Goal: Information Seeking & Learning: Learn about a topic

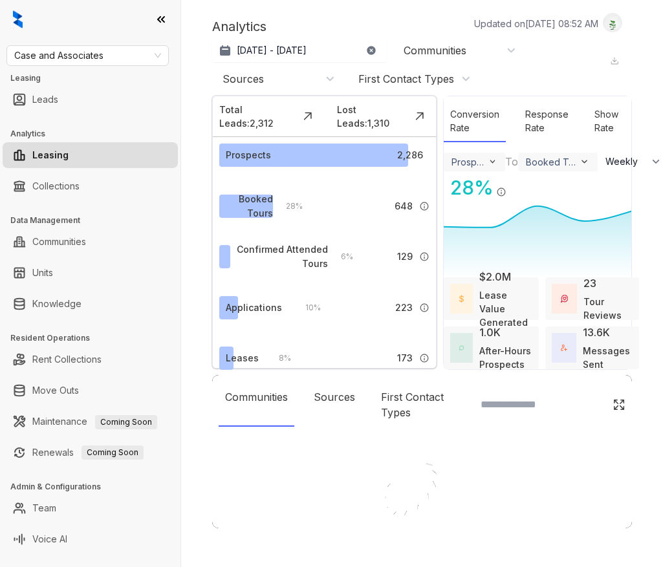
select select "******"
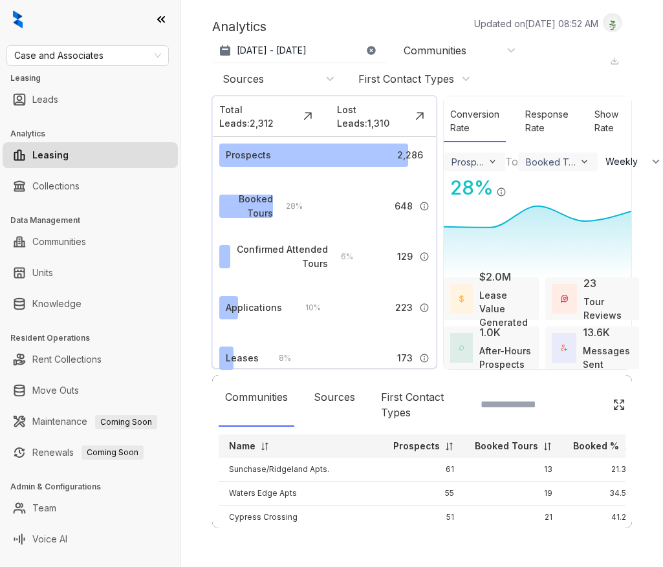
click at [133, 70] on div "Case and Associates Leasing Leads Analytics Leasing Collections Data Management…" at bounding box center [90, 283] width 181 height 567
click at [157, 44] on div "Case and Associates Leasing Leads Analytics Leasing Collections Data Management…" at bounding box center [90, 283] width 181 height 567
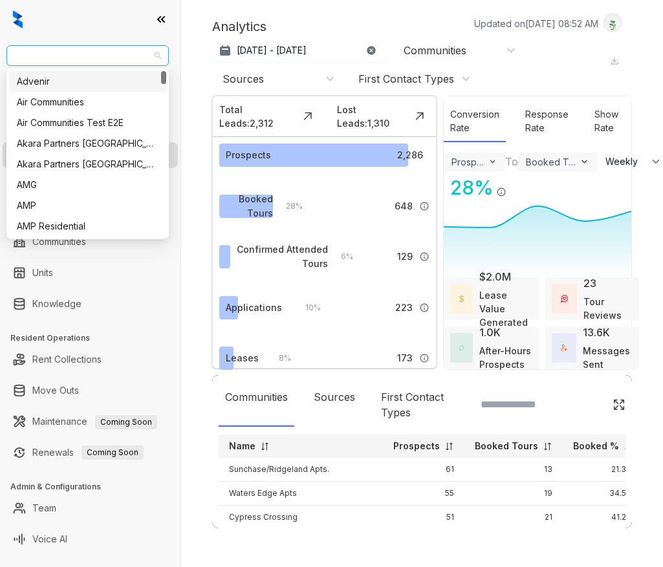
click at [150, 56] on span "Case and Associates" at bounding box center [87, 55] width 147 height 19
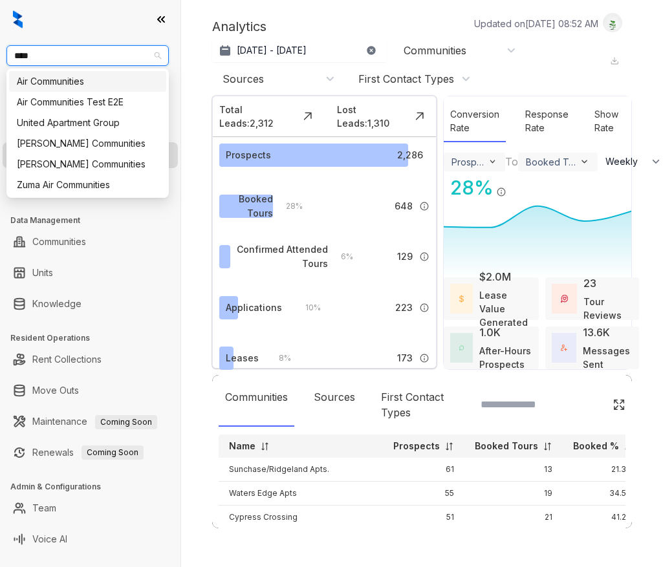
type input "*****"
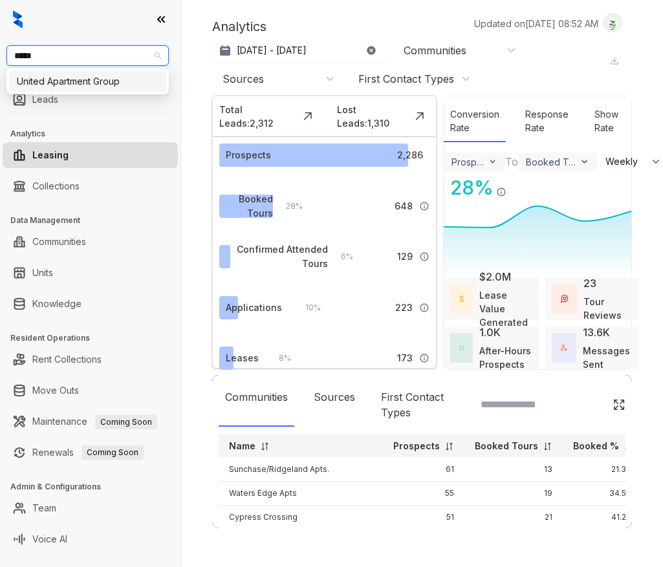
click at [92, 81] on div "United Apartment Group" at bounding box center [88, 81] width 142 height 14
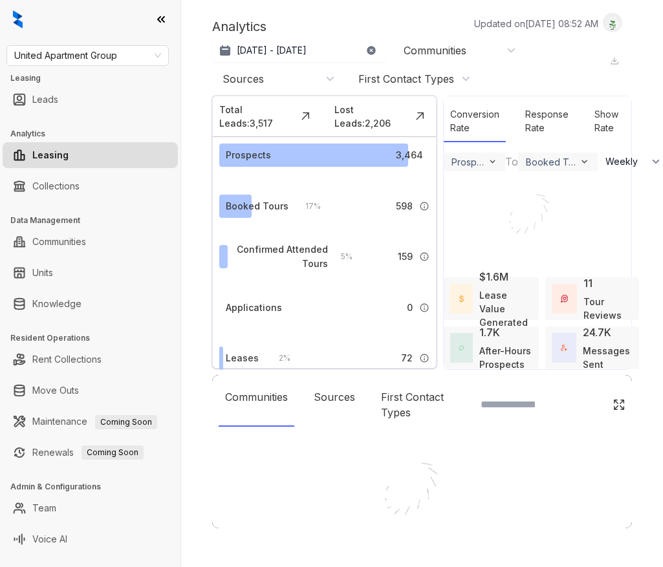
select select "******"
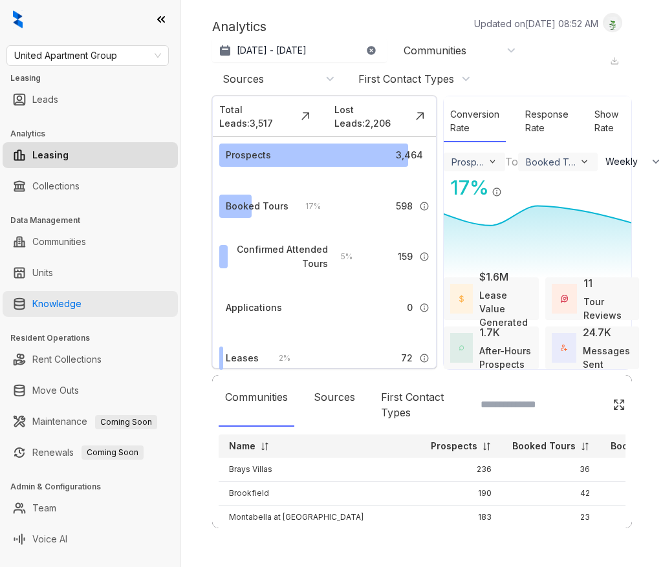
click at [82, 296] on link "Knowledge" at bounding box center [56, 304] width 49 height 26
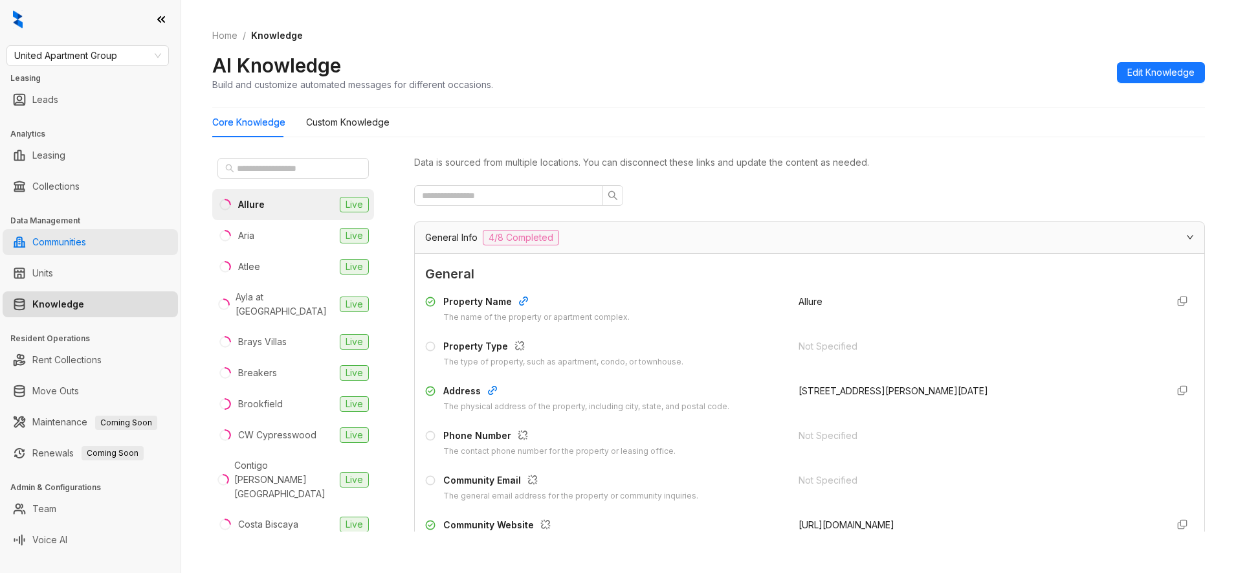
click at [86, 246] on link "Communities" at bounding box center [59, 242] width 54 height 26
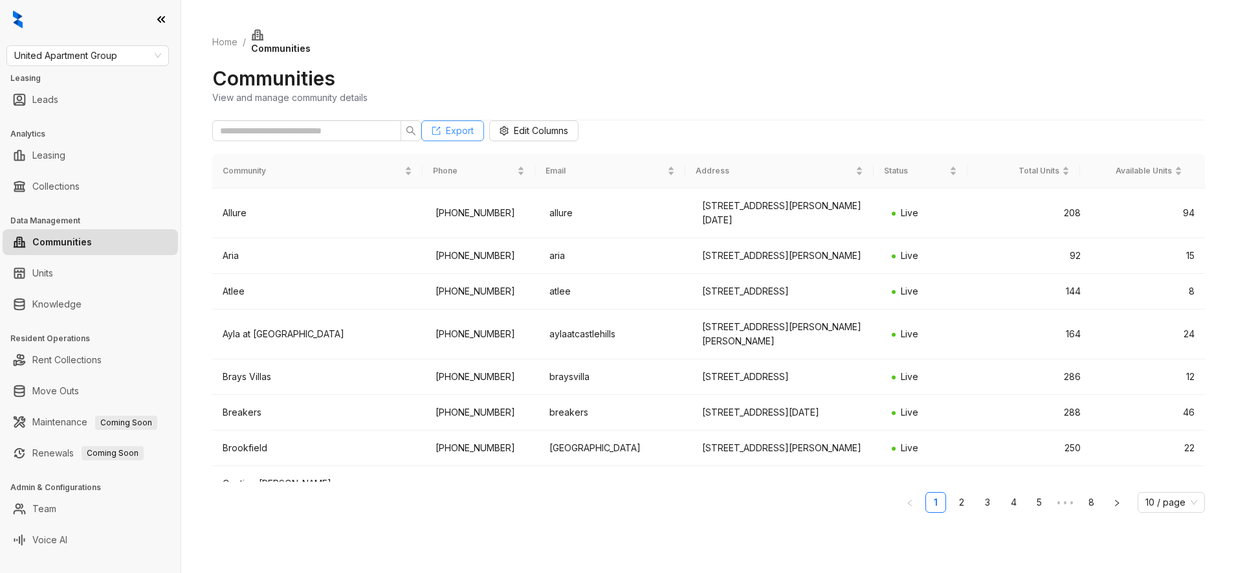
click at [474, 129] on span "Export" at bounding box center [460, 131] width 28 height 14
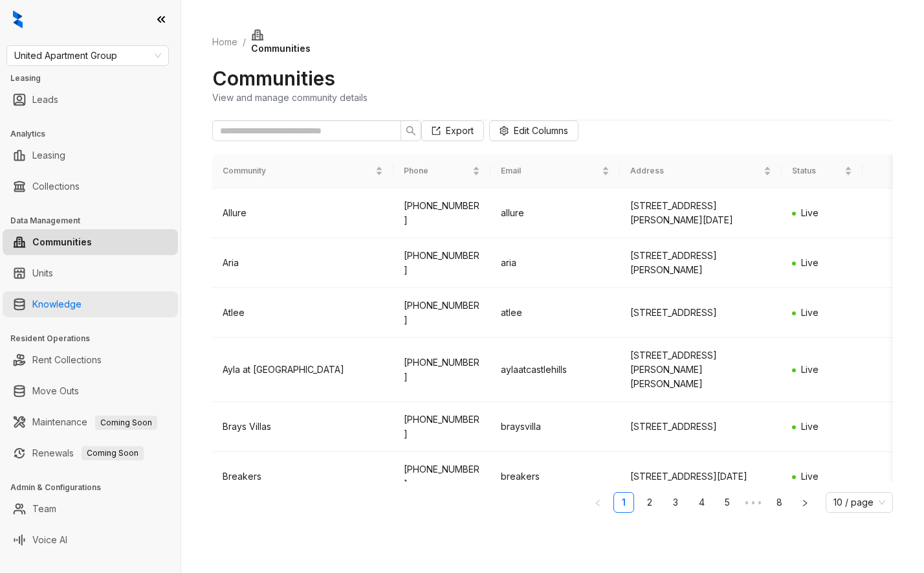
click at [82, 308] on link "Knowledge" at bounding box center [56, 304] width 49 height 26
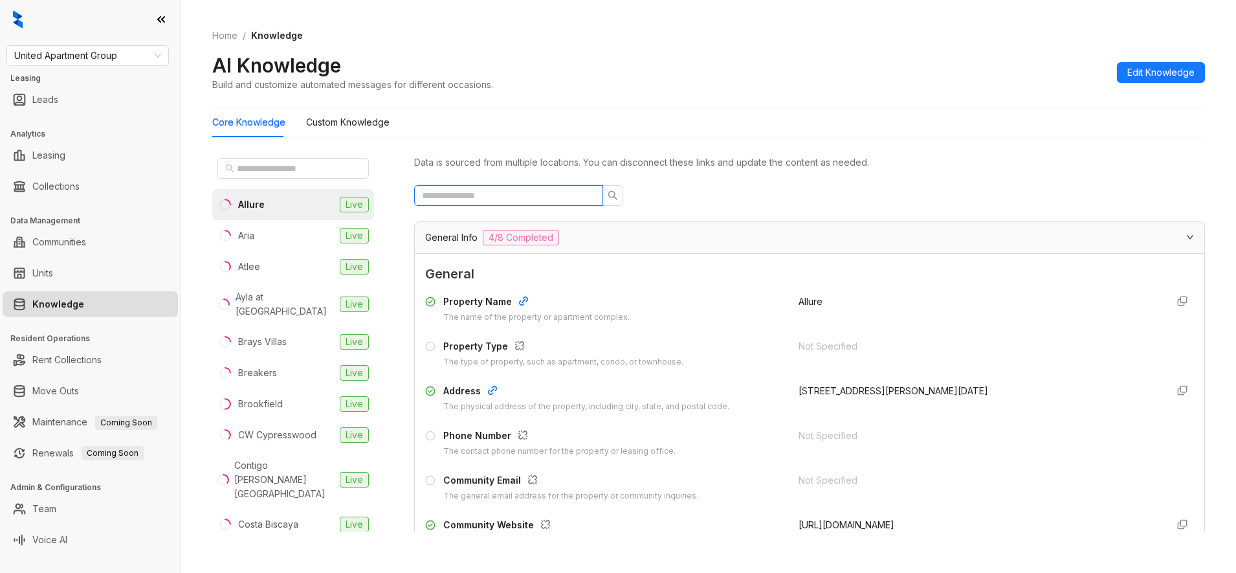
click at [474, 191] on input "text" at bounding box center [503, 195] width 163 height 14
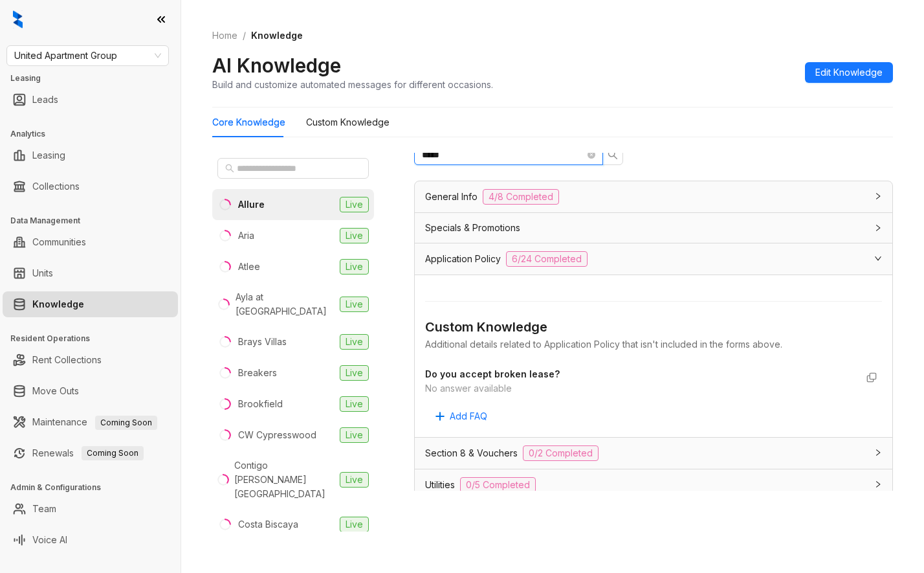
click at [525, 162] on input "*****" at bounding box center [503, 155] width 163 height 14
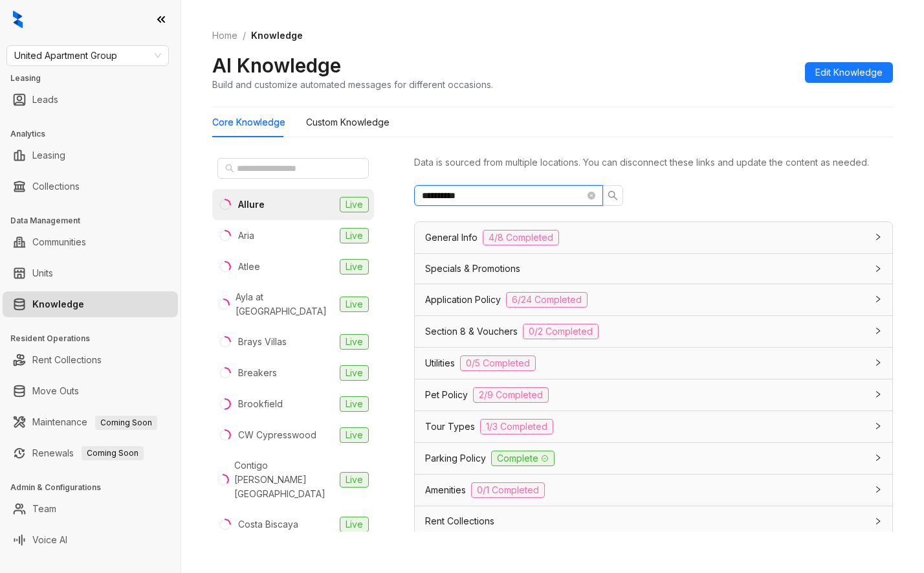
click at [480, 202] on input "**********" at bounding box center [503, 195] width 163 height 14
type input "*"
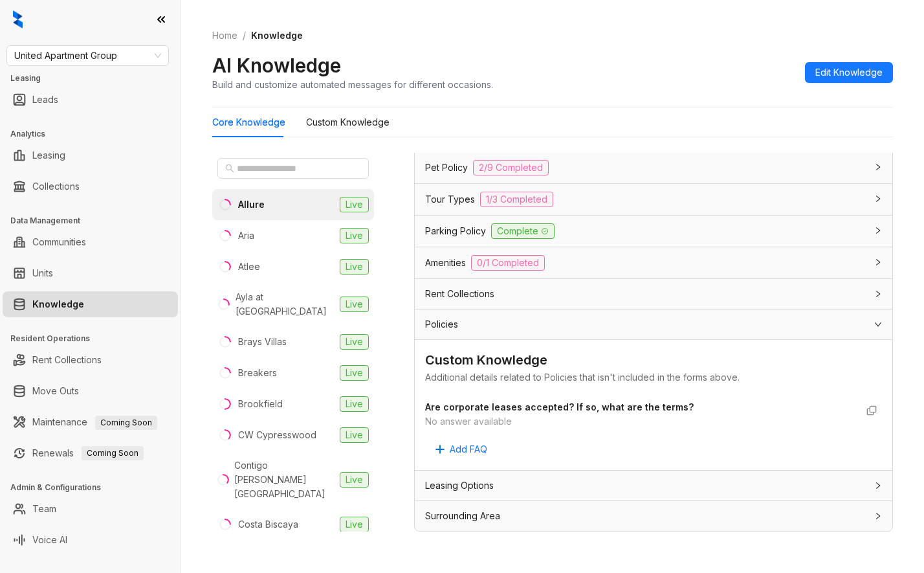
scroll to position [41, 0]
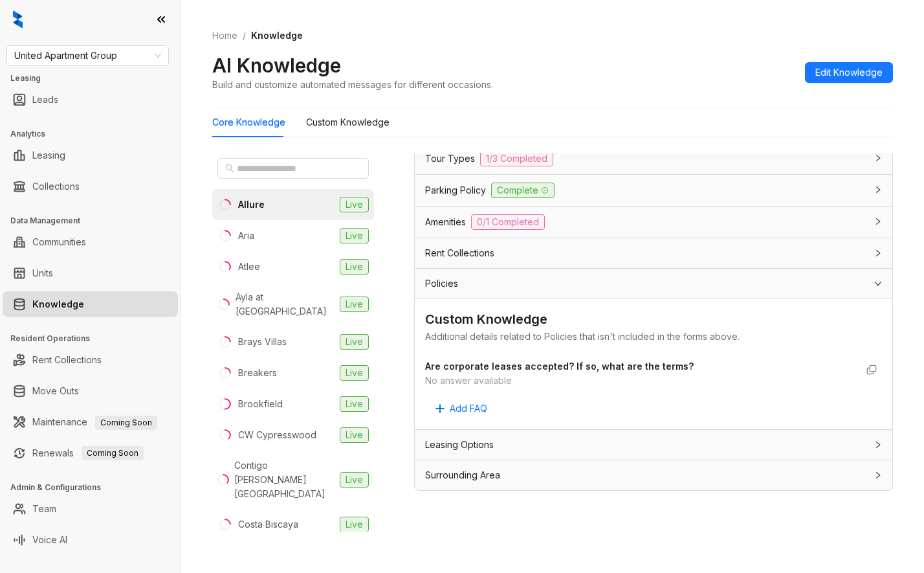
type input "****"
click at [525, 441] on div "Leasing Options" at bounding box center [645, 444] width 441 height 14
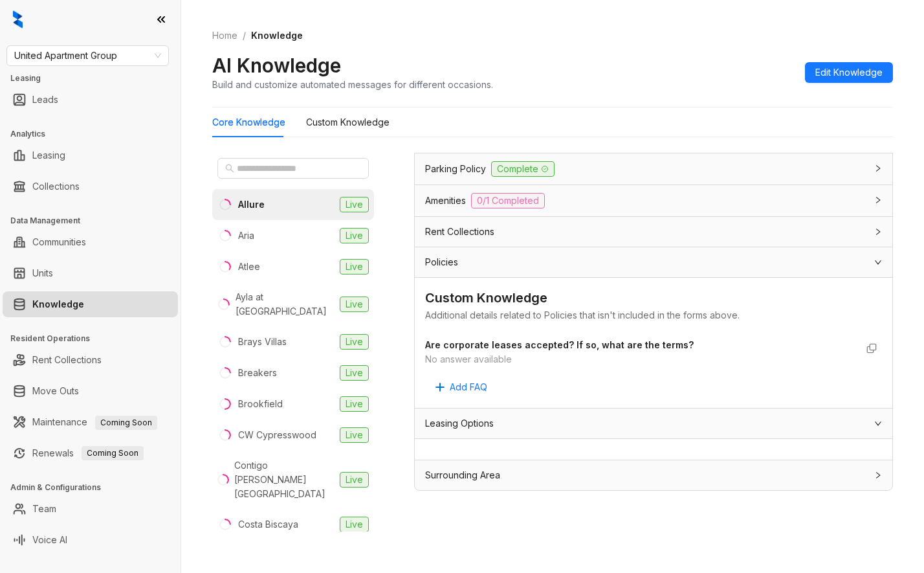
scroll to position [263, 0]
click at [553, 406] on div "Custom Knowledge Additional details related to Policies that isn't included in …" at bounding box center [653, 343] width 477 height 130
click at [548, 413] on div "Leasing Options" at bounding box center [653, 423] width 477 height 30
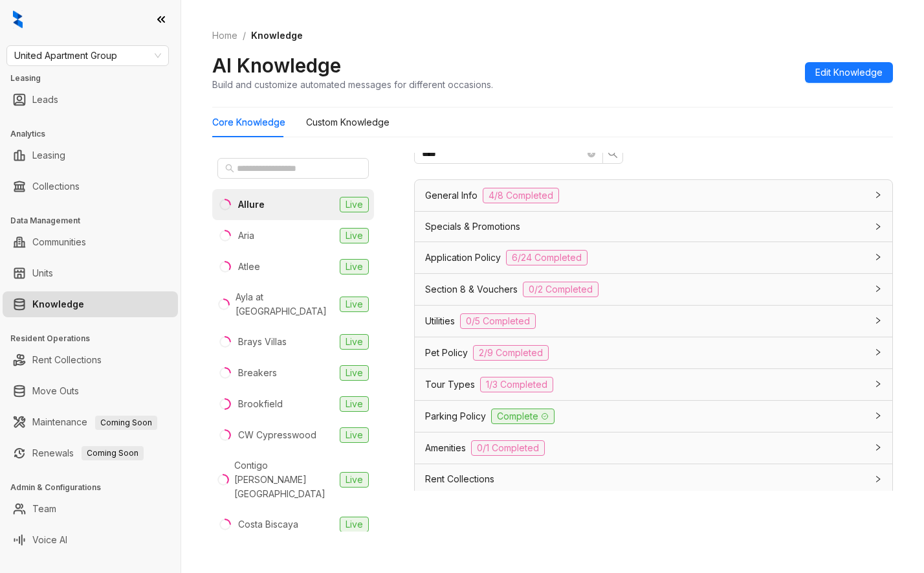
scroll to position [0, 0]
click at [473, 204] on span "General Info" at bounding box center [451, 197] width 52 height 14
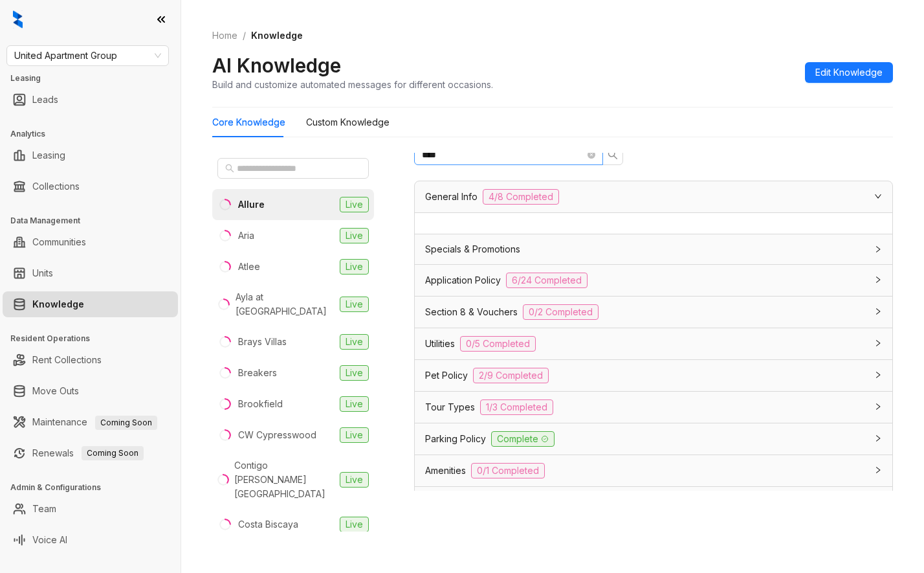
click at [596, 163] on span "****" at bounding box center [508, 154] width 189 height 21
click at [592, 159] on icon "close-circle" at bounding box center [591, 155] width 8 height 8
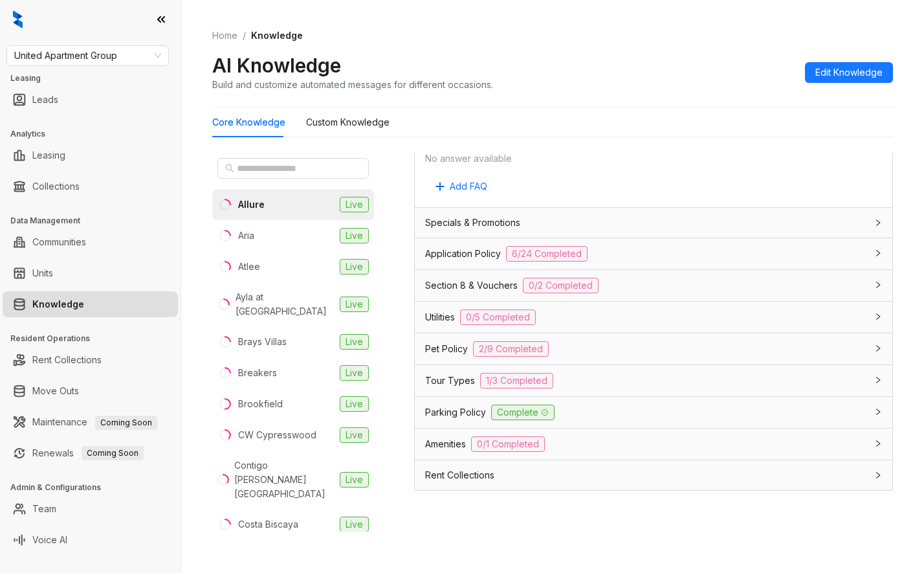
scroll to position [809, 0]
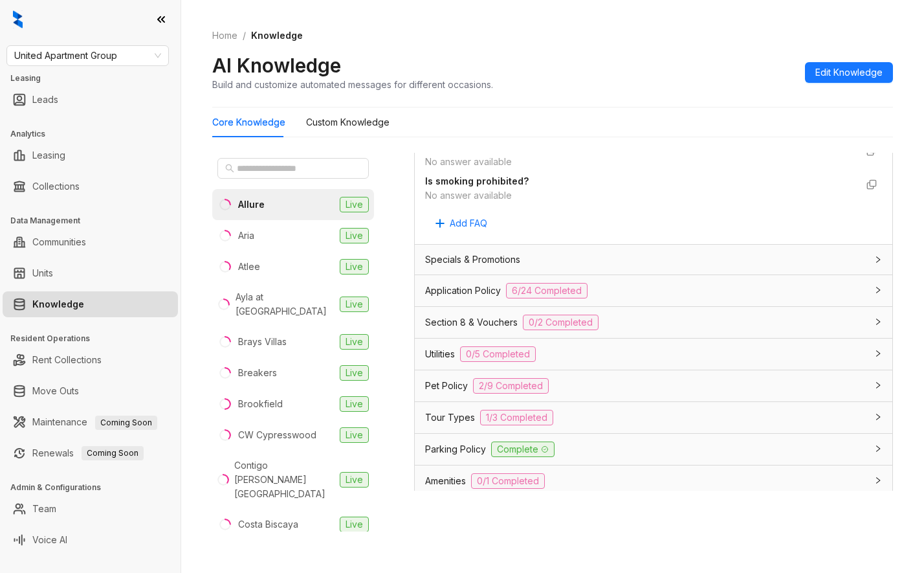
click at [401, 264] on div "Allure Live Aria Live Atlee Live Ayla at [GEOGRAPHIC_DATA] Live Brays Villas Li…" at bounding box center [552, 345] width 681 height 395
click at [405, 237] on div "Allure Live Aria Live Atlee Live Ayla at [GEOGRAPHIC_DATA] Live Brays Villas Li…" at bounding box center [552, 345] width 681 height 395
click at [397, 236] on div "Allure Live Aria Live Atlee Live Ayla at [GEOGRAPHIC_DATA] Live Brays Villas Li…" at bounding box center [552, 345] width 681 height 395
click at [399, 236] on div "Allure Live Aria Live Atlee Live Ayla at [GEOGRAPHIC_DATA] Live Brays Villas Li…" at bounding box center [552, 345] width 681 height 395
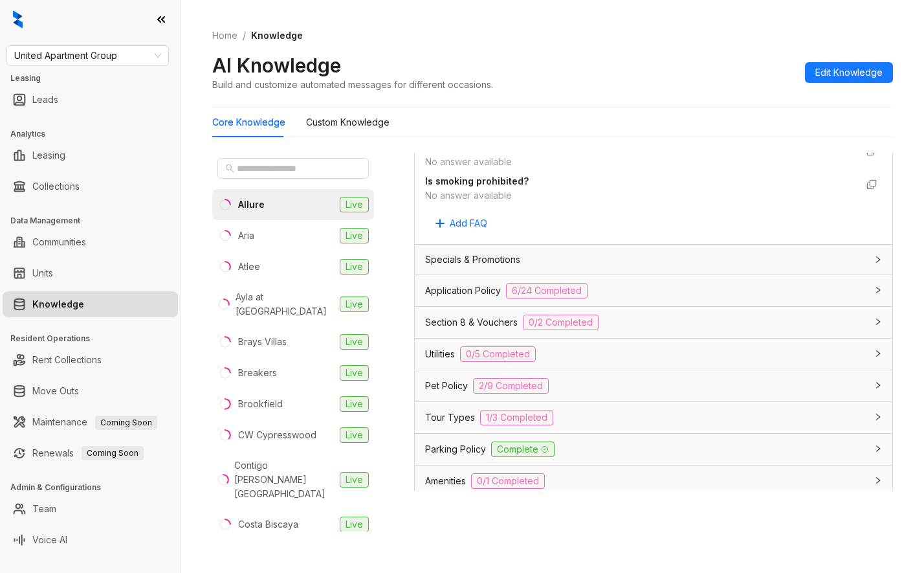
click at [399, 207] on div "Allure Live Aria Live Atlee Live Ayla at [GEOGRAPHIC_DATA] Live Brays Villas Li…" at bounding box center [552, 345] width 681 height 395
click at [396, 184] on div "Allure Live Aria Live Atlee Live Ayla at [GEOGRAPHIC_DATA] Live Brays Villas Li…" at bounding box center [552, 345] width 681 height 395
click at [483, 298] on span "Application Policy" at bounding box center [463, 290] width 76 height 14
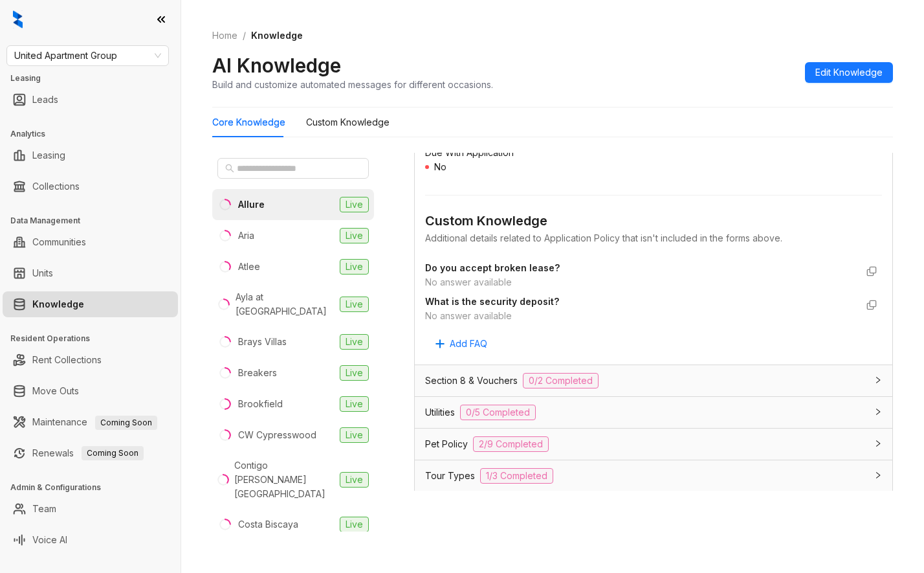
scroll to position [2426, 0]
click at [477, 373] on span "Section 8 & Vouchers" at bounding box center [471, 380] width 93 height 14
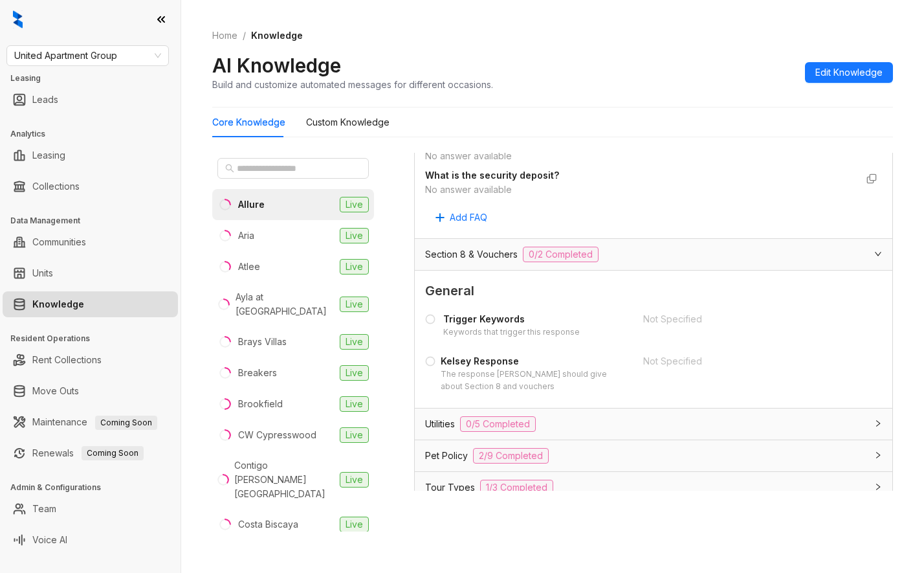
scroll to position [2588, 0]
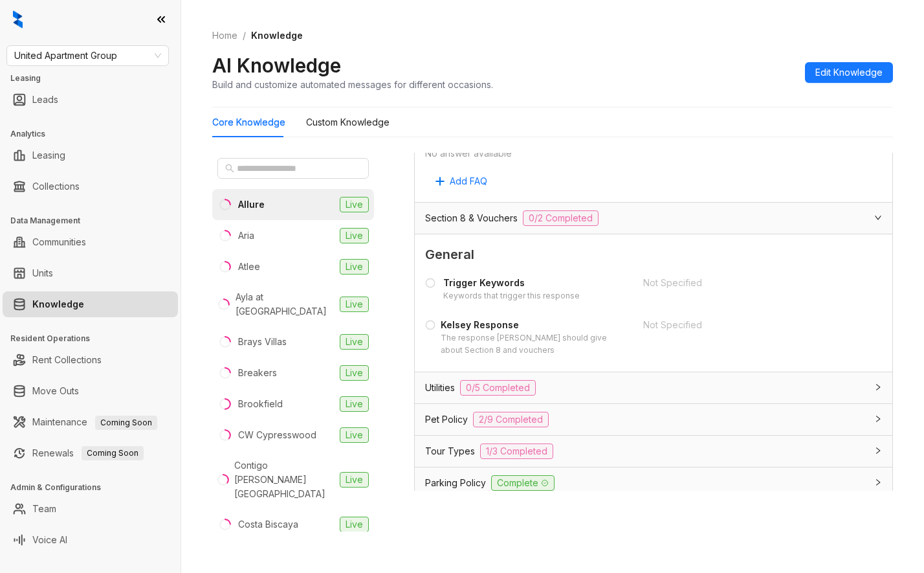
click at [441, 380] on span "Utilities" at bounding box center [440, 387] width 30 height 14
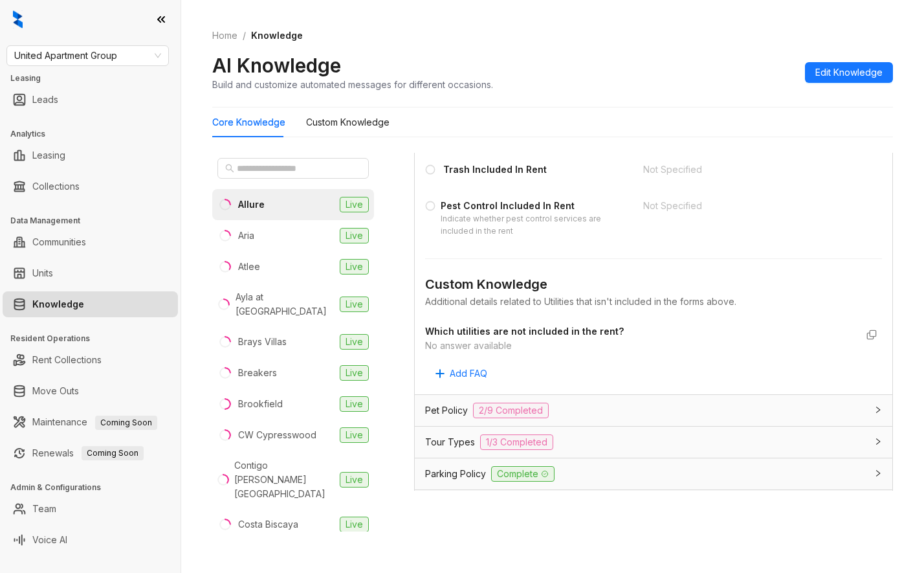
scroll to position [3073, 0]
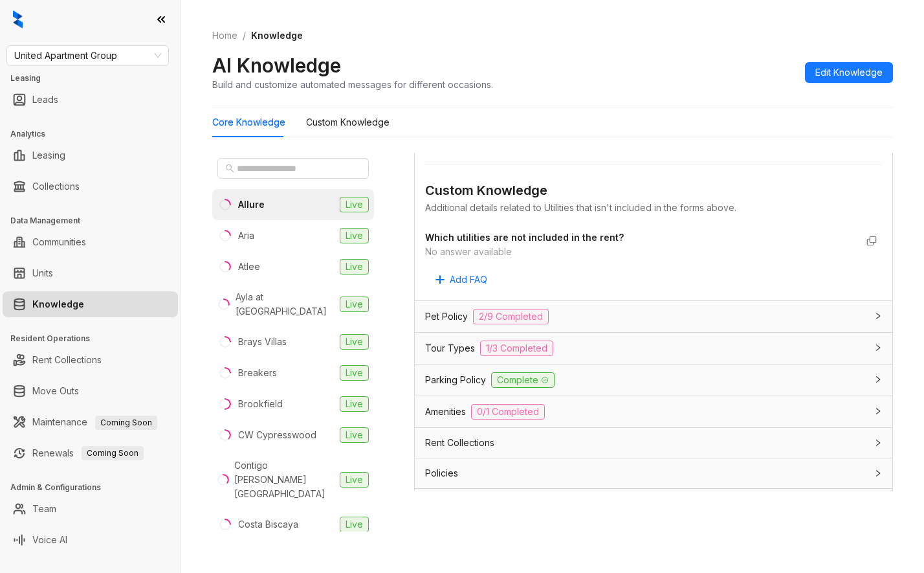
click at [452, 309] on span "Pet Policy" at bounding box center [446, 316] width 43 height 14
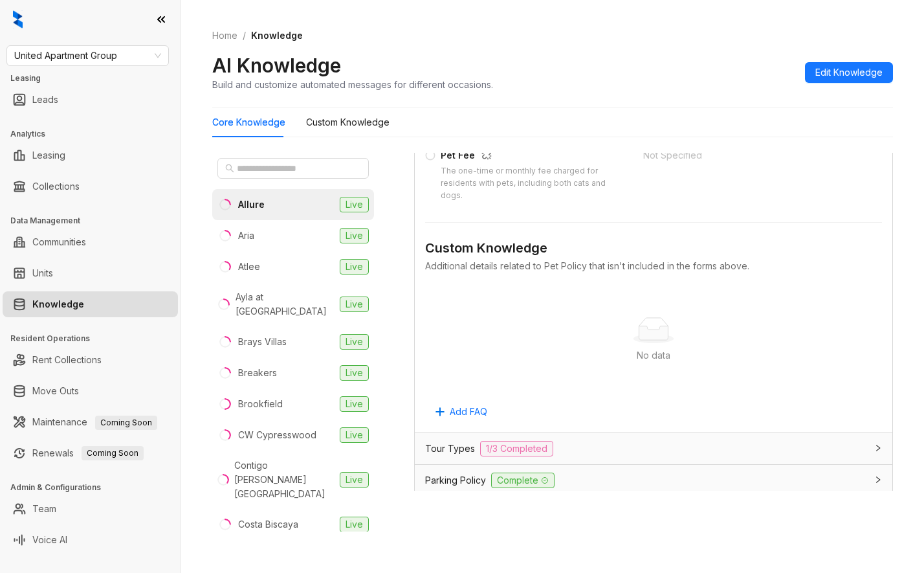
scroll to position [3860, 0]
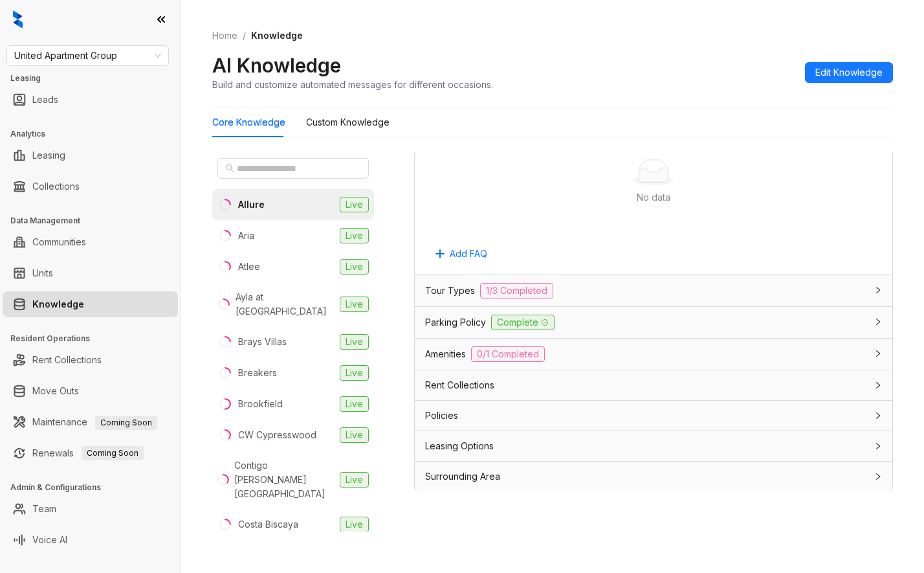
click at [452, 283] on span "Tour Types" at bounding box center [450, 290] width 50 height 14
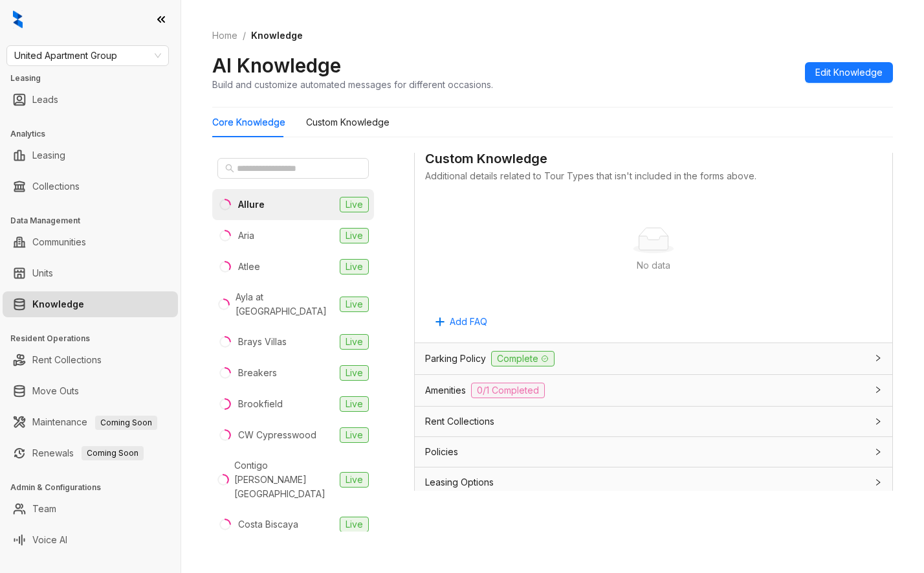
scroll to position [4261, 0]
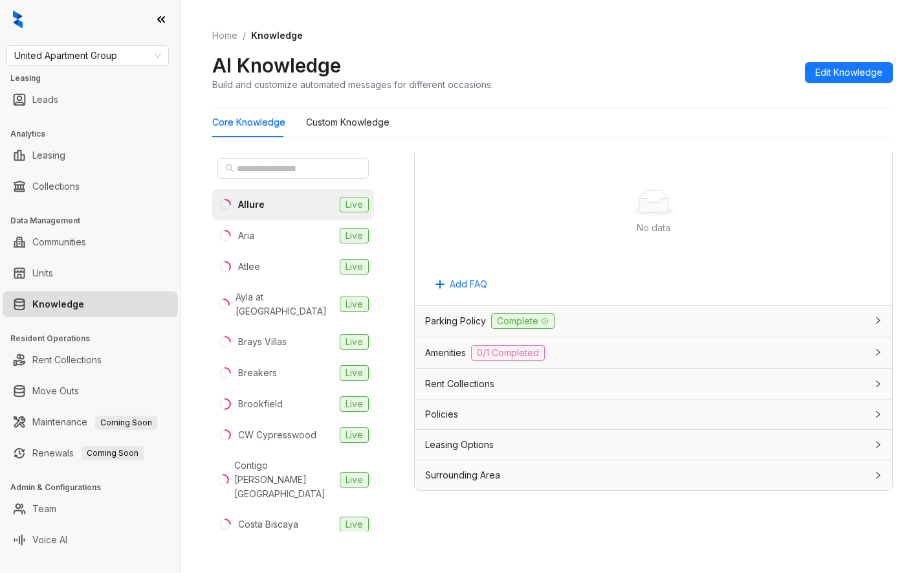
click at [604, 322] on div "Parking Policy Complete" at bounding box center [645, 321] width 441 height 16
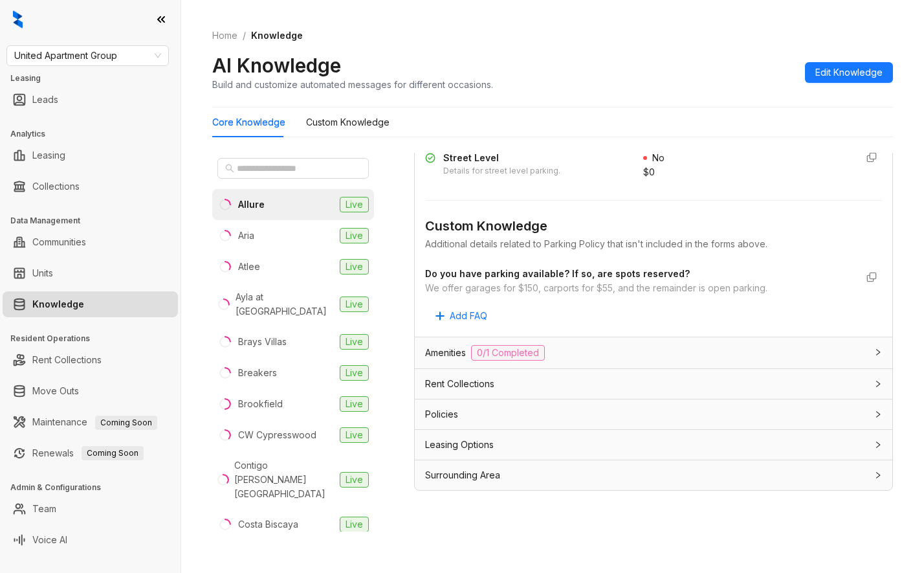
scroll to position [5098, 0]
click at [585, 351] on div "Amenities 0/1 Completed" at bounding box center [645, 353] width 441 height 16
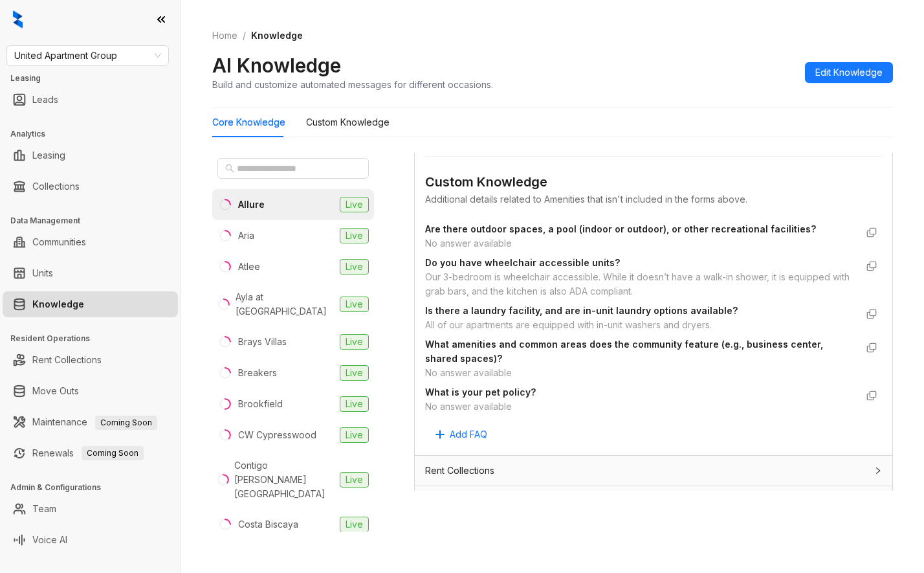
scroll to position [5511, 0]
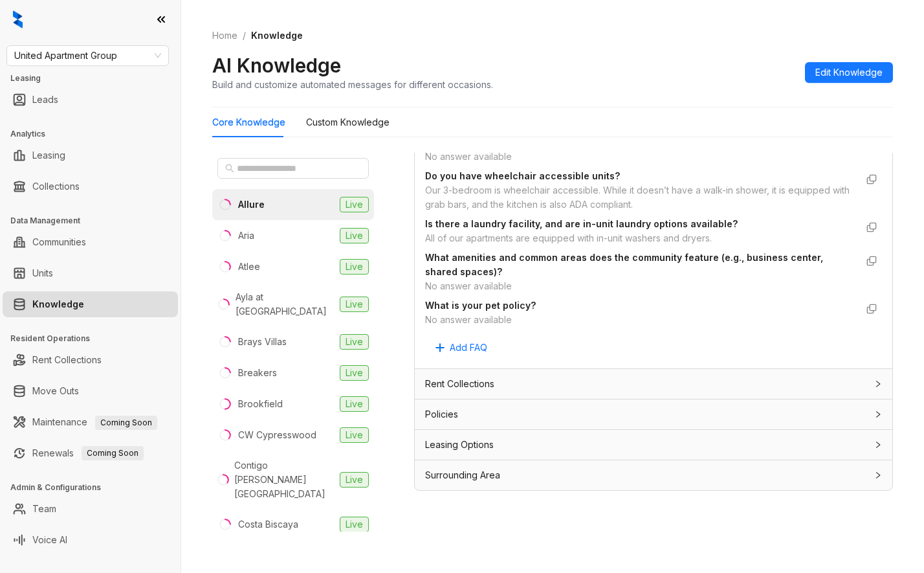
click at [561, 384] on div "Rent Collections" at bounding box center [645, 384] width 441 height 14
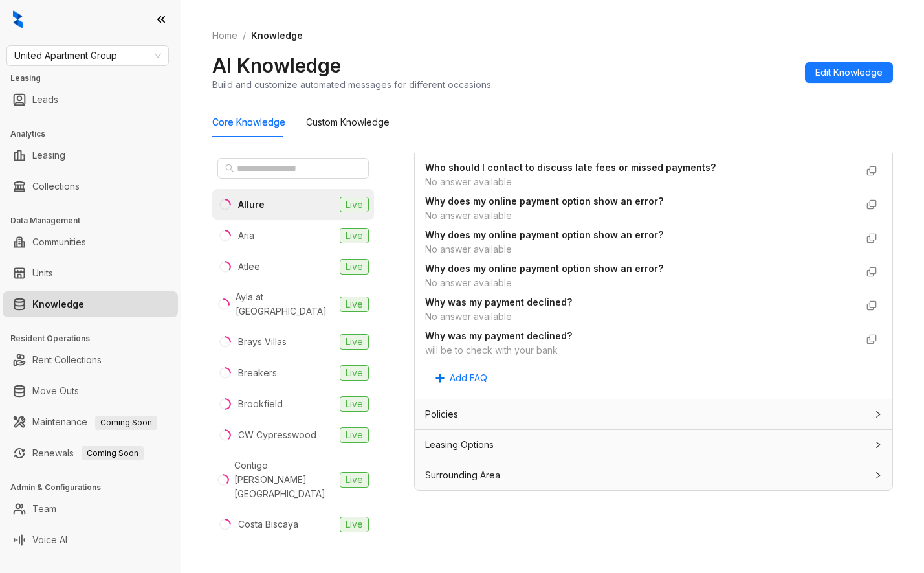
scroll to position [7627, 0]
click at [557, 400] on div "Policies" at bounding box center [653, 414] width 477 height 30
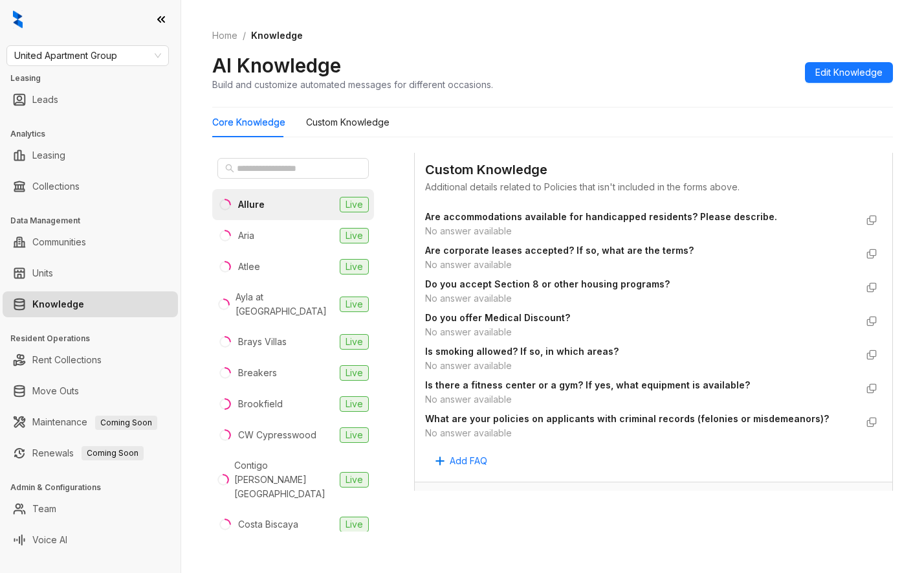
scroll to position [7960, 0]
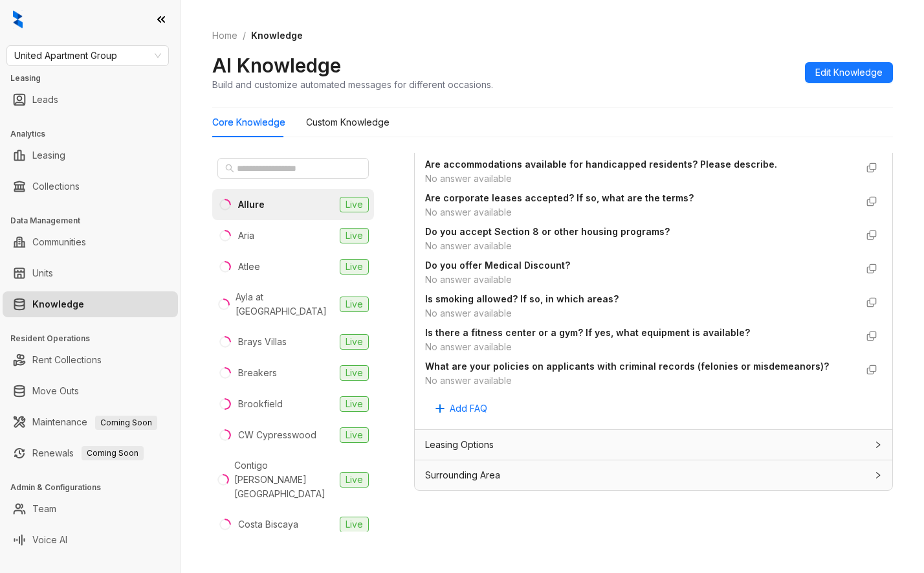
click at [528, 443] on div "Leasing Options" at bounding box center [645, 444] width 441 height 14
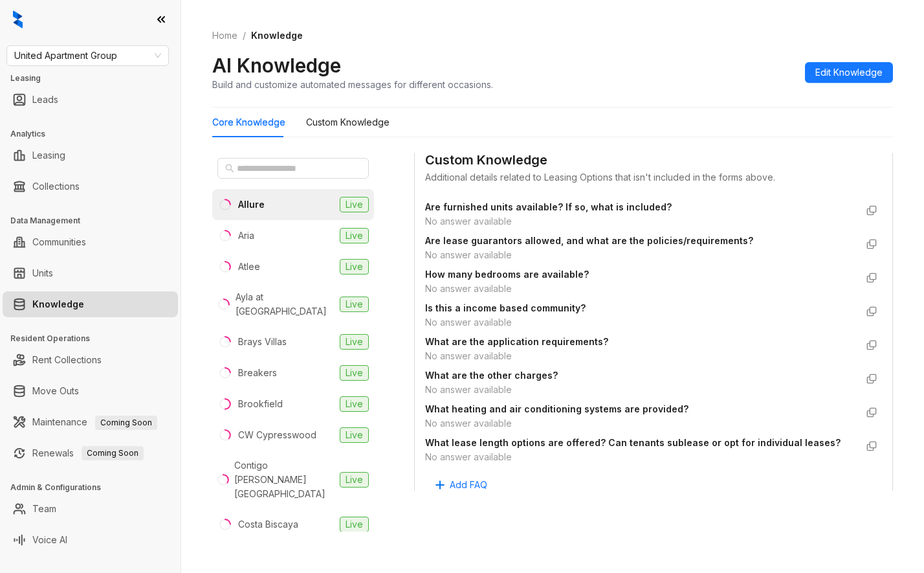
scroll to position [8326, 0]
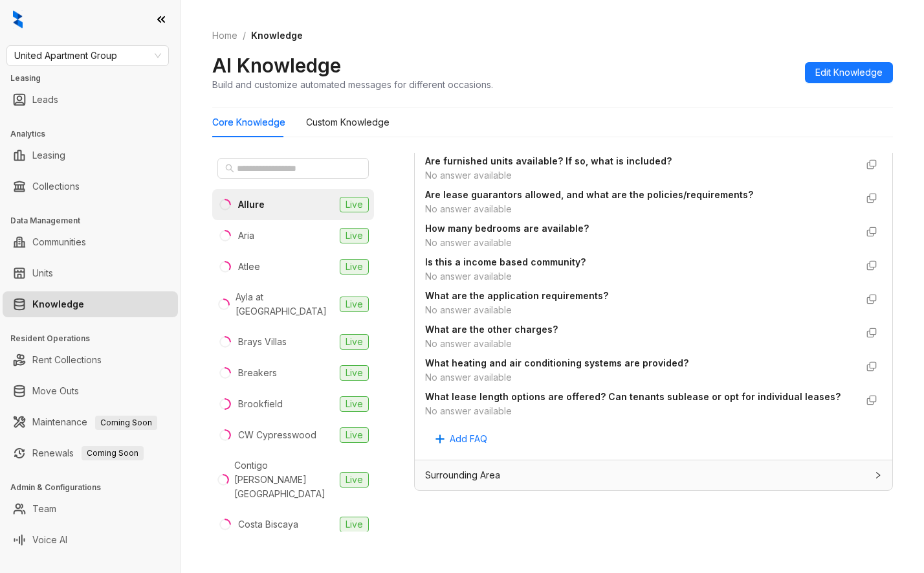
click at [547, 474] on div "Surrounding Area" at bounding box center [645, 475] width 441 height 14
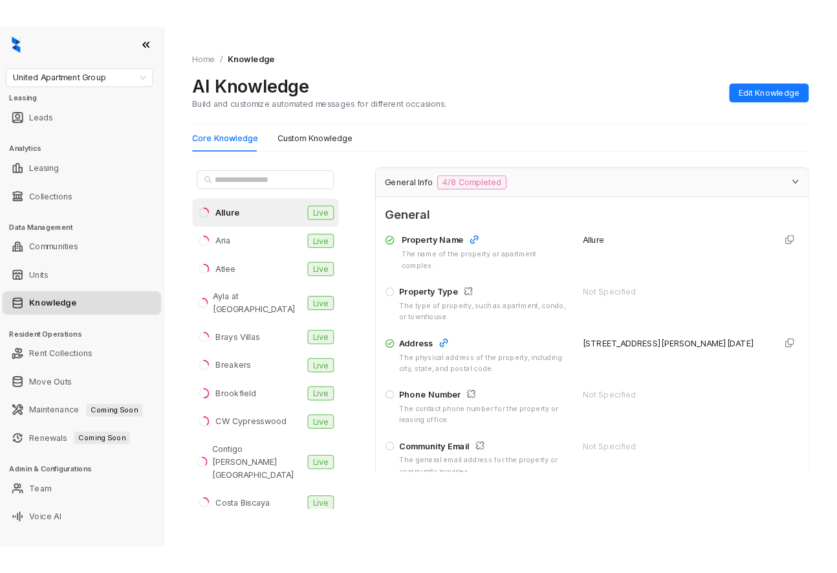
scroll to position [0, 0]
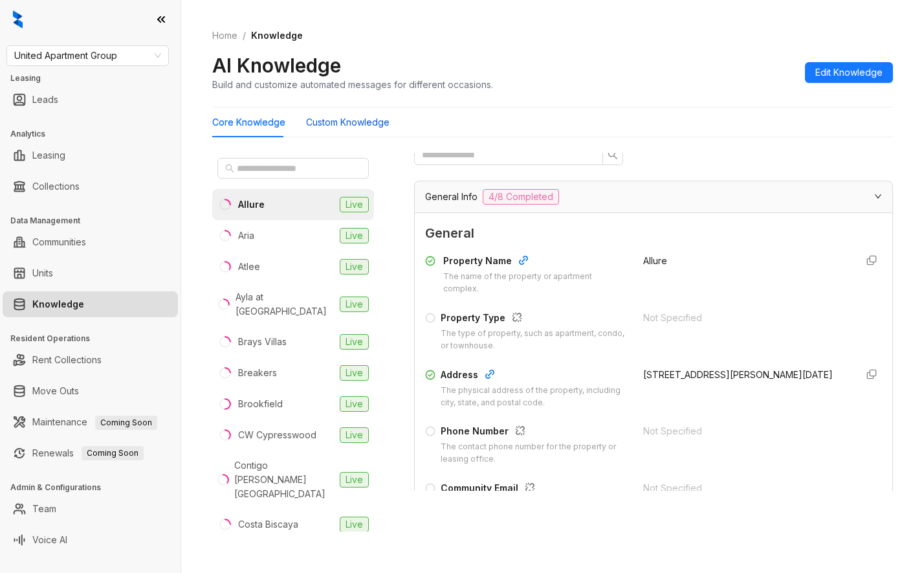
click at [372, 128] on Knowledge "Custom Knowledge" at bounding box center [347, 122] width 83 height 14
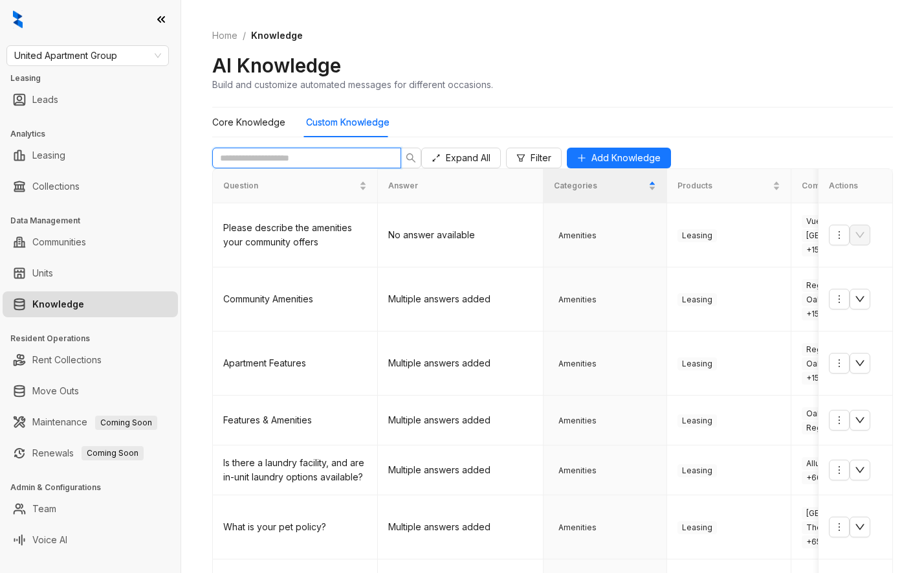
click at [303, 165] on input "text" at bounding box center [301, 158] width 163 height 14
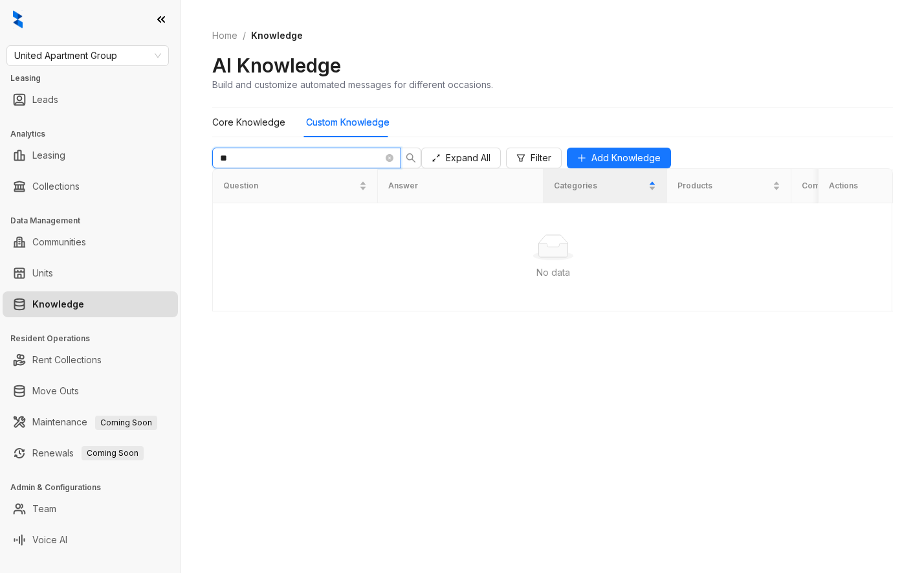
type input "*"
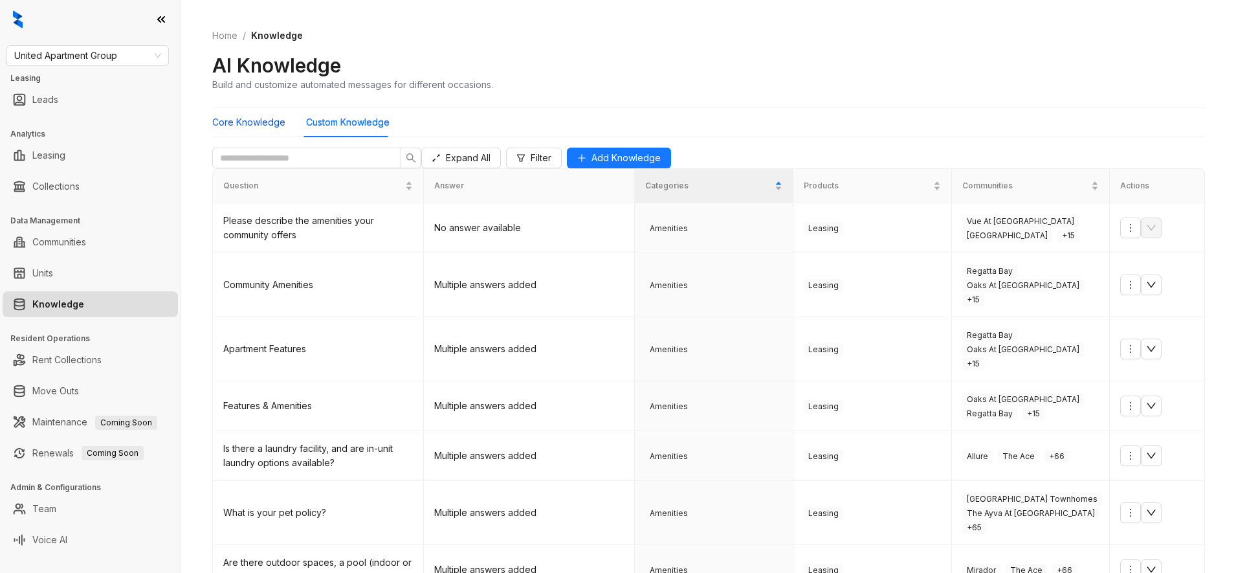
click at [270, 116] on Knowledge "Core Knowledge" at bounding box center [248, 122] width 73 height 14
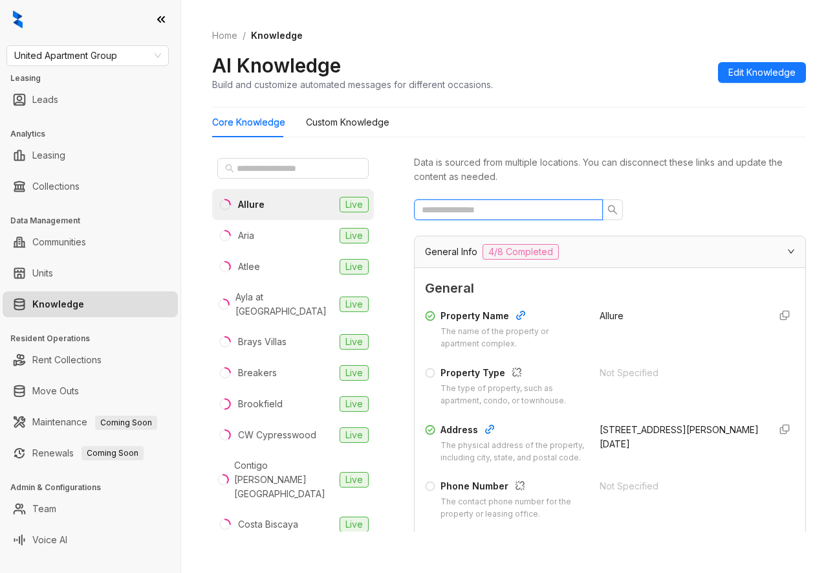
click at [496, 212] on input "text" at bounding box center [503, 209] width 163 height 14
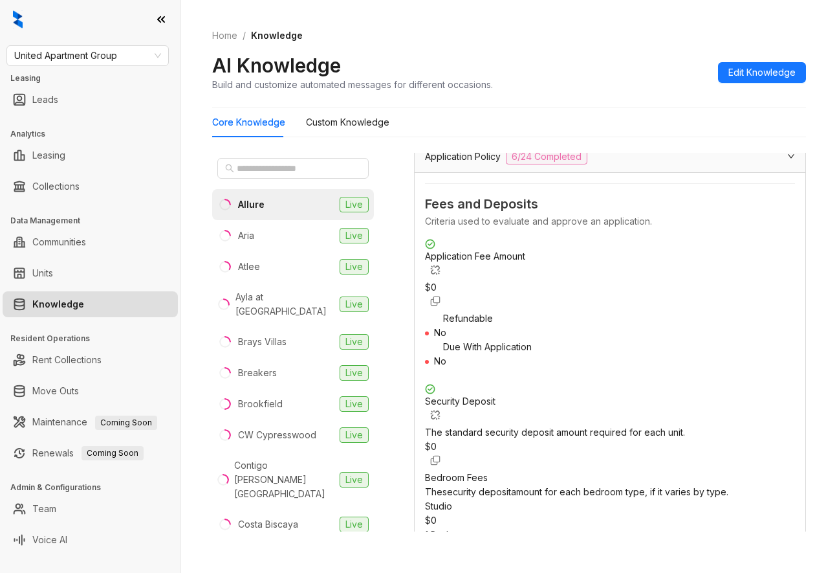
scroll to position [162, 0]
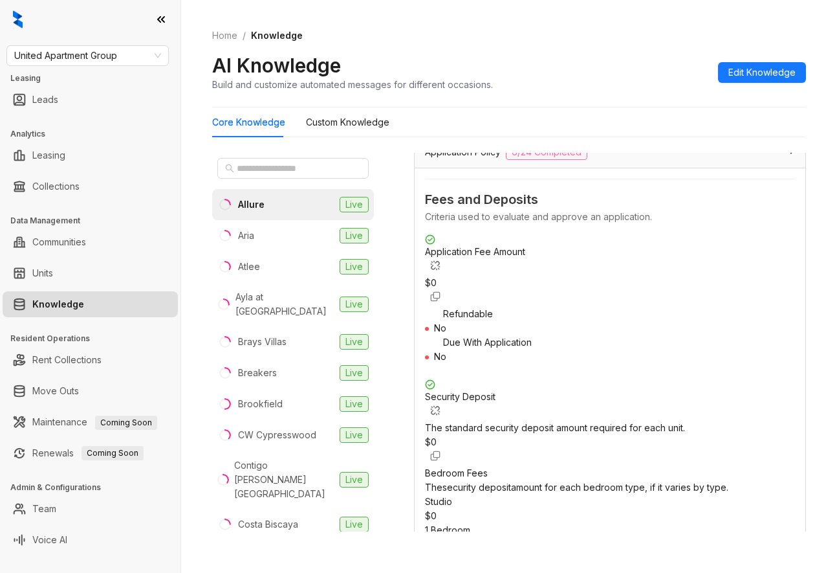
type input "***"
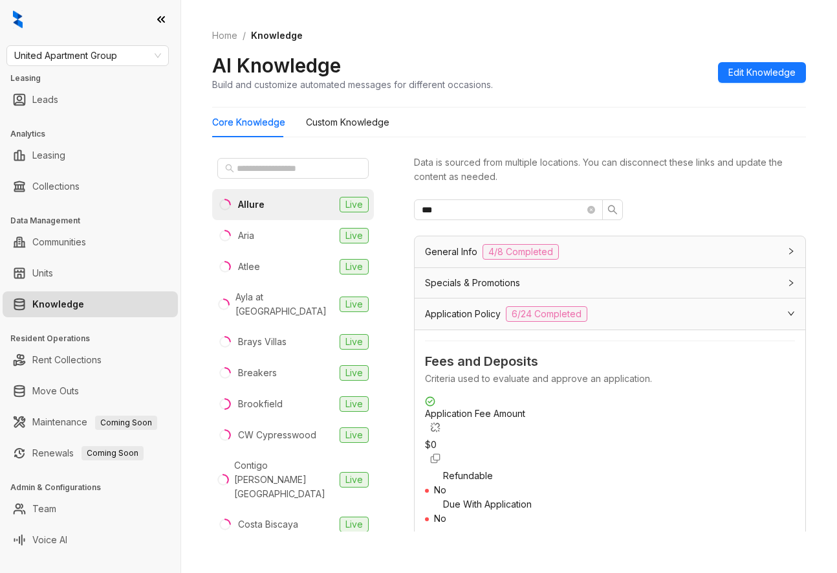
click at [474, 320] on span "Application Policy" at bounding box center [463, 314] width 76 height 14
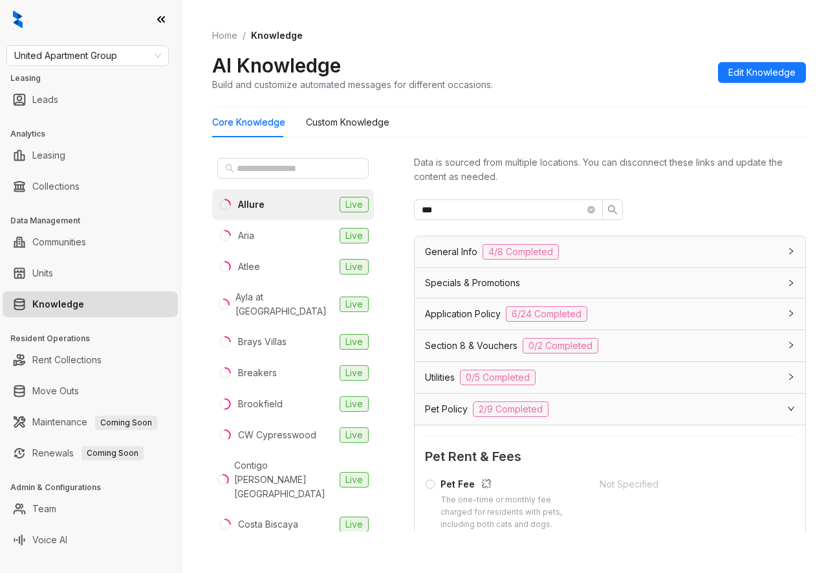
click at [474, 318] on span "Application Policy" at bounding box center [463, 314] width 76 height 14
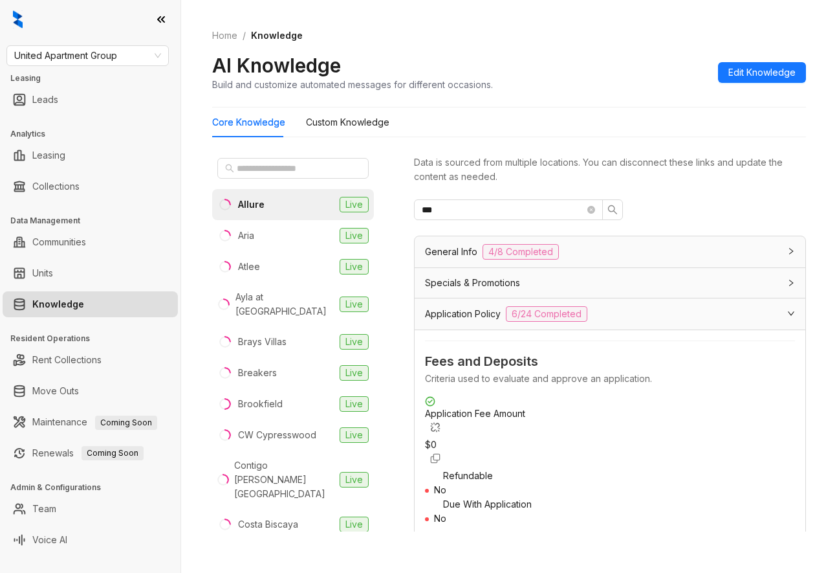
click at [559, 86] on div "AI Knowledge Build and customize automated messages for different occasions. Ed…" at bounding box center [509, 72] width 594 height 38
click at [275, 235] on li "Aria Live" at bounding box center [293, 235] width 162 height 31
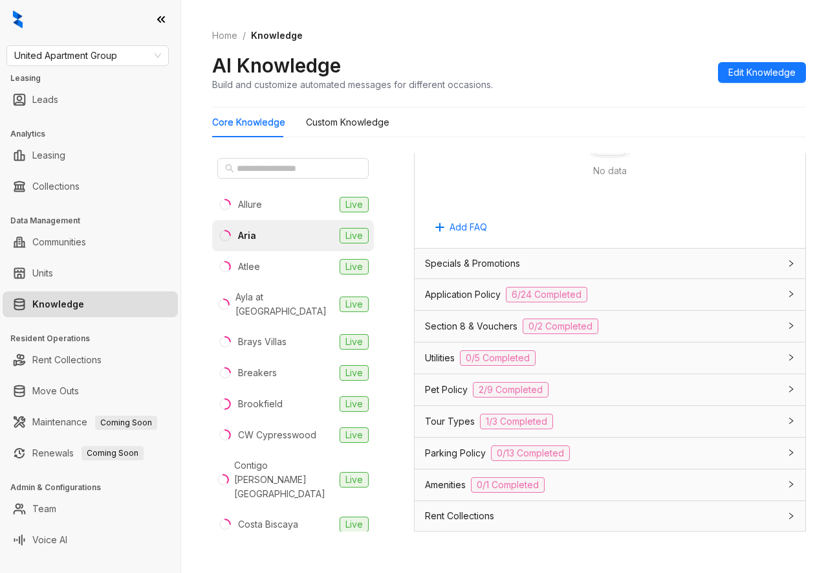
scroll to position [950, 0]
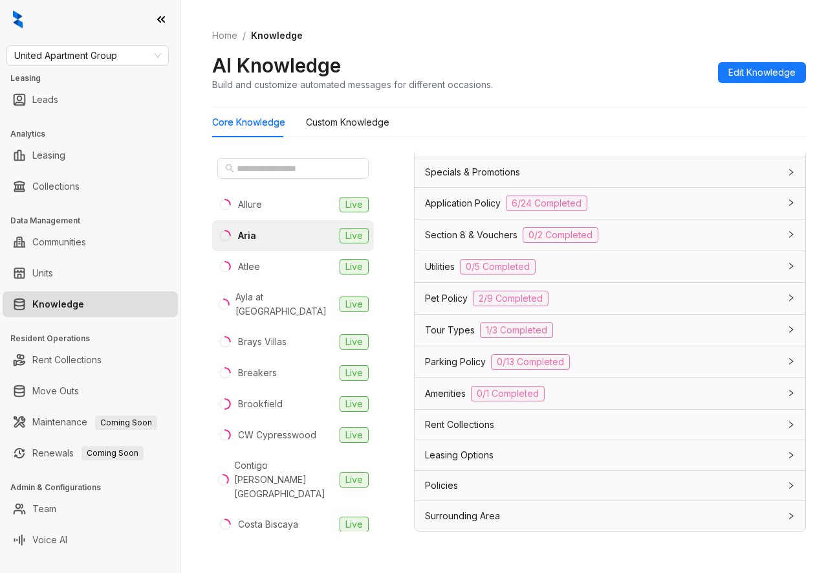
click at [494, 199] on span "Application Policy" at bounding box center [463, 203] width 76 height 14
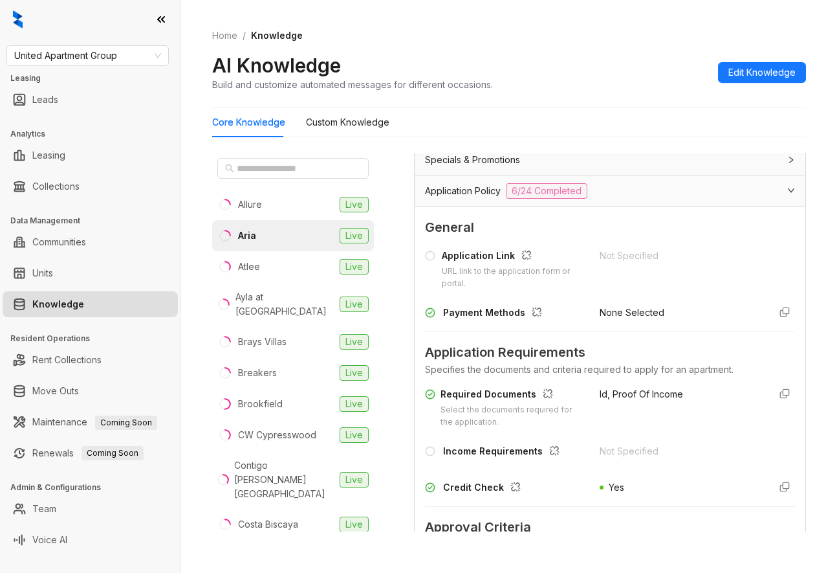
click at [494, 198] on span "Application Policy" at bounding box center [463, 191] width 76 height 14
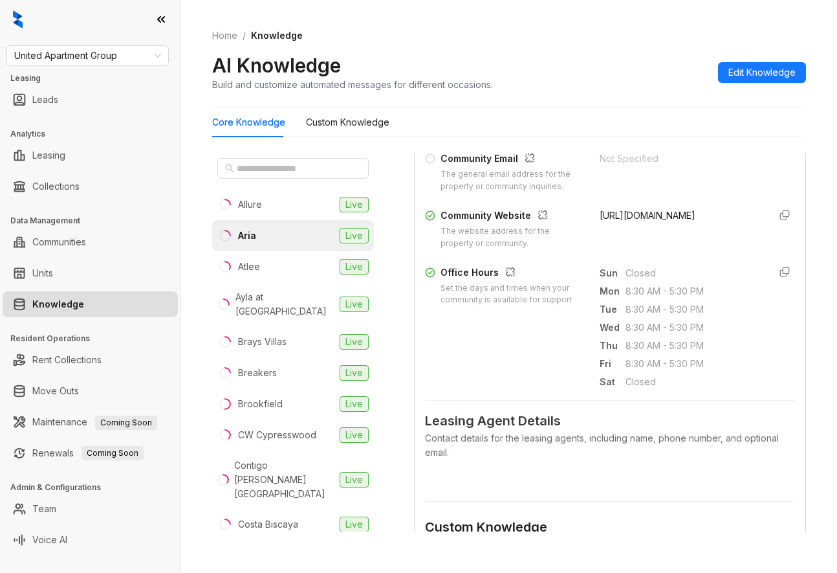
scroll to position [0, 0]
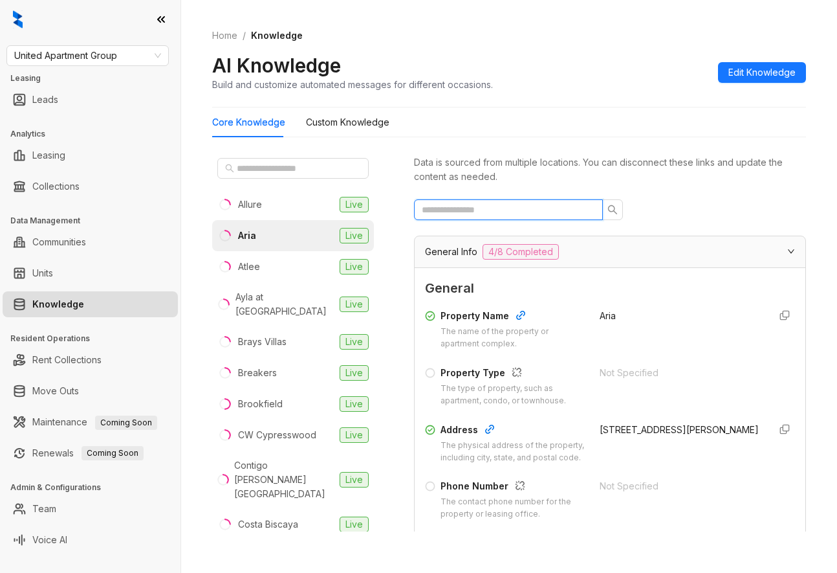
click at [521, 210] on input "text" at bounding box center [503, 209] width 163 height 14
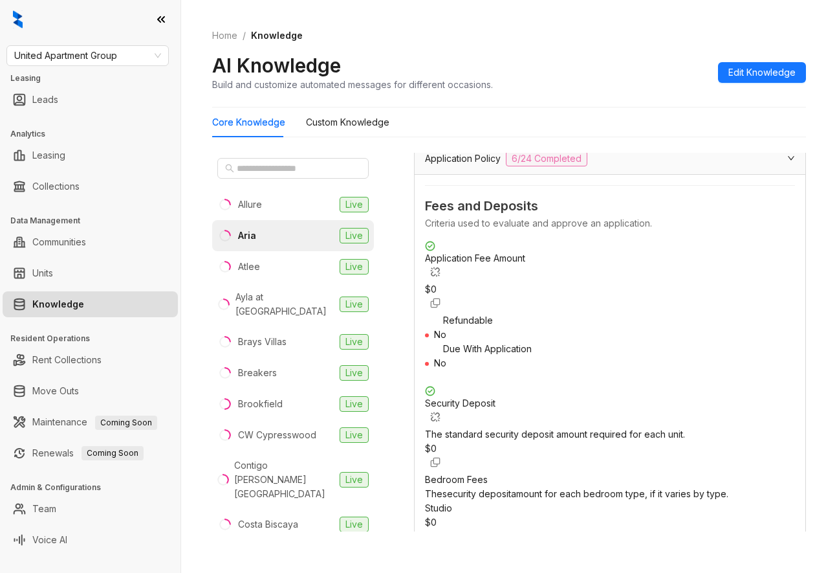
scroll to position [162, 0]
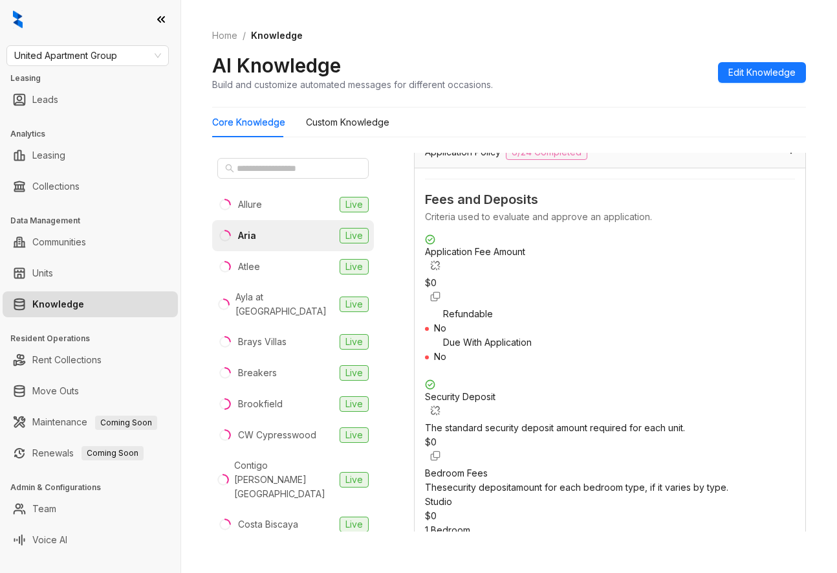
type input "***"
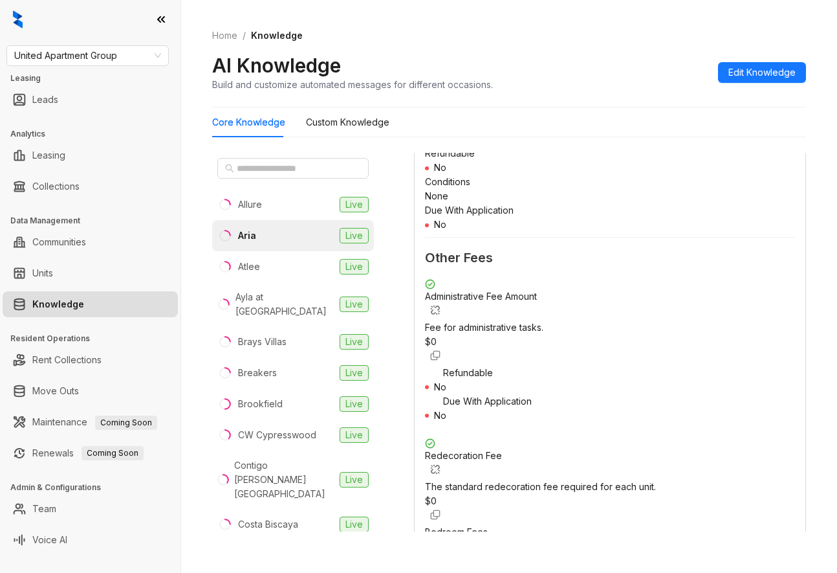
scroll to position [0, 0]
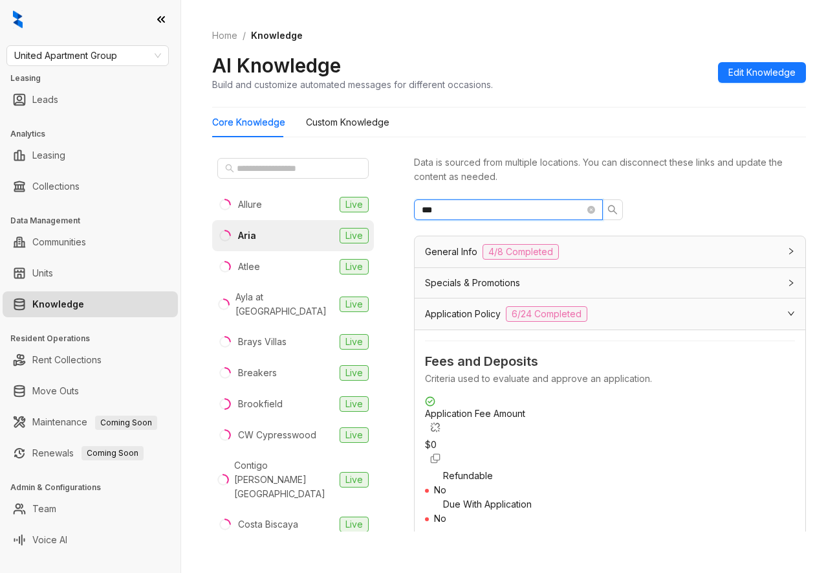
drag, startPoint x: 591, startPoint y: 210, endPoint x: 557, endPoint y: 218, distance: 34.5
click at [591, 212] on icon "close-circle" at bounding box center [591, 210] width 8 height 8
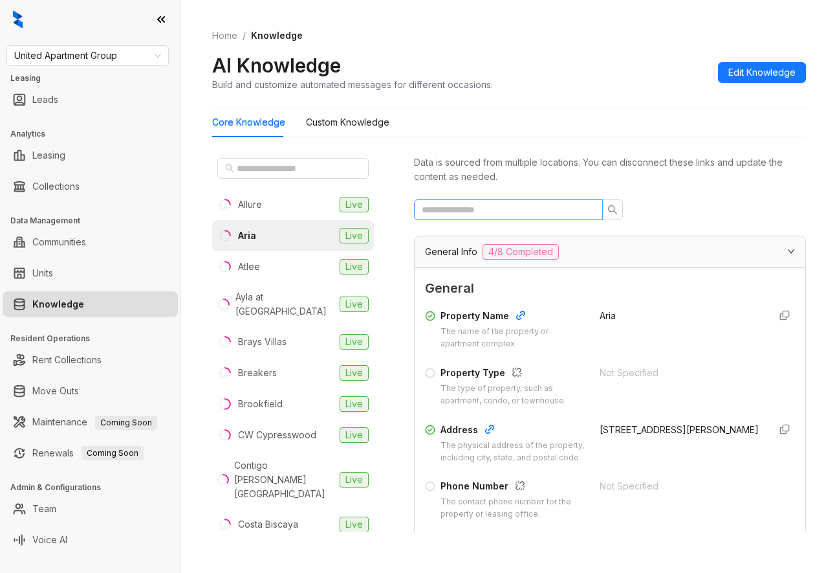
click at [556, 218] on span at bounding box center [508, 209] width 189 height 21
click at [562, 207] on input "text" at bounding box center [503, 209] width 163 height 14
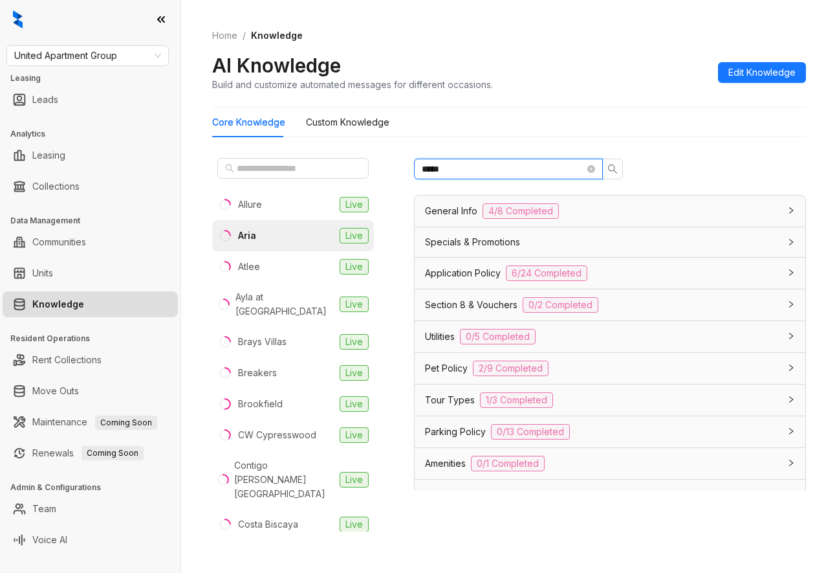
click at [423, 173] on input "*****" at bounding box center [503, 169] width 163 height 14
click at [456, 167] on input "*****" at bounding box center [503, 169] width 163 height 14
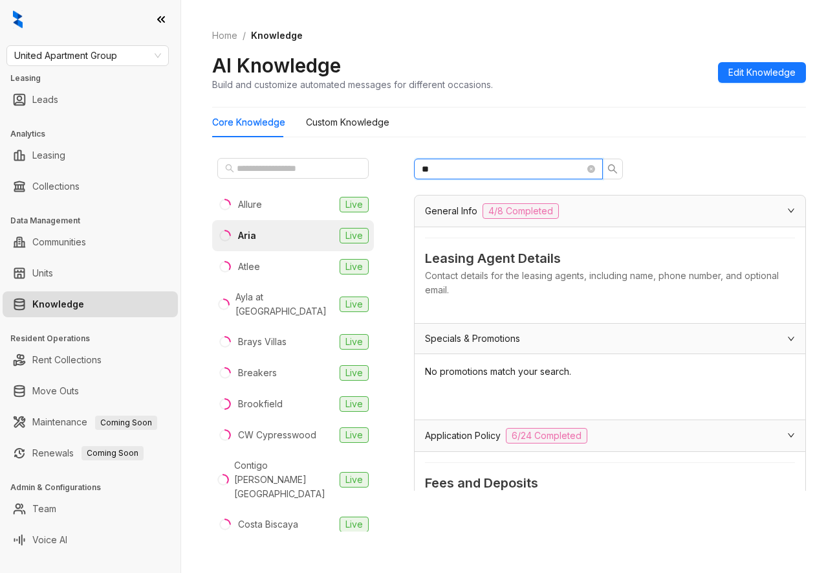
type input "*"
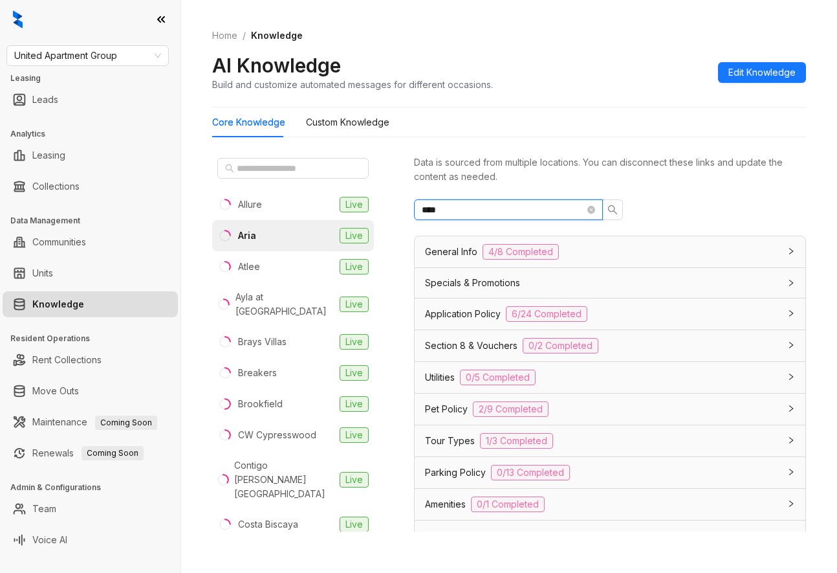
type input "****"
click at [662, 199] on div "****" at bounding box center [610, 209] width 392 height 21
click at [591, 211] on icon "close-circle" at bounding box center [591, 210] width 8 height 8
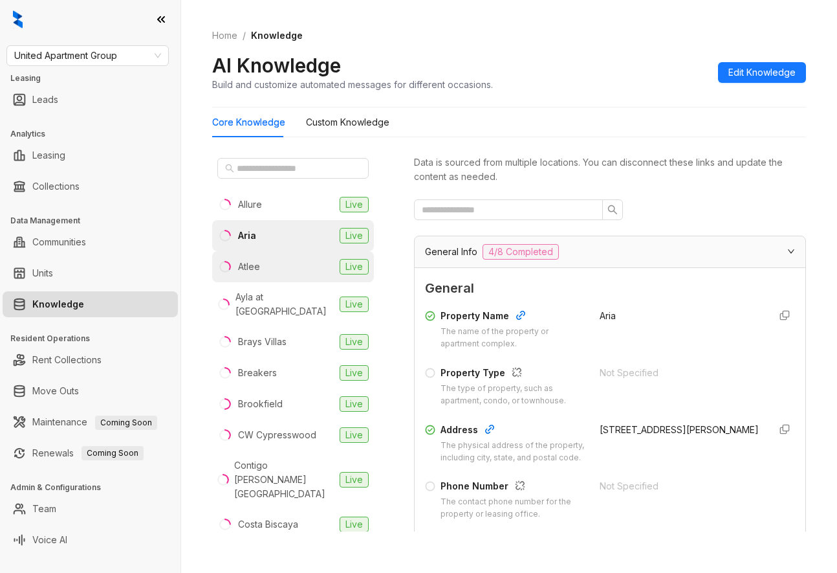
click at [268, 270] on li "Atlee Live" at bounding box center [293, 266] width 162 height 31
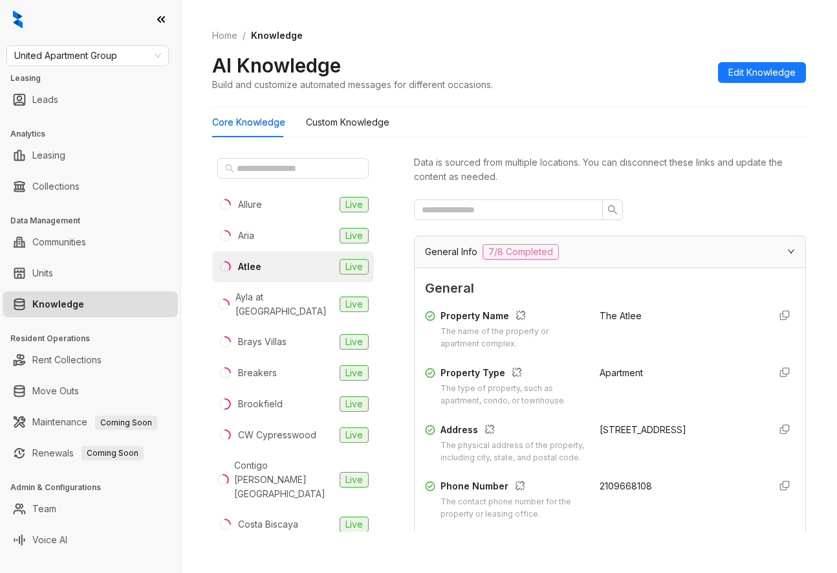
click at [188, 60] on div "Home / Knowledge AI Knowledge Build and customize automated messages for differ…" at bounding box center [509, 286] width 656 height 573
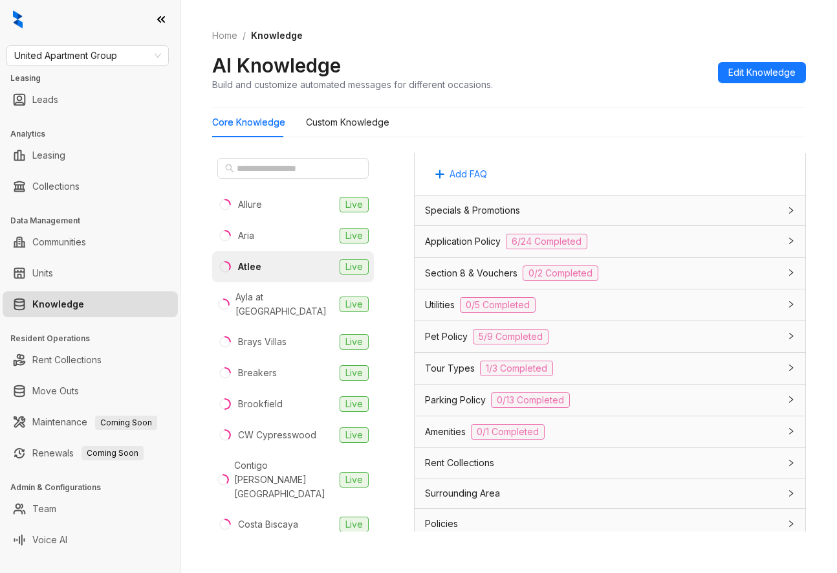
scroll to position [890, 0]
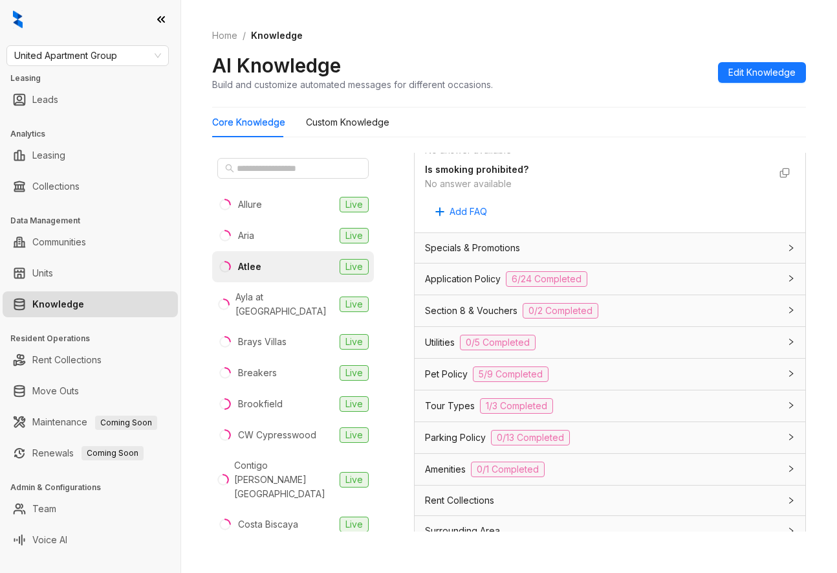
click at [481, 286] on span "Application Policy" at bounding box center [463, 279] width 76 height 14
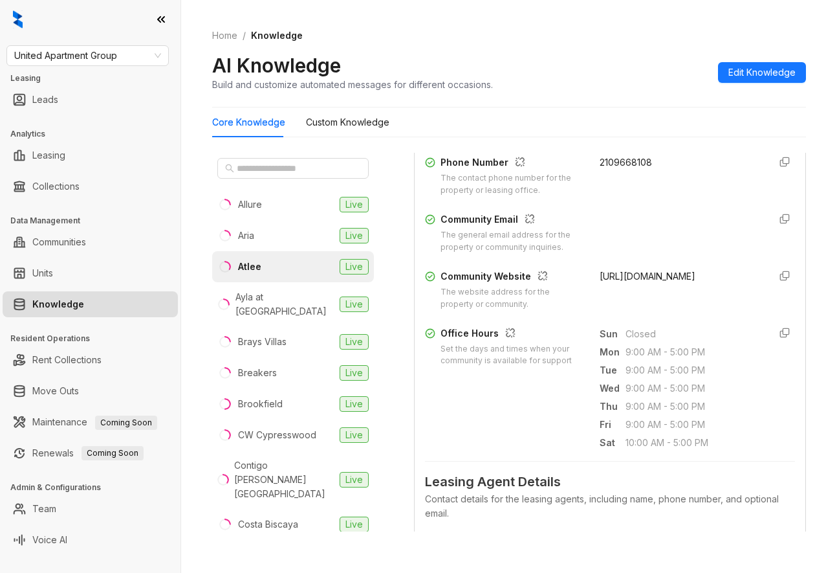
scroll to position [0, 0]
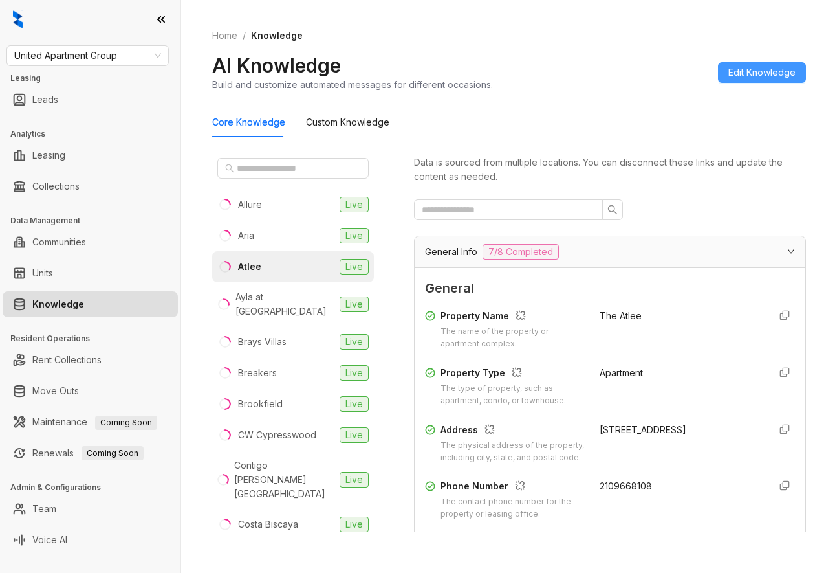
click at [662, 68] on span "Edit Knowledge" at bounding box center [761, 72] width 67 height 14
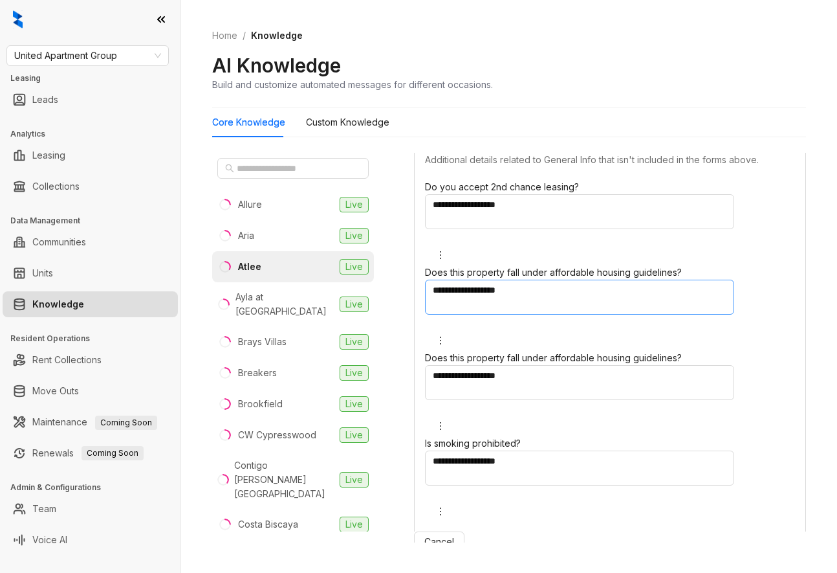
scroll to position [1213, 0]
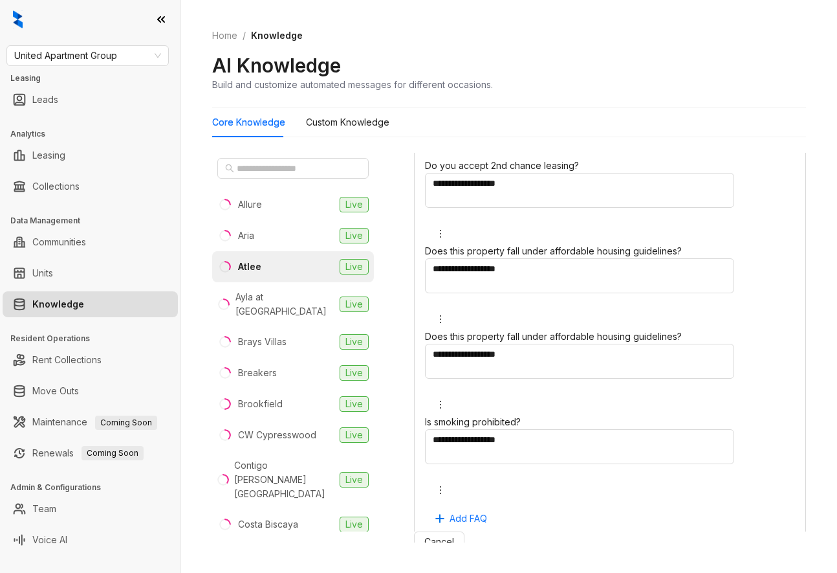
click at [575, 547] on div "Specials & Promotions" at bounding box center [602, 554] width 355 height 14
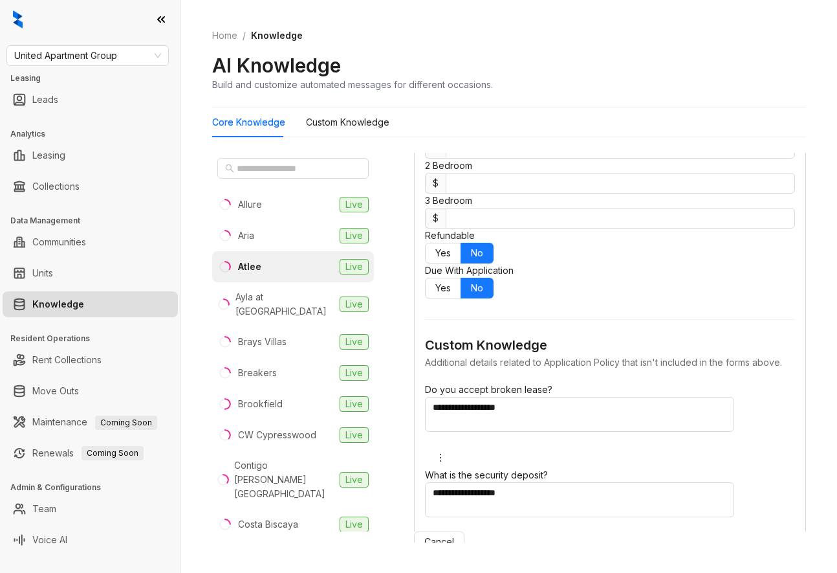
scroll to position [3664, 0]
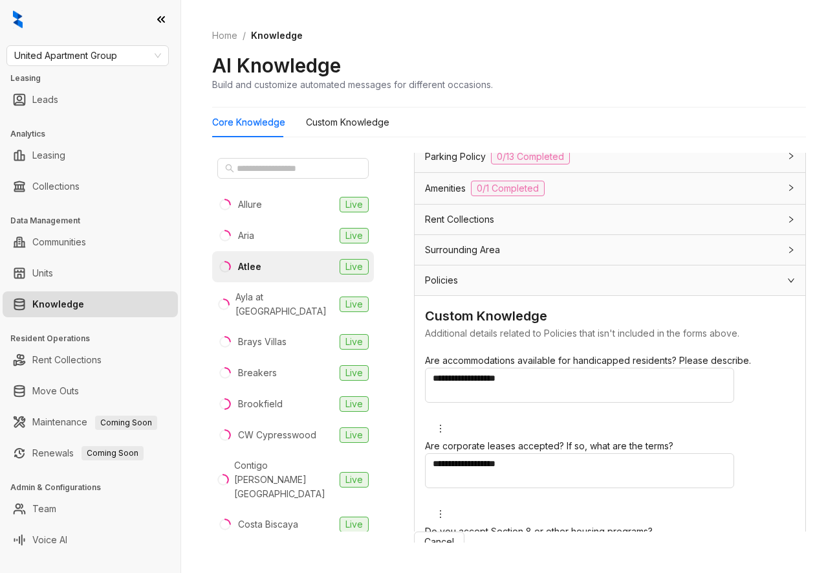
scroll to position [4278, 0]
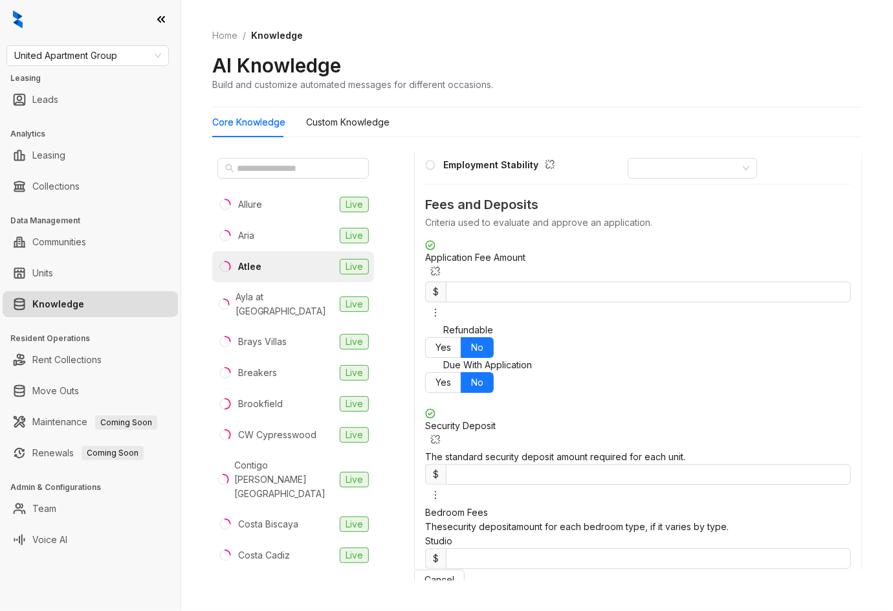
scroll to position [2477, 0]
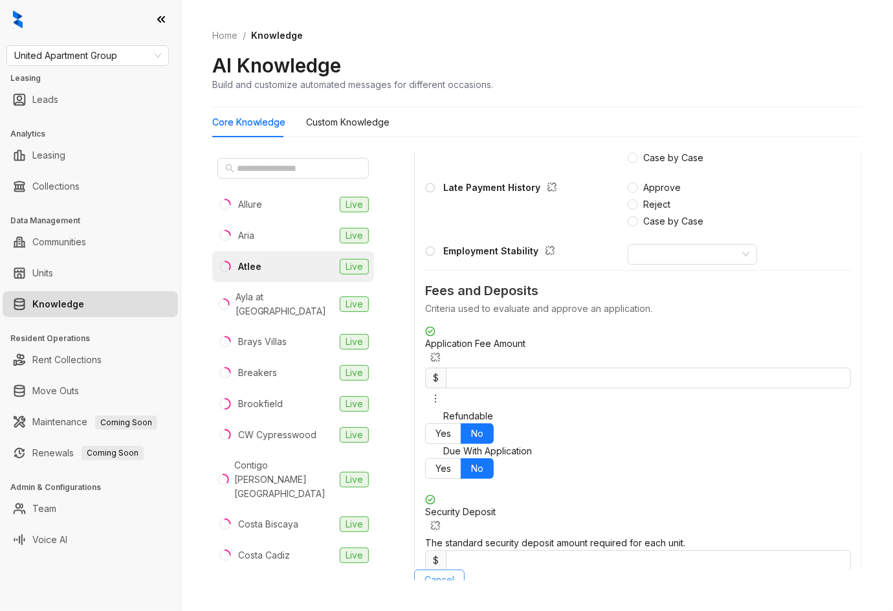
click at [454, 567] on span "Cancel" at bounding box center [439, 580] width 30 height 14
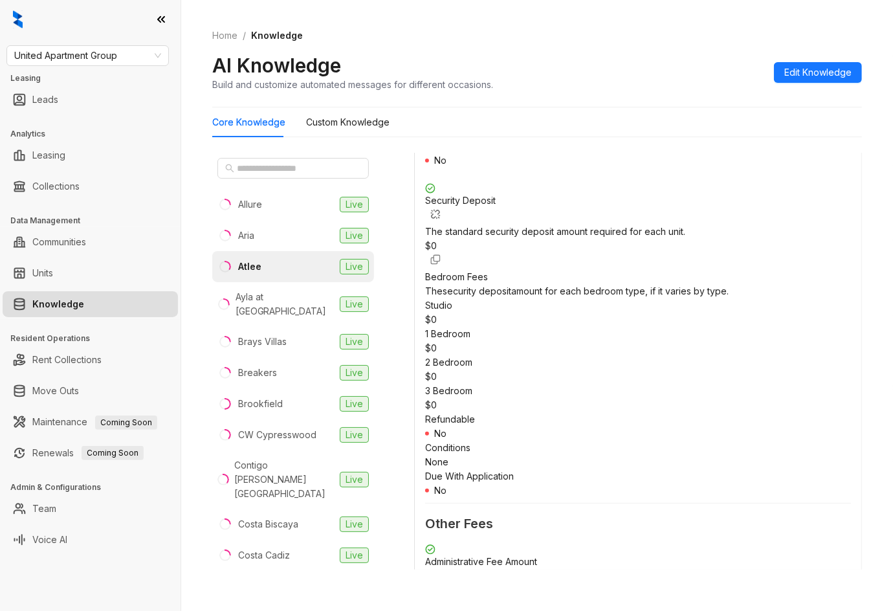
scroll to position [1811, 0]
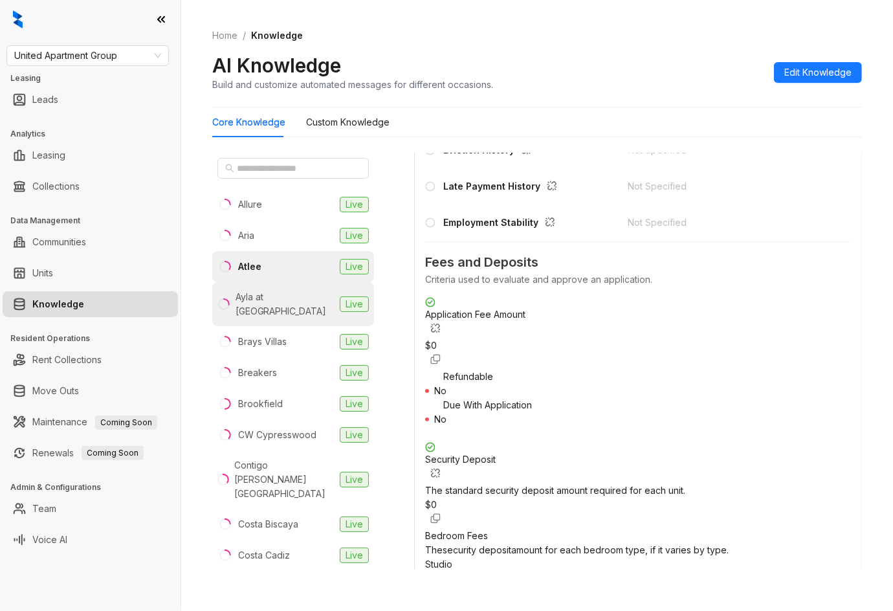
click at [276, 304] on div "Ayla at [GEOGRAPHIC_DATA]" at bounding box center [284, 304] width 99 height 28
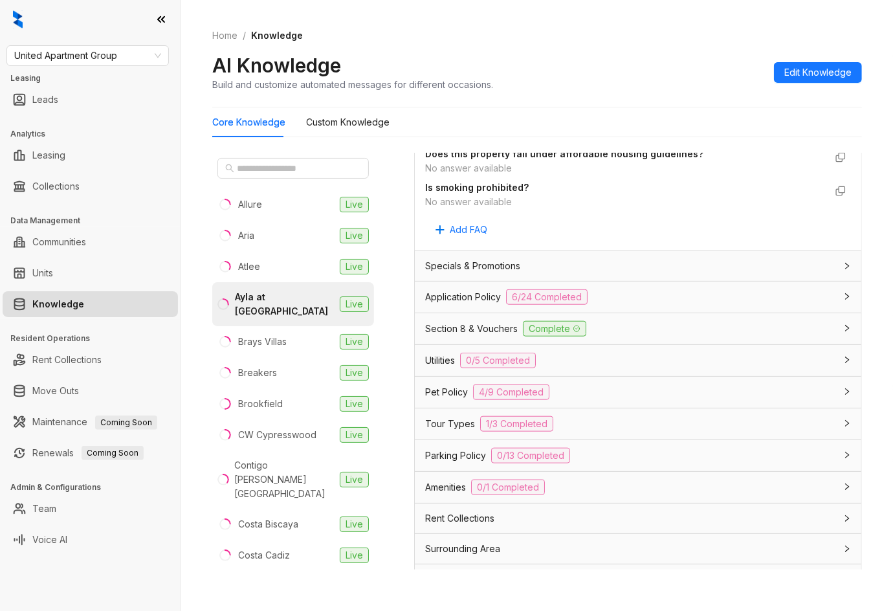
scroll to position [828, 0]
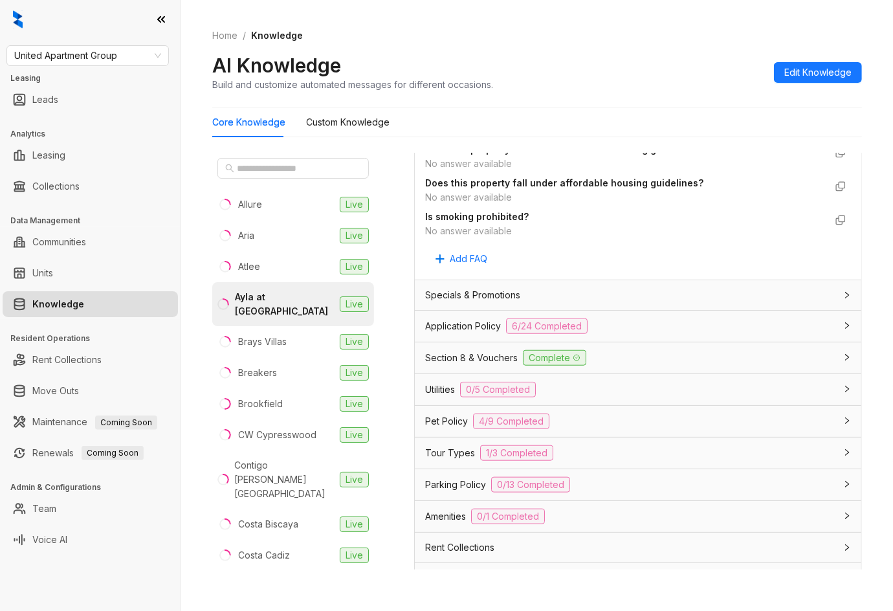
click at [497, 319] on span "Application Policy" at bounding box center [463, 326] width 76 height 14
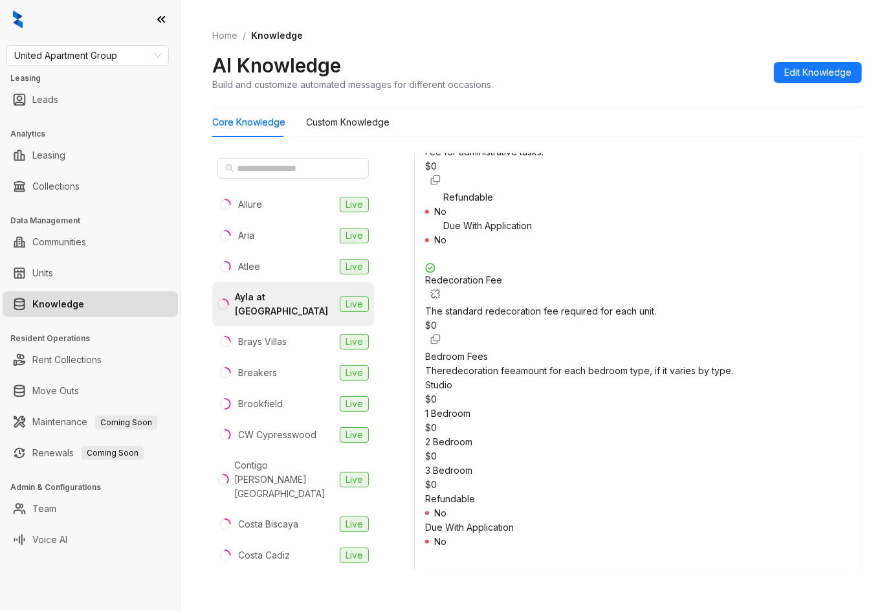
scroll to position [2122, 0]
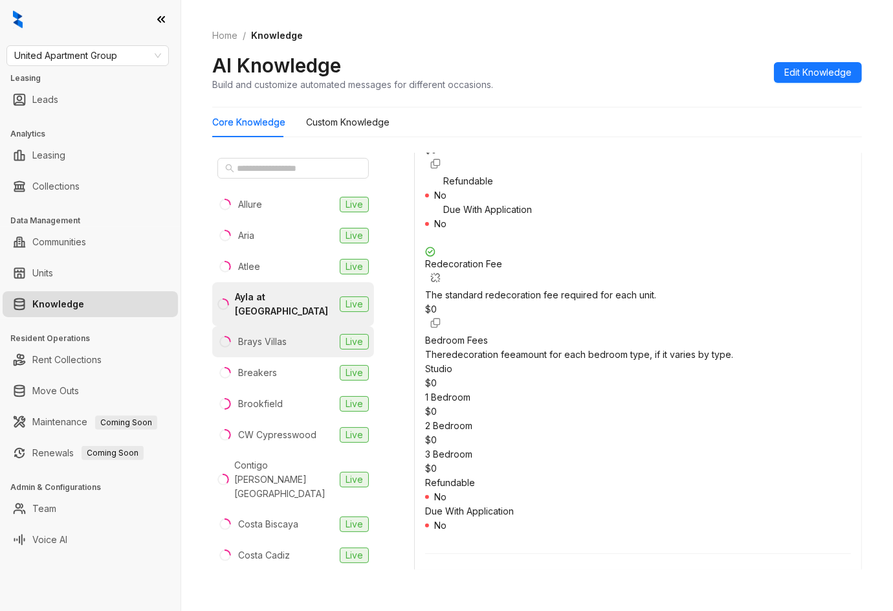
click at [281, 334] on div "Brays Villas" at bounding box center [262, 341] width 49 height 14
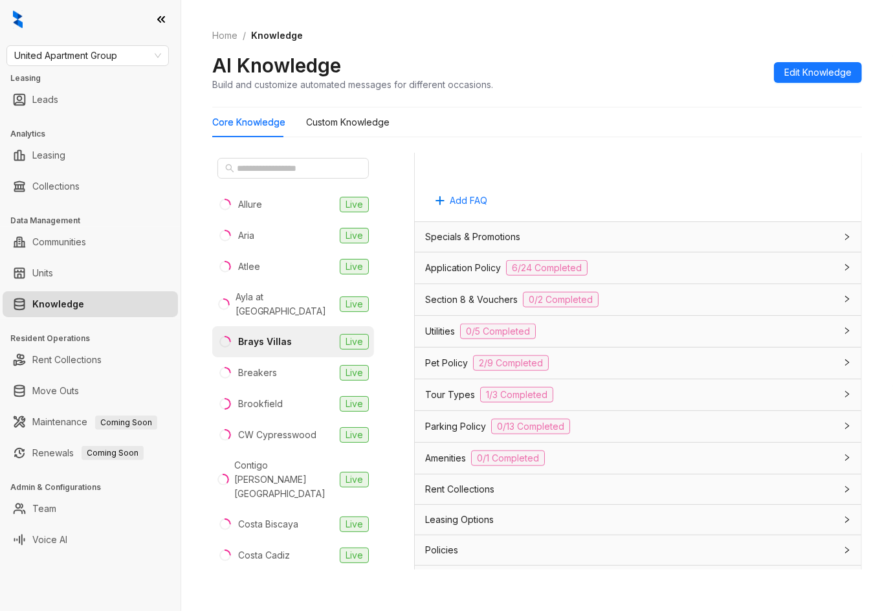
scroll to position [862, 0]
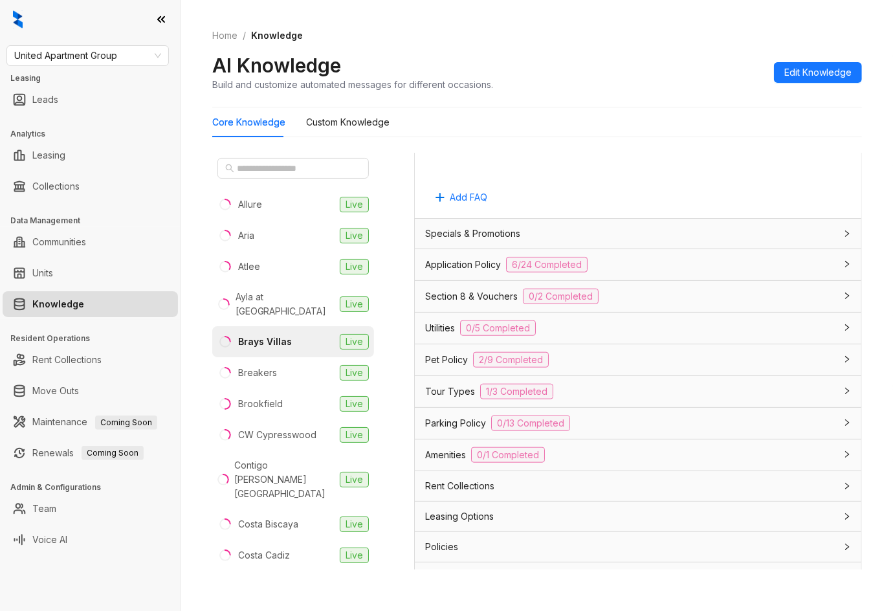
click at [501, 267] on div "Application Policy 6/24 Completed" at bounding box center [630, 265] width 410 height 16
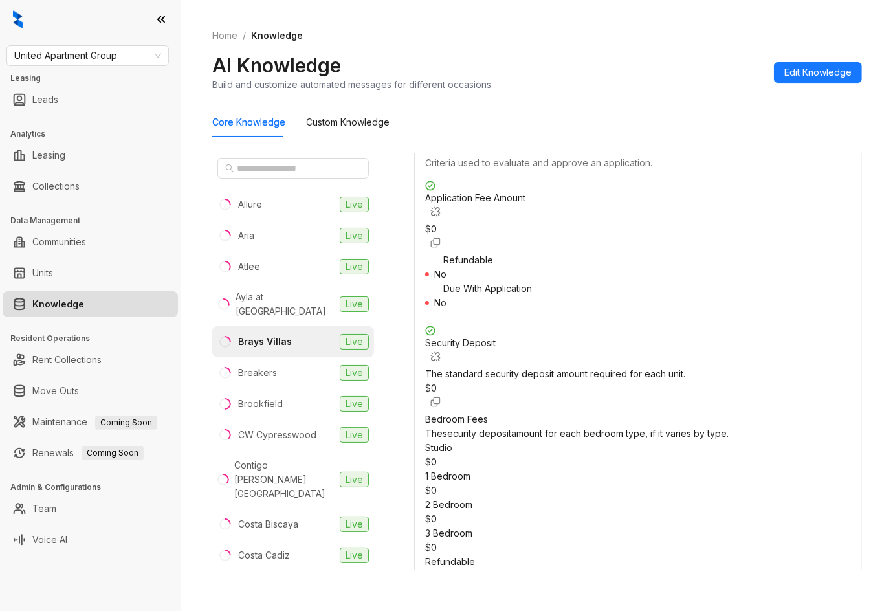
scroll to position [1466, 0]
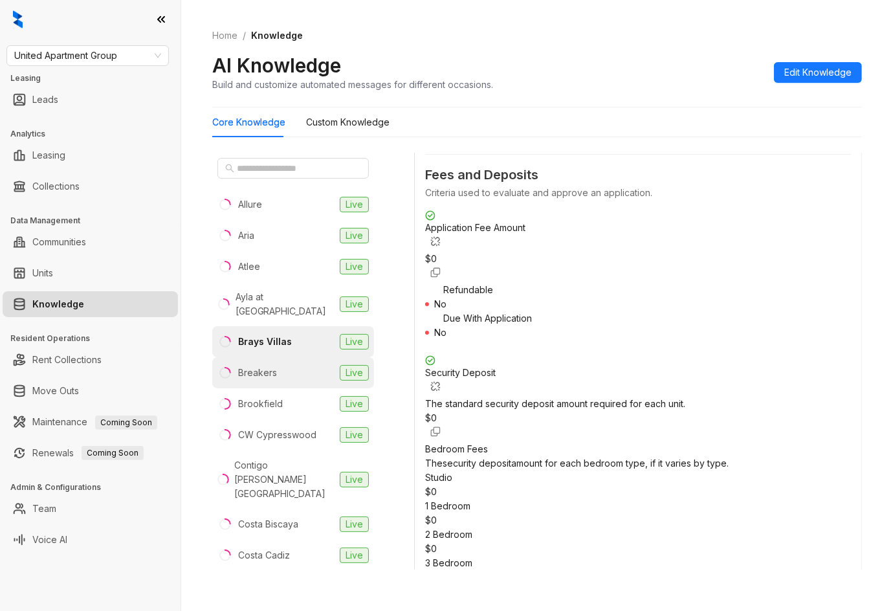
click at [288, 362] on li "Breakers Live" at bounding box center [293, 372] width 162 height 31
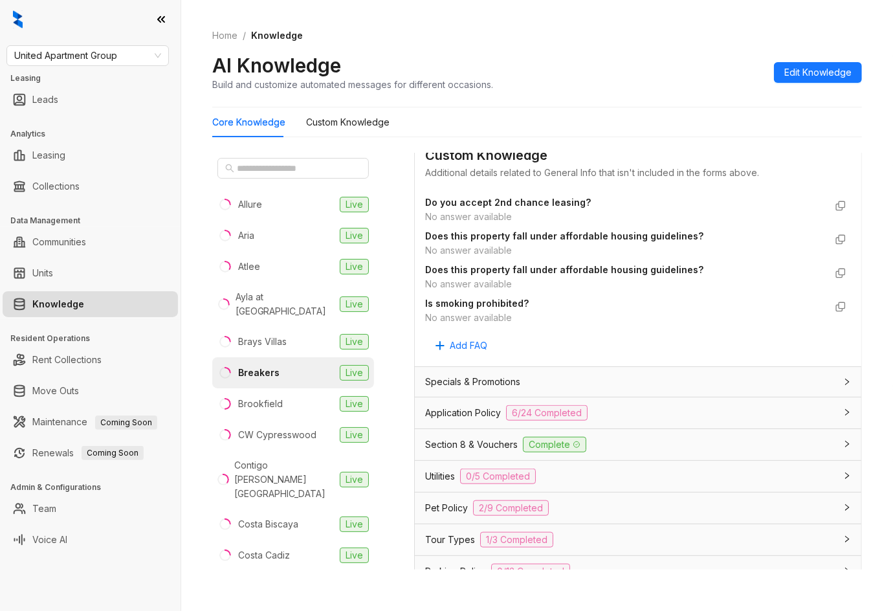
scroll to position [776, 0]
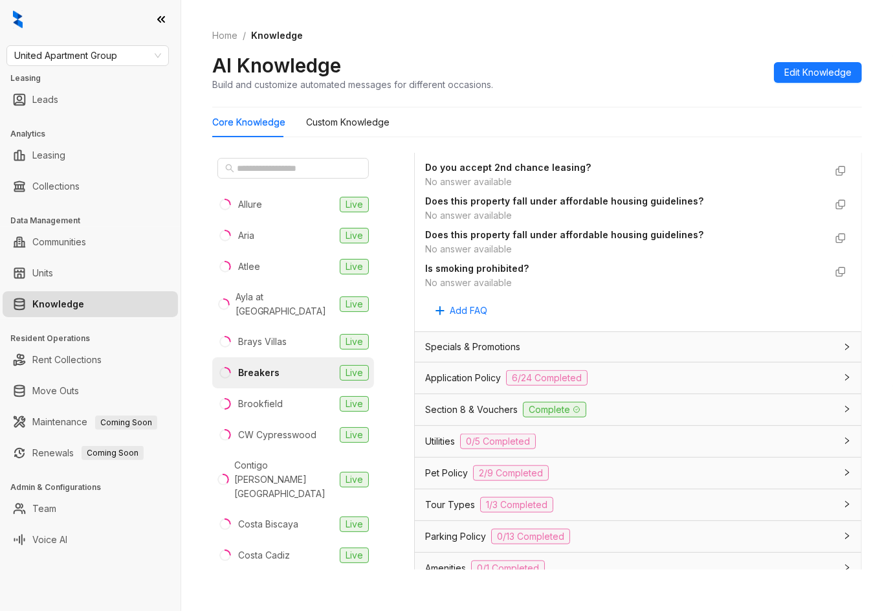
click at [466, 382] on span "Application Policy" at bounding box center [463, 378] width 76 height 14
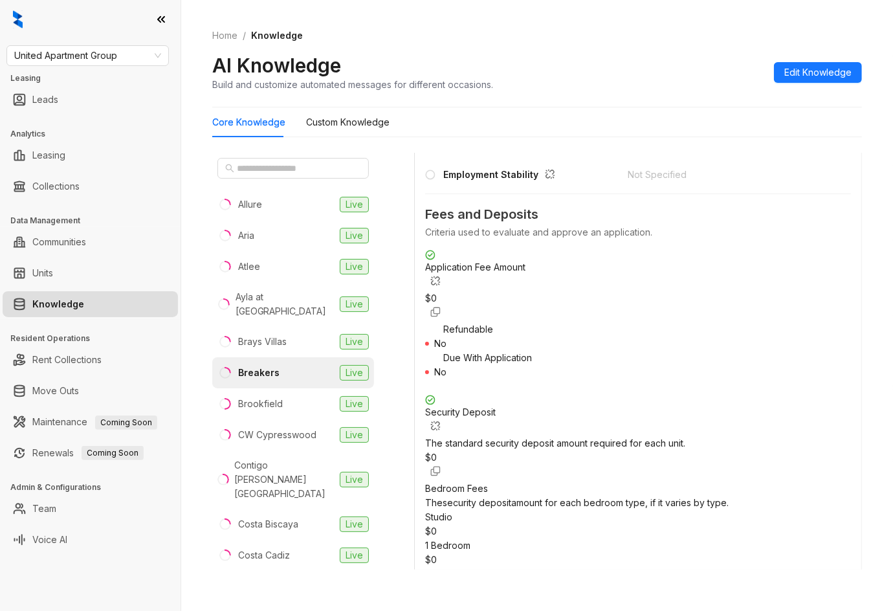
scroll to position [1466, 0]
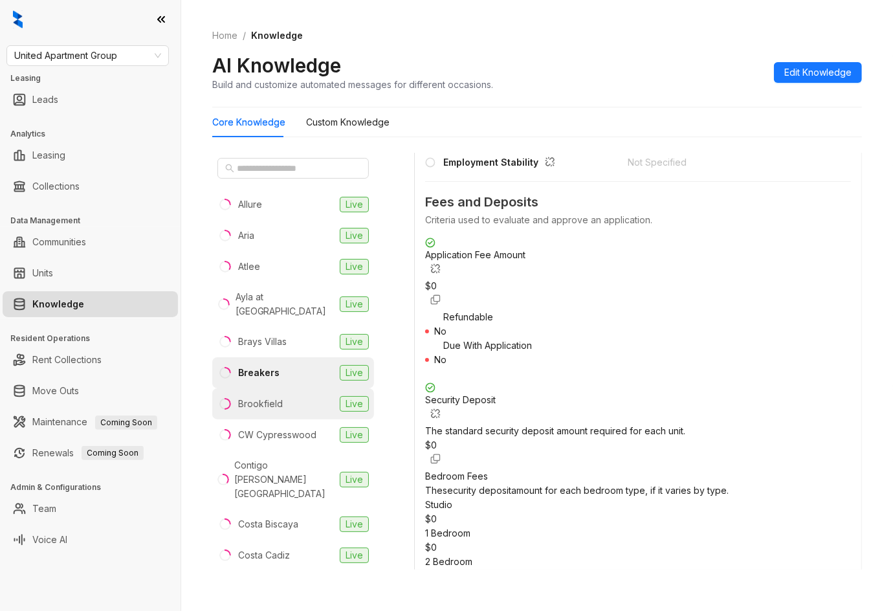
click at [294, 395] on li "Brookfield Live" at bounding box center [293, 403] width 162 height 31
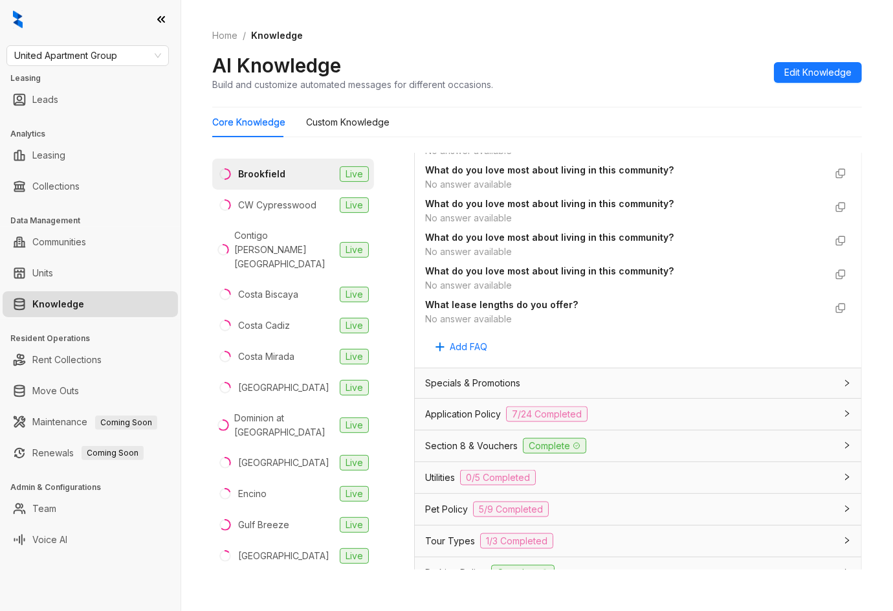
scroll to position [1294, 0]
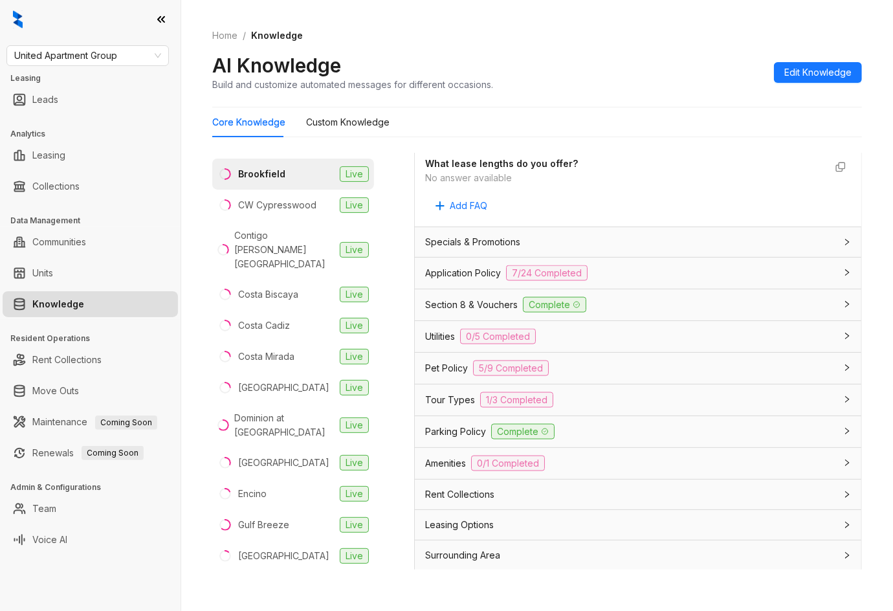
click at [489, 274] on span "Application Policy" at bounding box center [463, 273] width 76 height 14
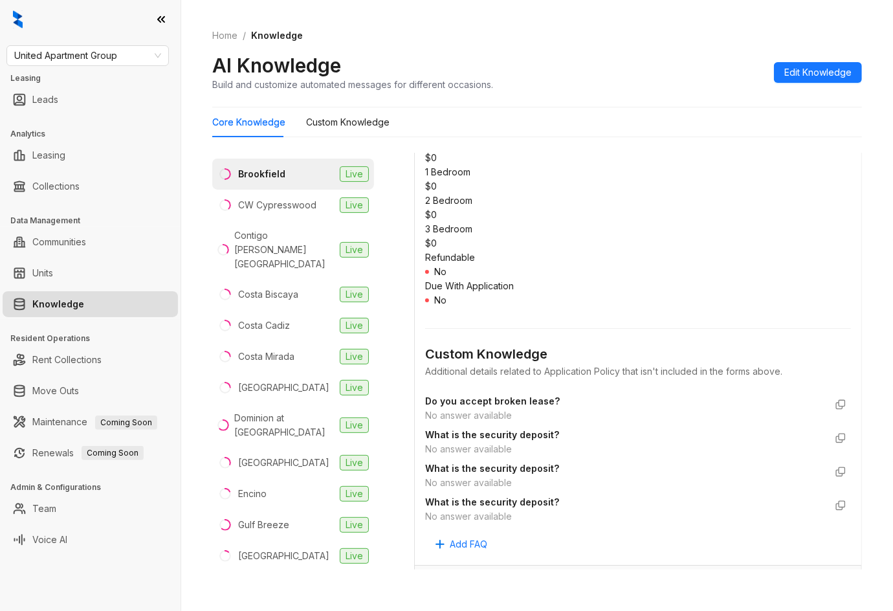
scroll to position [2933, 0]
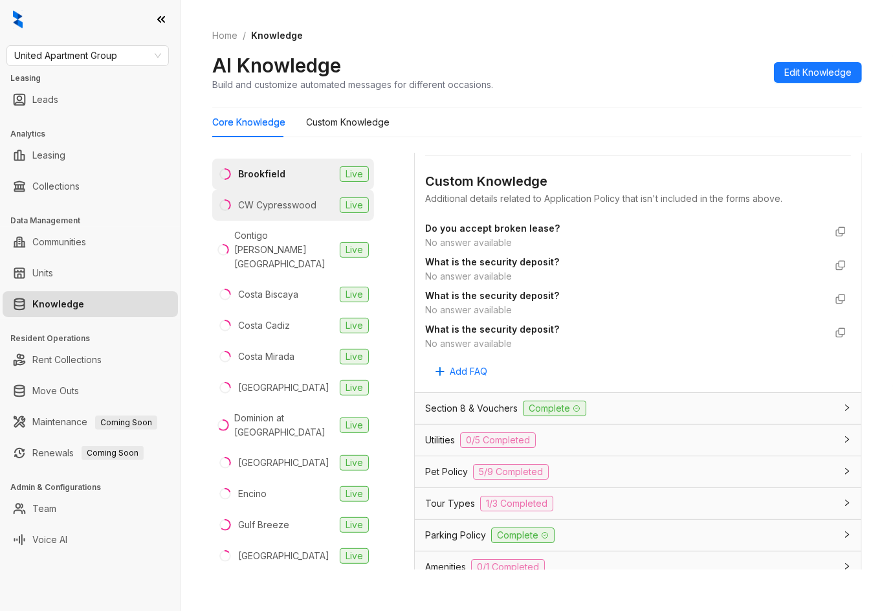
click at [294, 198] on div "CW Cypresswood" at bounding box center [277, 205] width 78 height 14
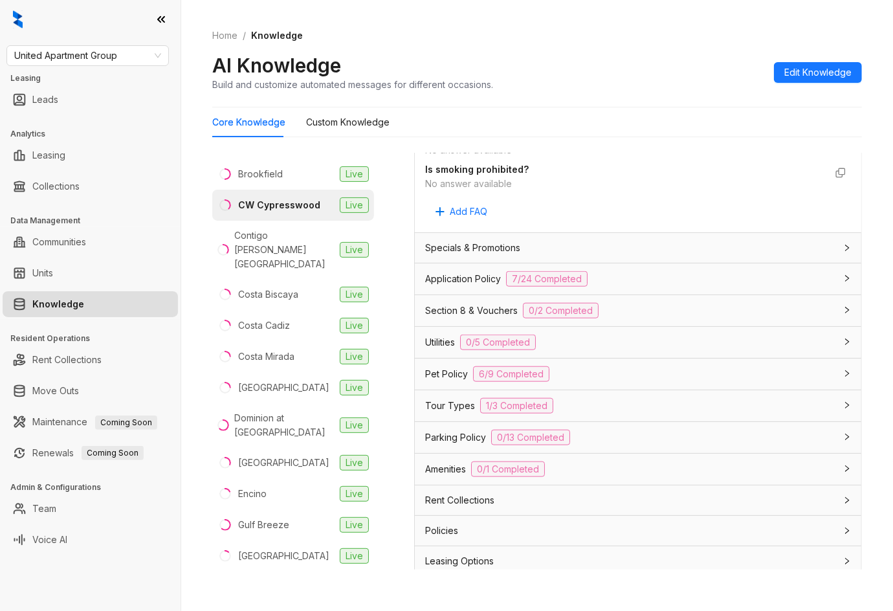
scroll to position [914, 0]
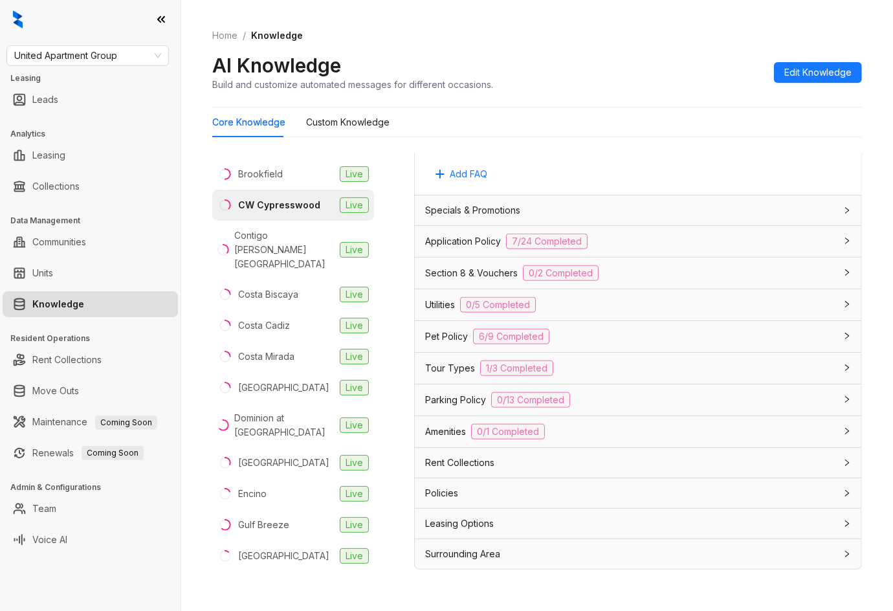
click at [487, 232] on div "Application Policy 7/24 Completed" at bounding box center [638, 241] width 446 height 31
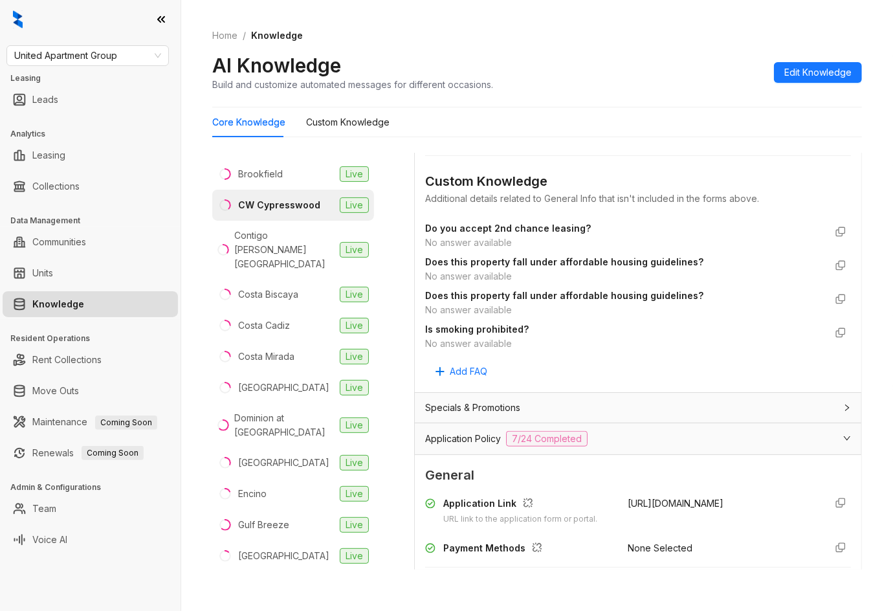
scroll to position [690, 0]
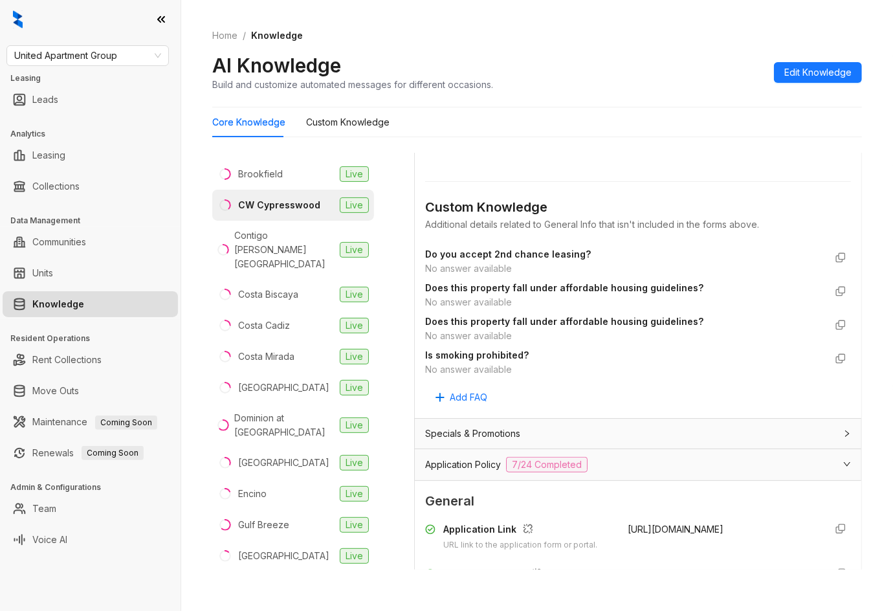
click at [464, 461] on span "Application Policy" at bounding box center [463, 464] width 76 height 14
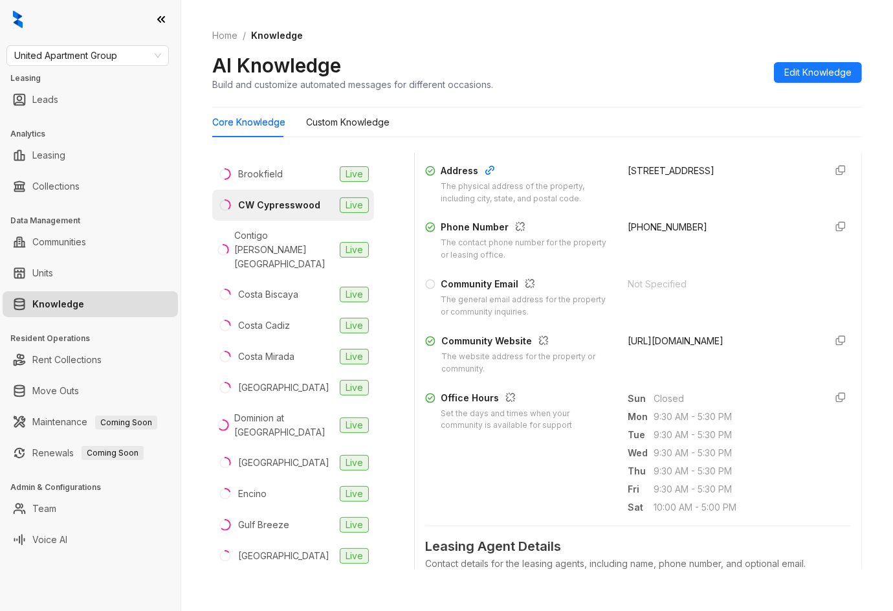
scroll to position [0, 0]
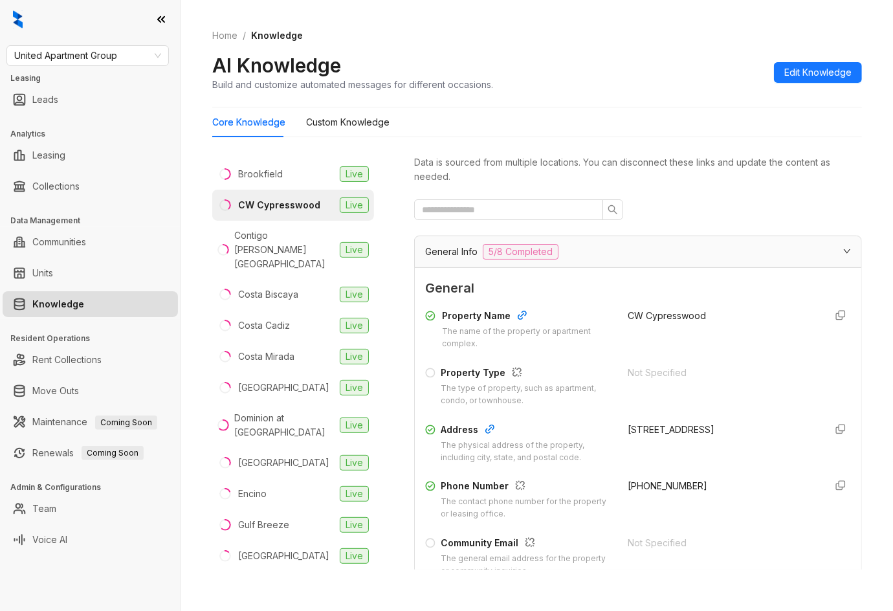
click at [463, 248] on span "General Info" at bounding box center [451, 252] width 52 height 14
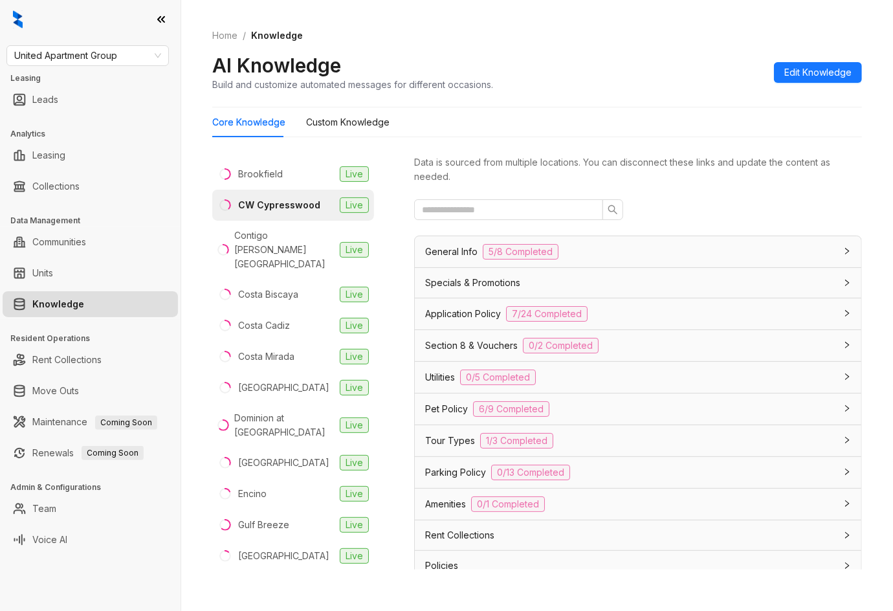
click at [448, 250] on span "General Info" at bounding box center [451, 252] width 52 height 14
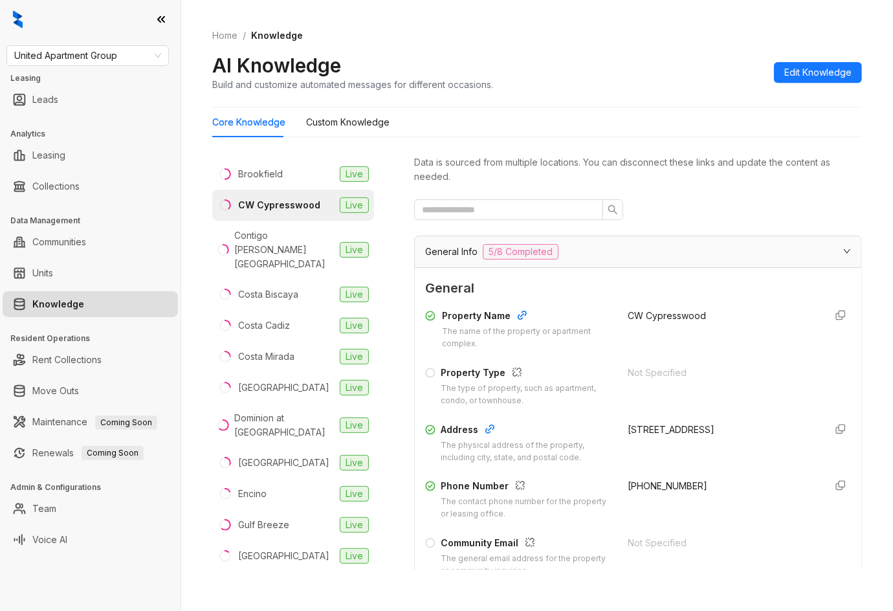
click at [584, 252] on div "General Info 5/8 Completed" at bounding box center [630, 252] width 410 height 16
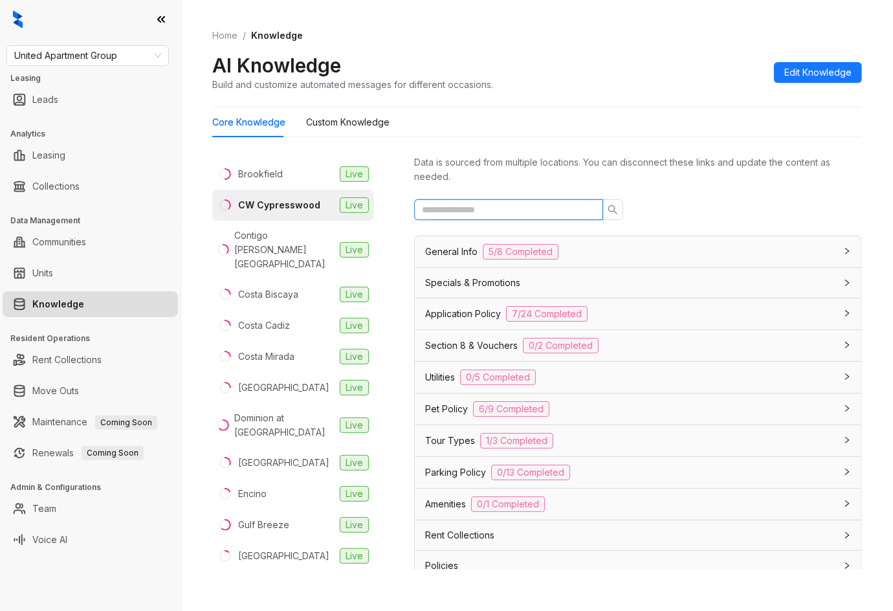
click at [514, 208] on input "text" at bounding box center [503, 209] width 163 height 14
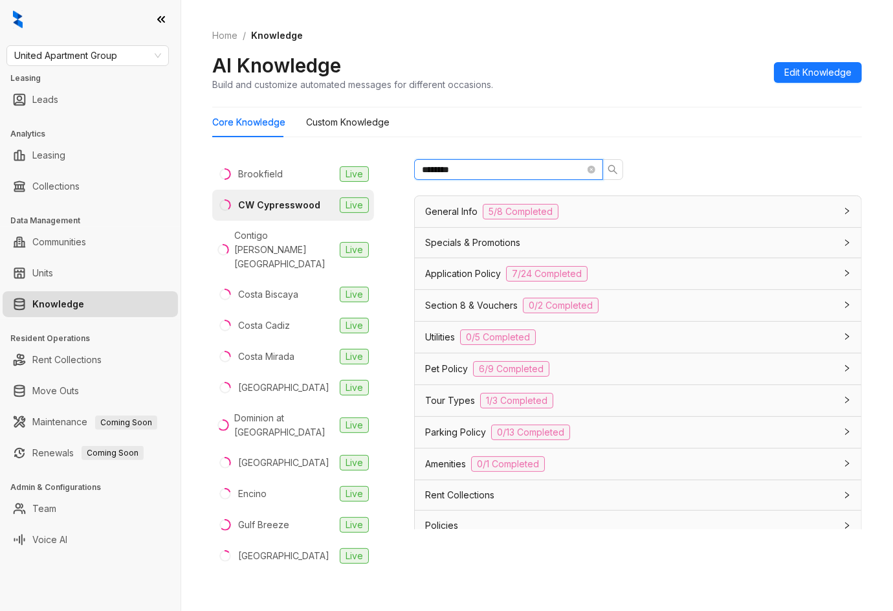
click at [443, 174] on input "********" at bounding box center [503, 169] width 163 height 14
click at [474, 171] on input "********" at bounding box center [503, 169] width 163 height 14
type input "*"
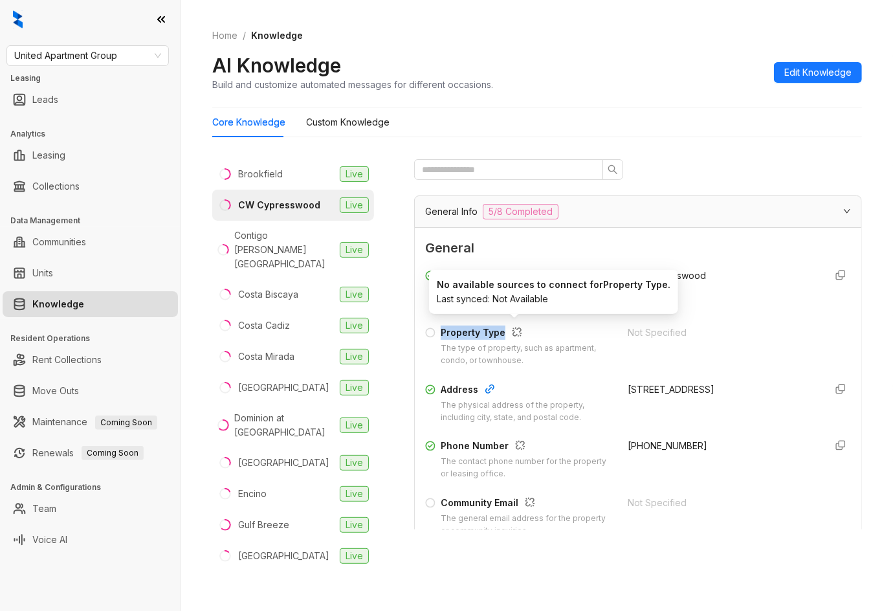
drag, startPoint x: 441, startPoint y: 332, endPoint x: 506, endPoint y: 325, distance: 65.1
click at [506, 325] on div "Property Type" at bounding box center [526, 333] width 171 height 17
copy div "Property Type"
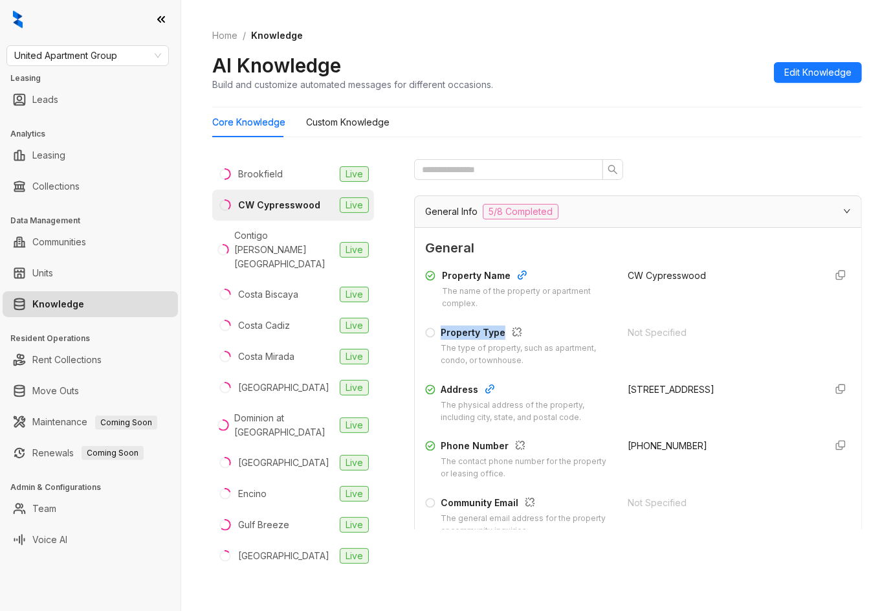
drag, startPoint x: 815, startPoint y: 76, endPoint x: 655, endPoint y: 431, distance: 388.9
click at [662, 75] on span "Edit Knowledge" at bounding box center [817, 72] width 67 height 14
drag, startPoint x: 864, startPoint y: 592, endPoint x: 843, endPoint y: 500, distance: 94.3
click at [454, 547] on span "Cancel" at bounding box center [439, 539] width 30 height 14
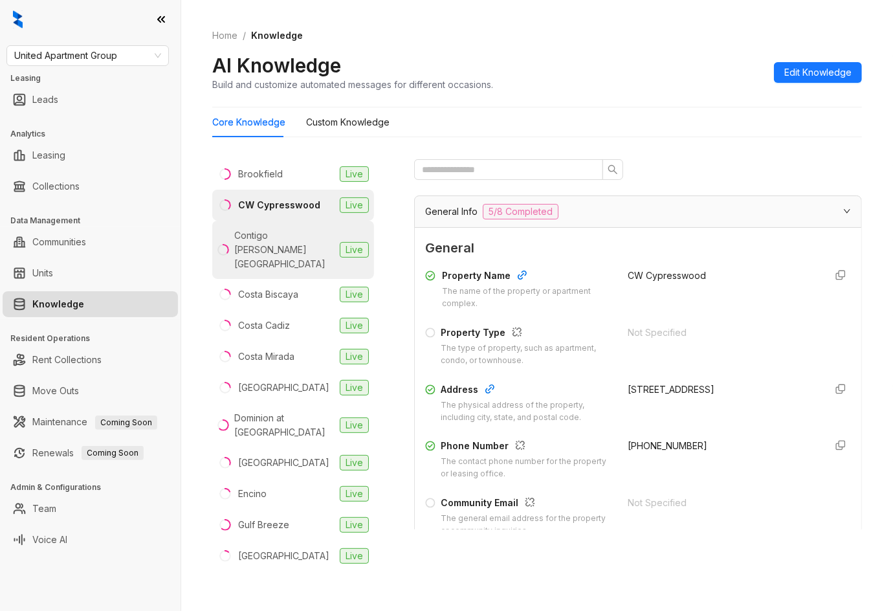
click at [274, 233] on div "Contigo [PERSON_NAME][GEOGRAPHIC_DATA]" at bounding box center [284, 249] width 100 height 43
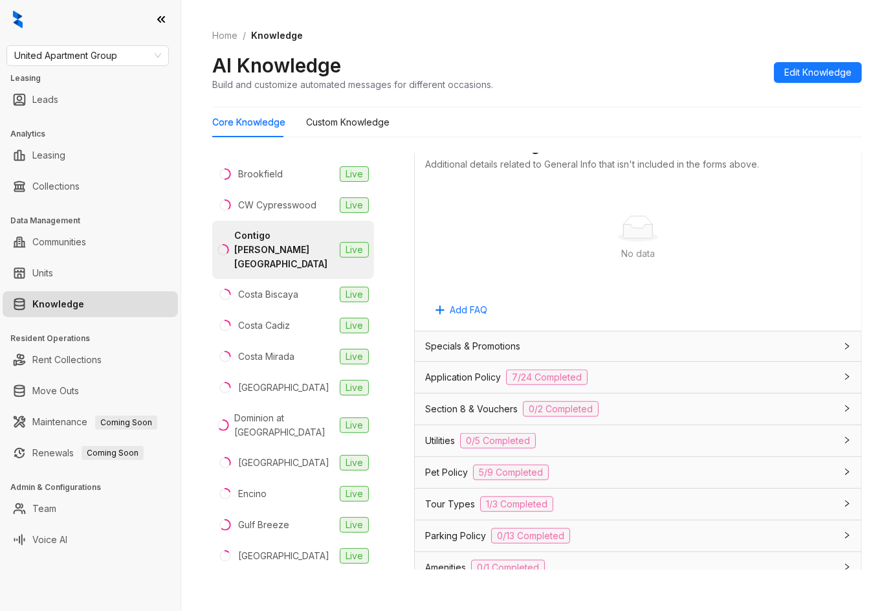
scroll to position [776, 0]
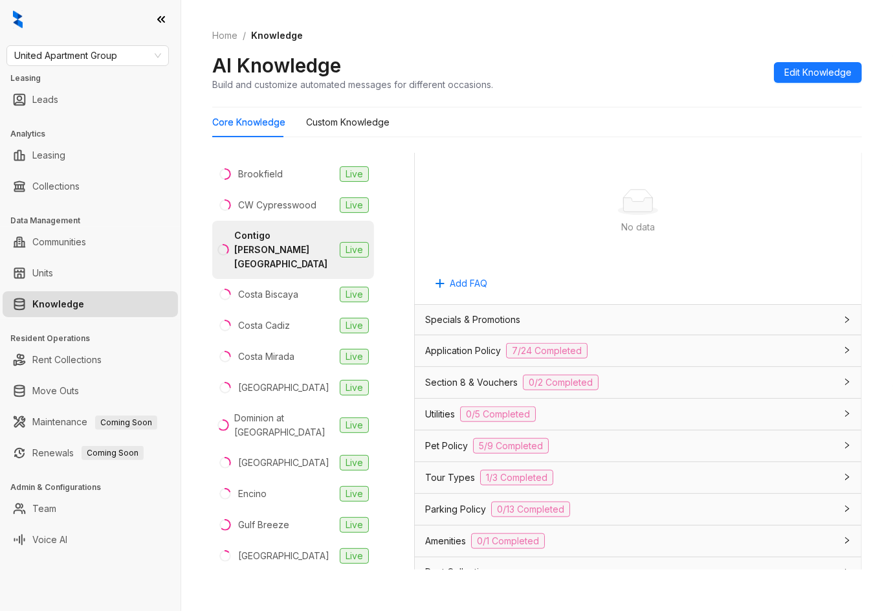
click at [476, 366] on div "Application Policy 7/24 Completed" at bounding box center [638, 350] width 446 height 31
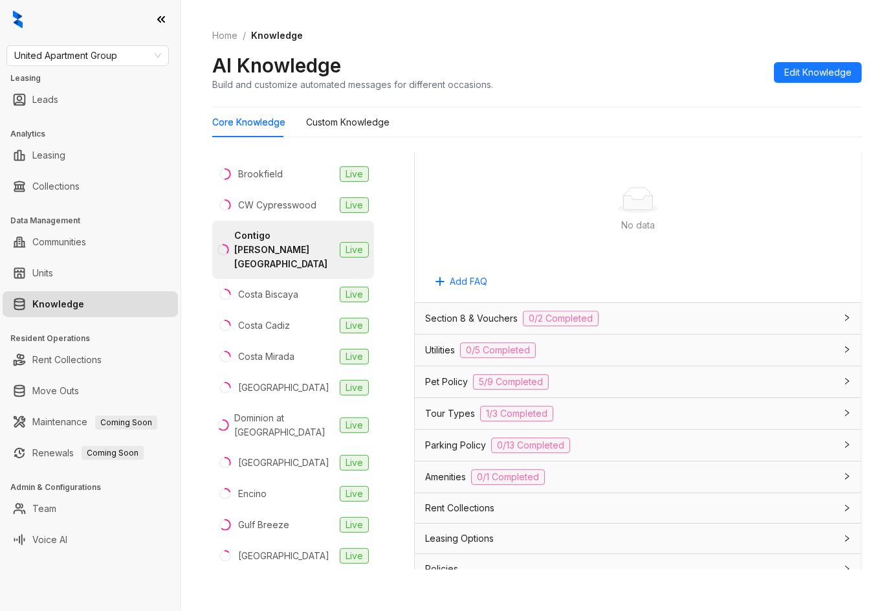
scroll to position [40, 0]
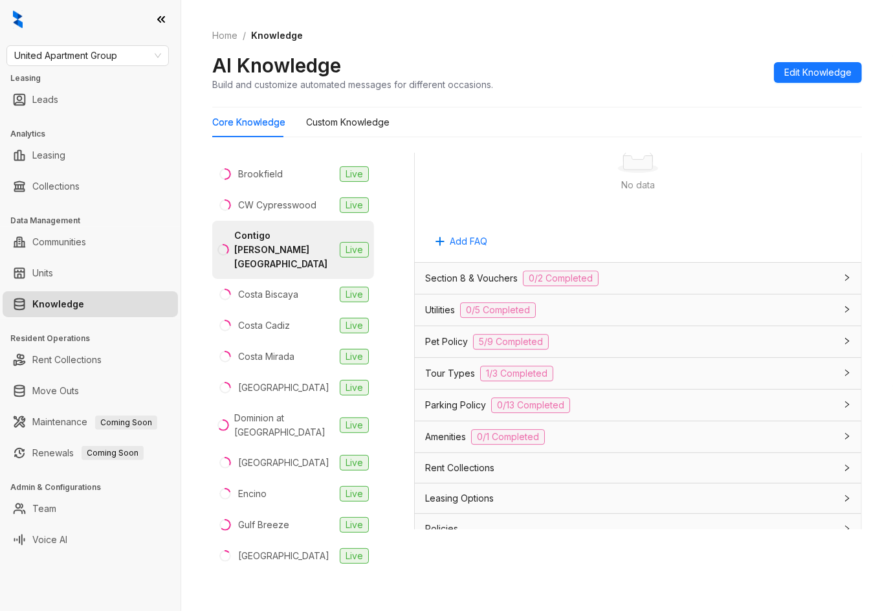
click at [615, 302] on div "Utilities 0/5 Completed" at bounding box center [630, 310] width 410 height 16
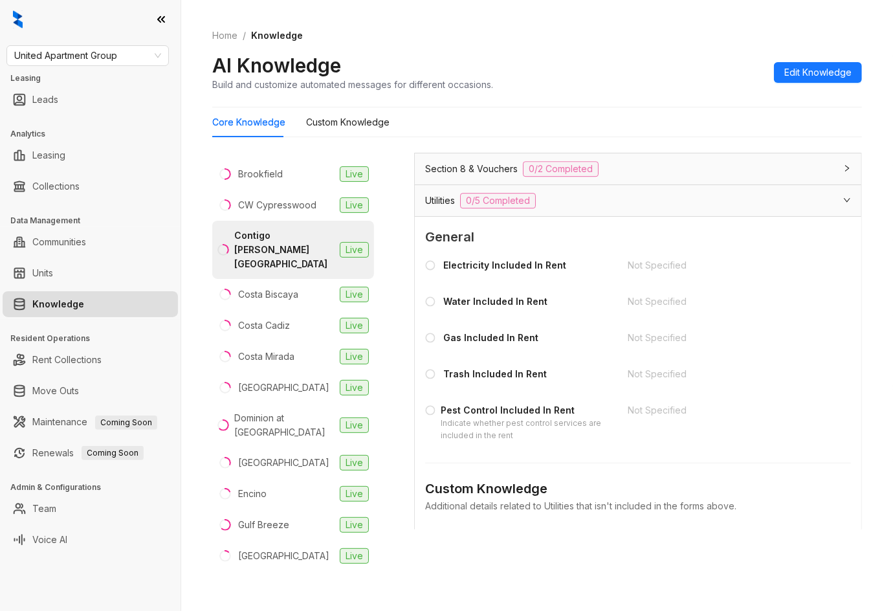
scroll to position [2590, 0]
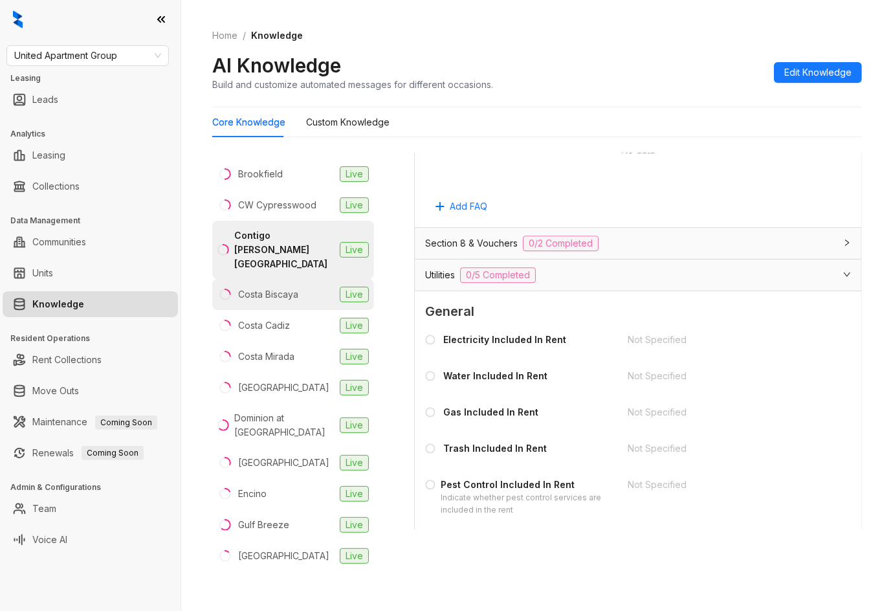
click at [298, 279] on li "Costa Biscaya Live" at bounding box center [293, 294] width 162 height 31
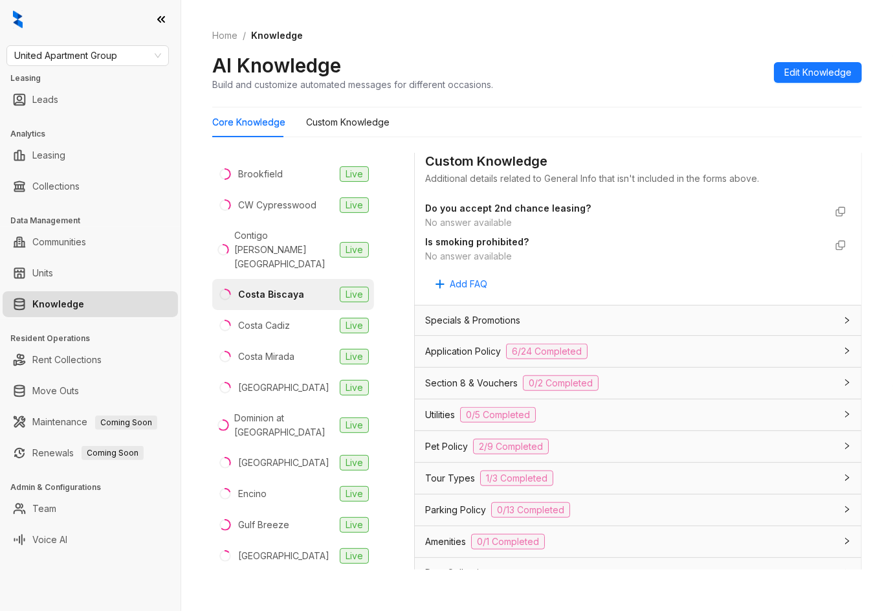
scroll to position [776, 0]
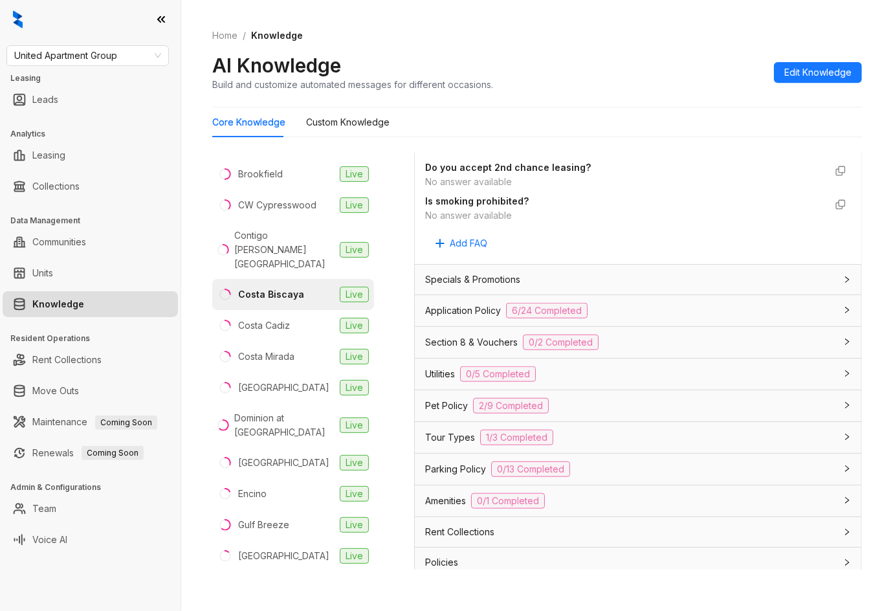
click at [483, 308] on span "Application Policy" at bounding box center [463, 310] width 76 height 14
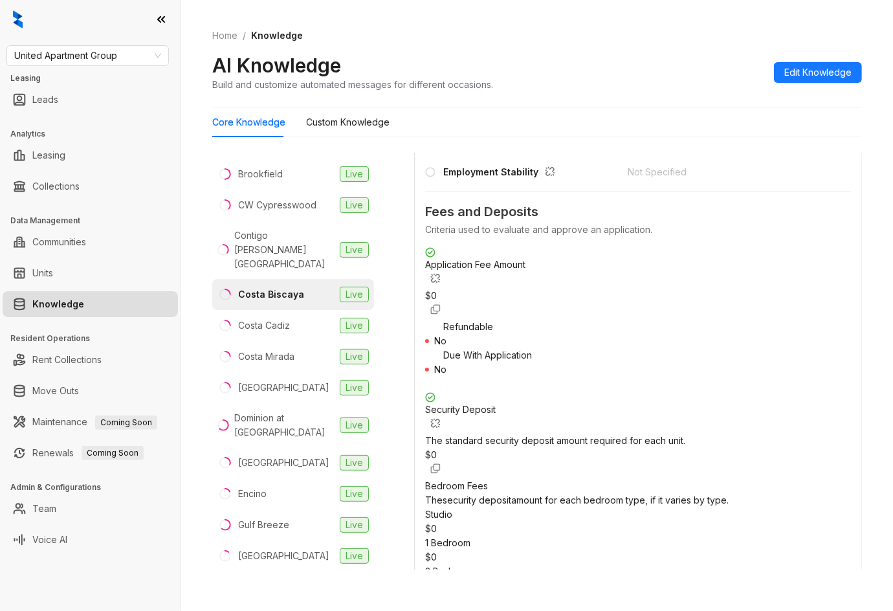
scroll to position [1380, 0]
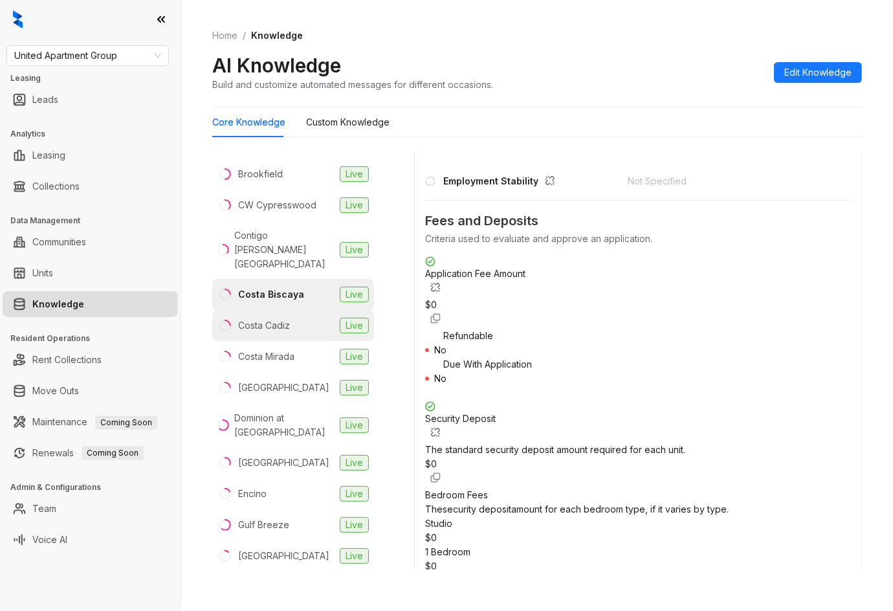
click at [292, 310] on li "Costa Cadiz Live" at bounding box center [293, 325] width 162 height 31
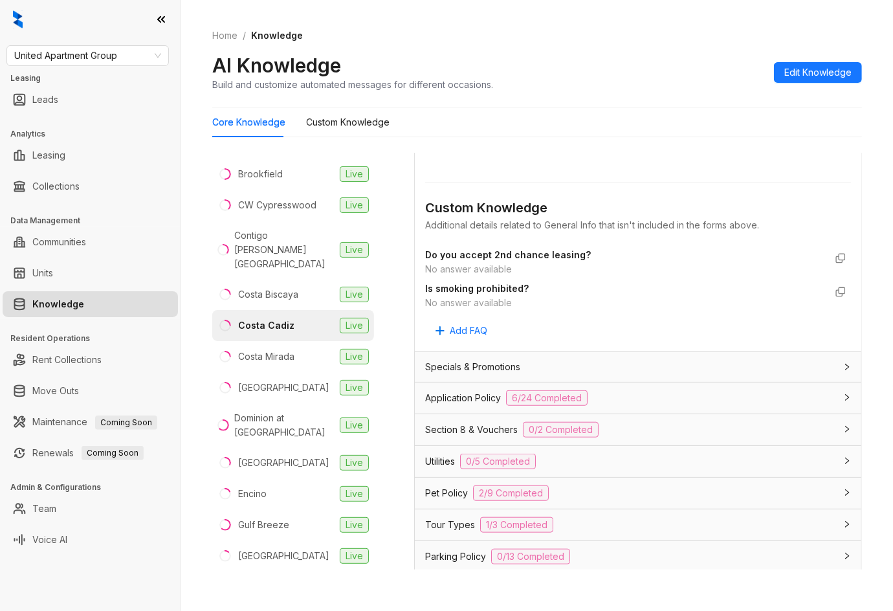
scroll to position [690, 0]
click at [476, 395] on span "Application Policy" at bounding box center [463, 397] width 76 height 14
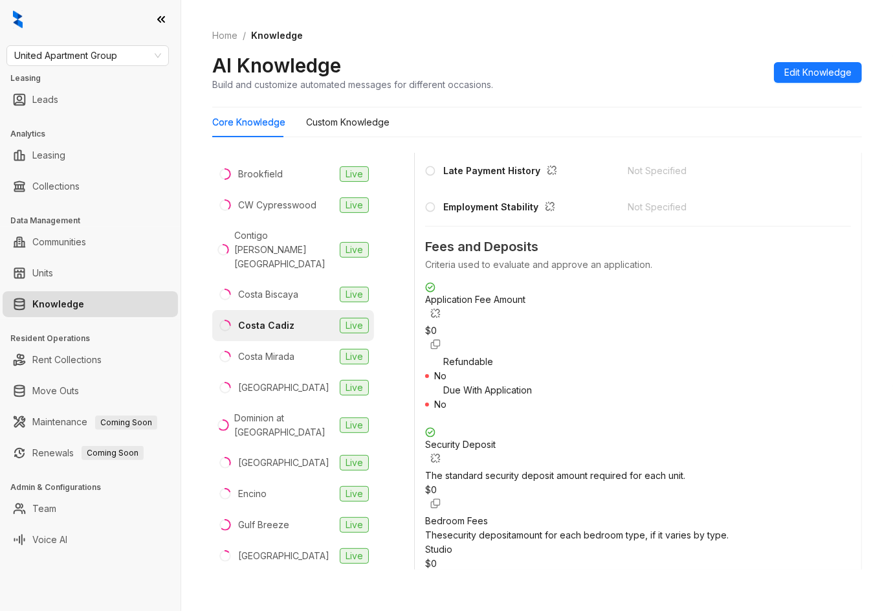
scroll to position [1380, 0]
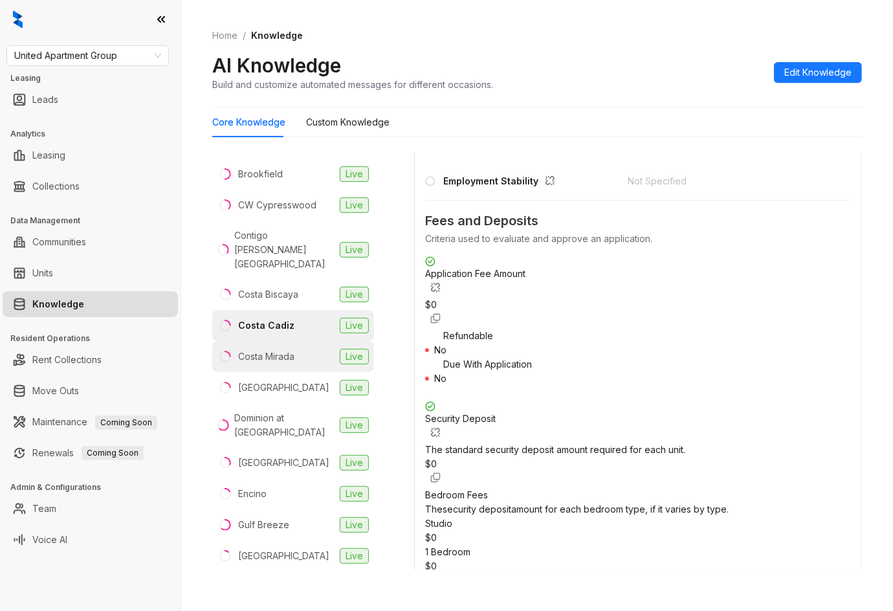
click at [281, 349] on div "Costa Mirada" at bounding box center [266, 356] width 56 height 14
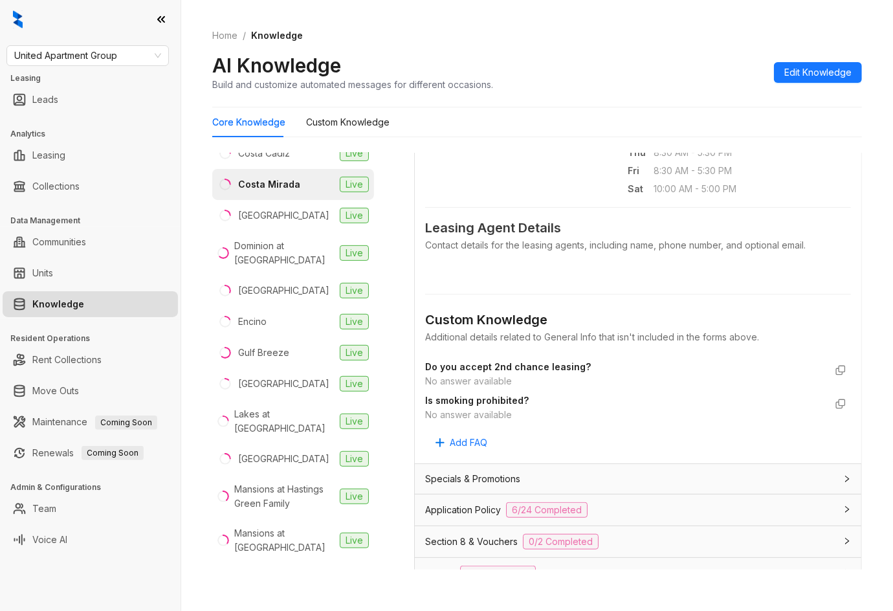
scroll to position [690, 0]
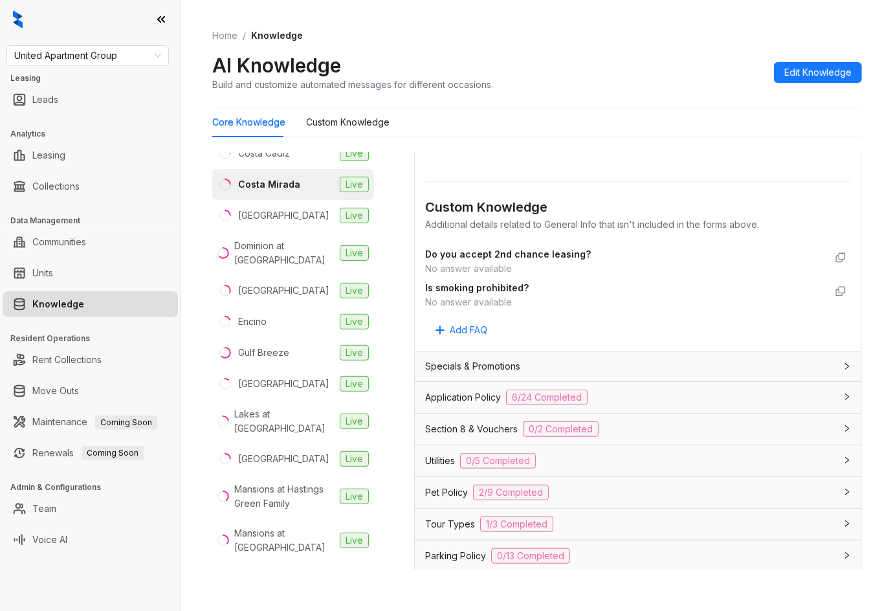
click at [485, 399] on span "Application Policy" at bounding box center [463, 397] width 76 height 14
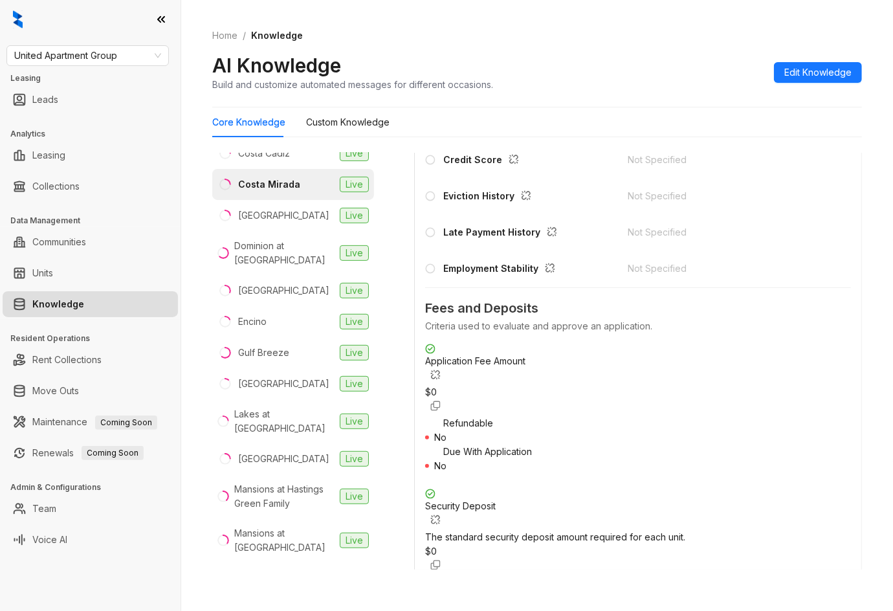
scroll to position [1294, 0]
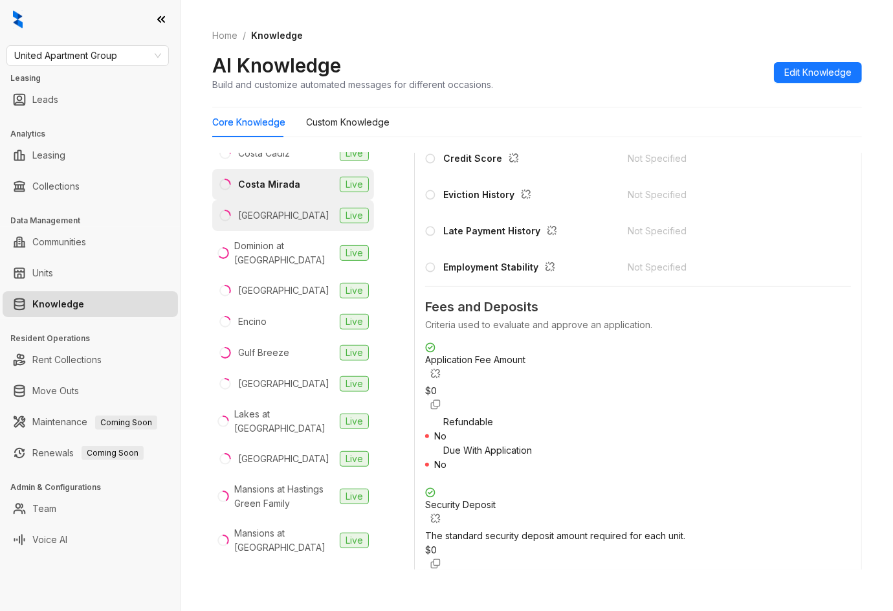
click at [281, 208] on div "[GEOGRAPHIC_DATA]" at bounding box center [283, 215] width 91 height 14
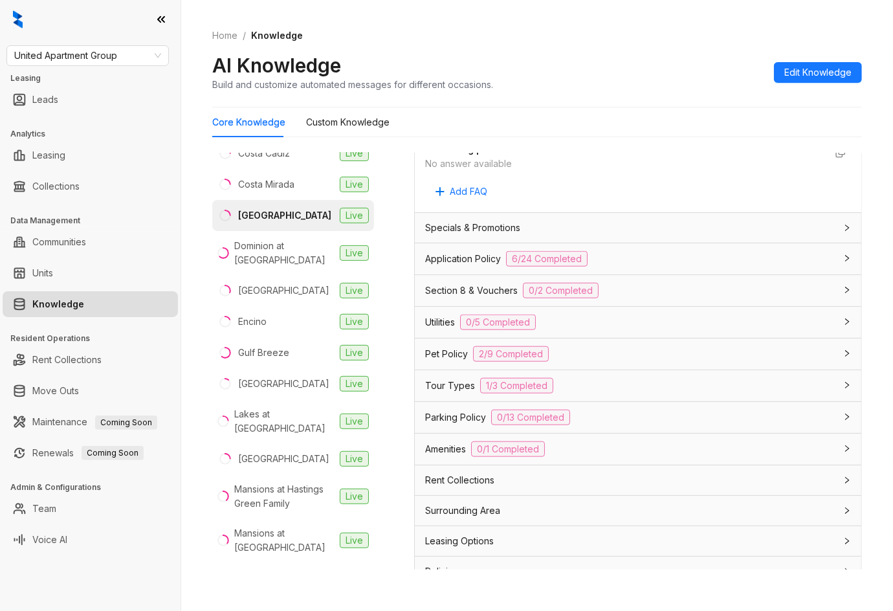
scroll to position [914, 0]
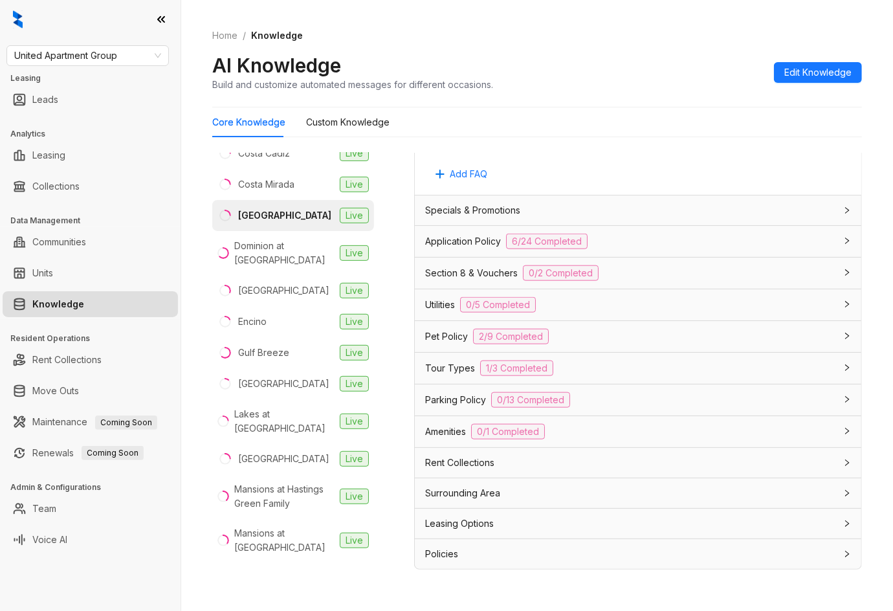
click at [488, 240] on span "Application Policy" at bounding box center [463, 241] width 76 height 14
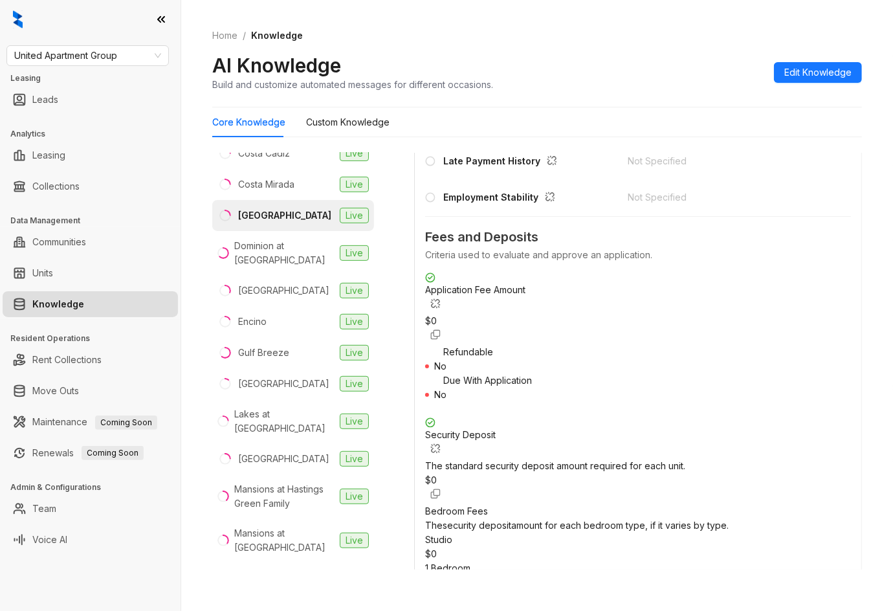
scroll to position [1432, 0]
click at [290, 239] on div "Dominion at [GEOGRAPHIC_DATA]" at bounding box center [284, 253] width 100 height 28
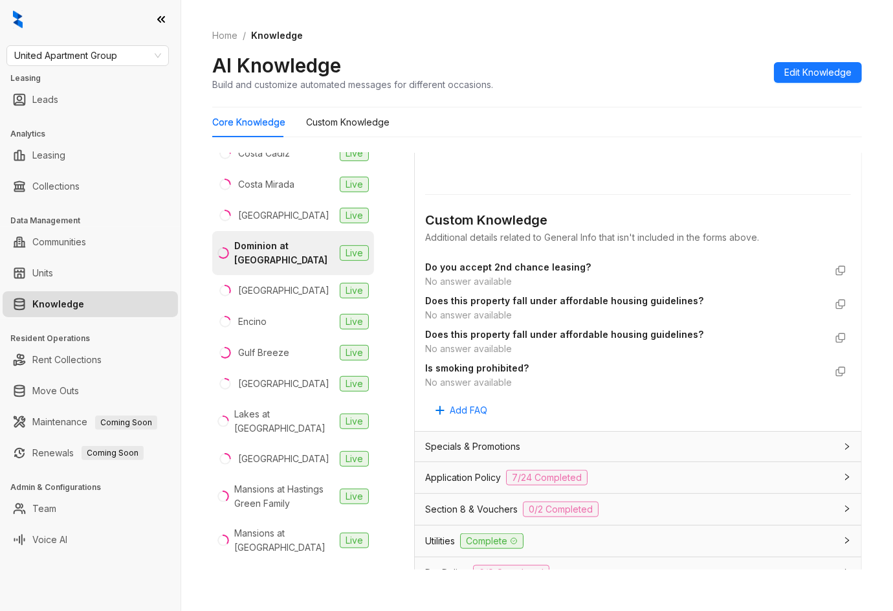
scroll to position [914, 0]
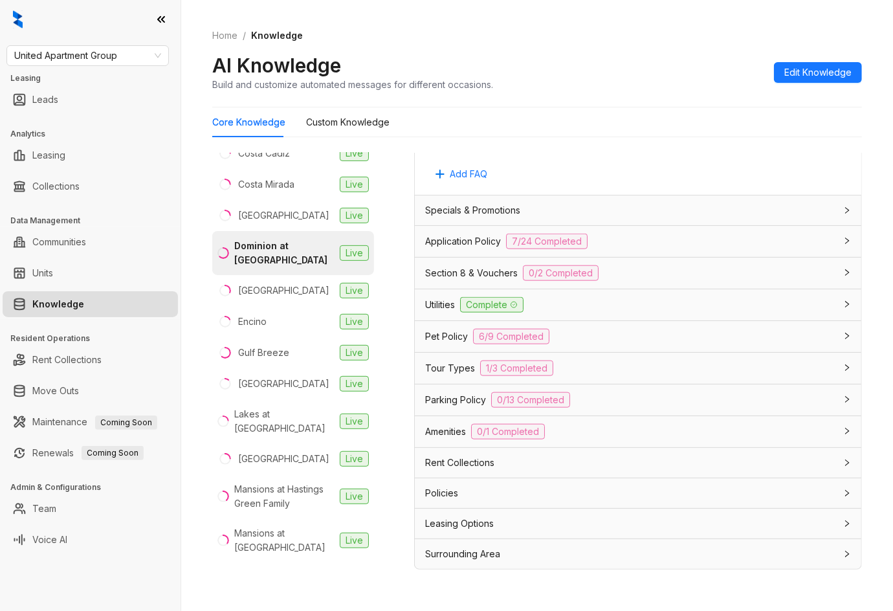
click at [495, 241] on span "Application Policy" at bounding box center [463, 241] width 76 height 14
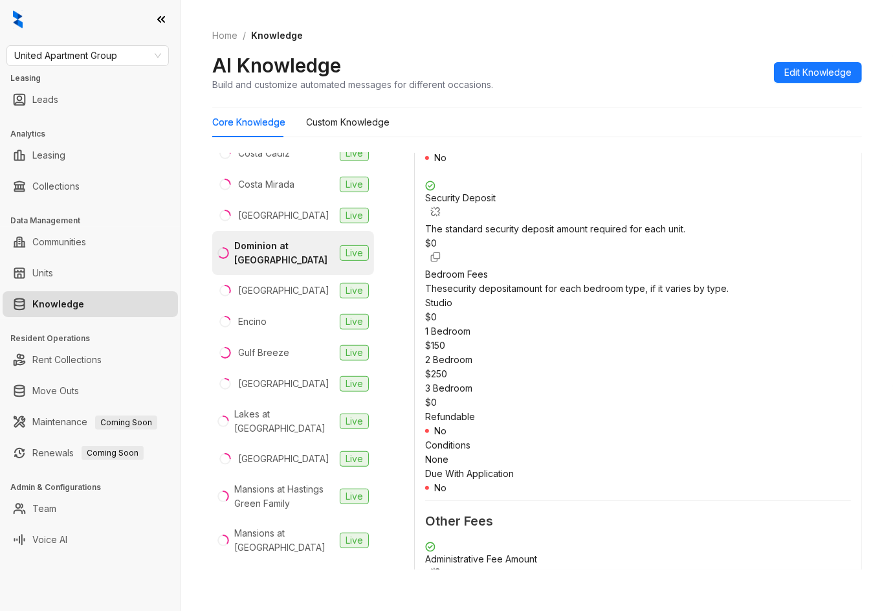
scroll to position [1690, 0]
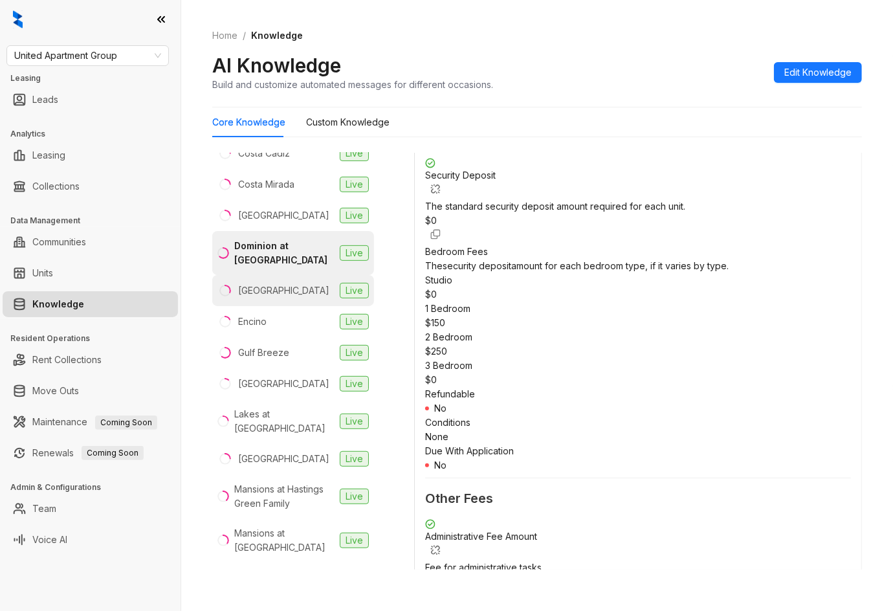
click at [287, 283] on div "[GEOGRAPHIC_DATA]" at bounding box center [283, 290] width 91 height 14
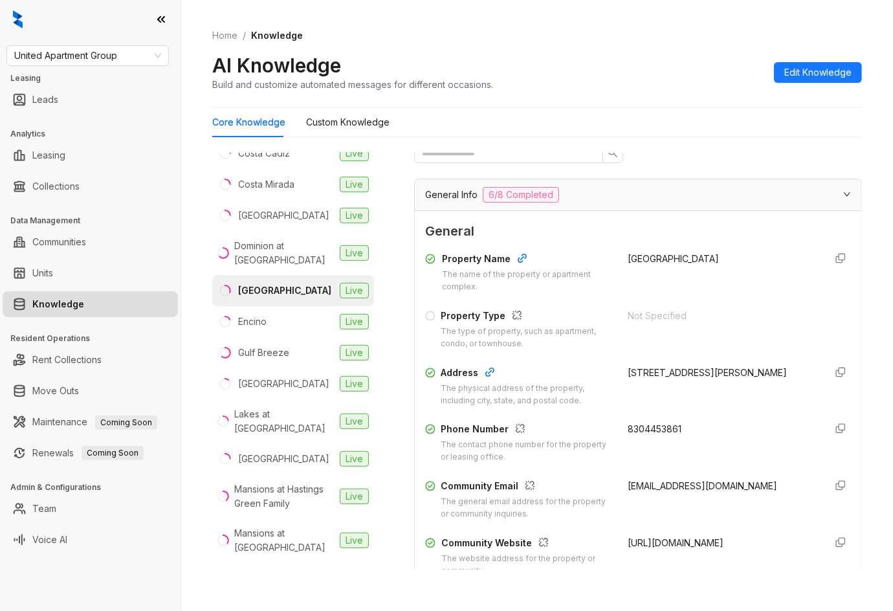
scroll to position [86, 0]
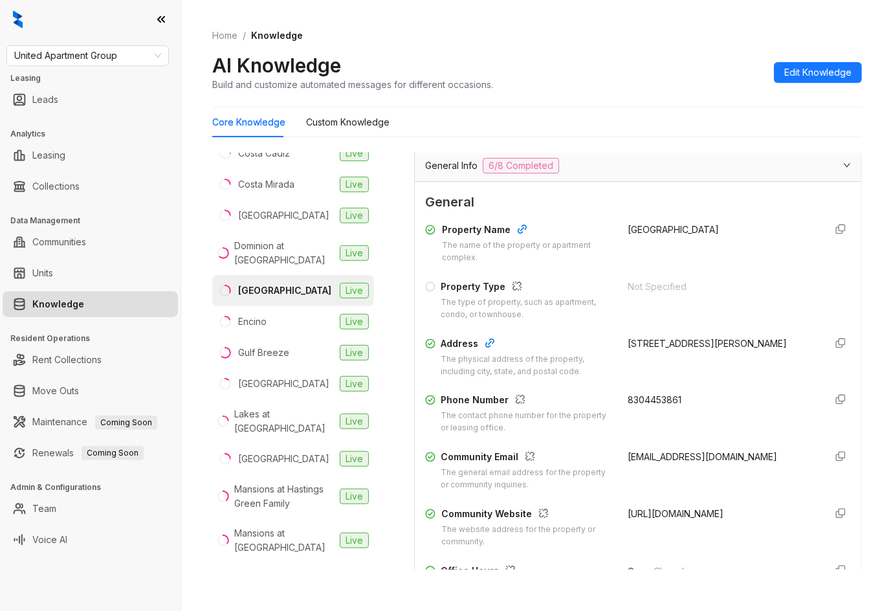
click at [662, 49] on div "Home / Knowledge AI Knowledge Build and customize automated messages for differ…" at bounding box center [537, 60] width 650 height 94
click at [410, 270] on div "Allure Live Aria Live Atlee Live Ayla at [GEOGRAPHIC_DATA] Live Brays Villas Li…" at bounding box center [537, 364] width 650 height 433
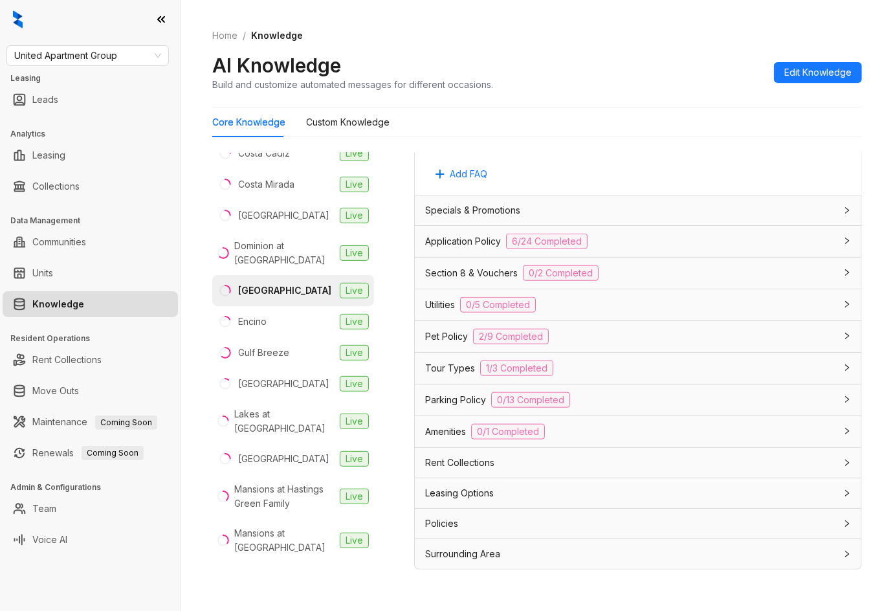
scroll to position [887, 0]
click at [467, 243] on span "Application Policy" at bounding box center [463, 241] width 76 height 14
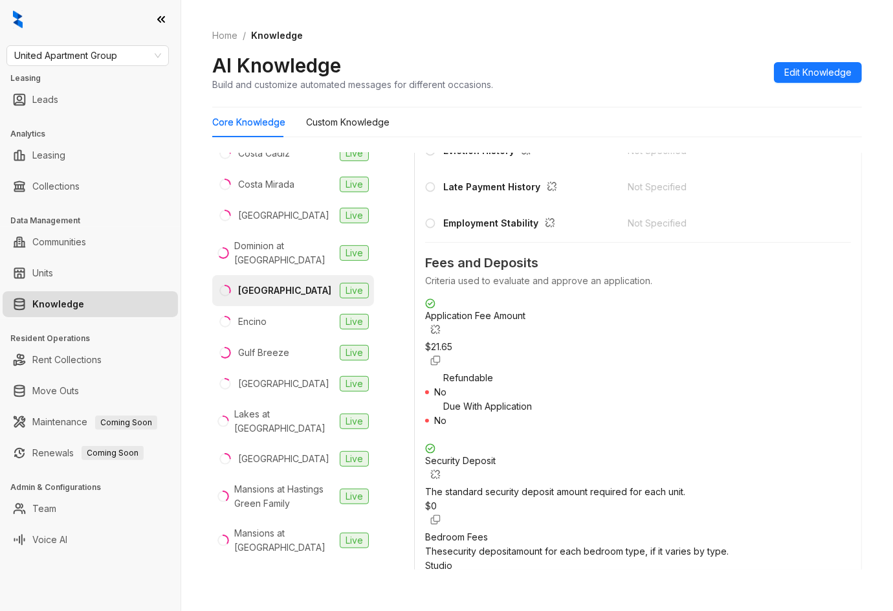
scroll to position [1405, 0]
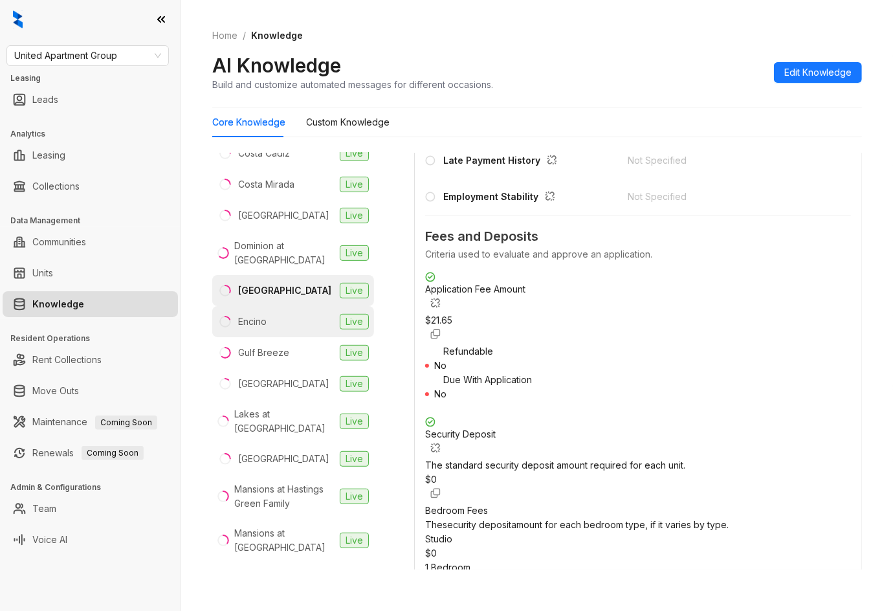
click at [304, 306] on li "Encino Live" at bounding box center [293, 321] width 162 height 31
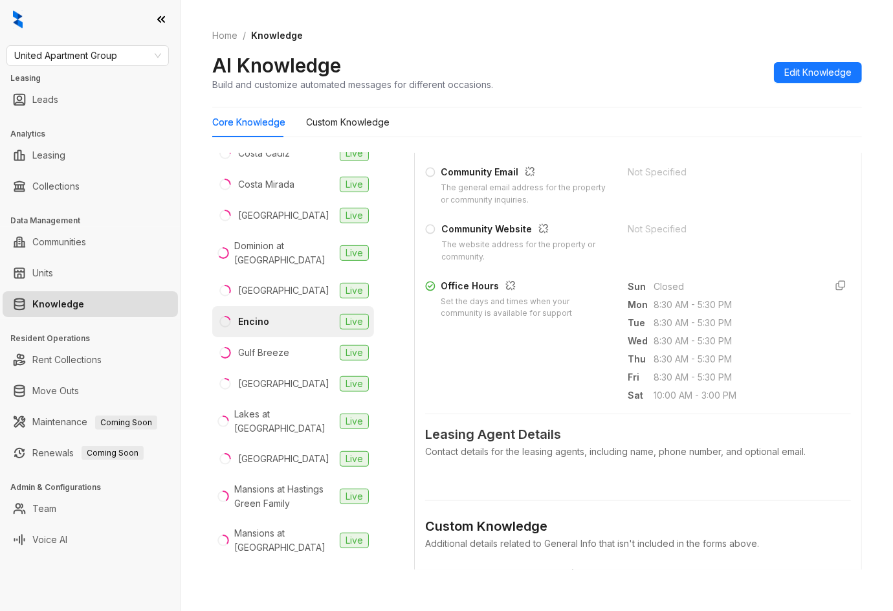
scroll to position [690, 0]
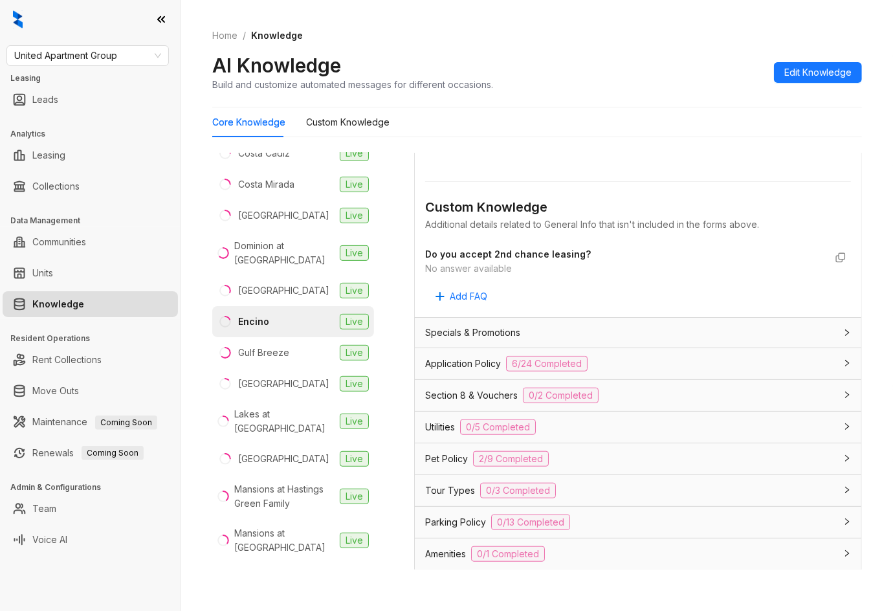
click at [473, 360] on span "Application Policy" at bounding box center [463, 363] width 76 height 14
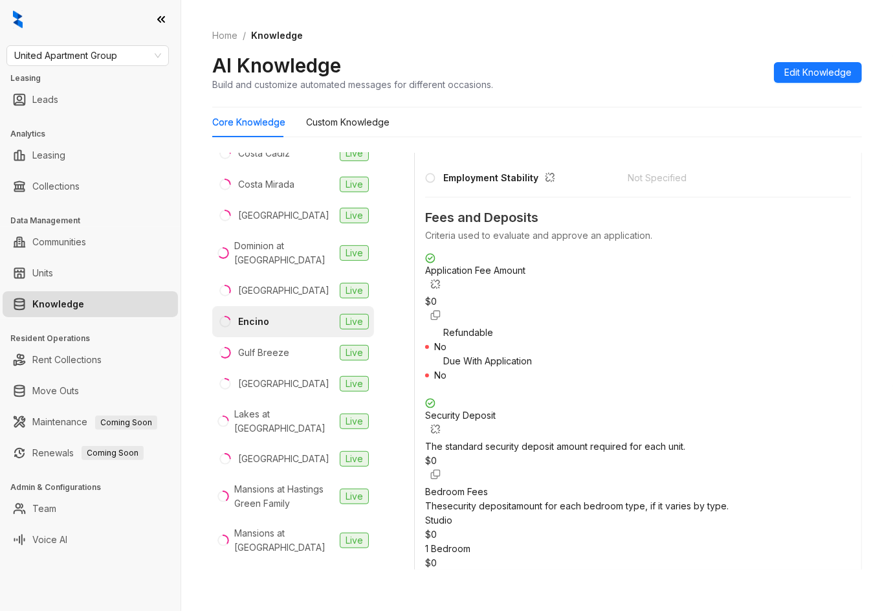
scroll to position [1380, 0]
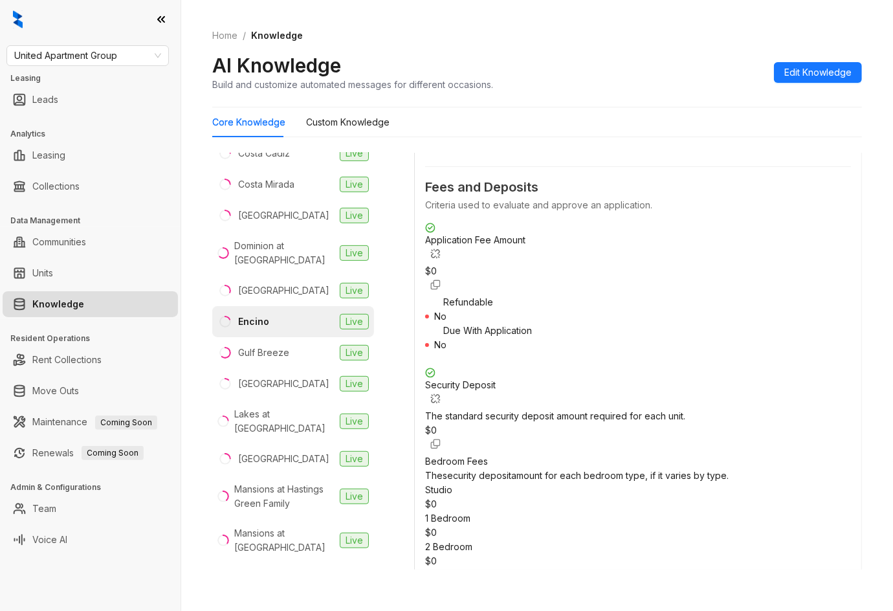
click at [387, 303] on div "Allure Live Aria Live Atlee Live Ayla at [GEOGRAPHIC_DATA] Live Brays Villas Li…" at bounding box center [302, 367] width 181 height 428
click at [388, 303] on div "Allure Live Aria Live Atlee Live Ayla at [GEOGRAPHIC_DATA] Live Brays Villas Li…" at bounding box center [302, 367] width 181 height 428
click at [397, 255] on div "Allure Live Aria Live Atlee Live Ayla at [GEOGRAPHIC_DATA] Live Brays Villas Li…" at bounding box center [537, 364] width 650 height 433
click at [399, 253] on div "Allure Live Aria Live Atlee Live Ayla at [GEOGRAPHIC_DATA] Live Brays Villas Li…" at bounding box center [537, 364] width 650 height 433
click at [399, 252] on div "Allure Live Aria Live Atlee Live Ayla at [GEOGRAPHIC_DATA] Live Brays Villas Li…" at bounding box center [537, 364] width 650 height 433
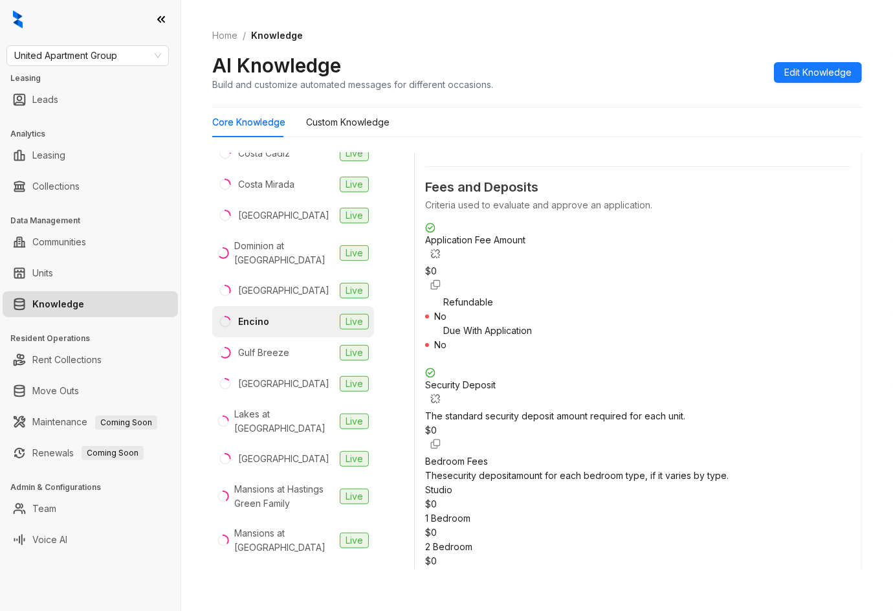
click at [399, 252] on div "Allure Live Aria Live Atlee Live Ayla at [GEOGRAPHIC_DATA] Live Brays Villas Li…" at bounding box center [537, 364] width 650 height 433
click at [397, 278] on div "Allure Live Aria Live Atlee Live Ayla at [GEOGRAPHIC_DATA] Live Brays Villas Li…" at bounding box center [537, 364] width 650 height 433
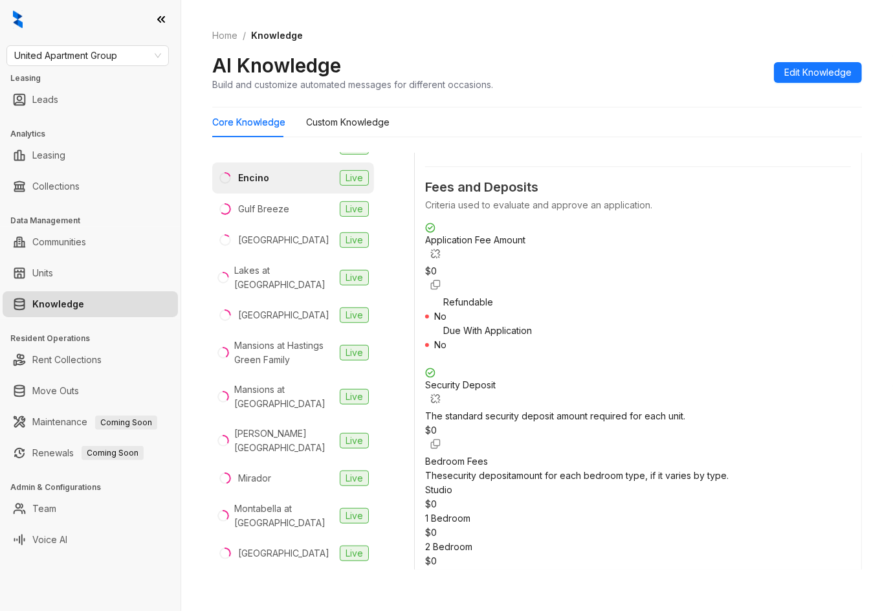
scroll to position [541, 0]
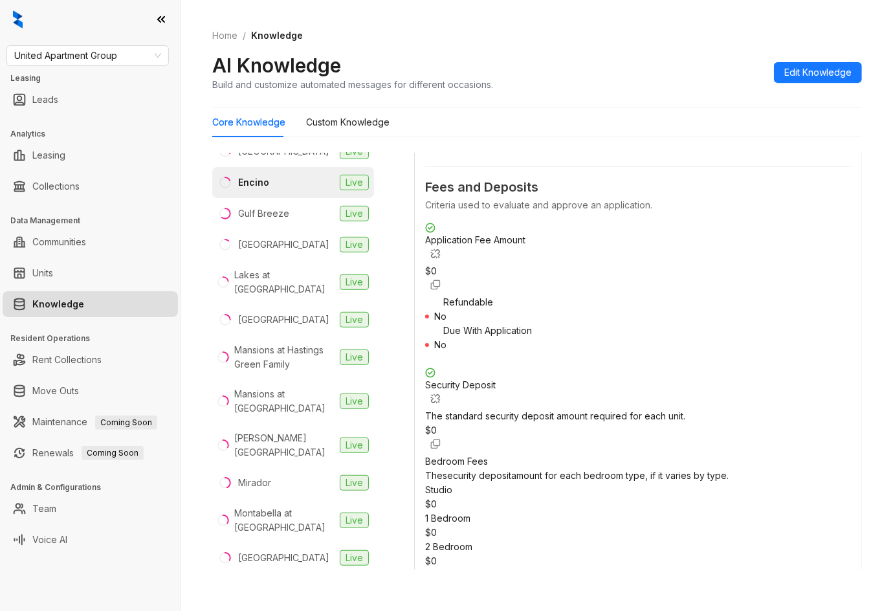
click at [394, 265] on div "Allure Live Aria Live Atlee Live Ayla at [GEOGRAPHIC_DATA] Live Brays Villas Li…" at bounding box center [537, 364] width 650 height 433
click at [394, 264] on div "Allure Live Aria Live Atlee Live Ayla at [GEOGRAPHIC_DATA] Live Brays Villas Li…" at bounding box center [537, 364] width 650 height 433
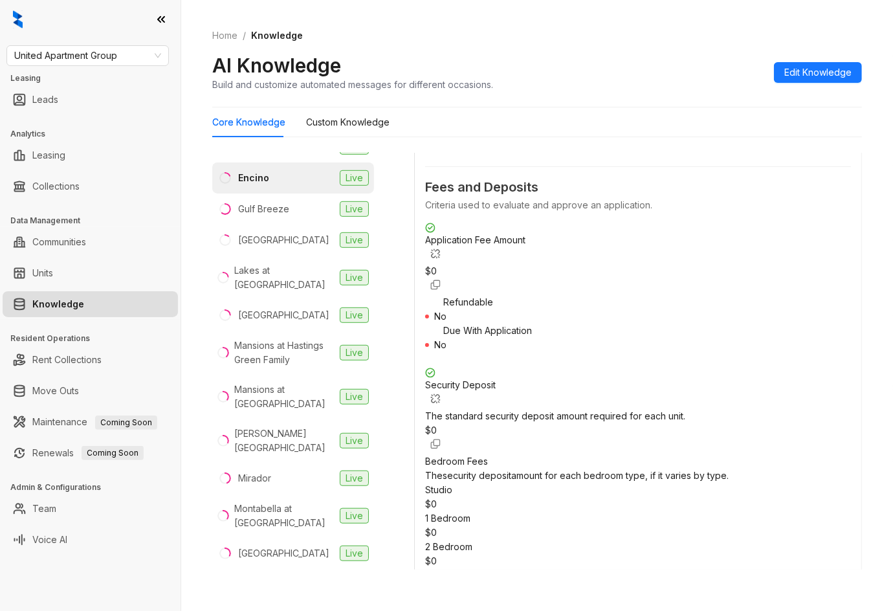
scroll to position [536, 0]
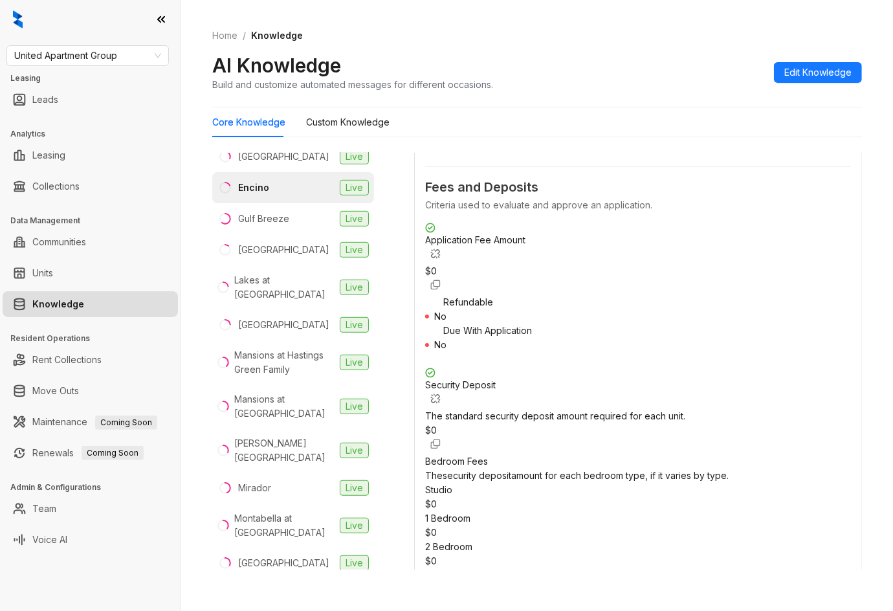
click at [582, 28] on ol "Home / Knowledge" at bounding box center [537, 35] width 650 height 14
click at [404, 215] on div "Allure Live Aria Live Atlee Live Ayla at [GEOGRAPHIC_DATA] Live Brays Villas Li…" at bounding box center [537, 364] width 650 height 433
click at [394, 156] on div "Allure Live Aria Live Atlee Live Ayla at [GEOGRAPHIC_DATA] Live Brays Villas Li…" at bounding box center [537, 364] width 650 height 433
click at [662, 107] on div "Home / Knowledge AI Knowledge Build and customize automated messages for differ…" at bounding box center [537, 305] width 712 height 611
click at [398, 263] on div "Allure Live Aria Live Atlee Live Ayla at [GEOGRAPHIC_DATA] Live Brays Villas Li…" at bounding box center [537, 364] width 650 height 433
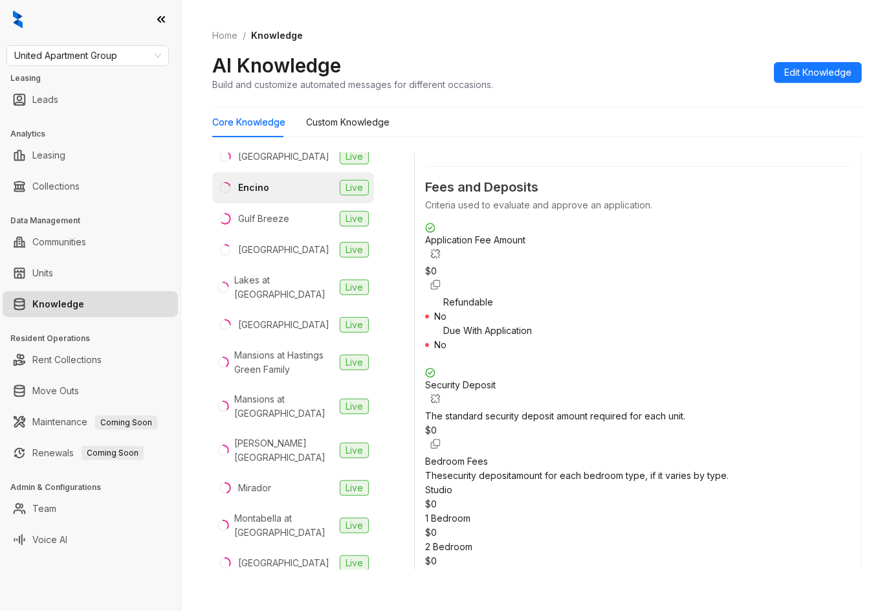
click at [662, 231] on div "Home / Knowledge AI Knowledge Build and customize automated messages for differ…" at bounding box center [537, 305] width 712 height 611
click at [398, 250] on div "Allure Live Aria Live Atlee Live Ayla at [GEOGRAPHIC_DATA] Live Brays Villas Li…" at bounding box center [537, 364] width 650 height 433
click at [395, 251] on div "Allure Live Aria Live Atlee Live Ayla at [GEOGRAPHIC_DATA] Live Brays Villas Li…" at bounding box center [537, 364] width 650 height 433
click at [392, 274] on div "Allure Live Aria Live Atlee Live Ayla at [GEOGRAPHIC_DATA] Live Brays Villas Li…" at bounding box center [537, 364] width 650 height 433
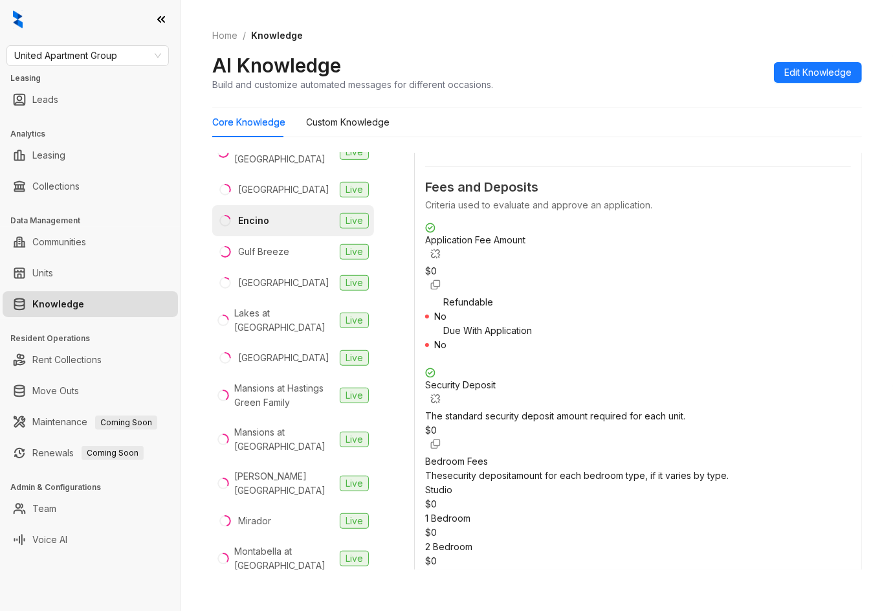
scroll to position [508, 0]
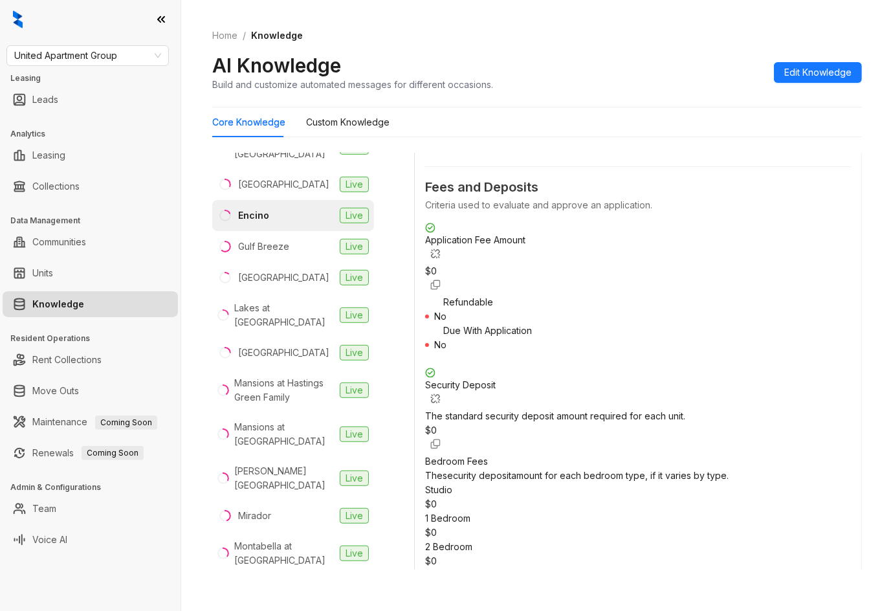
click at [399, 235] on div "Allure Live Aria Live Atlee Live Ayla at [GEOGRAPHIC_DATA] Live Brays Villas Li…" at bounding box center [537, 364] width 650 height 433
click at [662, 104] on div "Home / Knowledge AI Knowledge Build and customize automated messages for differ…" at bounding box center [537, 305] width 712 height 611
click at [662, 91] on div "Home / Knowledge AI Knowledge Build and customize automated messages for differ…" at bounding box center [537, 305] width 712 height 611
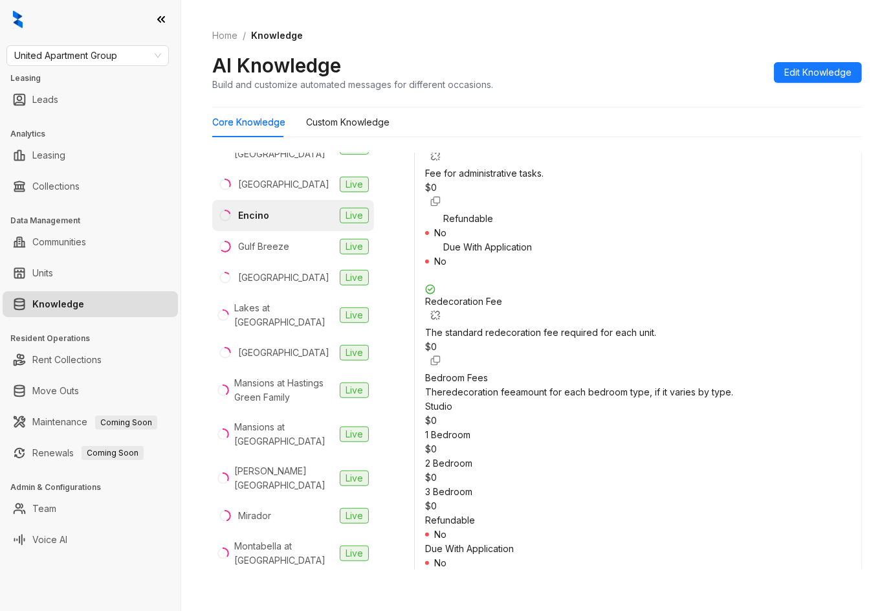
scroll to position [2482, 0]
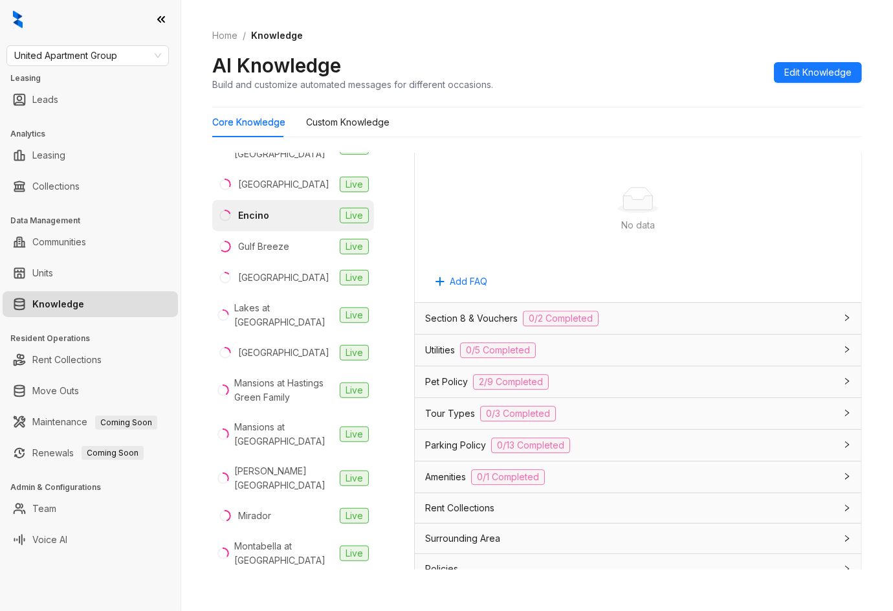
click at [389, 224] on div "Allure Live Aria Live Atlee Live Ayla at [GEOGRAPHIC_DATA] Live Brays Villas Li…" at bounding box center [302, 367] width 181 height 428
click at [393, 225] on div "Allure Live Aria Live Atlee Live Ayla at [GEOGRAPHIC_DATA] Live Brays Villas Li…" at bounding box center [537, 364] width 650 height 433
click at [662, 184] on div "Home / Knowledge AI Knowledge Build and customize automated messages for differ…" at bounding box center [537, 305] width 712 height 611
click at [662, 177] on div "Home / Knowledge AI Knowledge Build and customize automated messages for differ…" at bounding box center [537, 305] width 712 height 611
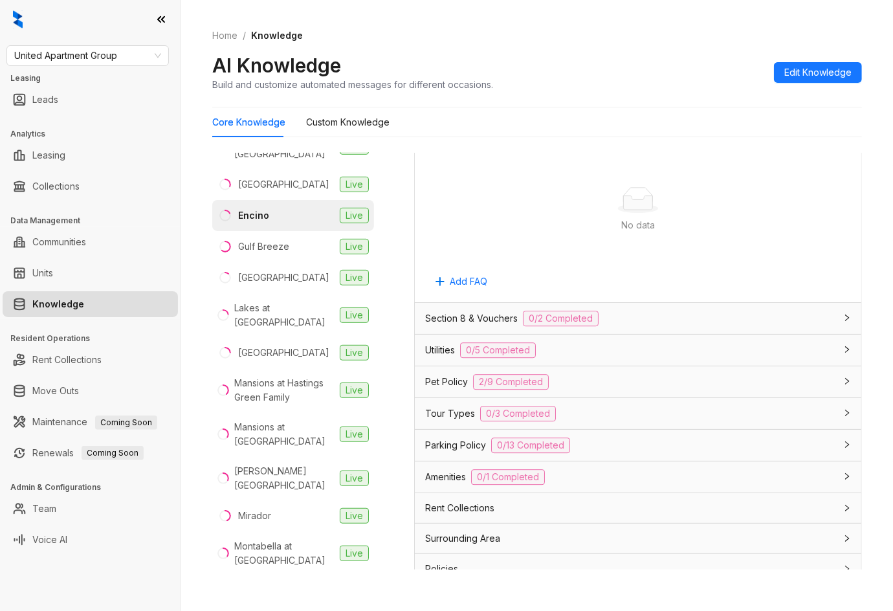
click at [662, 180] on div "Home / Knowledge AI Knowledge Build and customize automated messages for differ…" at bounding box center [537, 305] width 712 height 611
click at [662, 188] on div "Home / Knowledge AI Knowledge Build and customize automated messages for differ…" at bounding box center [537, 305] width 712 height 611
click at [662, 190] on div "Home / Knowledge AI Knowledge Build and customize automated messages for differ…" at bounding box center [537, 305] width 712 height 611
click at [197, 198] on div "Home / Knowledge AI Knowledge Build and customize automated messages for differ…" at bounding box center [537, 305] width 712 height 611
click at [192, 193] on div "Home / Knowledge AI Knowledge Build and customize automated messages for differ…" at bounding box center [537, 305] width 712 height 611
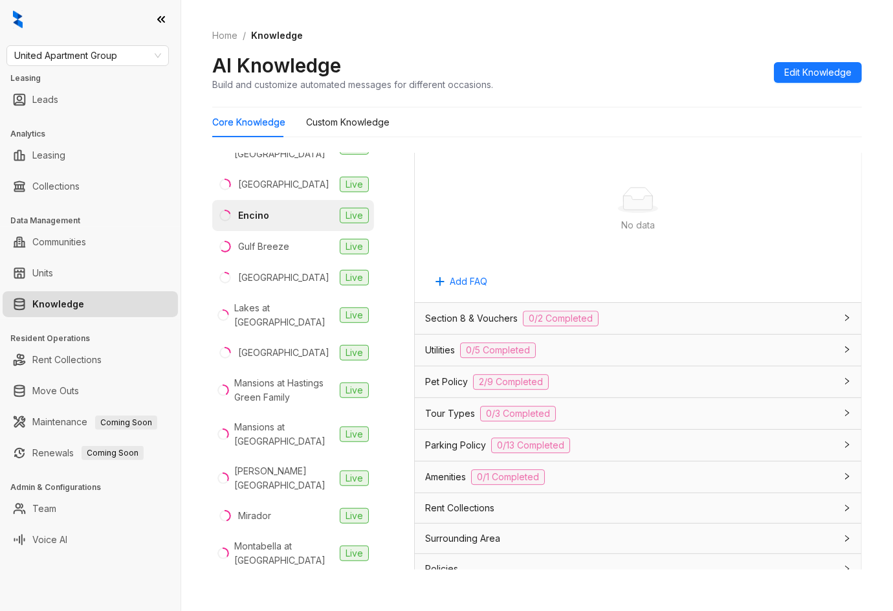
click at [192, 193] on div "Home / Knowledge AI Knowledge Build and customize automated messages for differ…" at bounding box center [537, 305] width 712 height 611
click at [301, 231] on li "Gulf Breeze Live" at bounding box center [293, 246] width 162 height 31
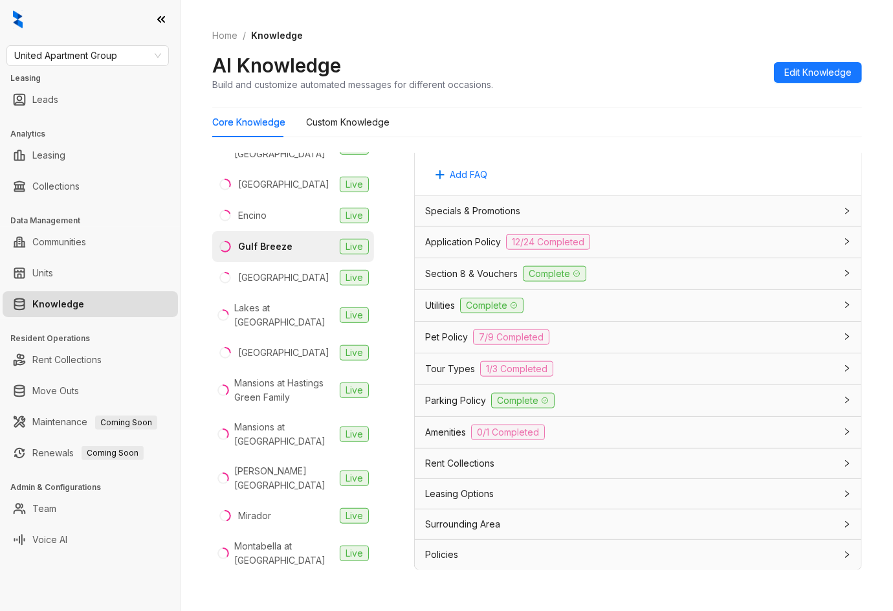
scroll to position [914, 0]
click at [471, 236] on span "Application Policy" at bounding box center [463, 241] width 76 height 14
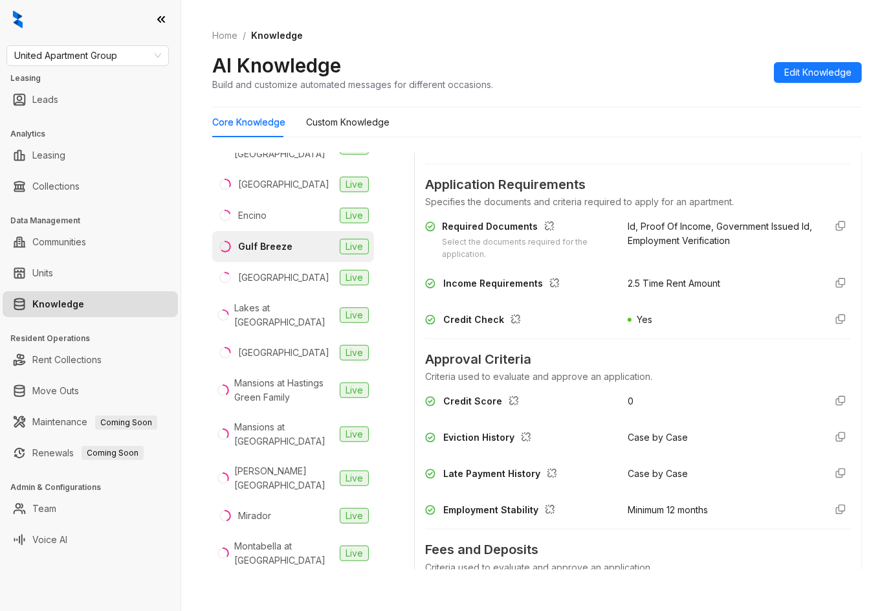
scroll to position [1113, 0]
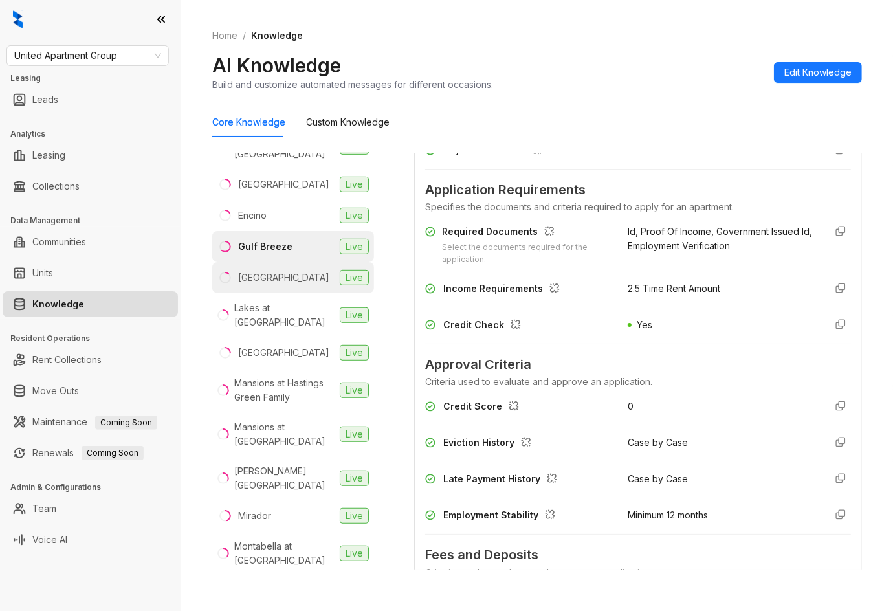
click at [294, 262] on li "Hilltop Oaks Live" at bounding box center [293, 277] width 162 height 31
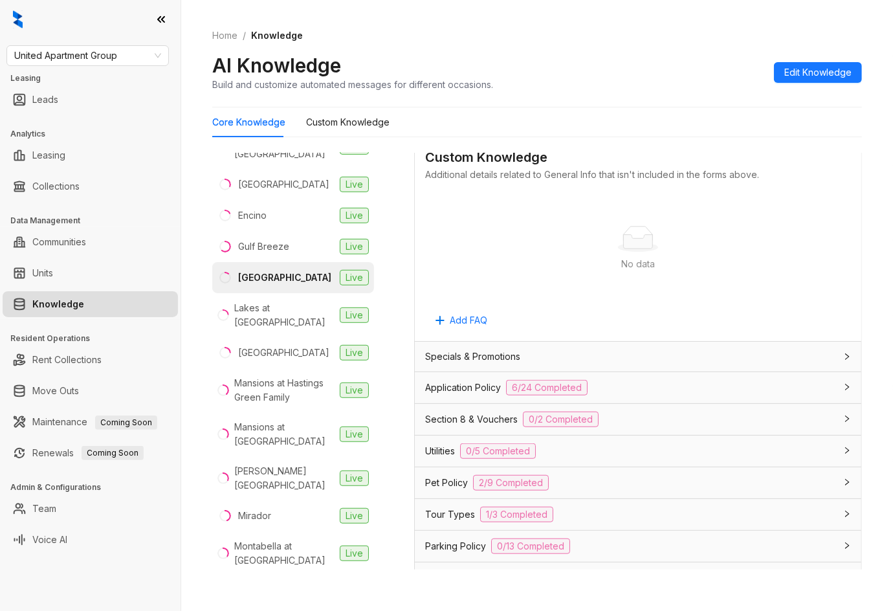
scroll to position [776, 0]
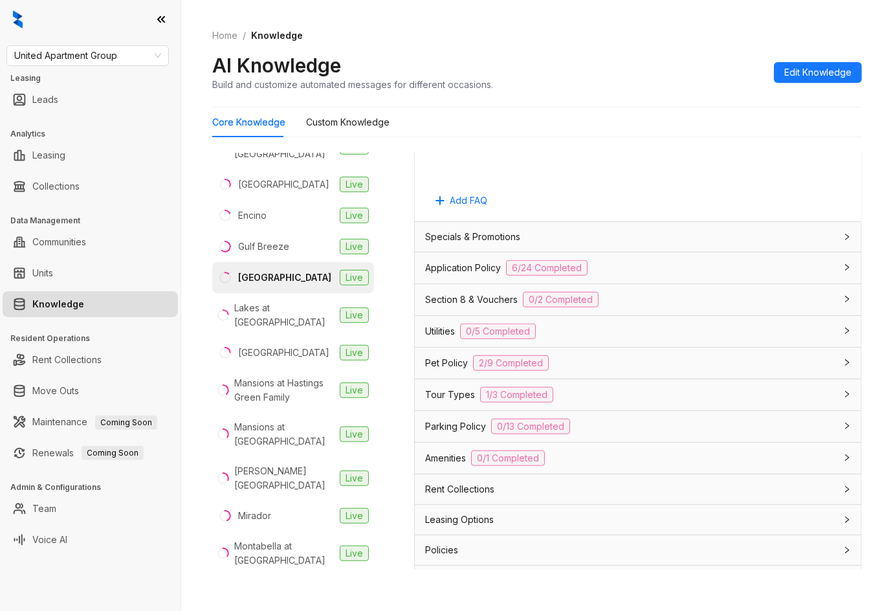
click at [483, 263] on span "Application Policy" at bounding box center [463, 268] width 76 height 14
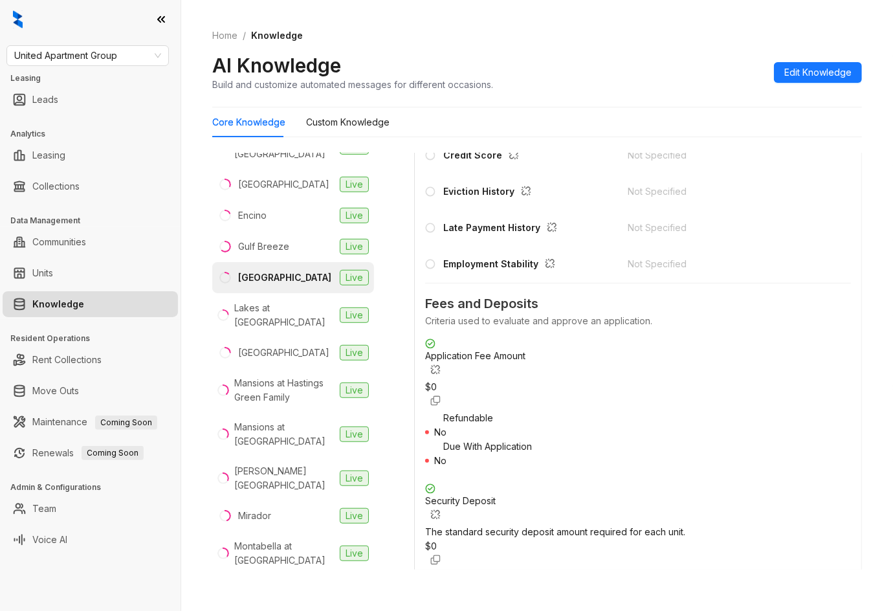
scroll to position [1294, 0]
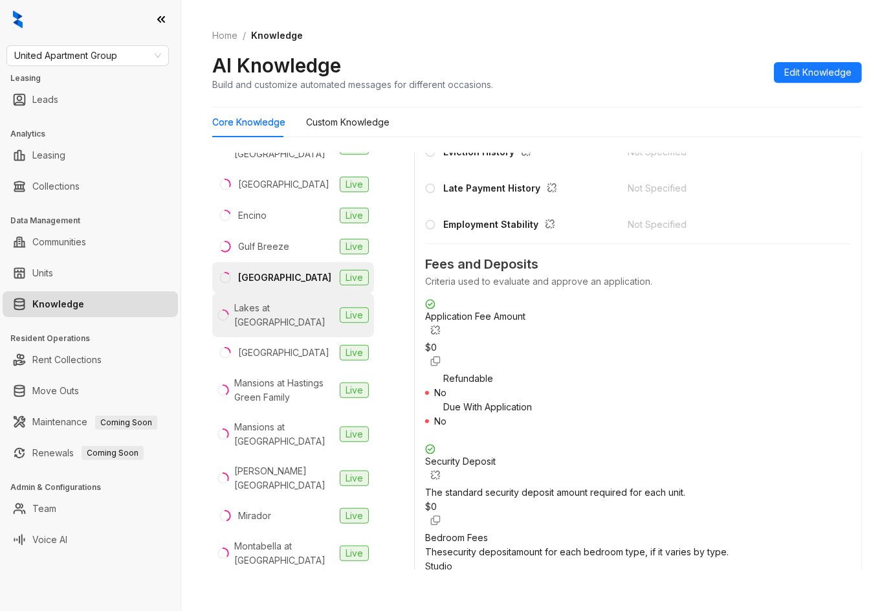
click at [272, 303] on li "Lakes at [GEOGRAPHIC_DATA] Live" at bounding box center [293, 315] width 162 height 44
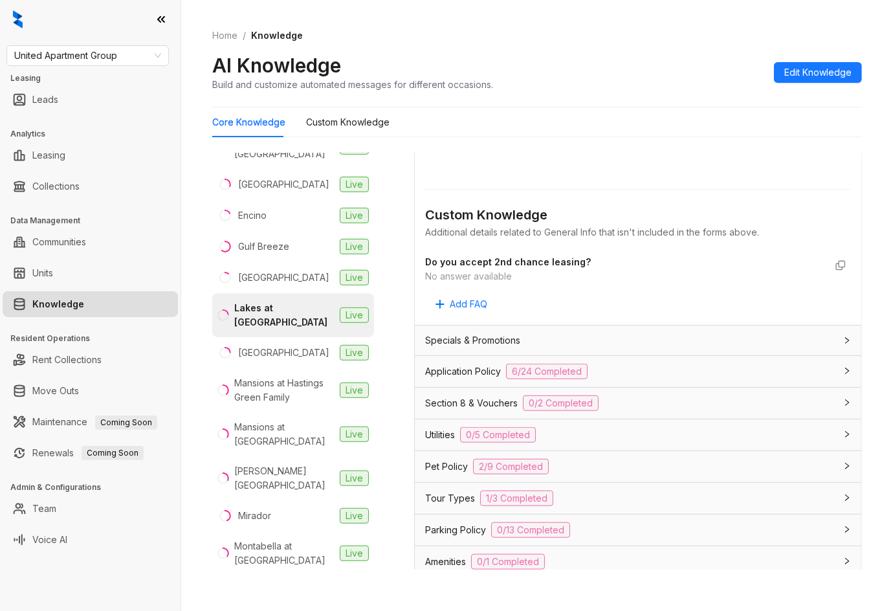
scroll to position [776, 0]
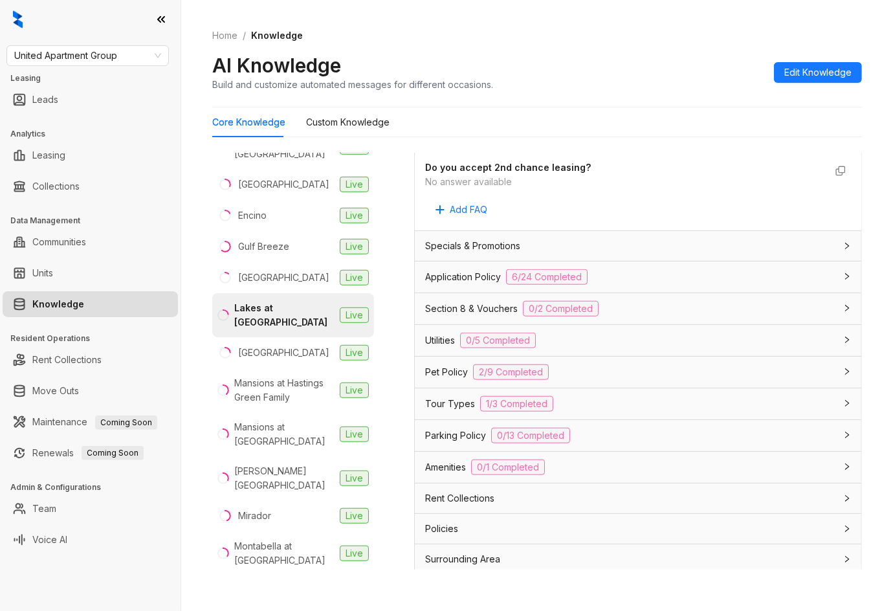
click at [473, 281] on span "Application Policy" at bounding box center [463, 277] width 76 height 14
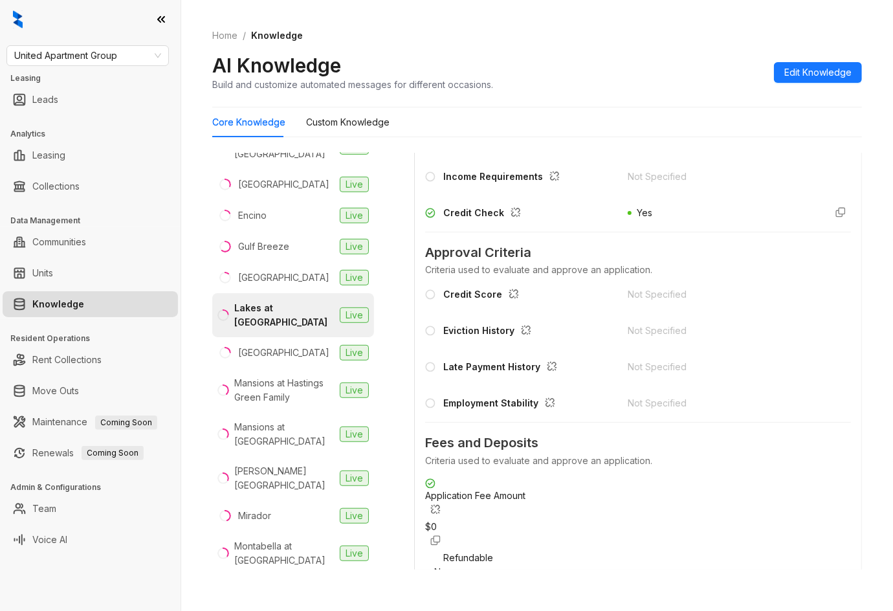
scroll to position [1121, 0]
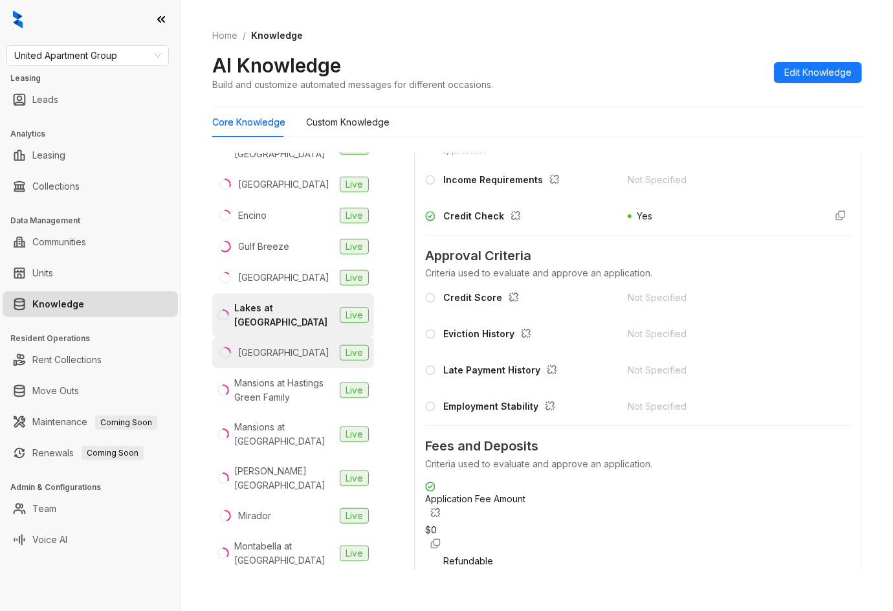
click at [302, 337] on li "[GEOGRAPHIC_DATA] Live" at bounding box center [293, 352] width 162 height 31
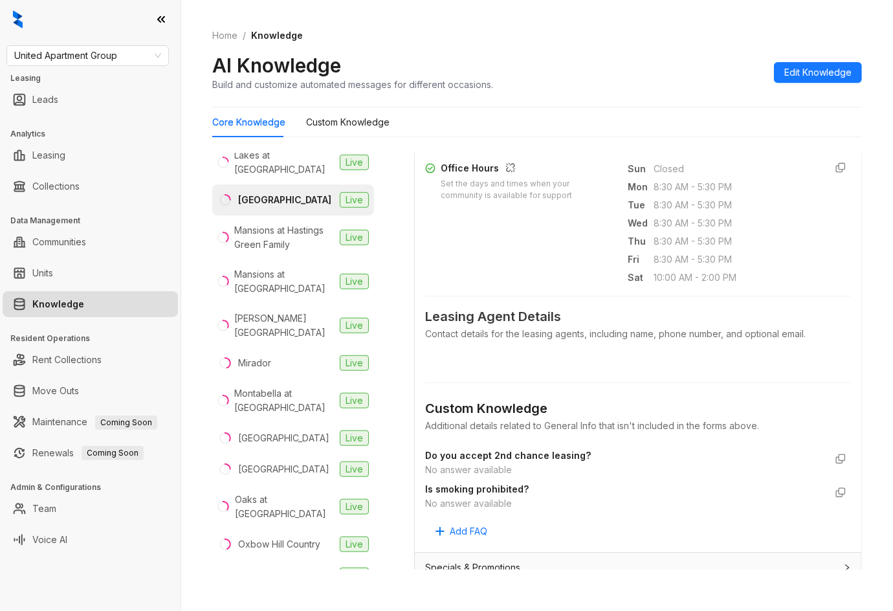
scroll to position [604, 0]
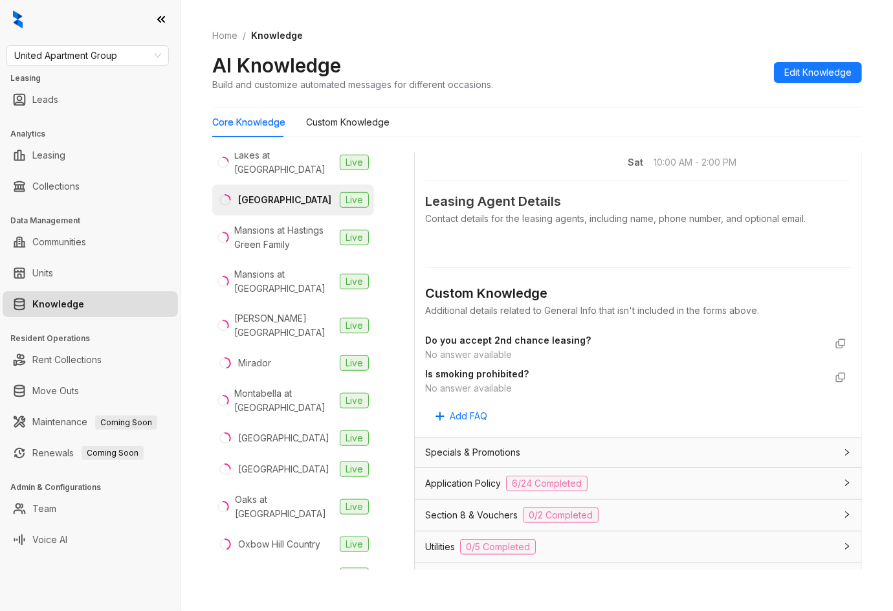
click at [485, 484] on span "Application Policy" at bounding box center [463, 483] width 76 height 14
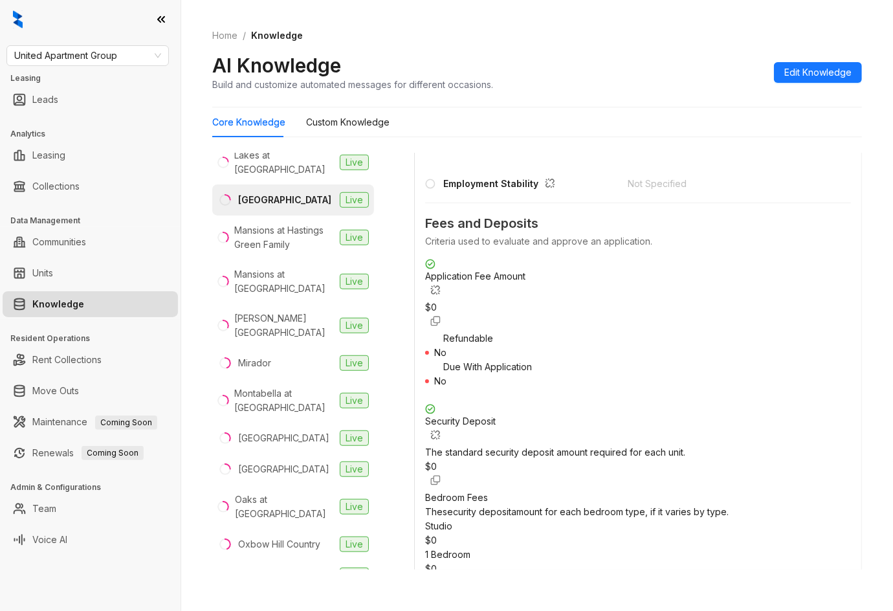
scroll to position [1380, 0]
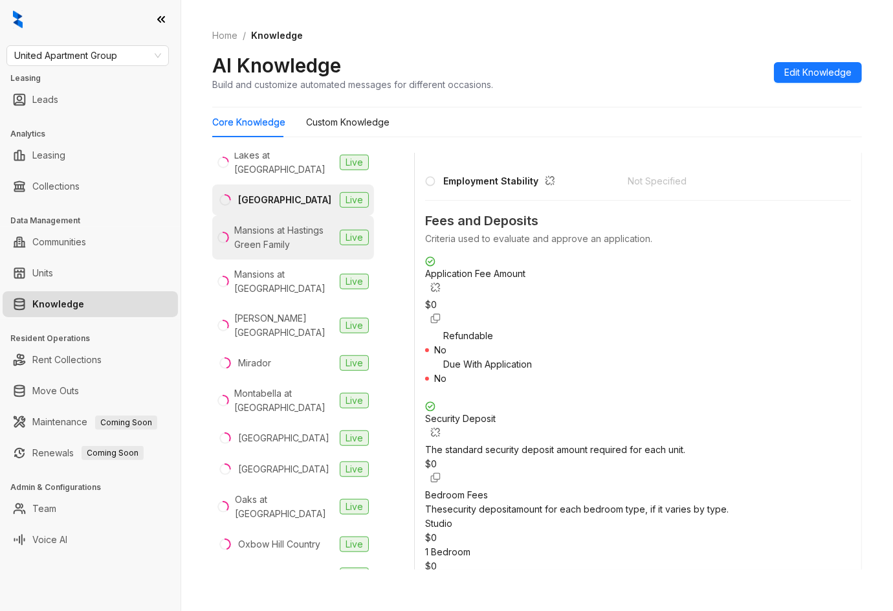
click at [289, 228] on div "Mansions at Hastings Green Family" at bounding box center [284, 237] width 100 height 28
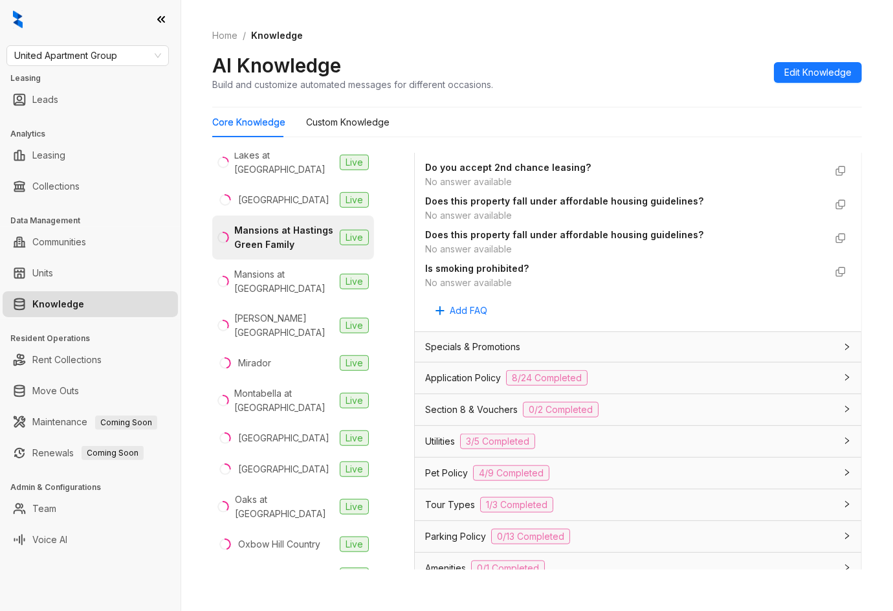
scroll to position [914, 0]
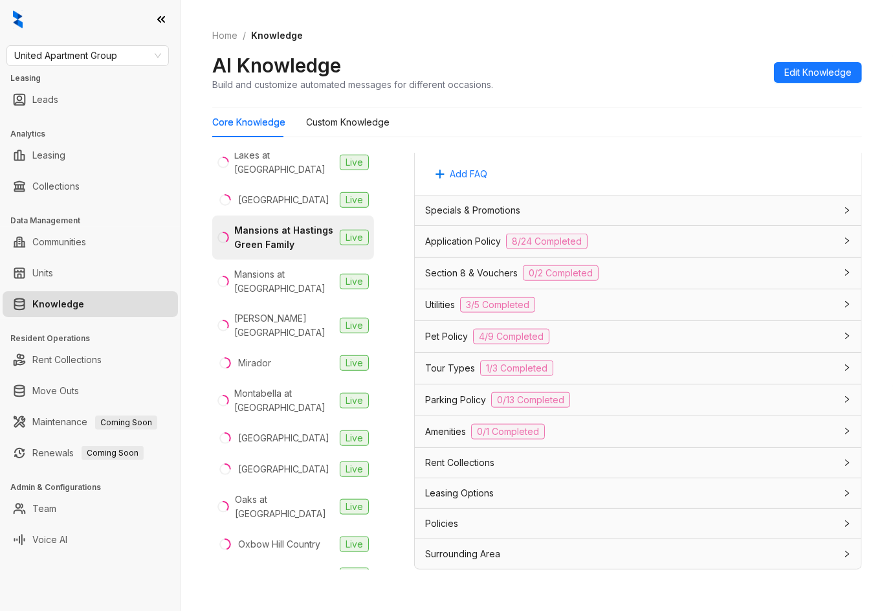
click at [481, 235] on span "Application Policy" at bounding box center [463, 241] width 76 height 14
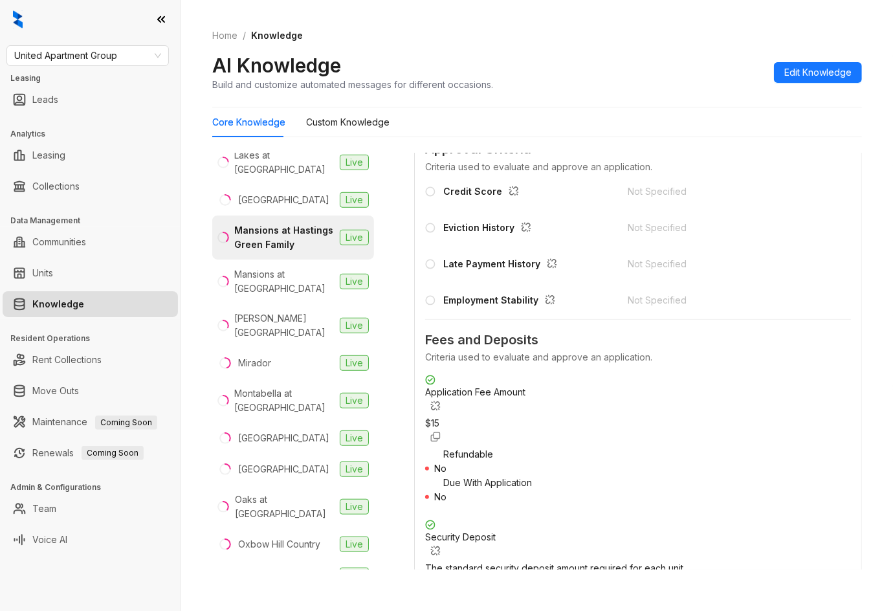
scroll to position [1432, 0]
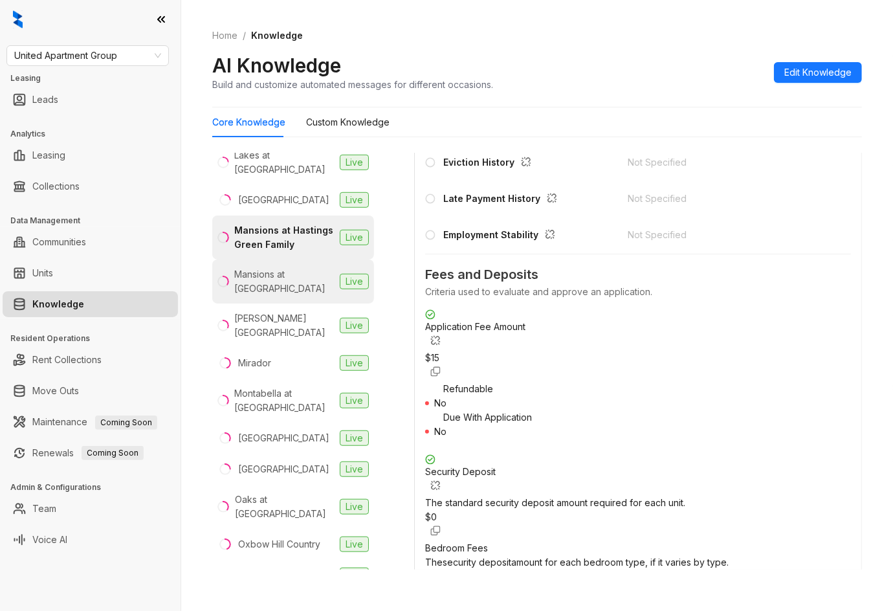
click at [297, 296] on div "Mansions at [GEOGRAPHIC_DATA]" at bounding box center [284, 281] width 100 height 28
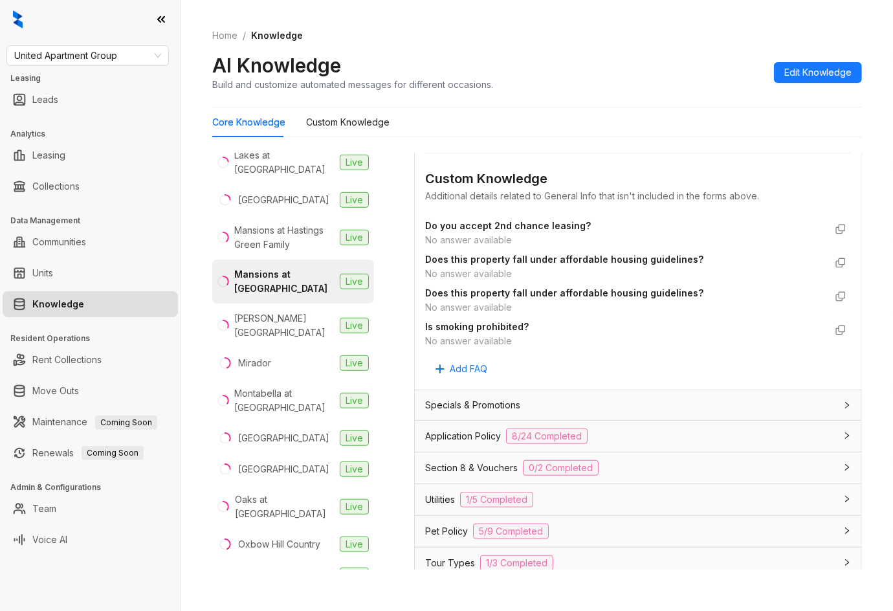
scroll to position [776, 0]
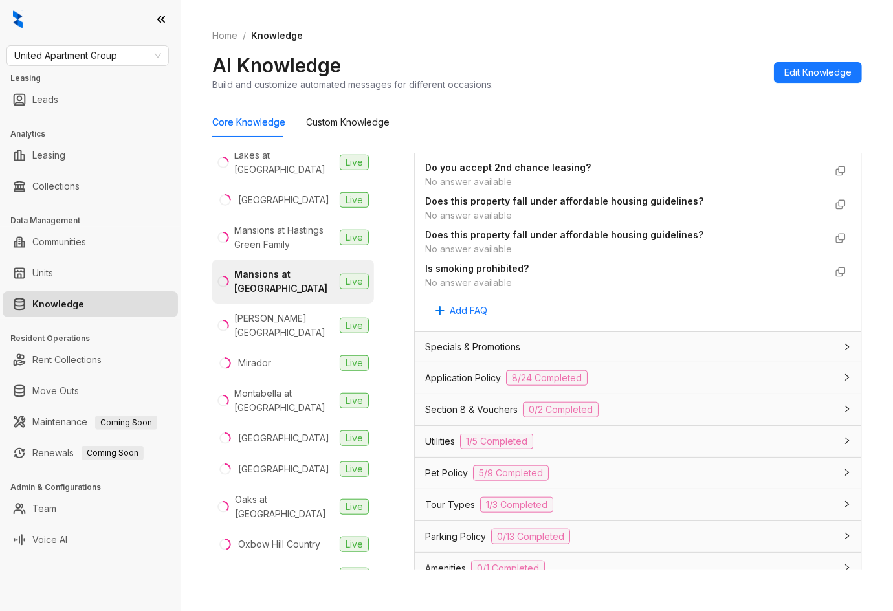
click at [479, 374] on span "Application Policy" at bounding box center [463, 378] width 76 height 14
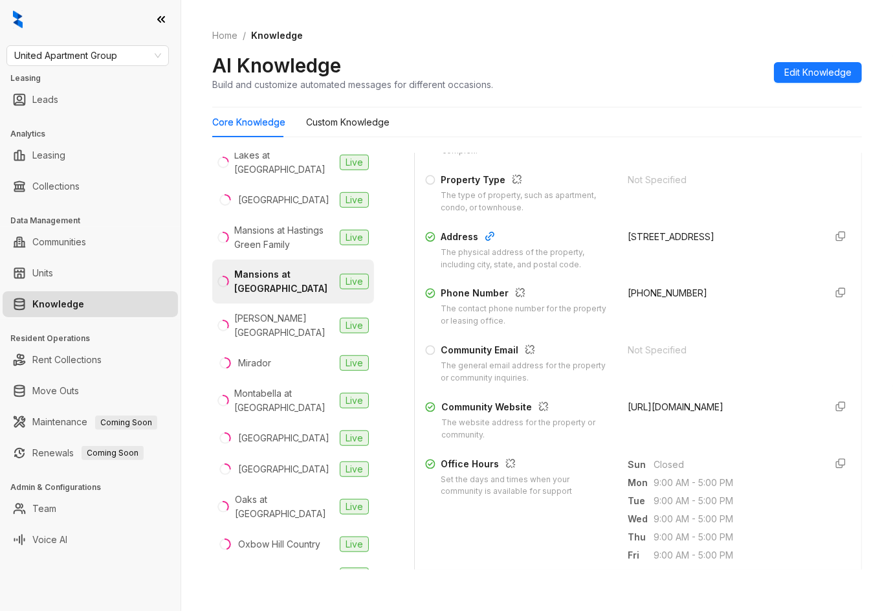
scroll to position [0, 0]
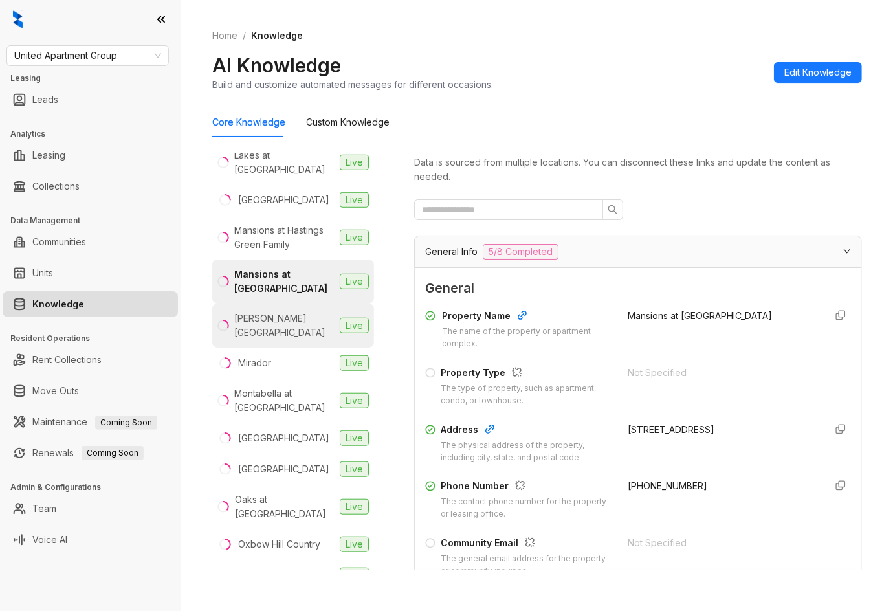
click at [294, 324] on li "[PERSON_NAME][GEOGRAPHIC_DATA] Live" at bounding box center [293, 325] width 162 height 44
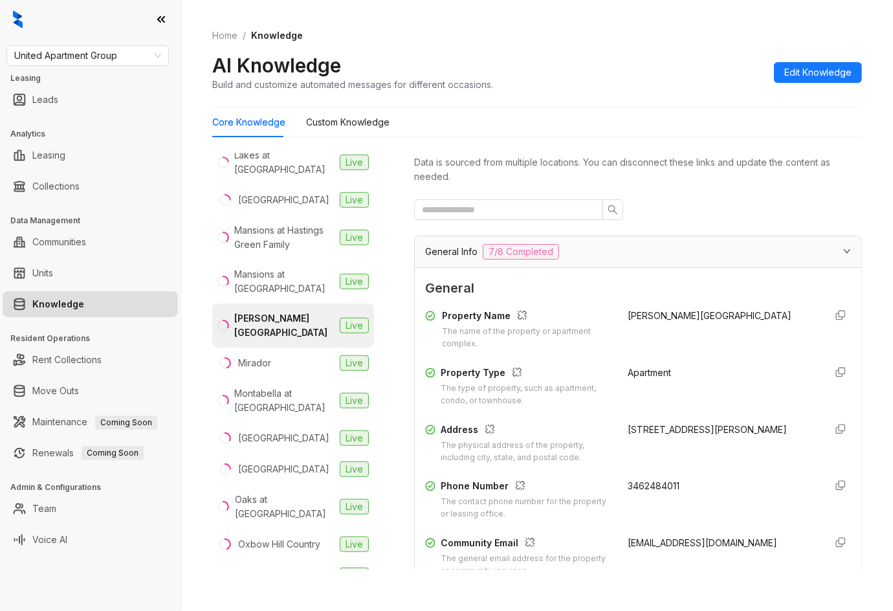
click at [404, 218] on div "Allure Live Aria Live Atlee Live Ayla at [GEOGRAPHIC_DATA] Live Brays Villas Li…" at bounding box center [537, 364] width 650 height 433
click at [402, 221] on div "Allure Live Aria Live Atlee Live Ayla at [GEOGRAPHIC_DATA] Live Brays Villas Li…" at bounding box center [537, 364] width 650 height 433
click at [405, 219] on div "Allure Live Aria Live Atlee Live Ayla at [GEOGRAPHIC_DATA] Live Brays Villas Li…" at bounding box center [537, 364] width 650 height 433
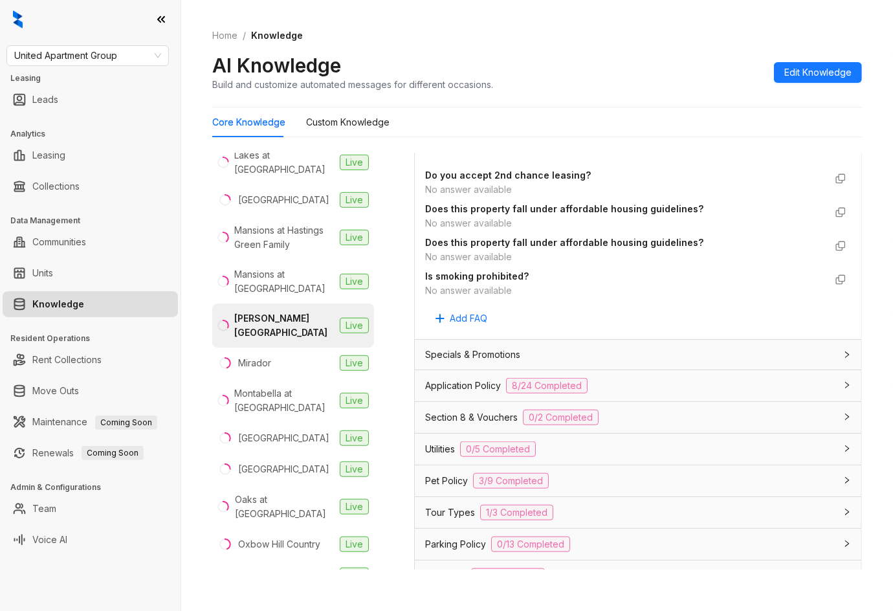
scroll to position [862, 0]
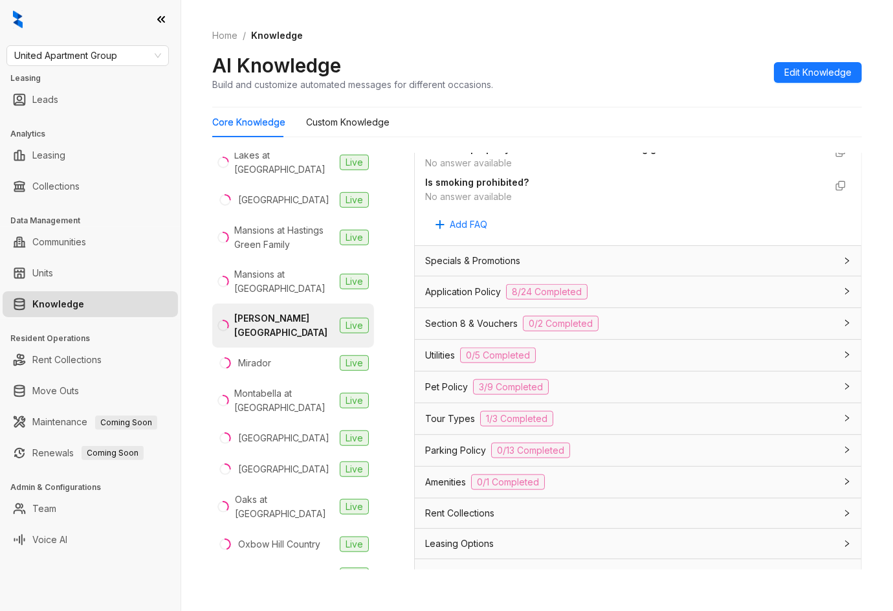
click at [496, 297] on span "Application Policy" at bounding box center [463, 292] width 76 height 14
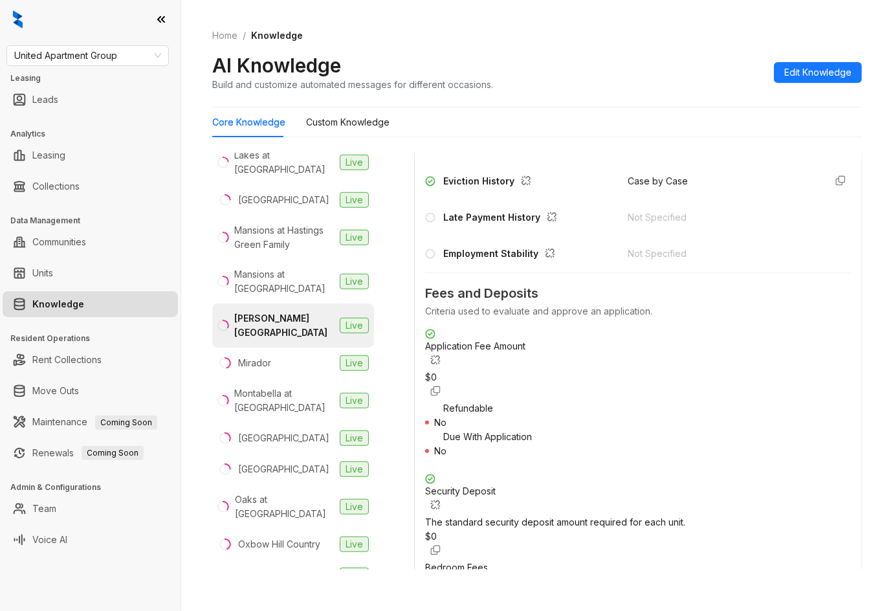
scroll to position [1380, 0]
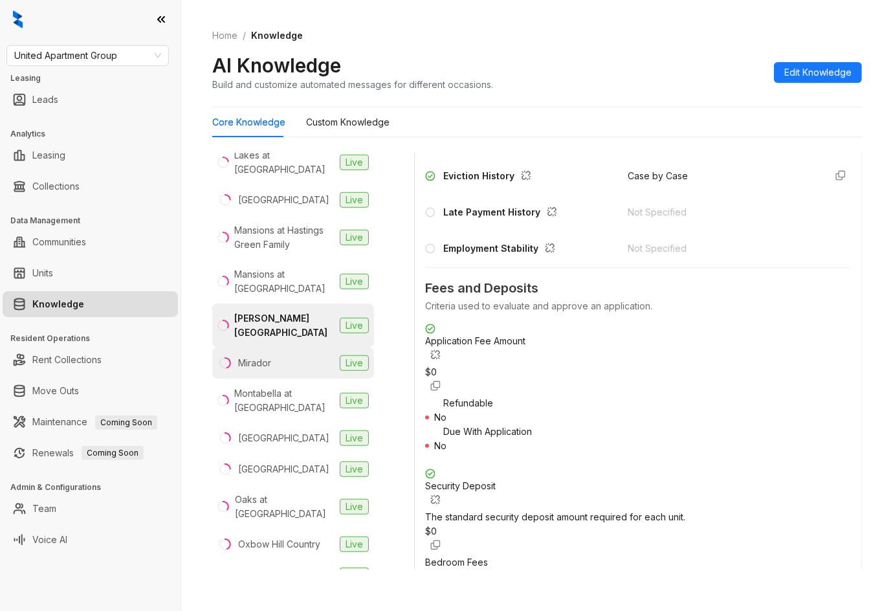
click at [287, 349] on li "Mirador Live" at bounding box center [293, 362] width 162 height 31
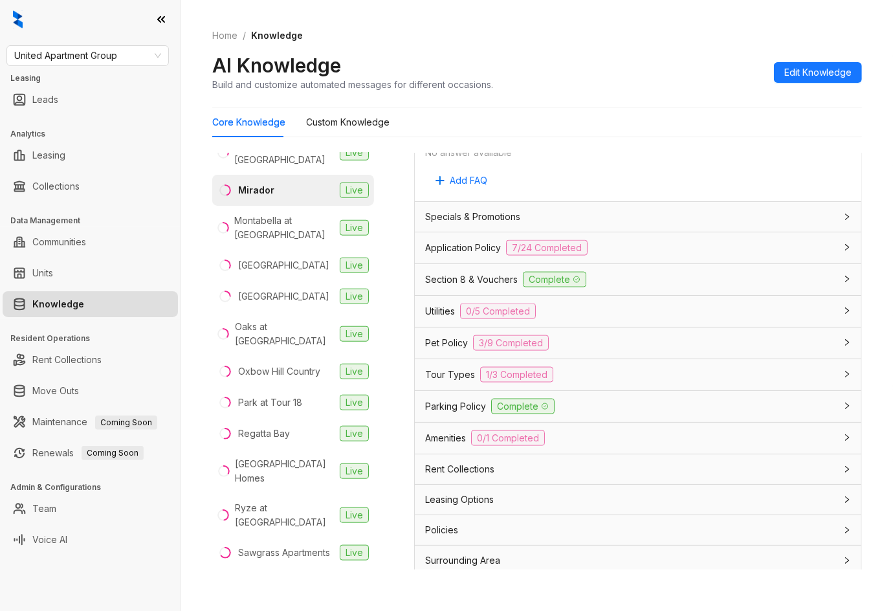
scroll to position [1284, 0]
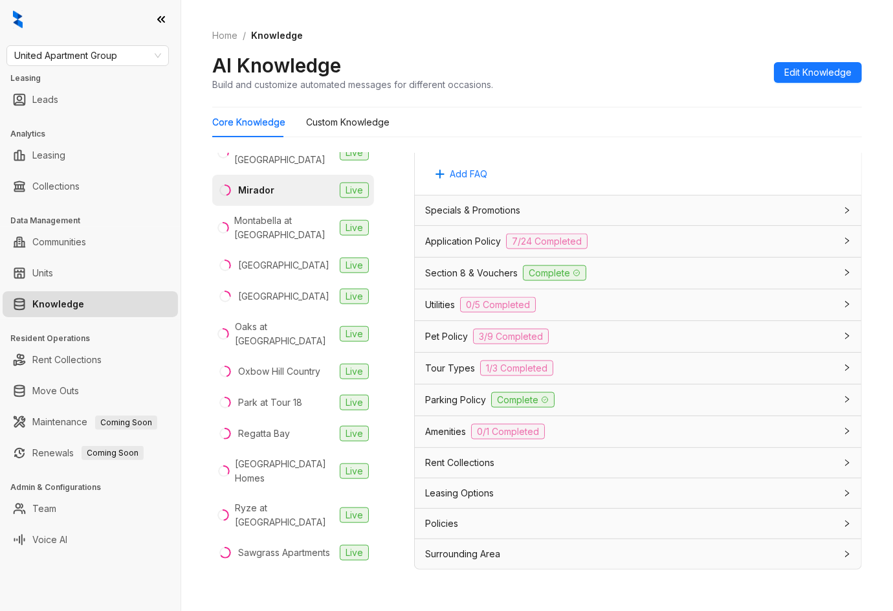
click at [468, 243] on span "Application Policy" at bounding box center [463, 241] width 76 height 14
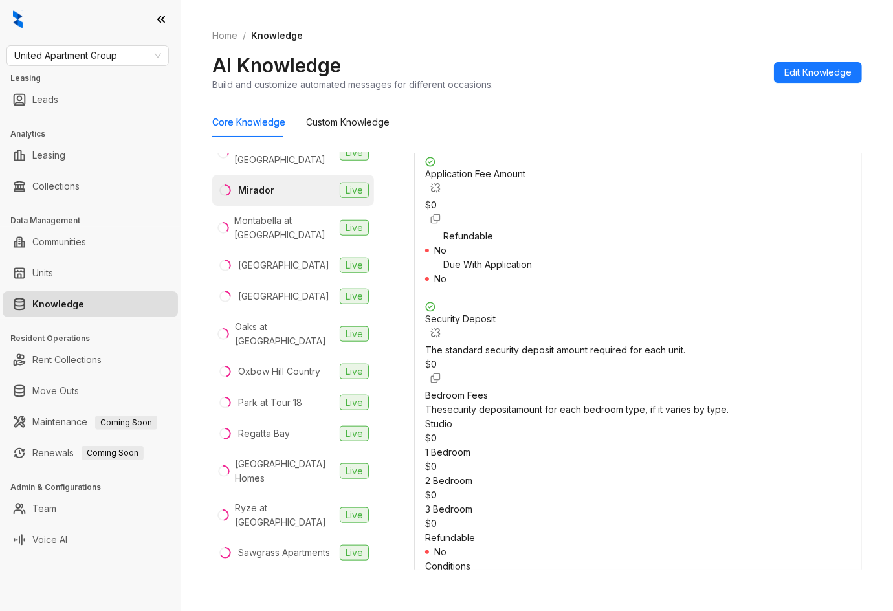
scroll to position [1888, 0]
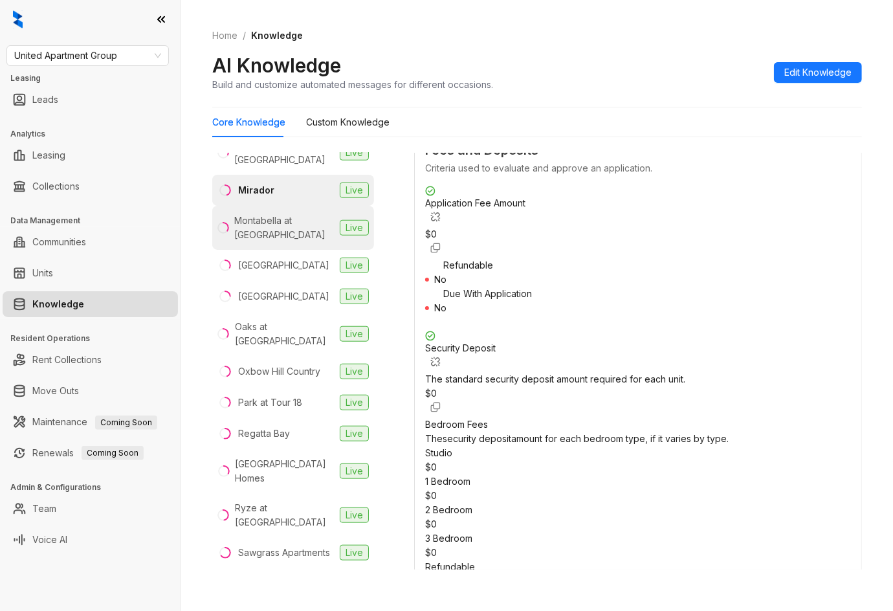
click at [295, 221] on div "Montabella at [GEOGRAPHIC_DATA]" at bounding box center [284, 227] width 100 height 28
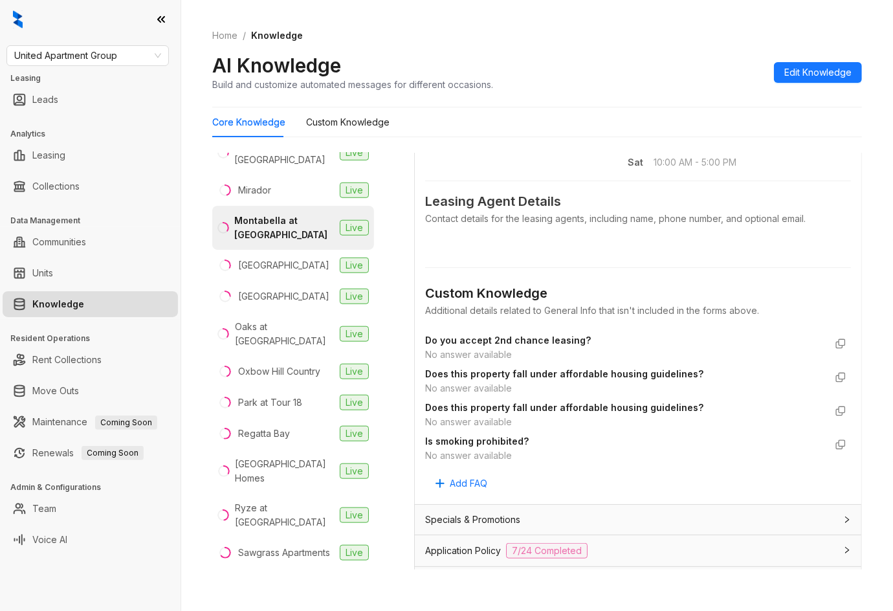
scroll to position [862, 0]
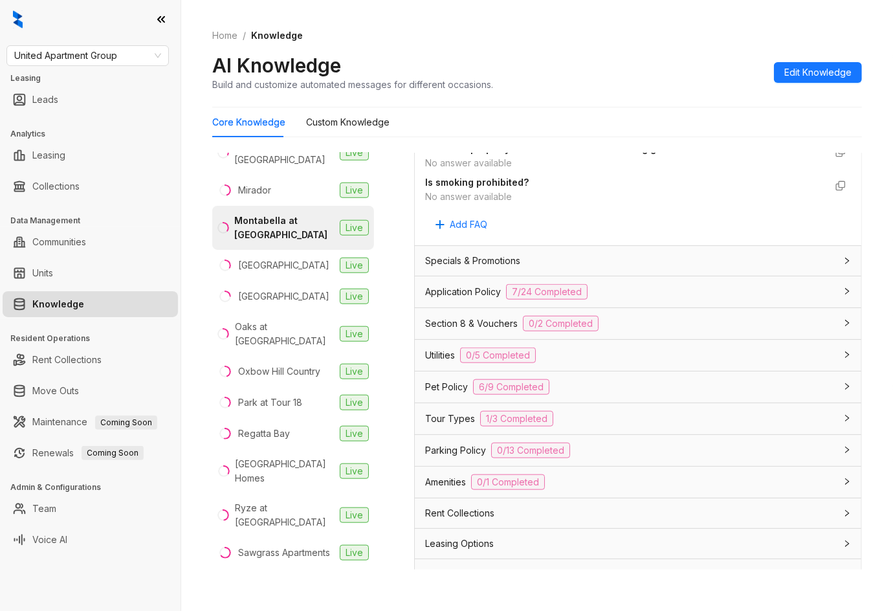
click at [477, 289] on span "Application Policy" at bounding box center [463, 292] width 76 height 14
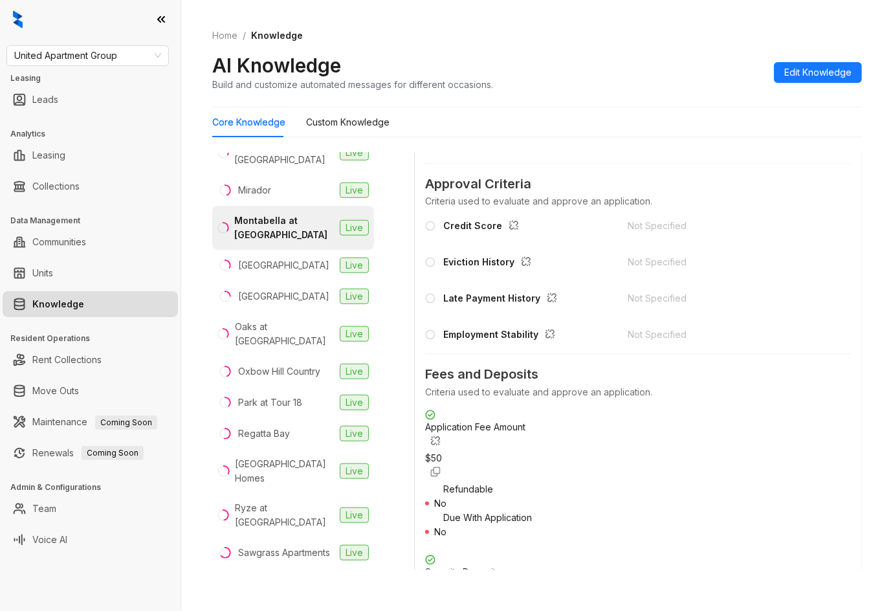
scroll to position [1380, 0]
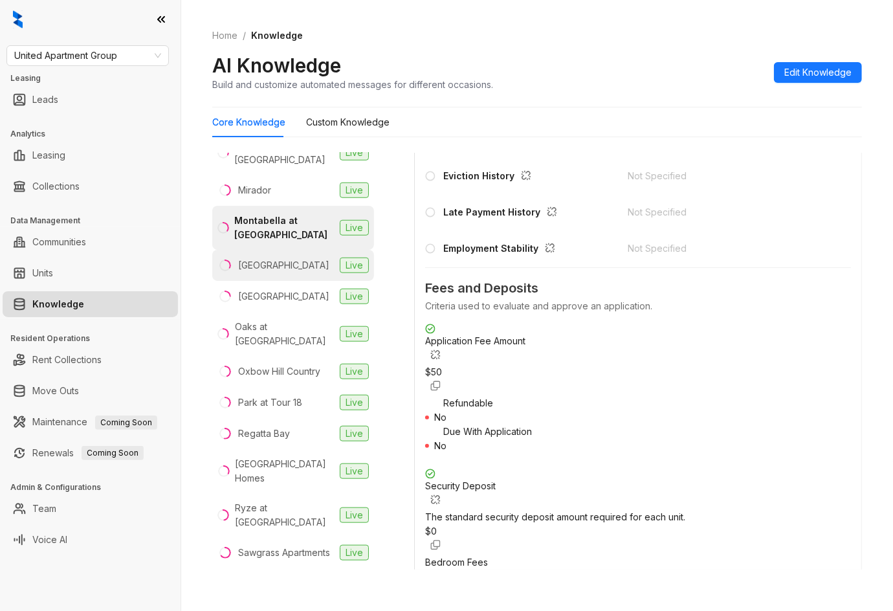
click at [296, 254] on li "Oak Creek Live" at bounding box center [293, 265] width 162 height 31
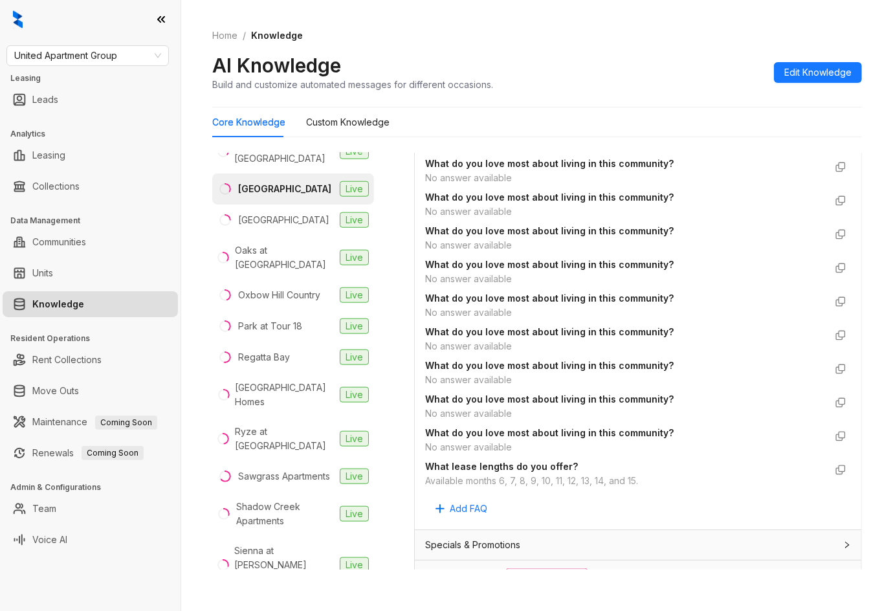
scroll to position [1284, 0]
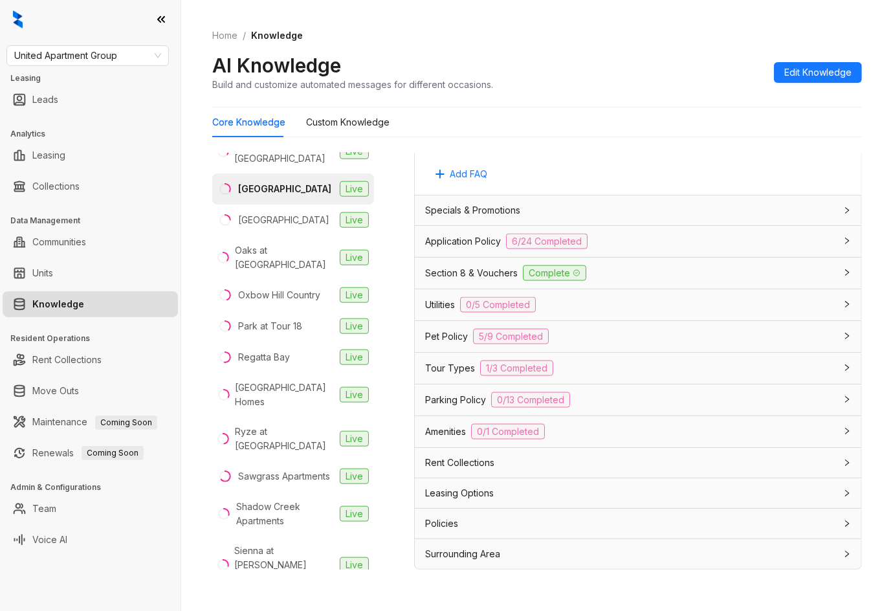
click at [468, 244] on span "Application Policy" at bounding box center [463, 241] width 76 height 14
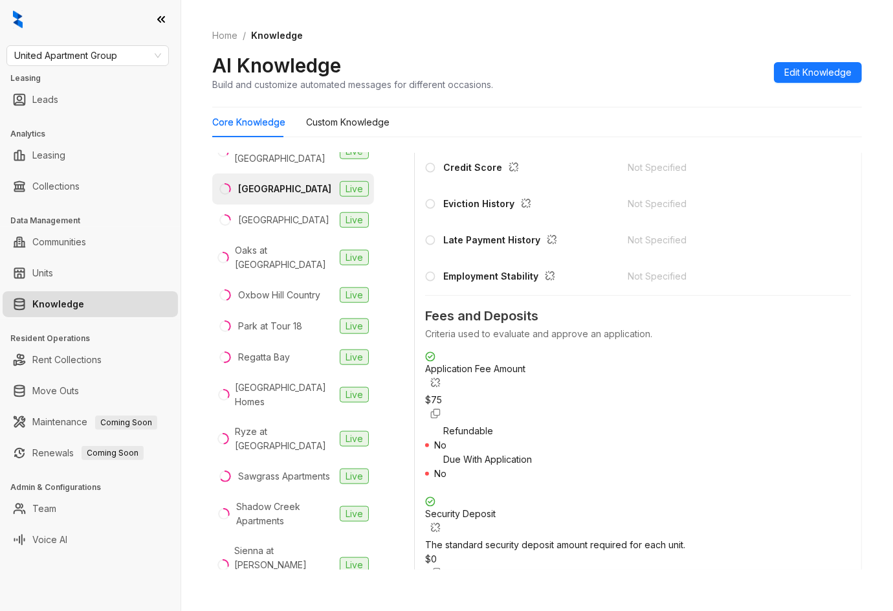
scroll to position [1802, 0]
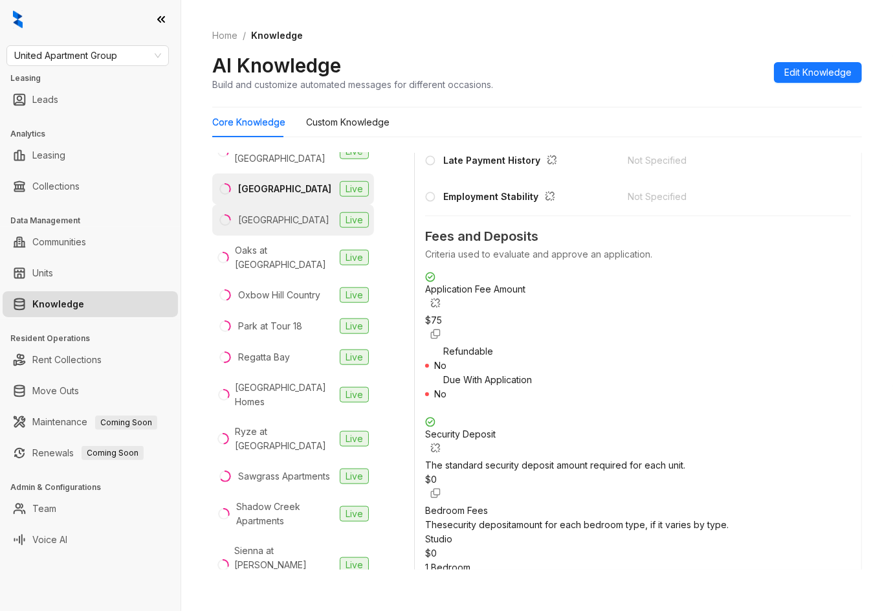
click at [284, 215] on div "[GEOGRAPHIC_DATA]" at bounding box center [283, 220] width 91 height 14
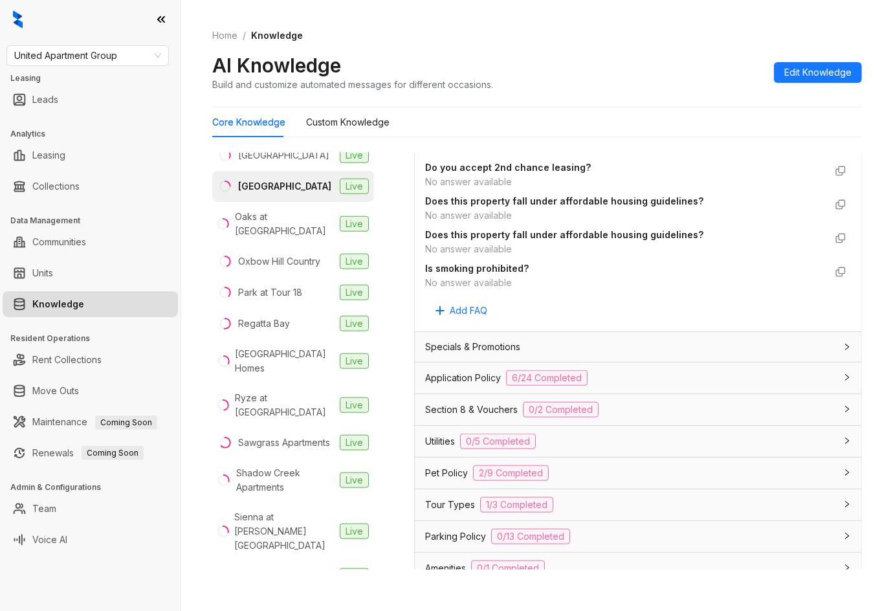
scroll to position [862, 0]
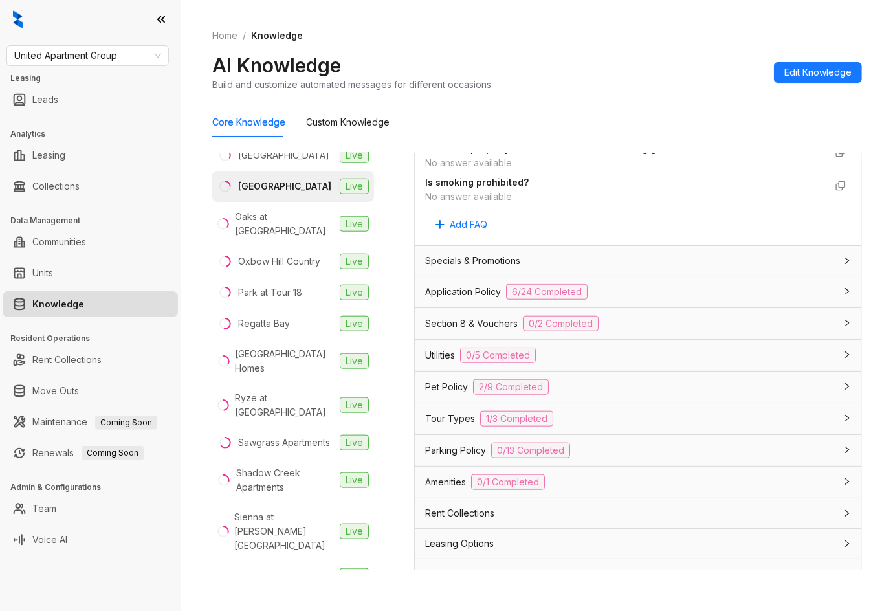
click at [483, 292] on span "Application Policy" at bounding box center [463, 292] width 76 height 14
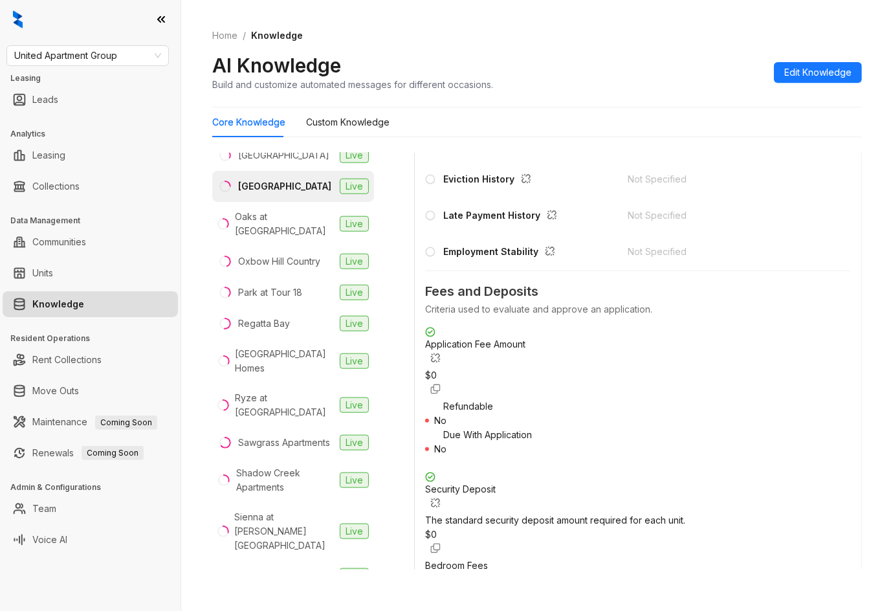
scroll to position [1380, 0]
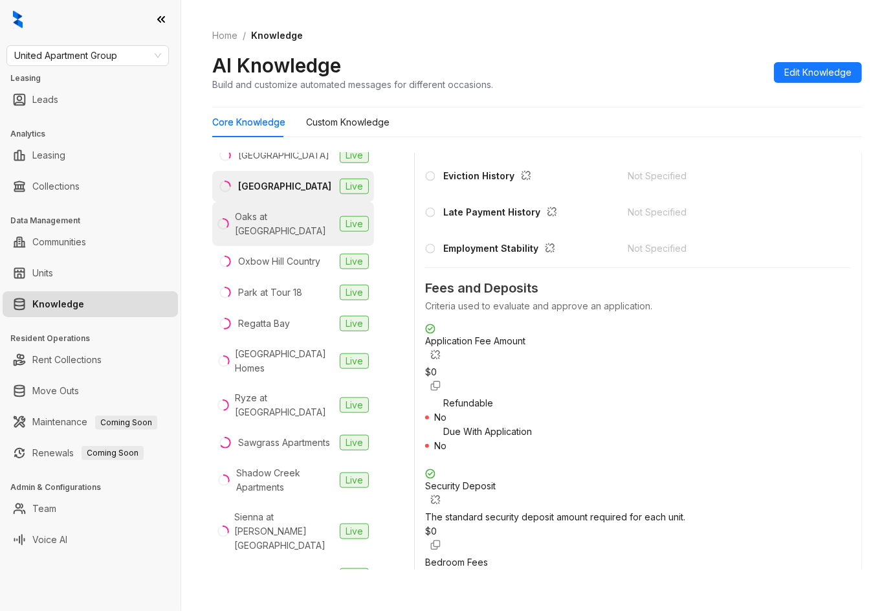
click at [282, 210] on div "Oaks at [GEOGRAPHIC_DATA]" at bounding box center [285, 224] width 100 height 28
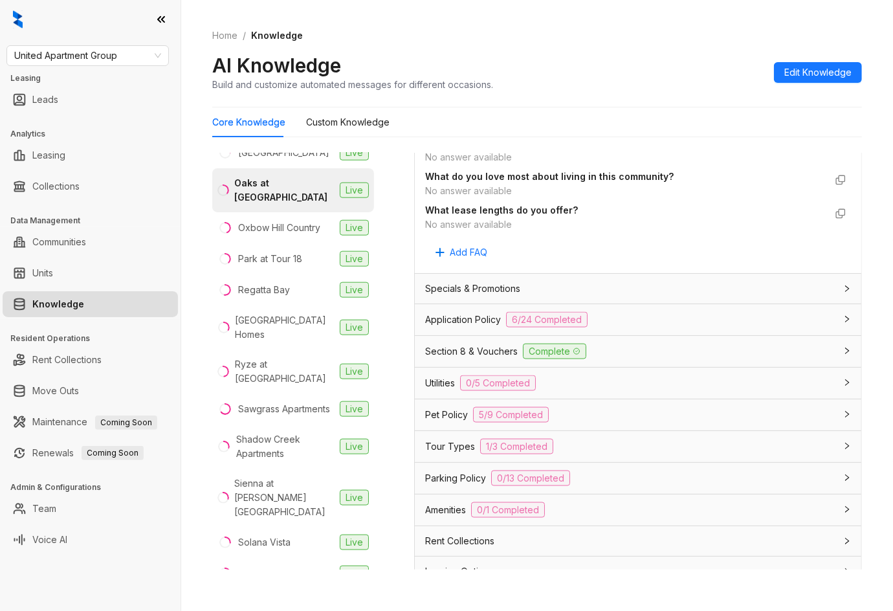
scroll to position [1207, 0]
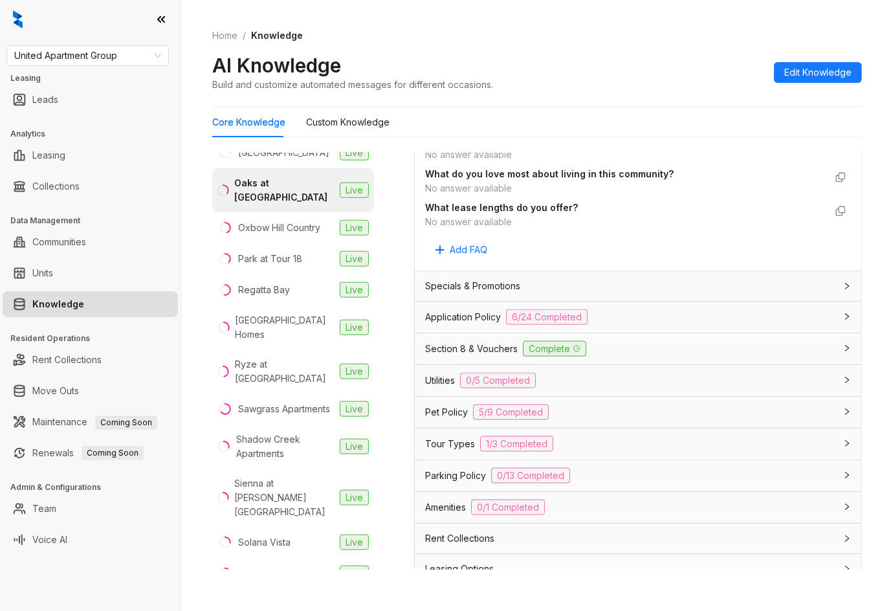
click at [474, 321] on span "Application Policy" at bounding box center [463, 317] width 76 height 14
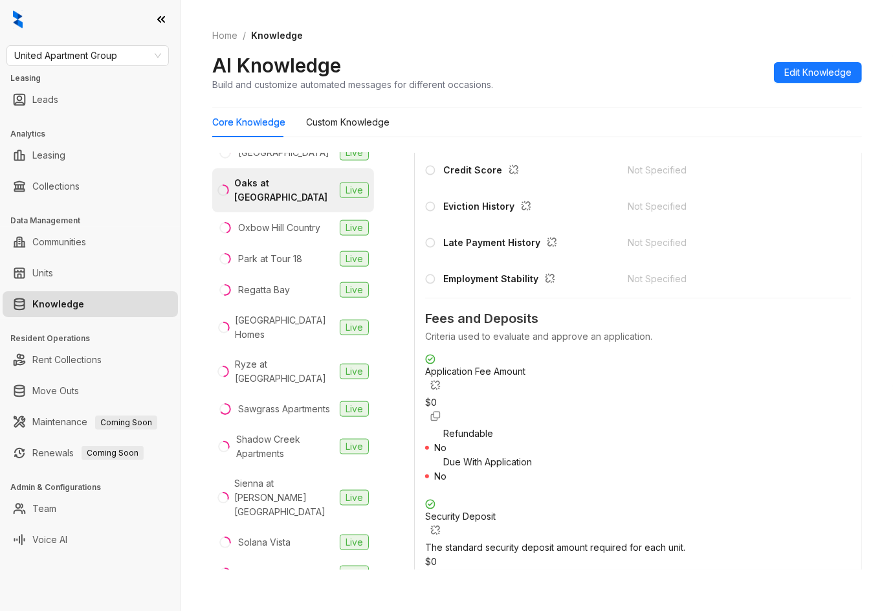
scroll to position [1725, 0]
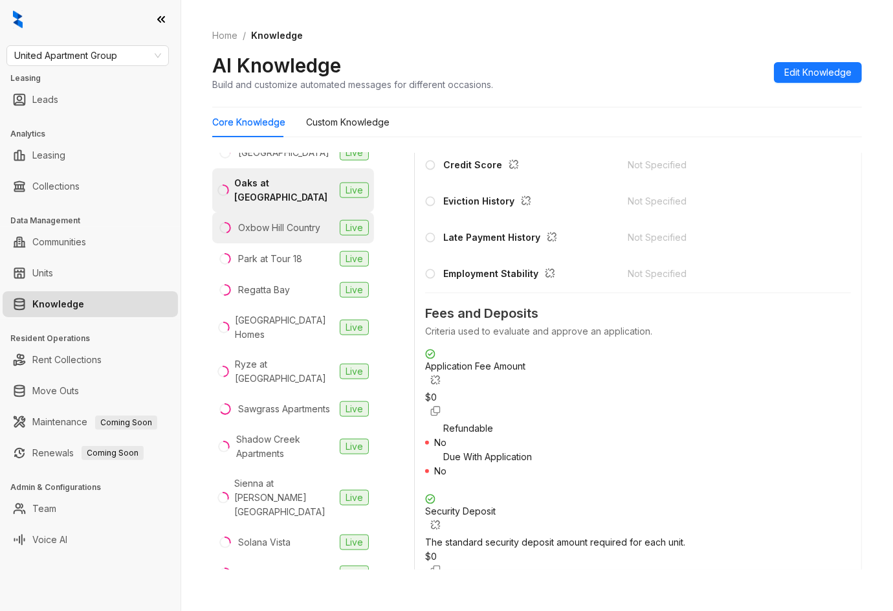
click at [277, 221] on div "Oxbow Hill Country" at bounding box center [279, 228] width 82 height 14
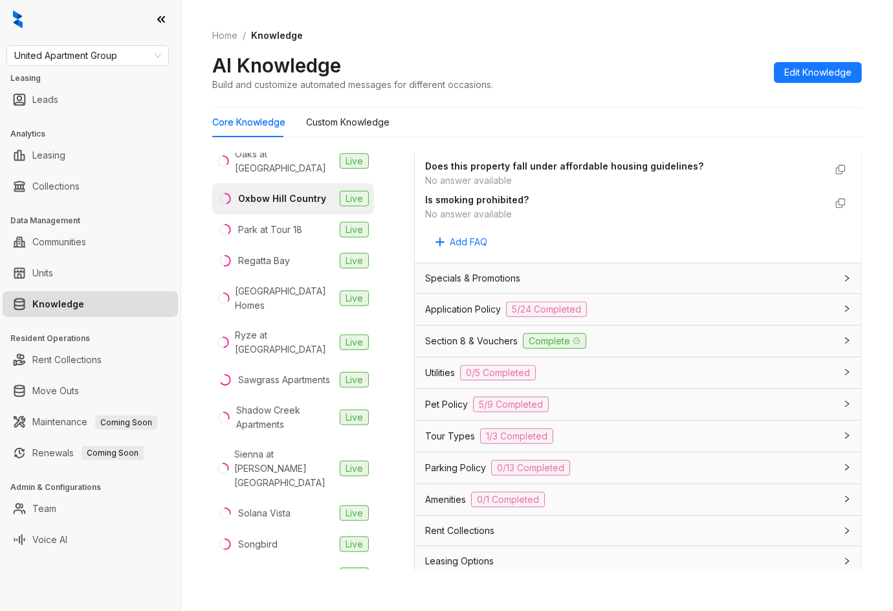
scroll to position [914, 0]
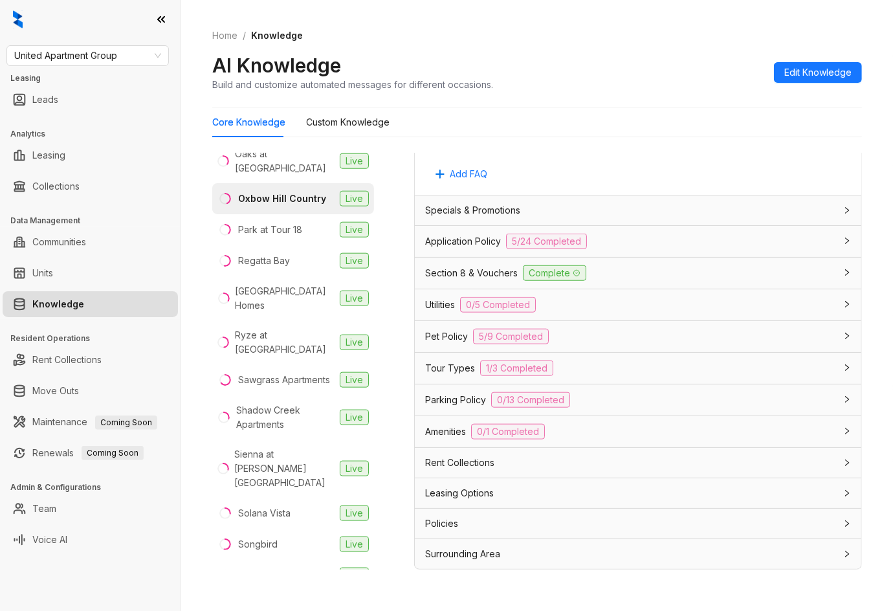
click at [474, 242] on span "Application Policy" at bounding box center [463, 241] width 76 height 14
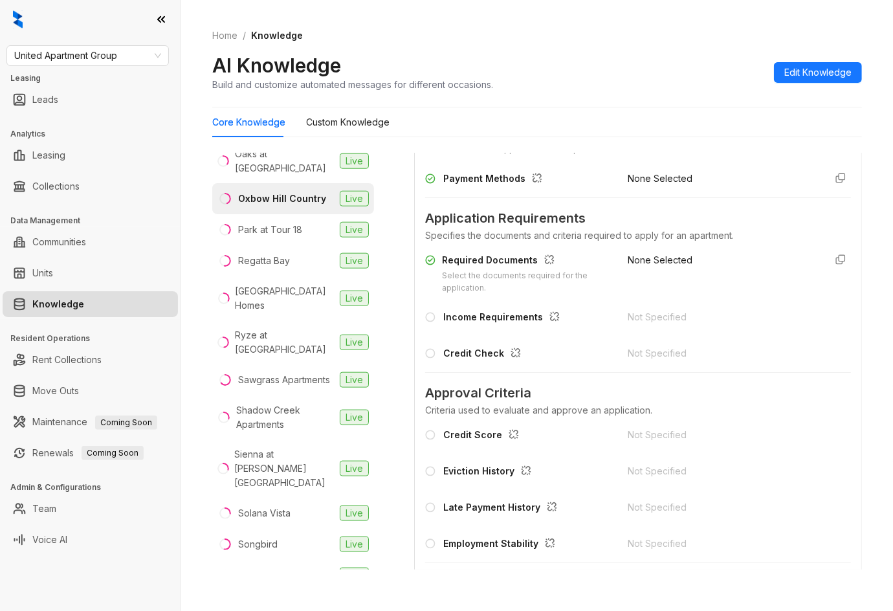
scroll to position [1087, 0]
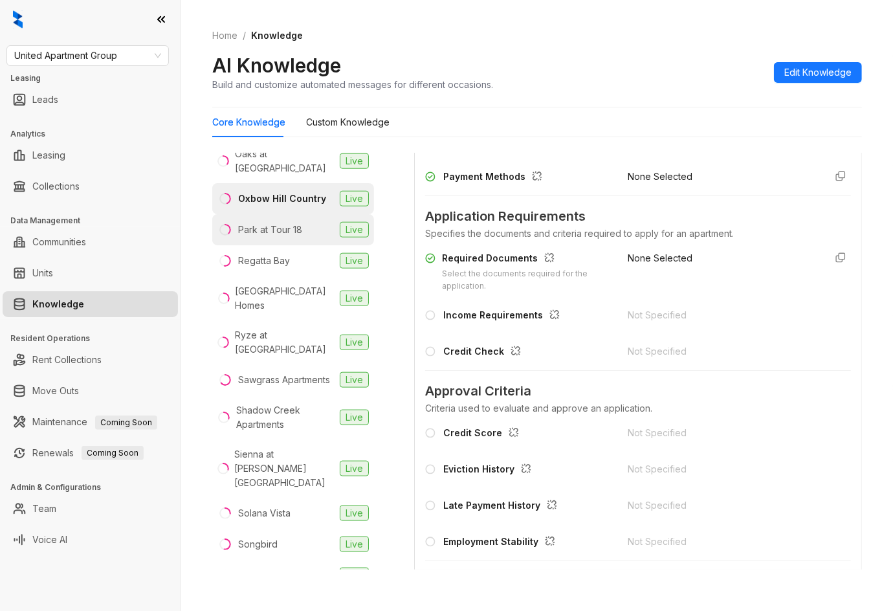
click at [287, 223] on div "Park at Tour 18" at bounding box center [270, 230] width 64 height 14
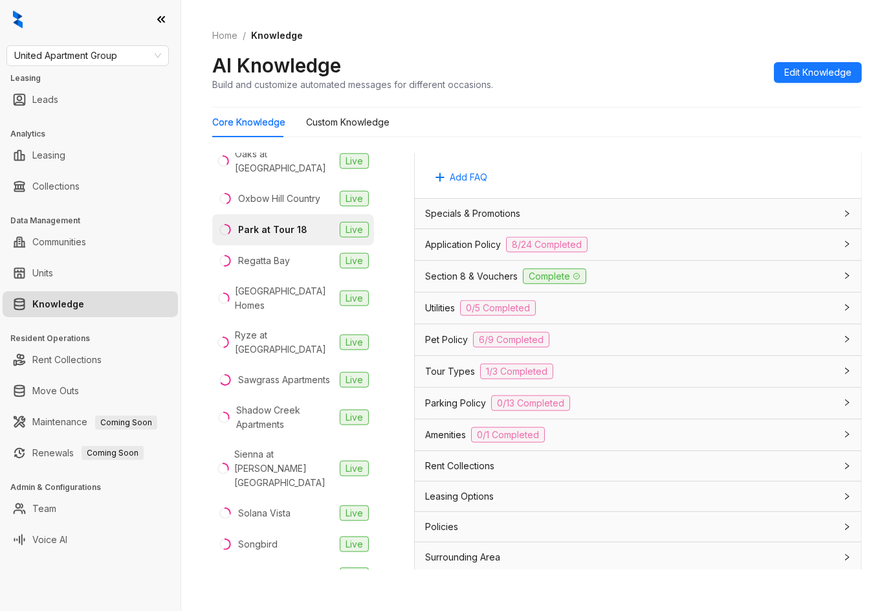
scroll to position [914, 0]
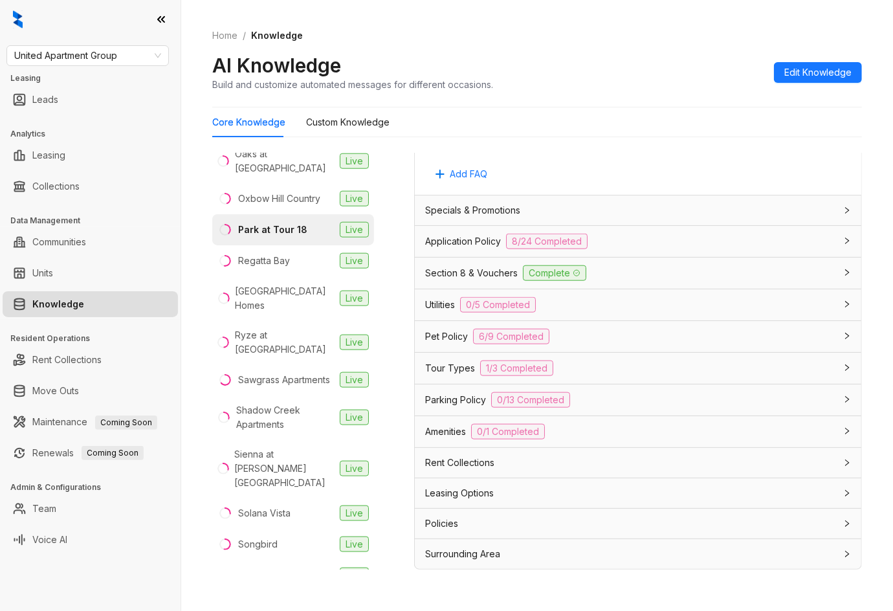
click at [492, 245] on span "Application Policy" at bounding box center [463, 241] width 76 height 14
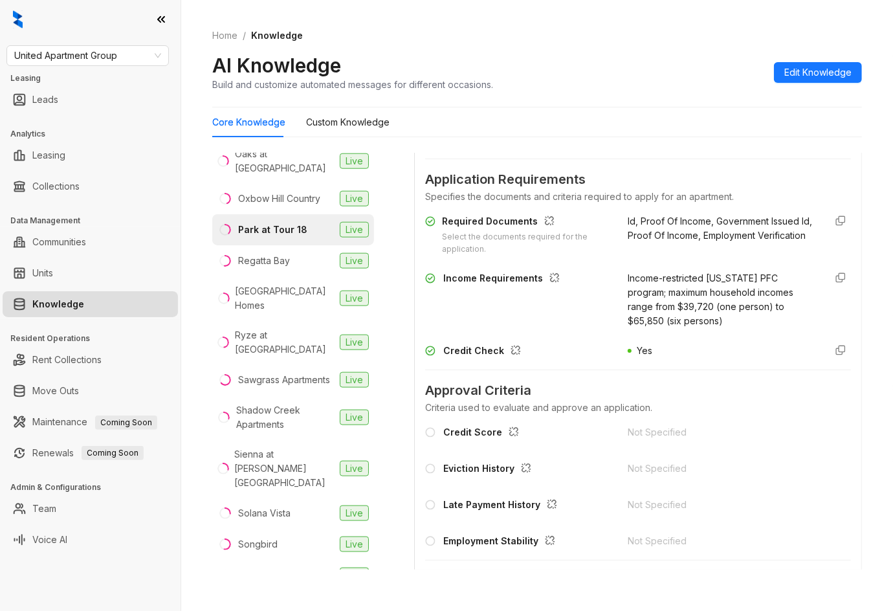
scroll to position [1087, 0]
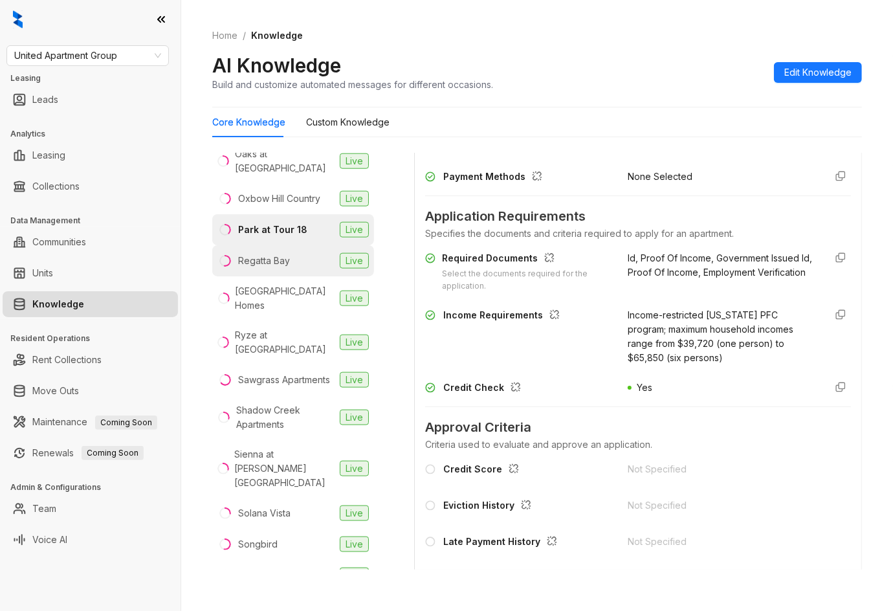
click at [297, 245] on li "Regatta Bay Live" at bounding box center [293, 260] width 162 height 31
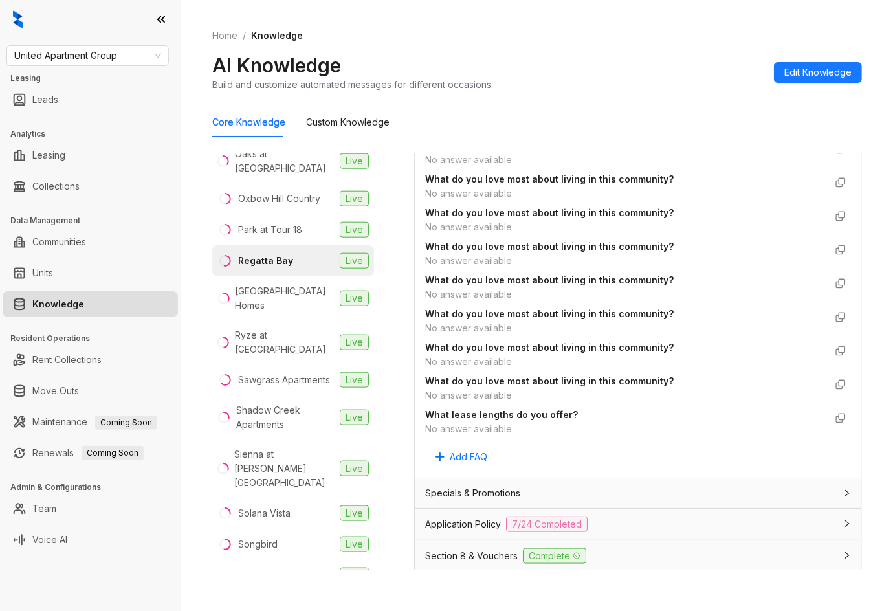
scroll to position [1284, 0]
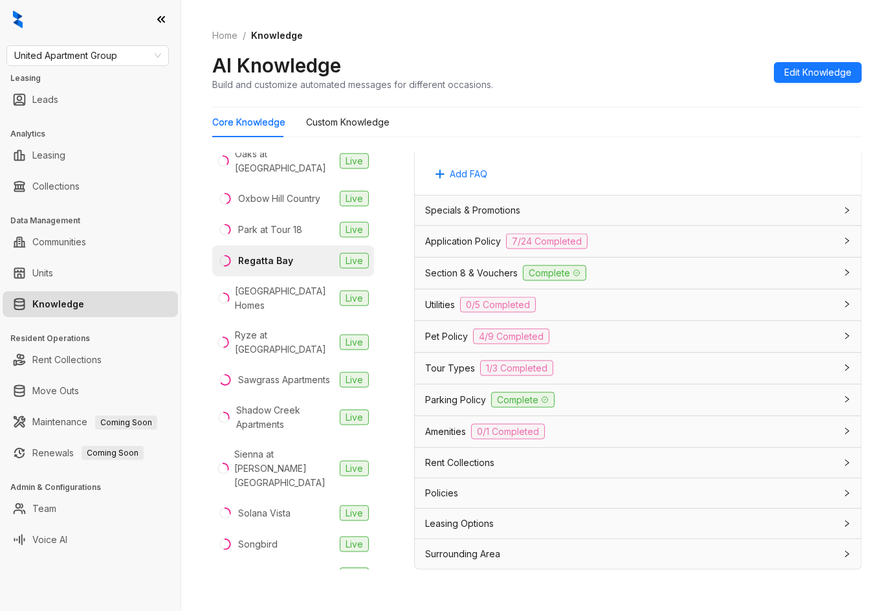
click at [492, 239] on span "Application Policy" at bounding box center [463, 241] width 76 height 14
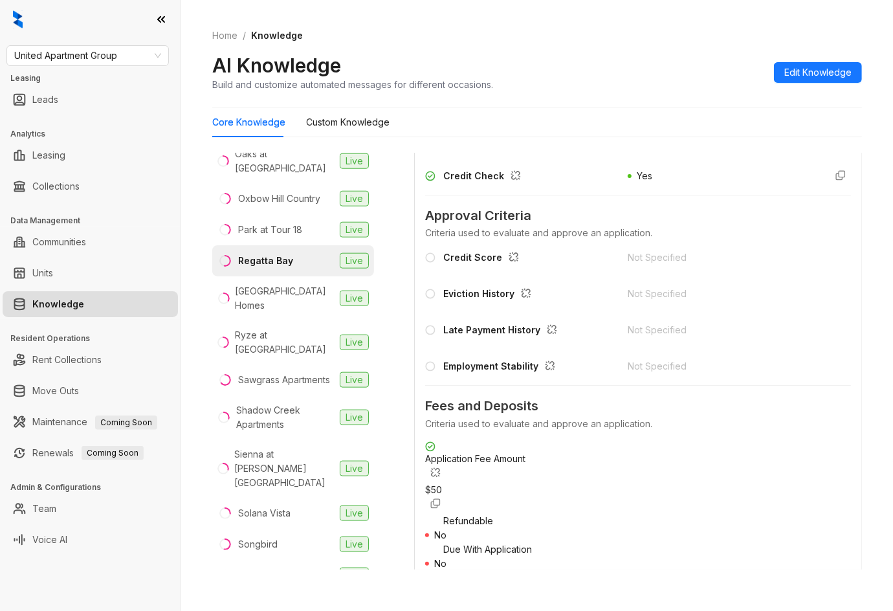
scroll to position [1436, 0]
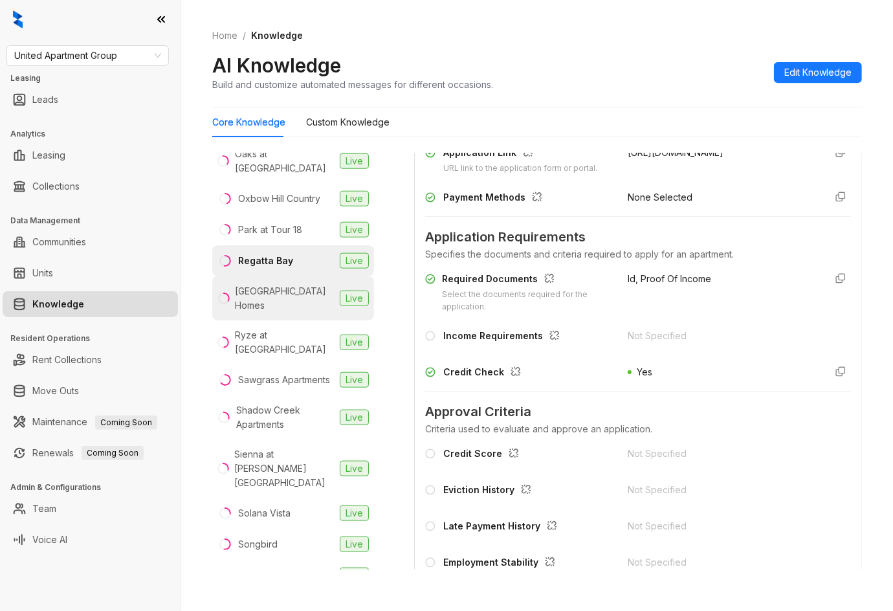
click at [297, 284] on div "[GEOGRAPHIC_DATA] Homes" at bounding box center [285, 298] width 100 height 28
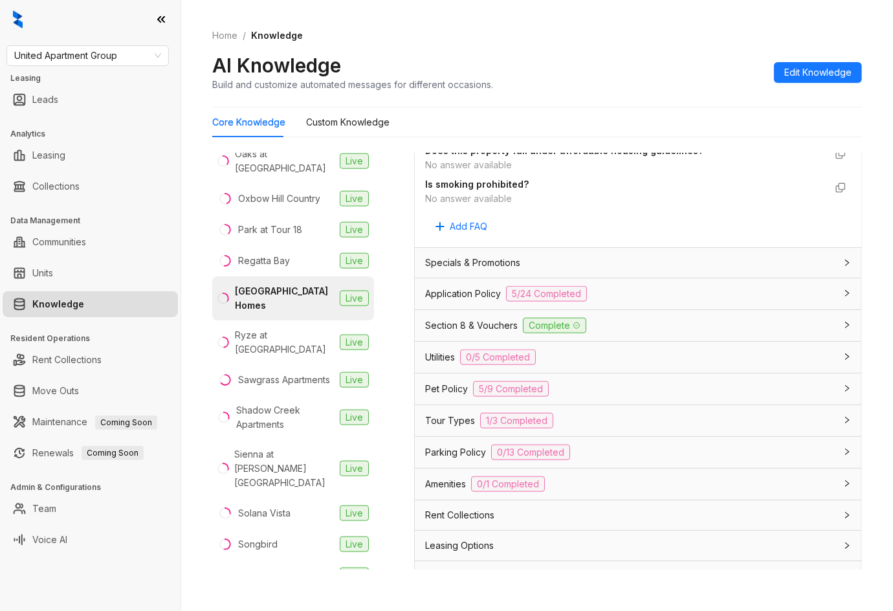
scroll to position [862, 0]
click at [484, 294] on span "Application Policy" at bounding box center [463, 292] width 76 height 14
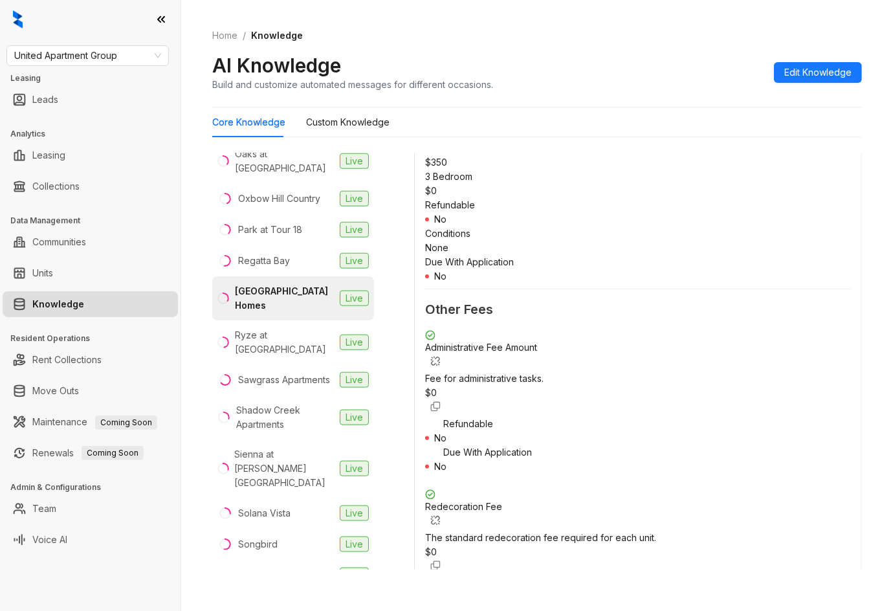
scroll to position [1898, 0]
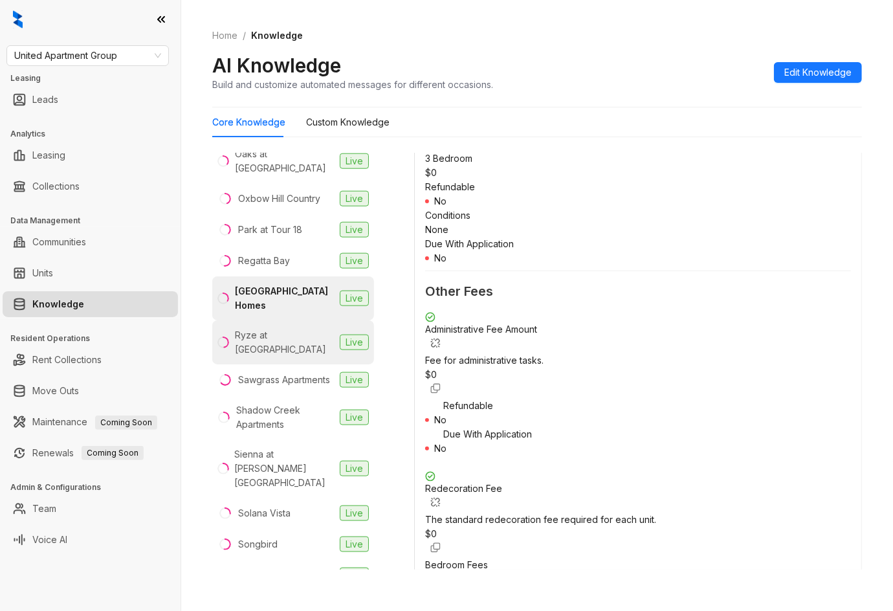
click at [294, 328] on div "Ryze at [GEOGRAPHIC_DATA]" at bounding box center [285, 342] width 100 height 28
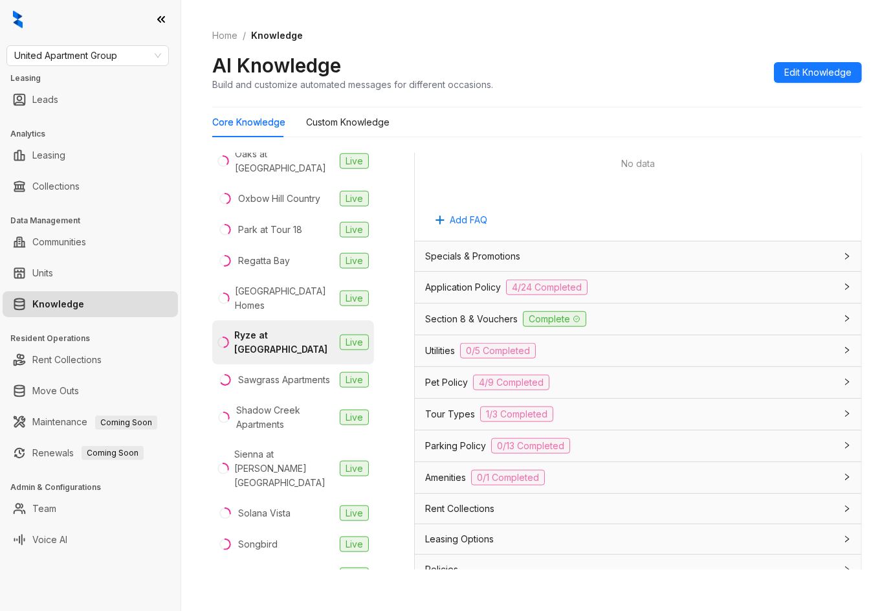
scroll to position [862, 0]
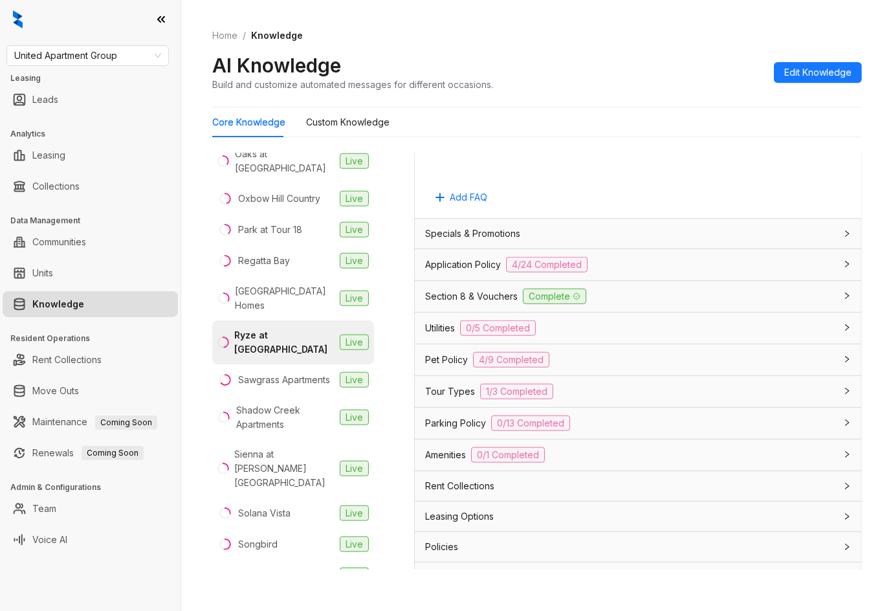
click at [463, 264] on span "Application Policy" at bounding box center [463, 264] width 76 height 14
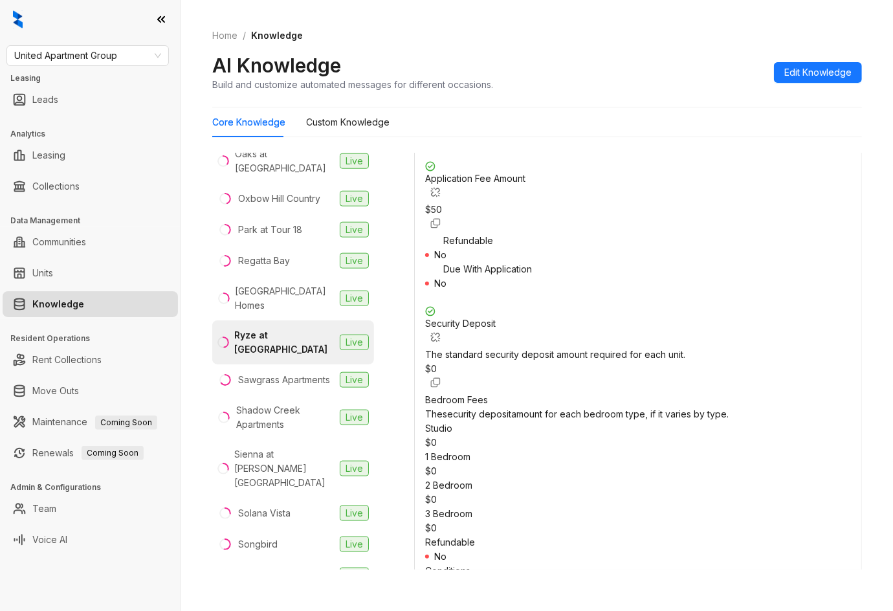
scroll to position [1553, 0]
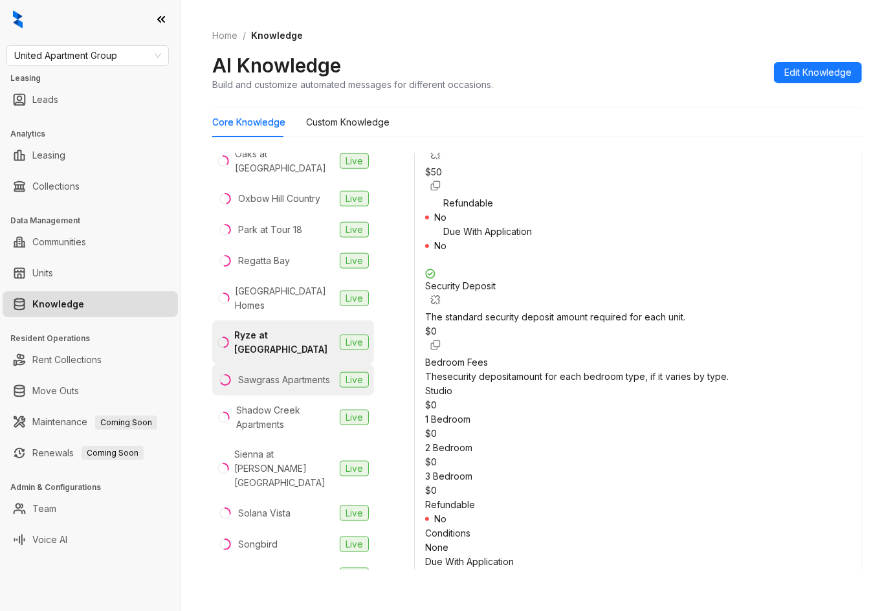
click at [277, 373] on div "Sawgrass Apartments" at bounding box center [284, 380] width 92 height 14
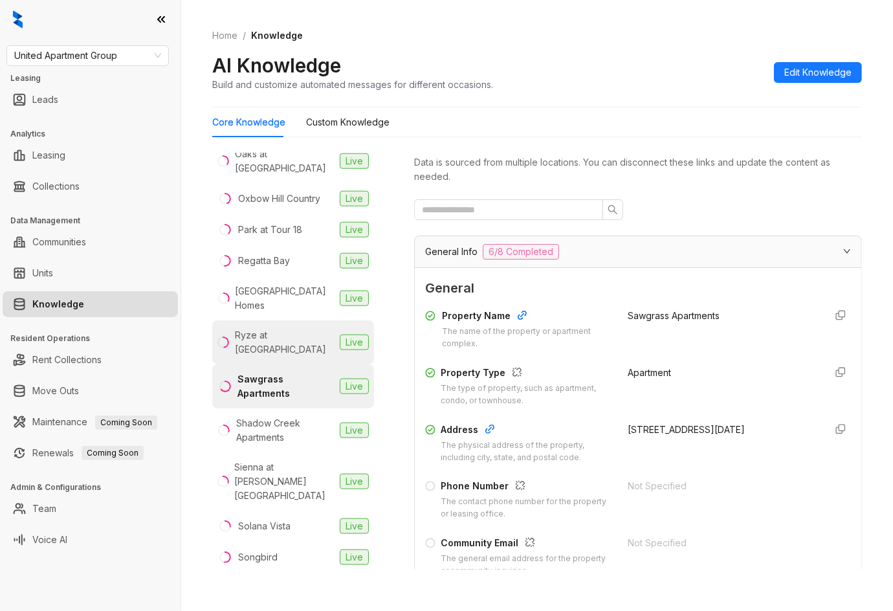
click at [285, 328] on div "Ryze at [GEOGRAPHIC_DATA]" at bounding box center [285, 342] width 100 height 28
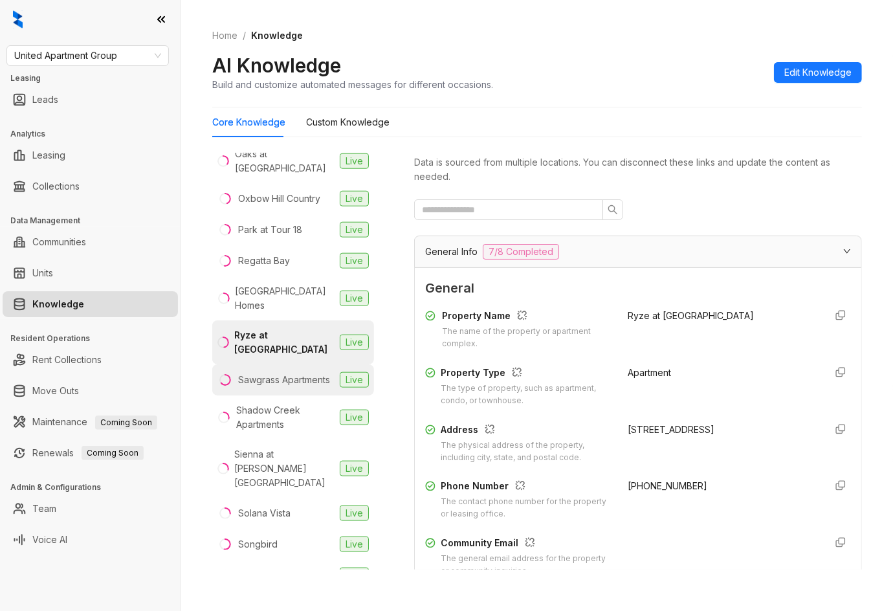
click at [290, 373] on div "Sawgrass Apartments" at bounding box center [284, 380] width 92 height 14
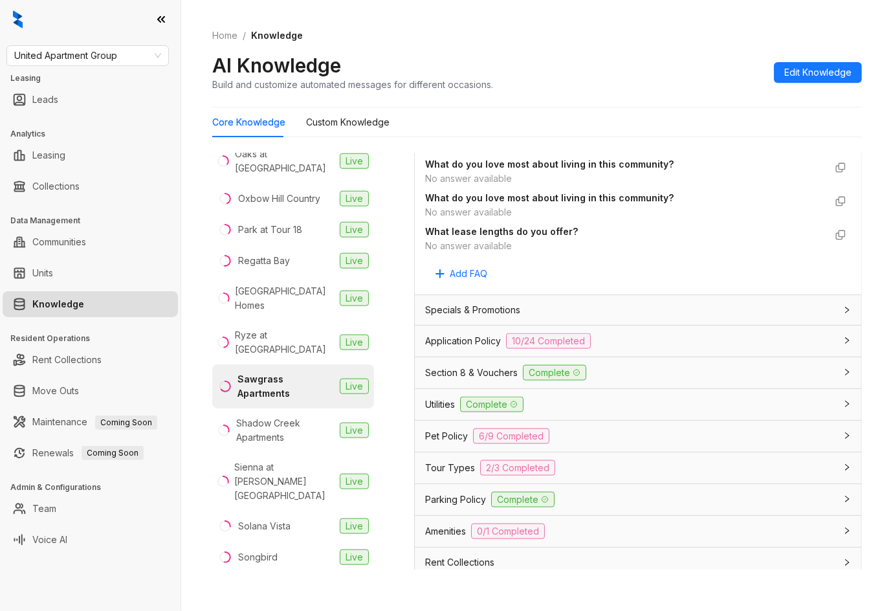
scroll to position [1294, 0]
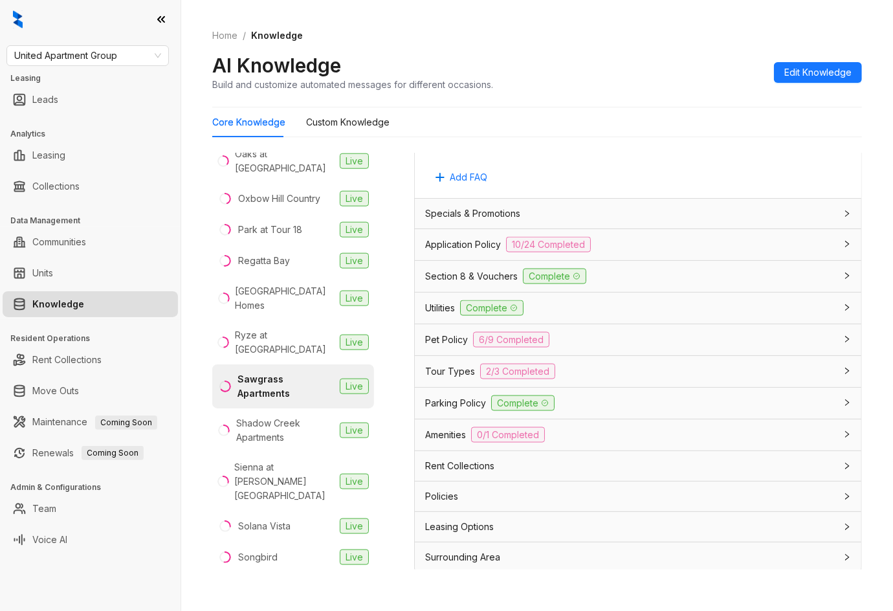
click at [487, 243] on span "Application Policy" at bounding box center [463, 244] width 76 height 14
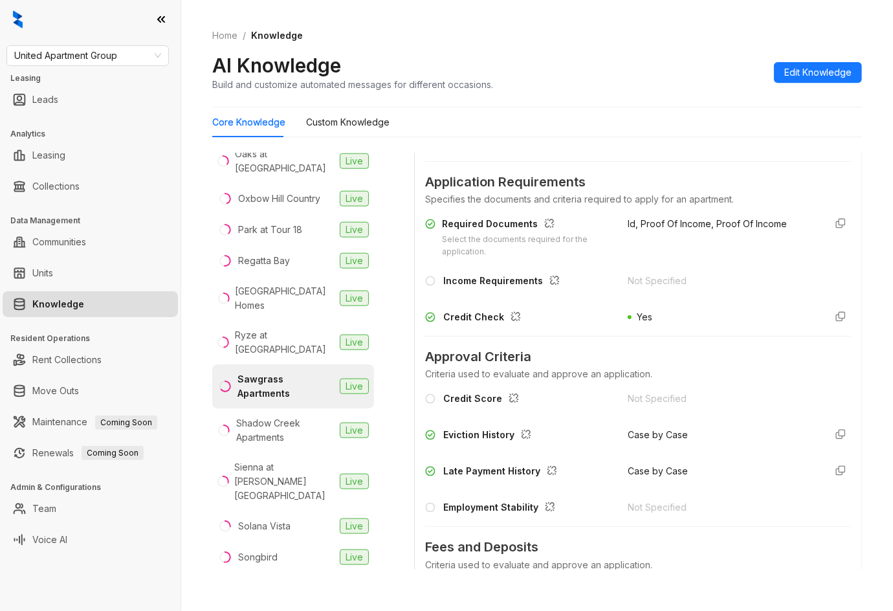
scroll to position [1466, 0]
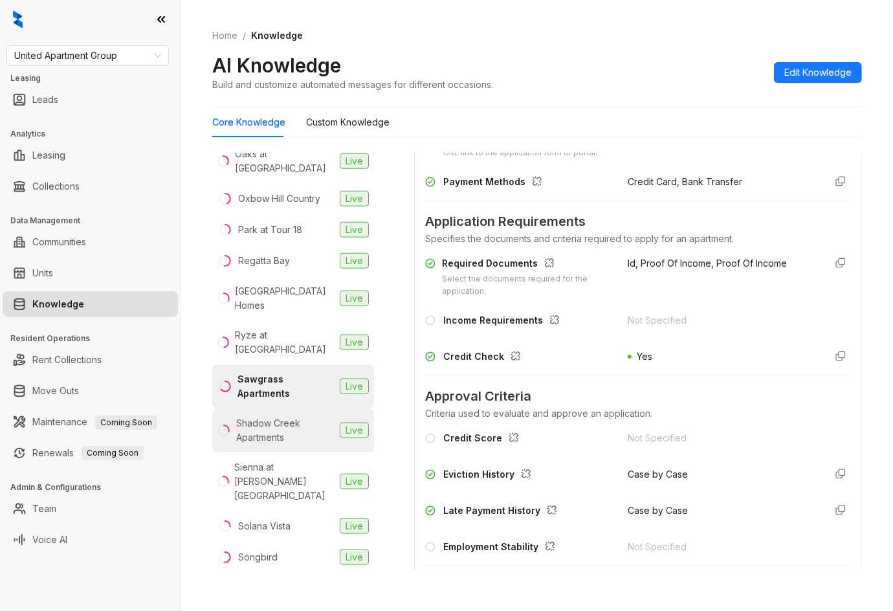
click at [285, 416] on div "Shadow Creek Apartments" at bounding box center [285, 430] width 98 height 28
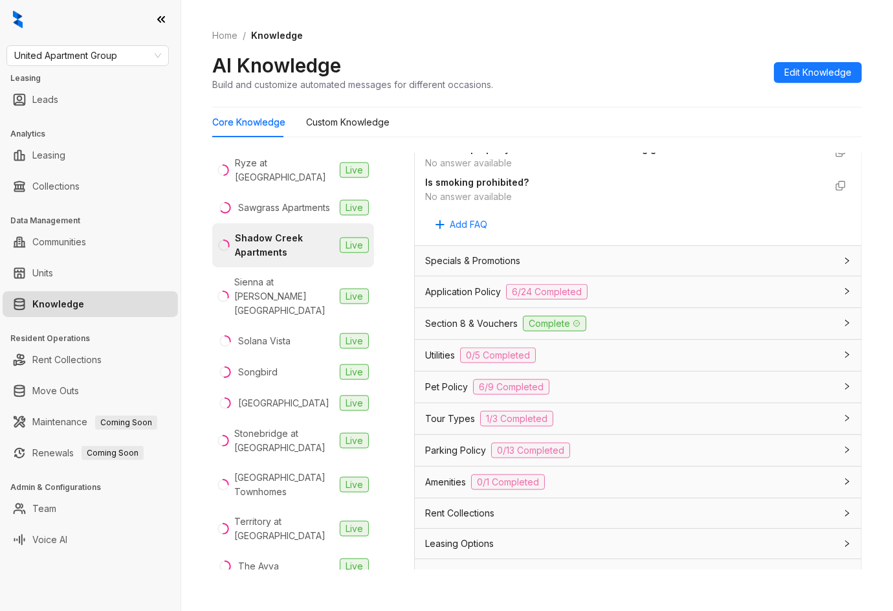
scroll to position [914, 0]
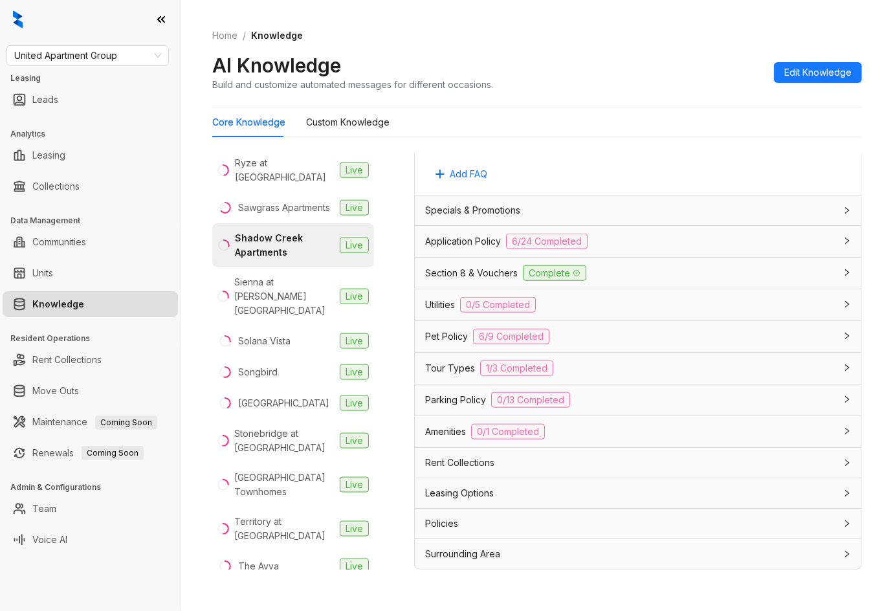
click at [485, 241] on span "Application Policy" at bounding box center [463, 241] width 76 height 14
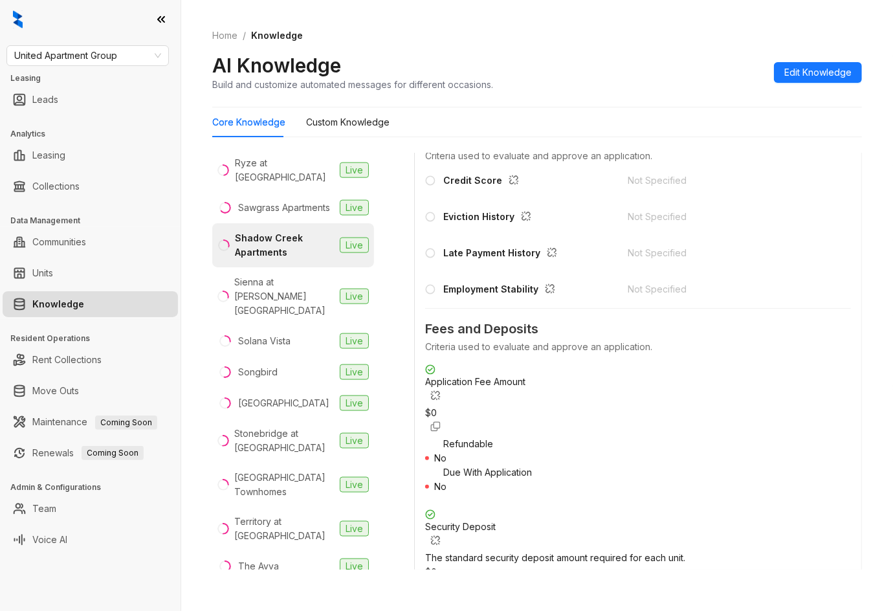
scroll to position [1346, 0]
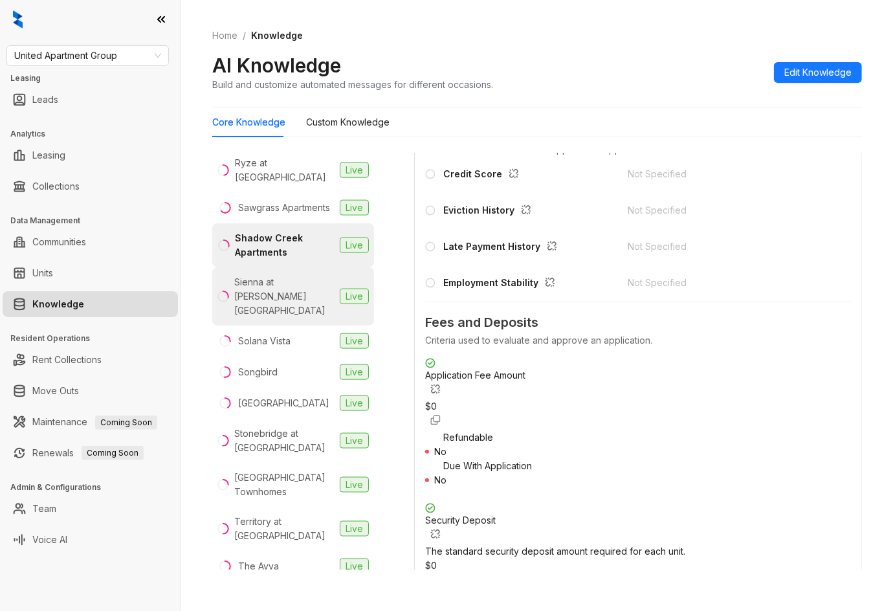
click at [278, 275] on div "Sienna at [PERSON_NAME][GEOGRAPHIC_DATA]" at bounding box center [284, 296] width 100 height 43
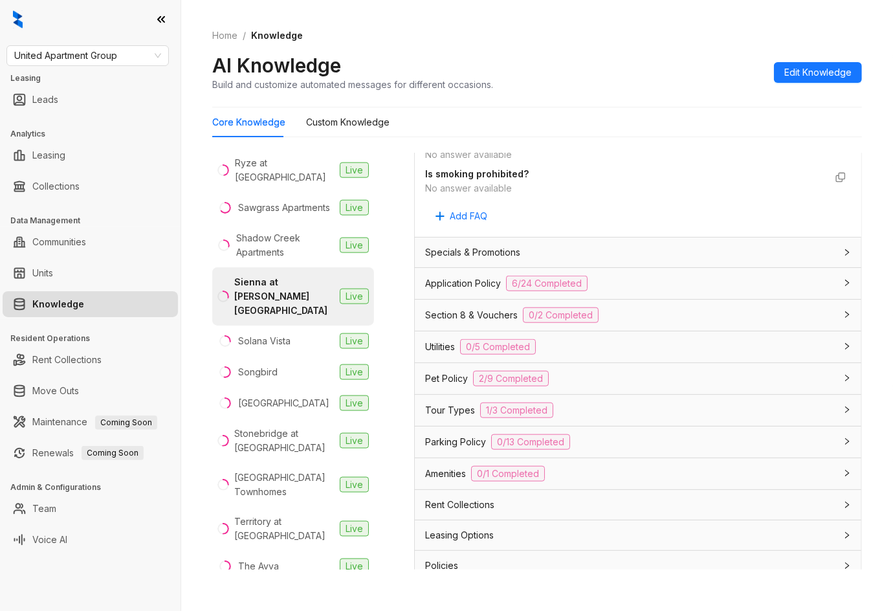
scroll to position [914, 0]
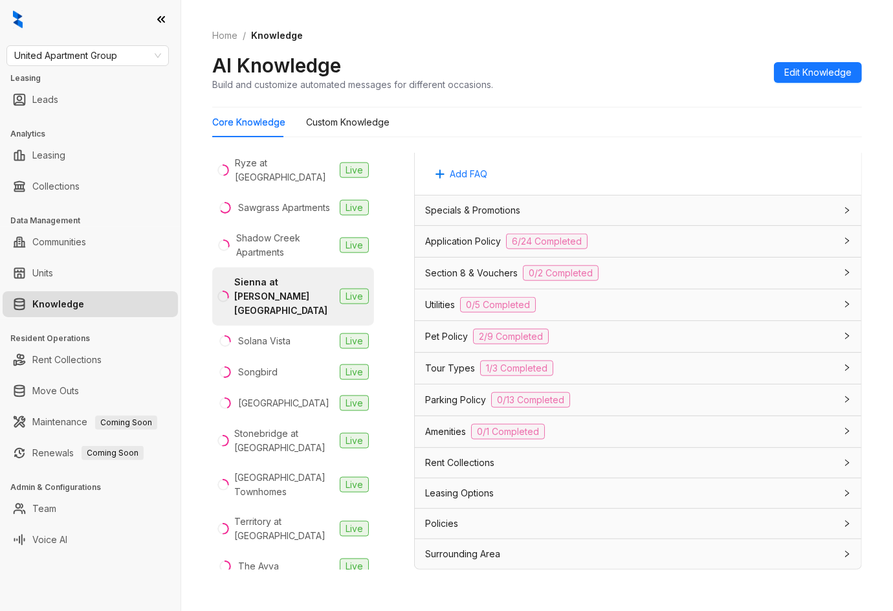
click at [487, 231] on div "Application Policy 6/24 Completed" at bounding box center [638, 241] width 446 height 31
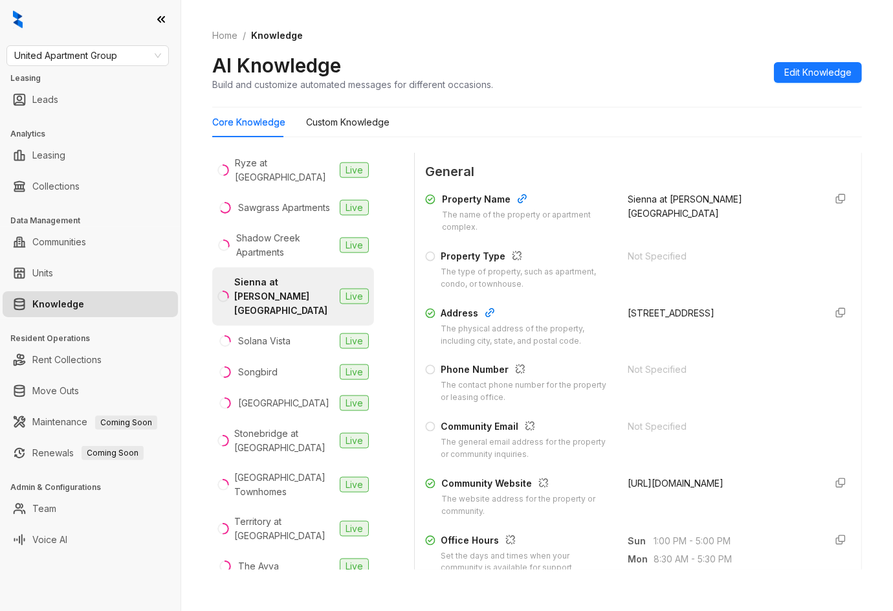
scroll to position [0, 0]
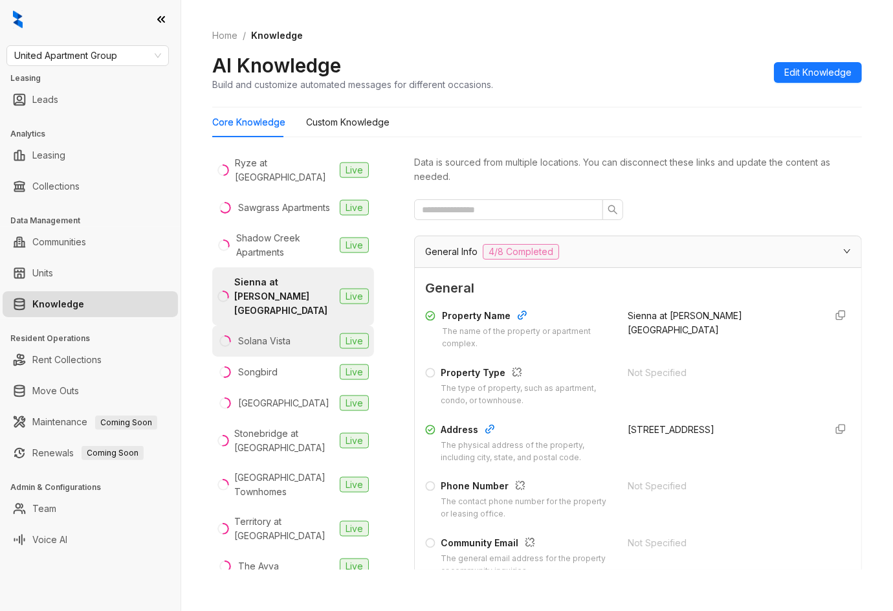
click at [294, 325] on li "Solana Vista Live" at bounding box center [293, 340] width 162 height 31
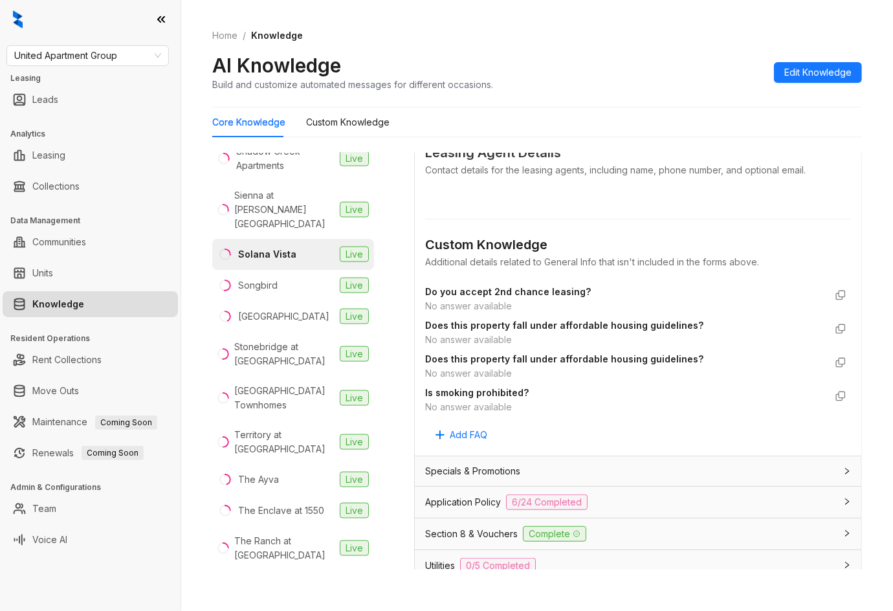
scroll to position [776, 0]
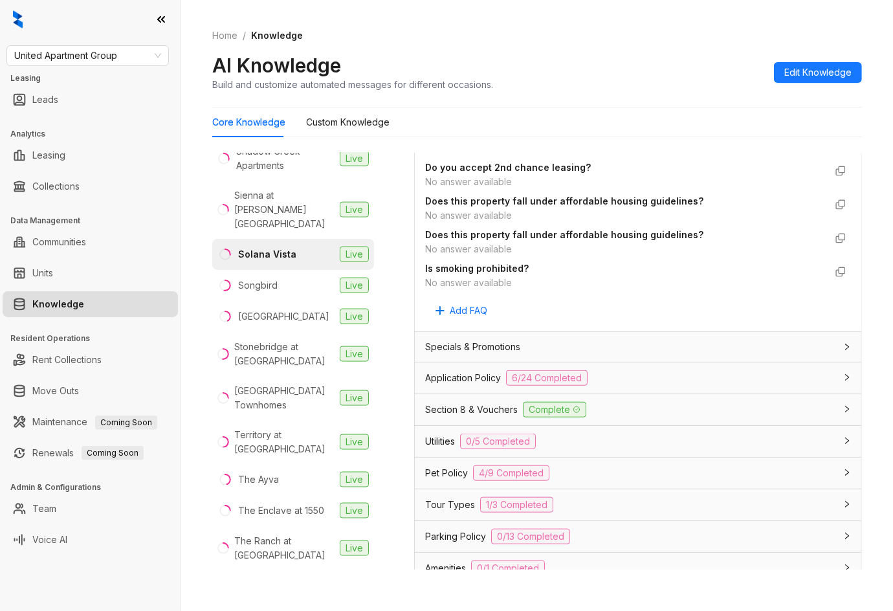
click at [464, 384] on span "Application Policy" at bounding box center [463, 378] width 76 height 14
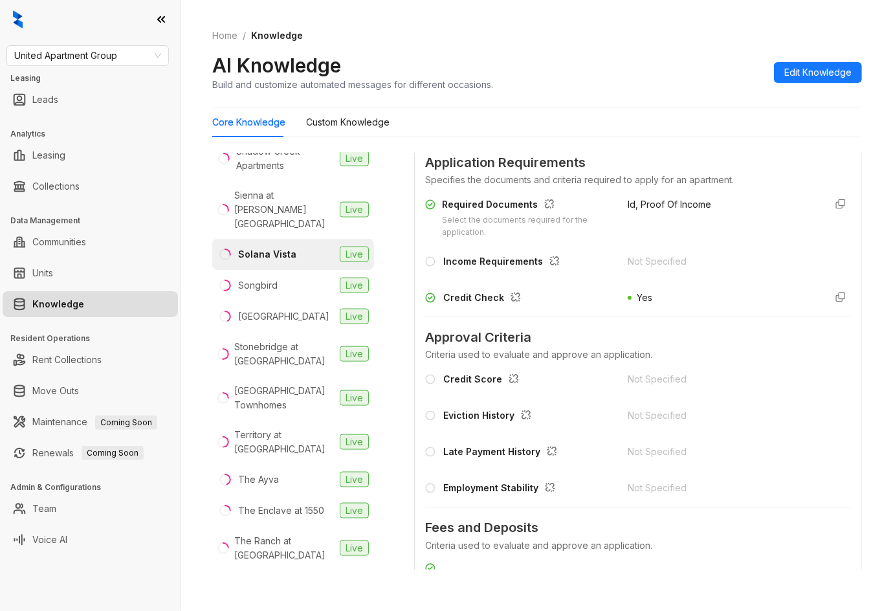
scroll to position [1207, 0]
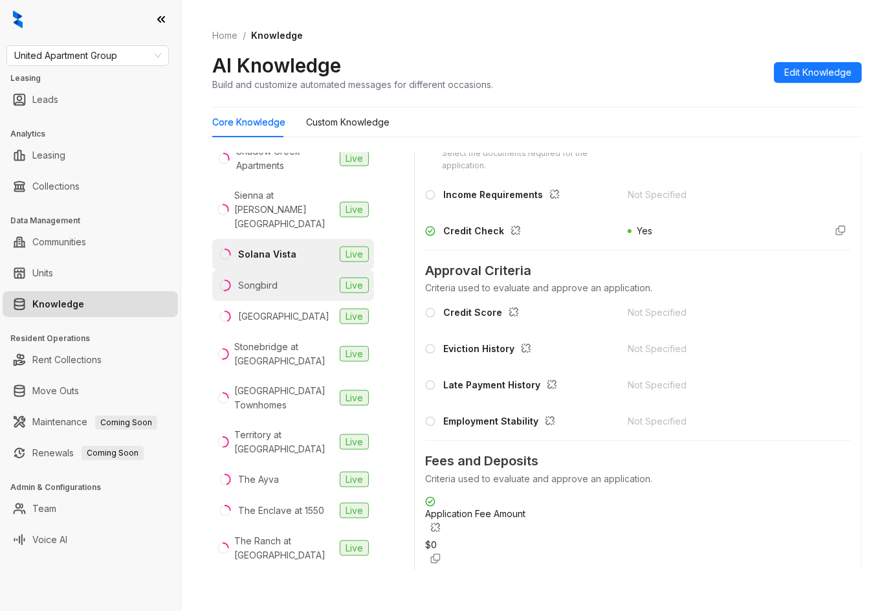
click at [301, 270] on li "Songbird Live" at bounding box center [293, 285] width 162 height 31
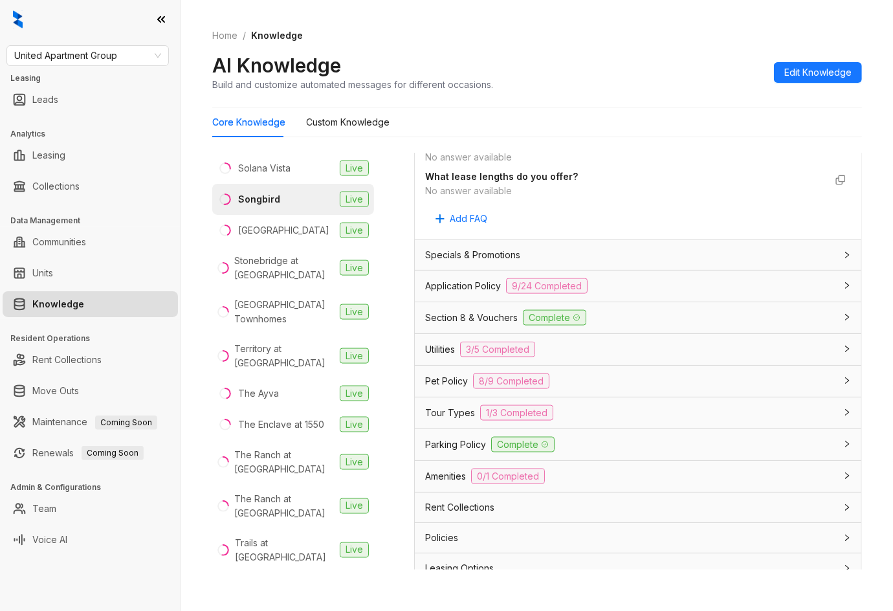
scroll to position [1145, 0]
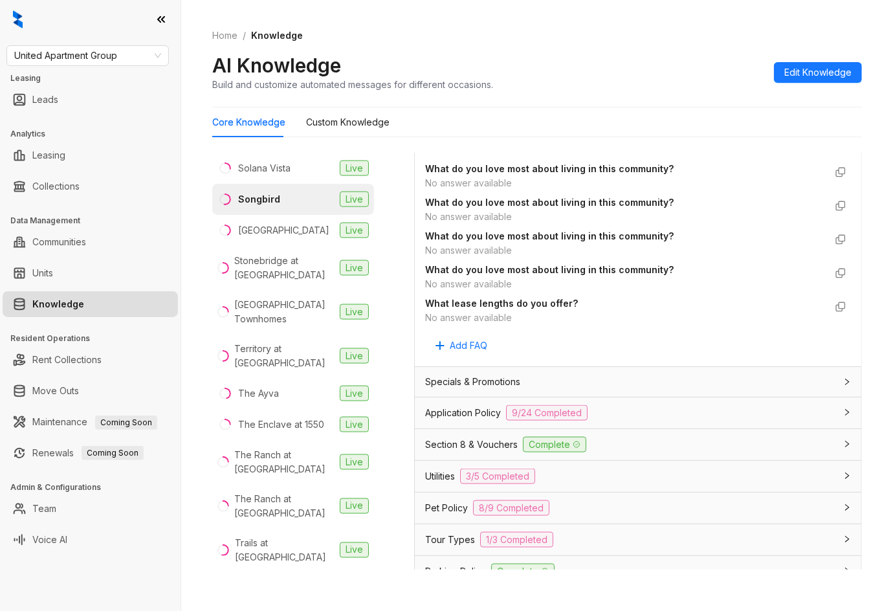
click at [455, 405] on div "Application Policy 9/24 Completed" at bounding box center [630, 413] width 410 height 16
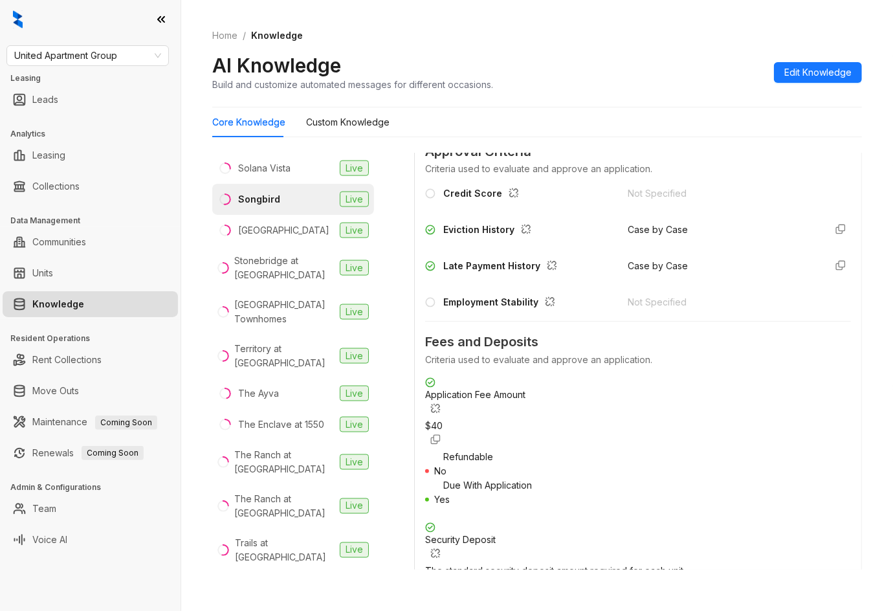
scroll to position [1749, 0]
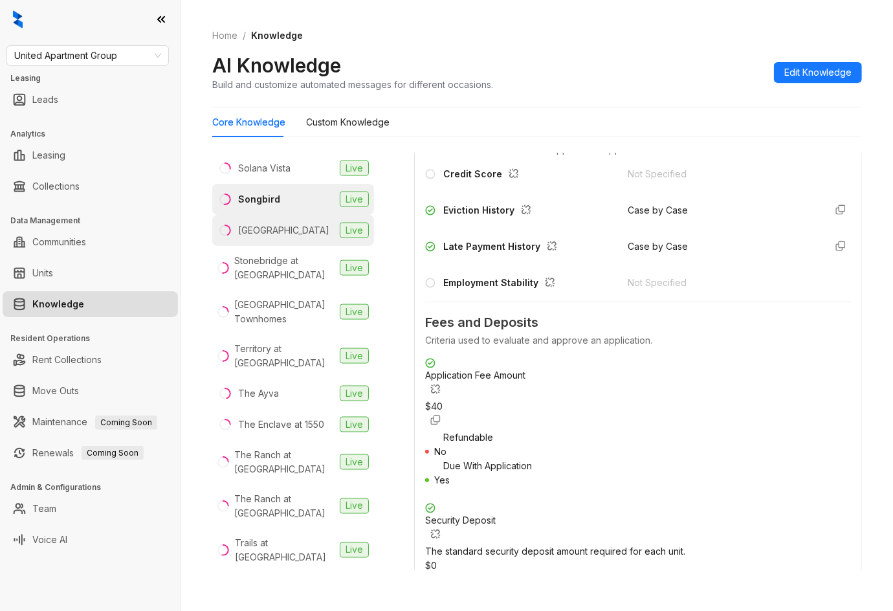
click at [300, 223] on div "[GEOGRAPHIC_DATA]" at bounding box center [283, 230] width 91 height 14
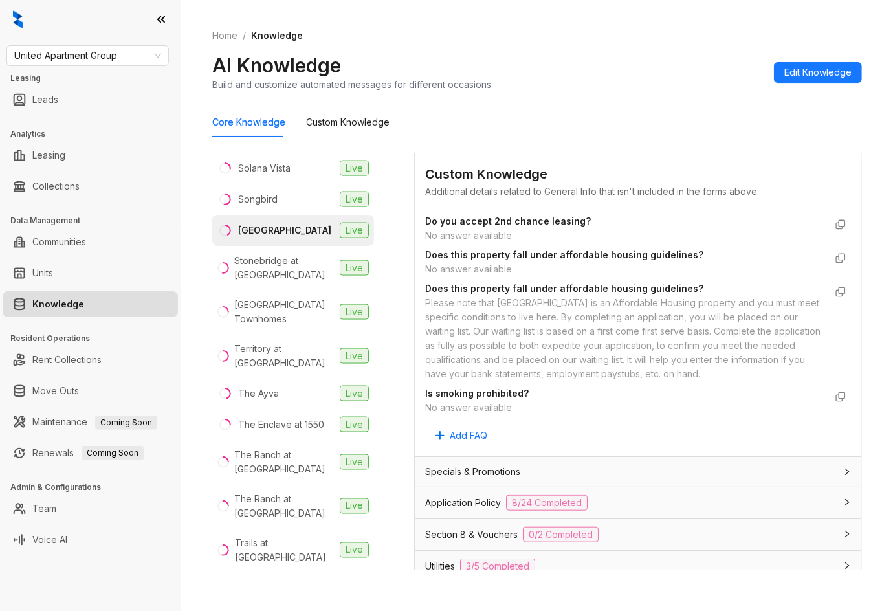
scroll to position [985, 0]
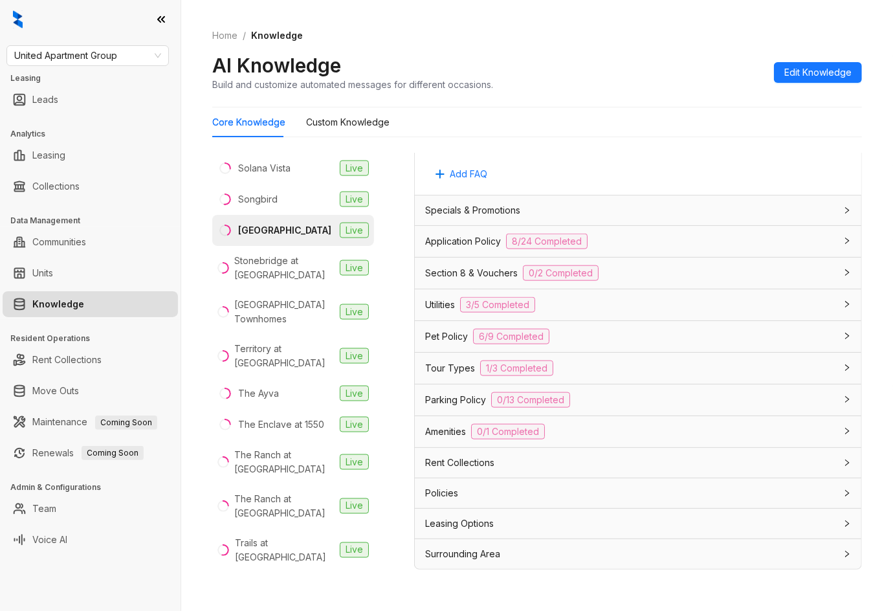
click at [455, 242] on span "Application Policy" at bounding box center [463, 241] width 76 height 14
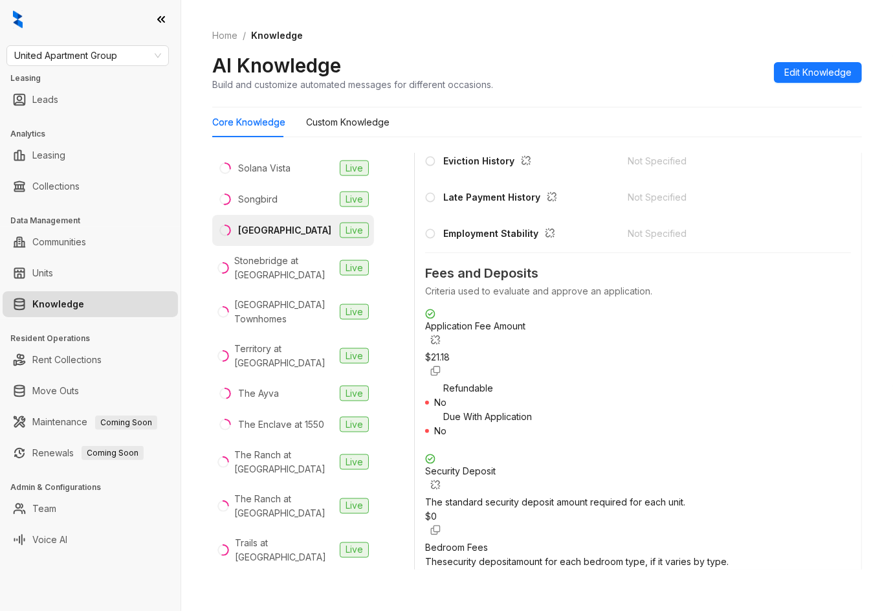
scroll to position [1503, 0]
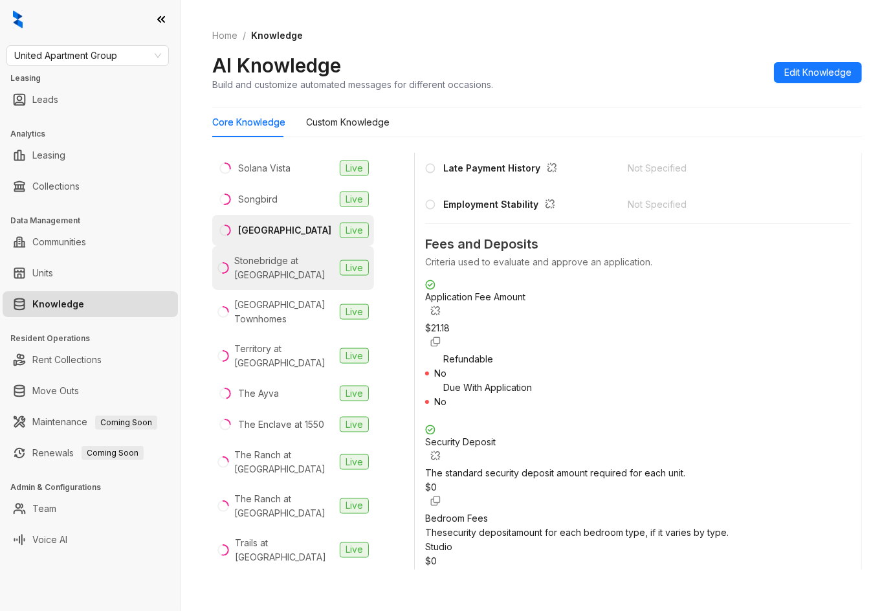
click at [285, 254] on div "Stonebridge at [GEOGRAPHIC_DATA]" at bounding box center [284, 268] width 100 height 28
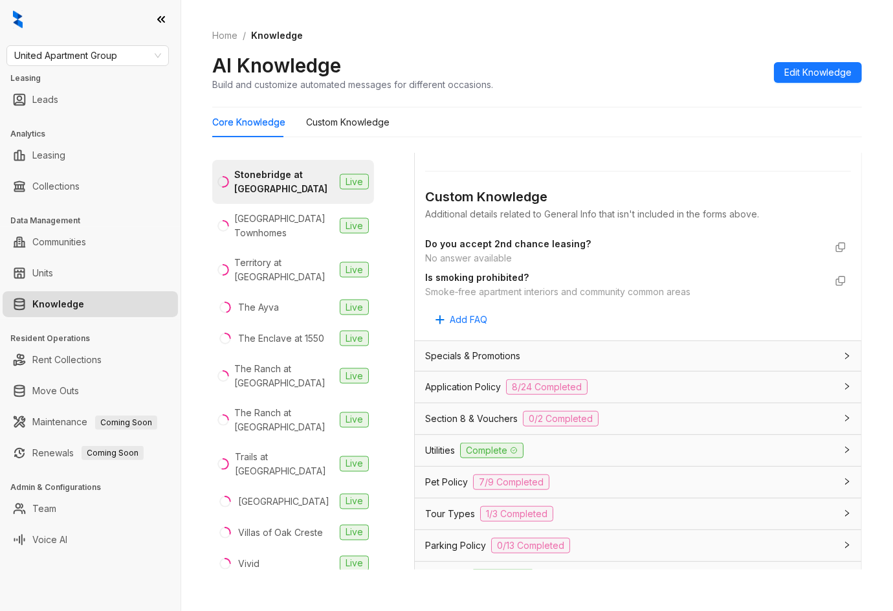
scroll to position [846, 0]
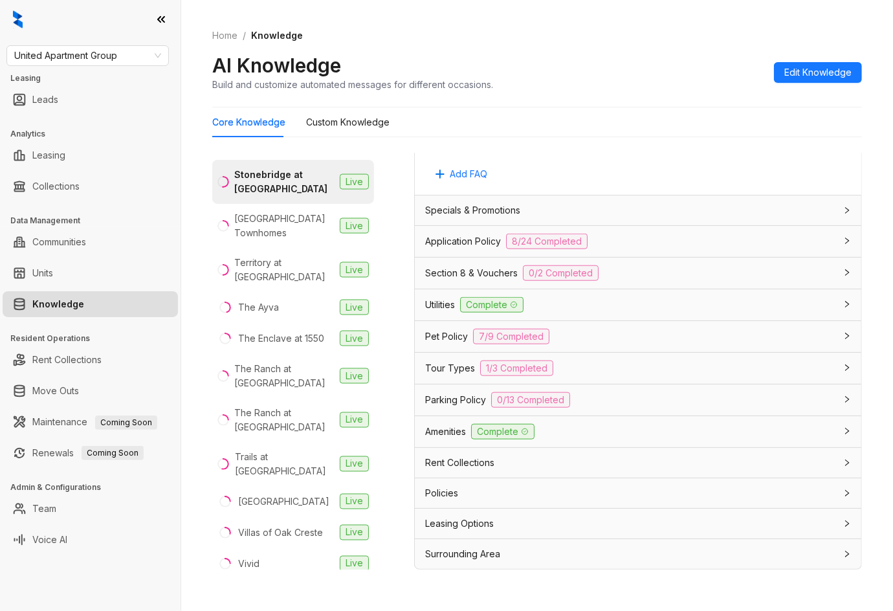
click at [473, 244] on span "Application Policy" at bounding box center [463, 241] width 76 height 14
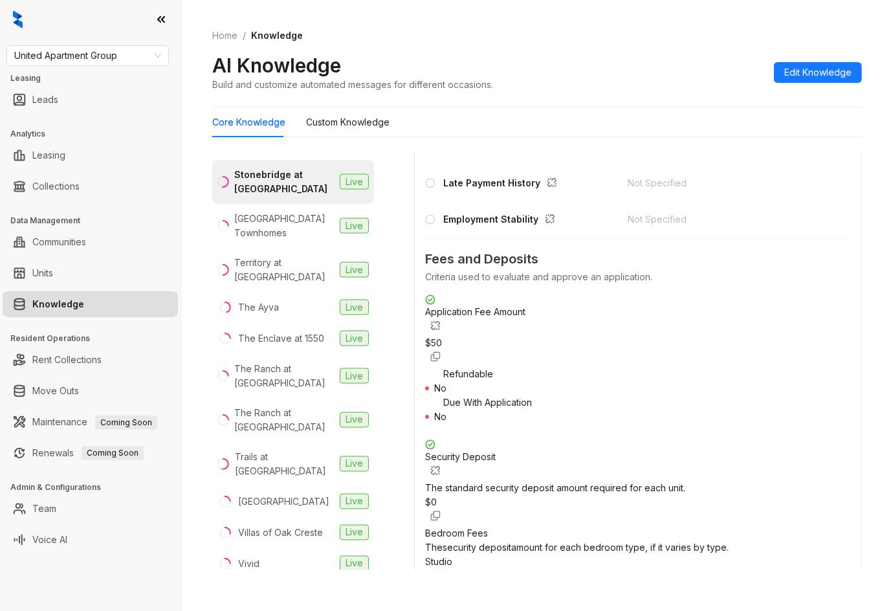
scroll to position [1450, 0]
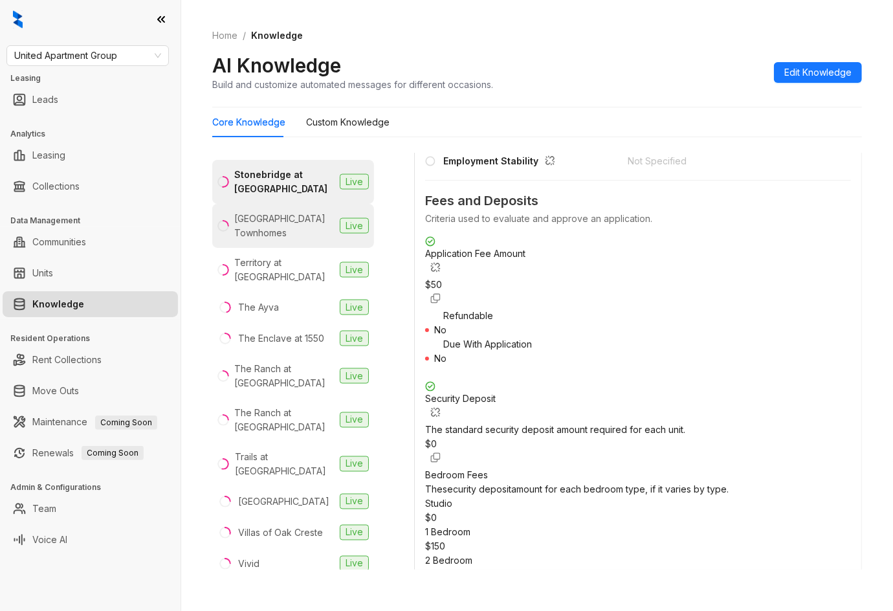
click at [295, 212] on div "[GEOGRAPHIC_DATA] Townhomes" at bounding box center [284, 226] width 100 height 28
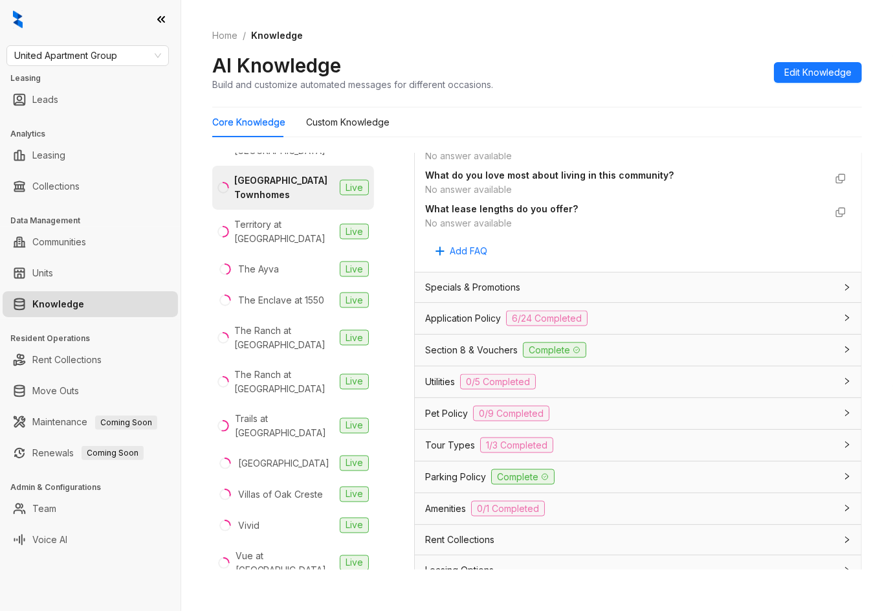
scroll to position [1207, 0]
click at [468, 318] on span "Application Policy" at bounding box center [463, 317] width 76 height 14
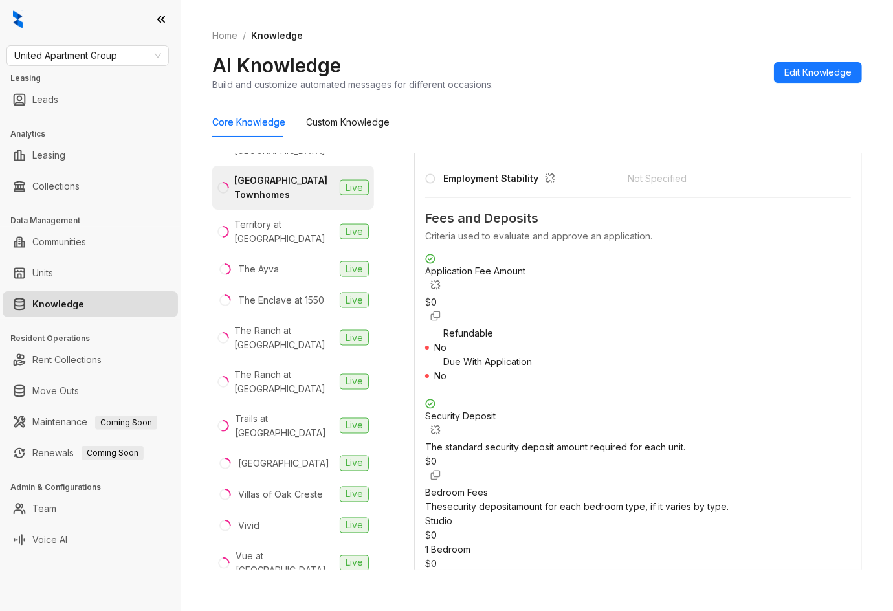
scroll to position [1898, 0]
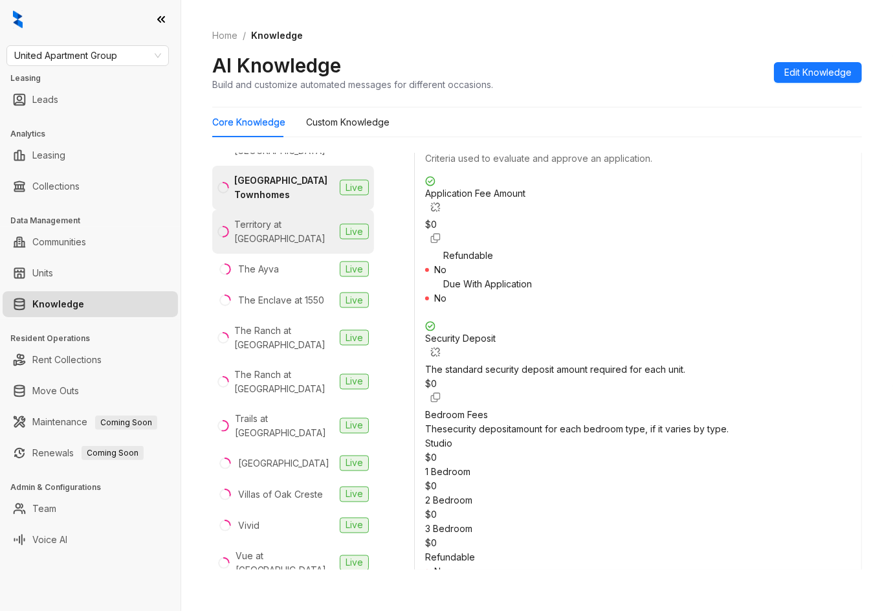
click at [296, 217] on div "Territory at [GEOGRAPHIC_DATA]" at bounding box center [284, 231] width 100 height 28
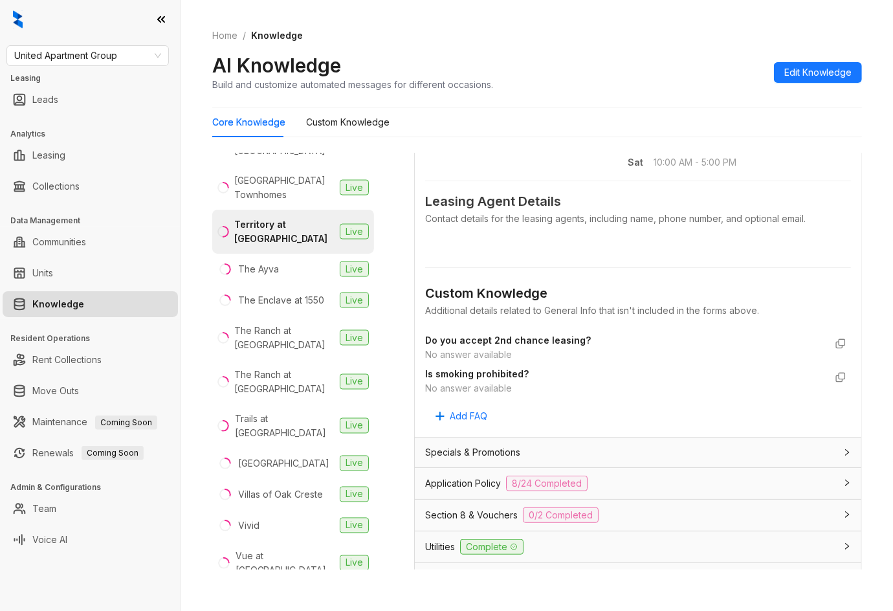
scroll to position [690, 0]
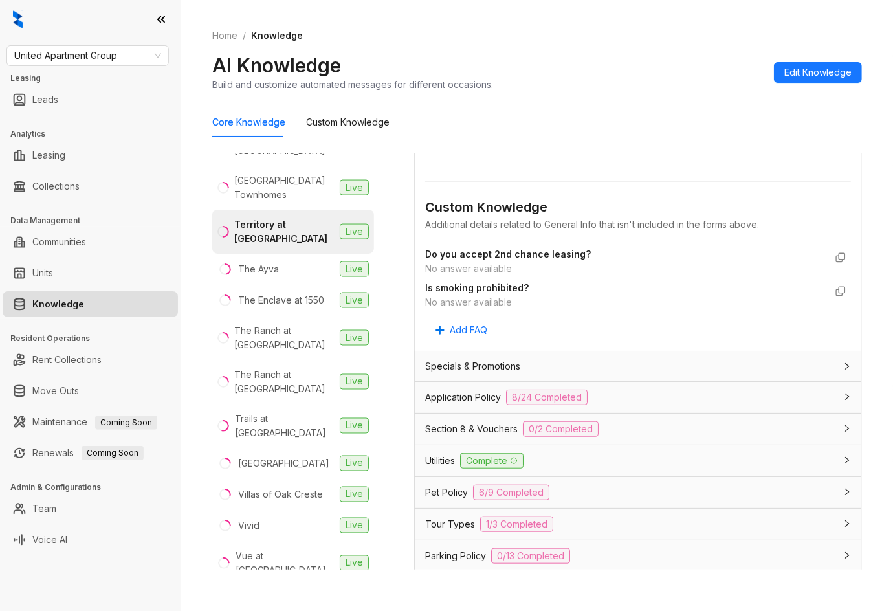
click at [470, 393] on span "Application Policy" at bounding box center [463, 397] width 76 height 14
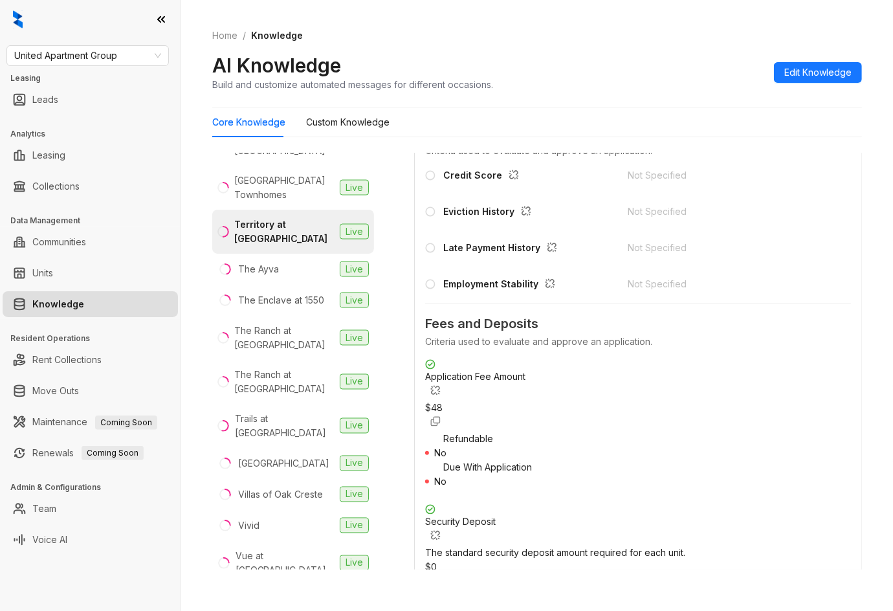
scroll to position [1466, 0]
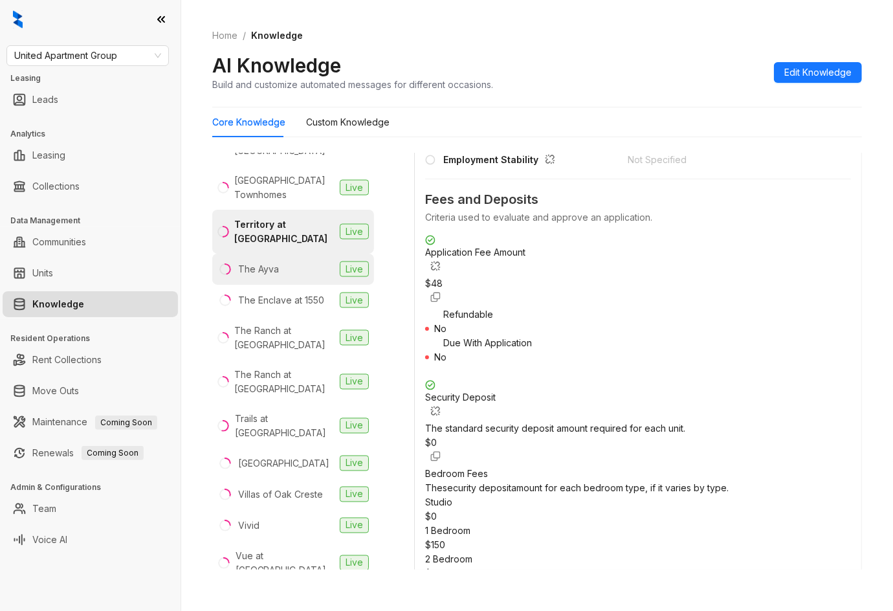
click at [281, 254] on li "The Ayva Live" at bounding box center [293, 269] width 162 height 31
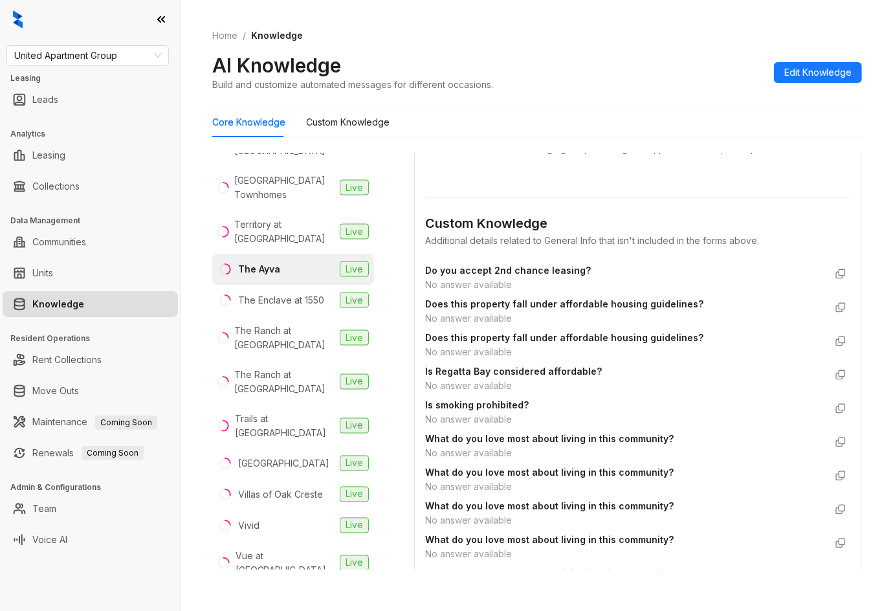
scroll to position [1121, 0]
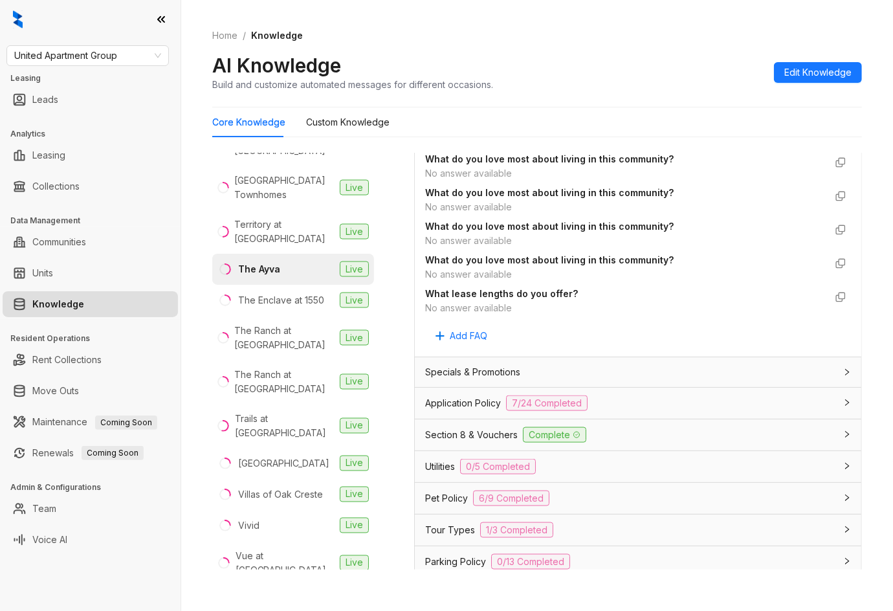
click at [485, 406] on span "Application Policy" at bounding box center [463, 403] width 76 height 14
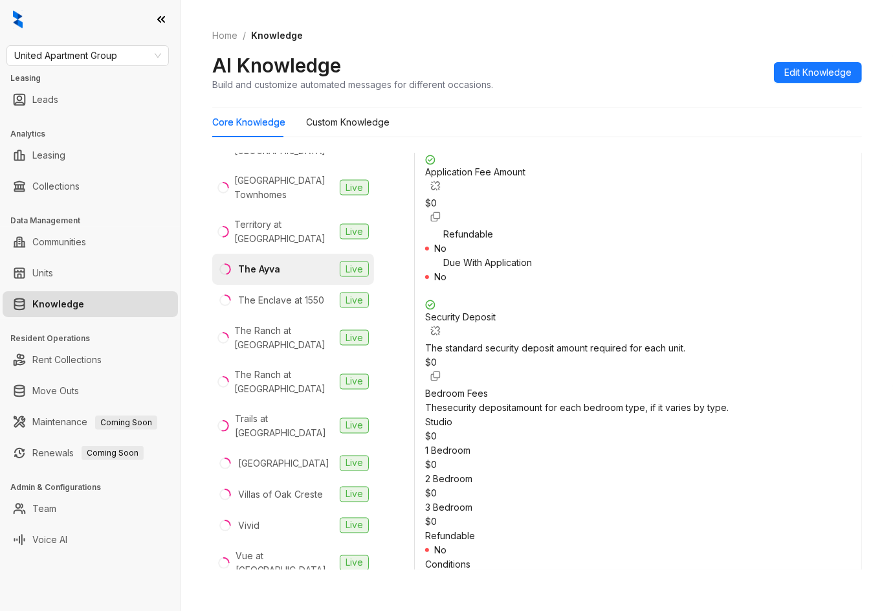
scroll to position [1811, 0]
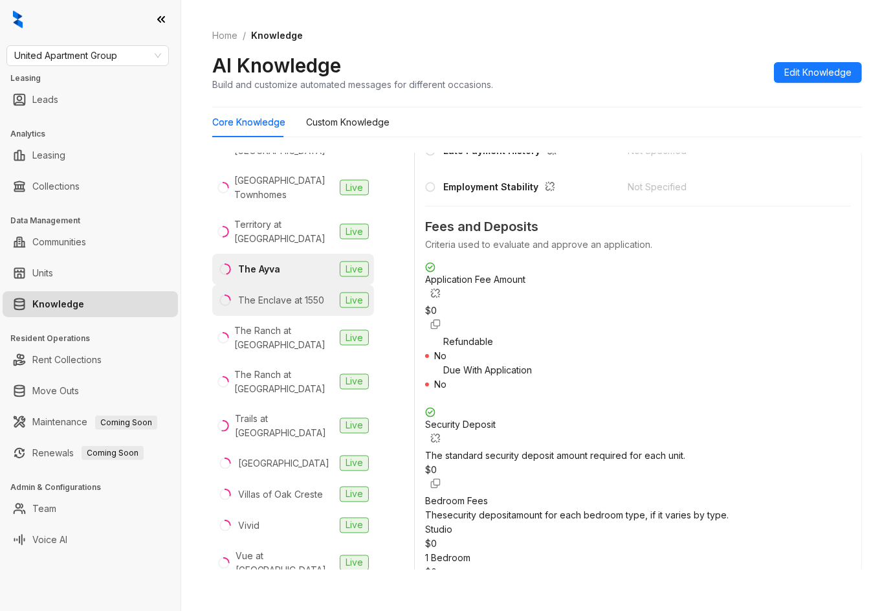
click at [274, 293] on div "The Enclave at 1550" at bounding box center [281, 300] width 86 height 14
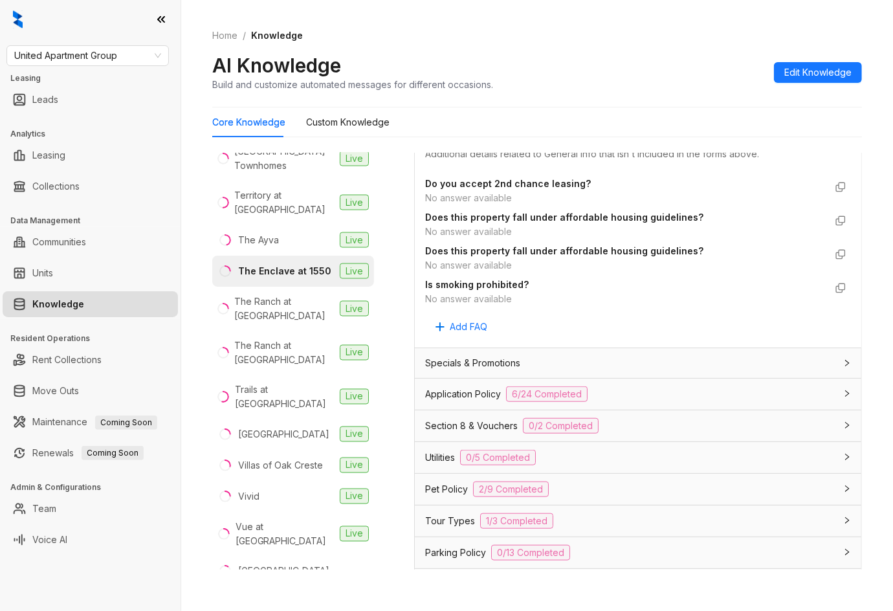
scroll to position [862, 0]
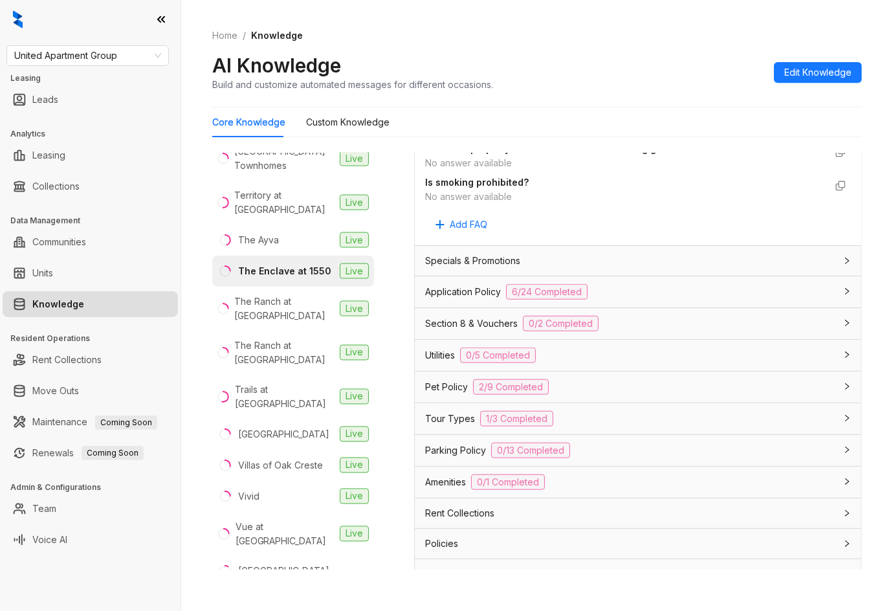
click at [483, 294] on span "Application Policy" at bounding box center [463, 292] width 76 height 14
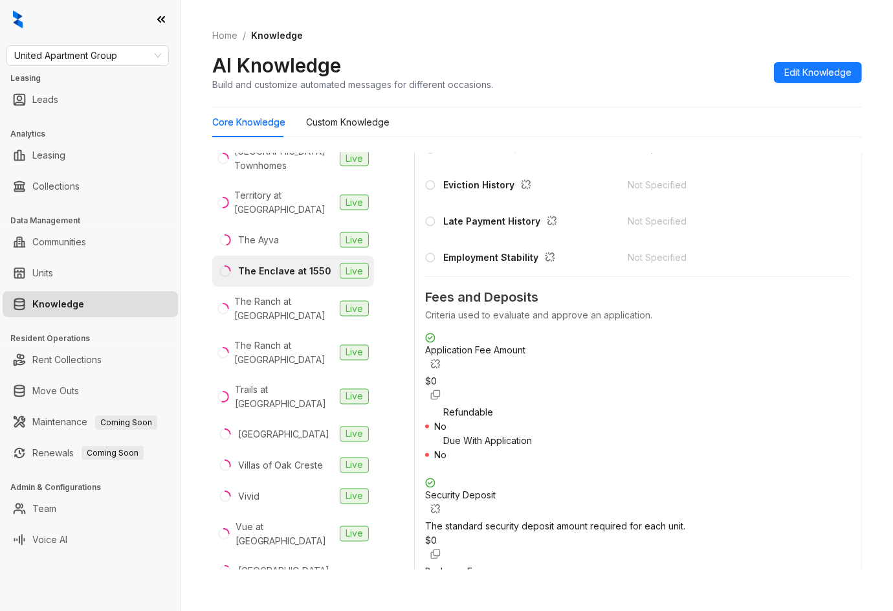
scroll to position [1380, 0]
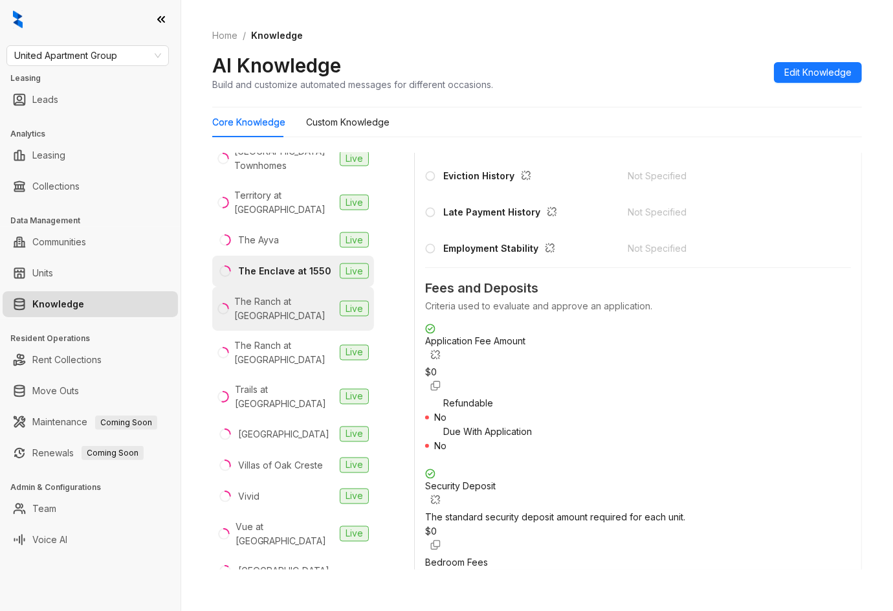
click at [286, 294] on div "The Ranch at [GEOGRAPHIC_DATA]" at bounding box center [284, 308] width 100 height 28
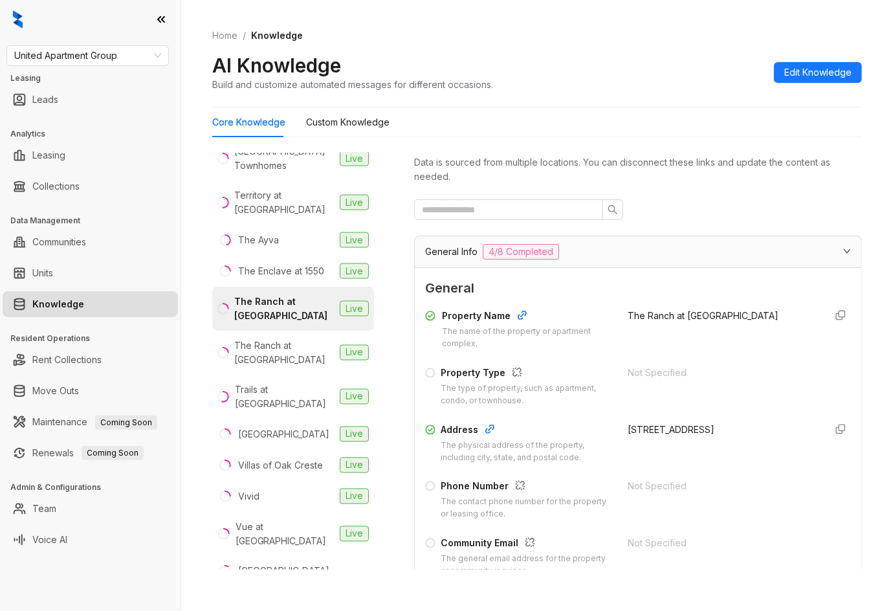
click at [457, 252] on span "General Info" at bounding box center [451, 252] width 52 height 14
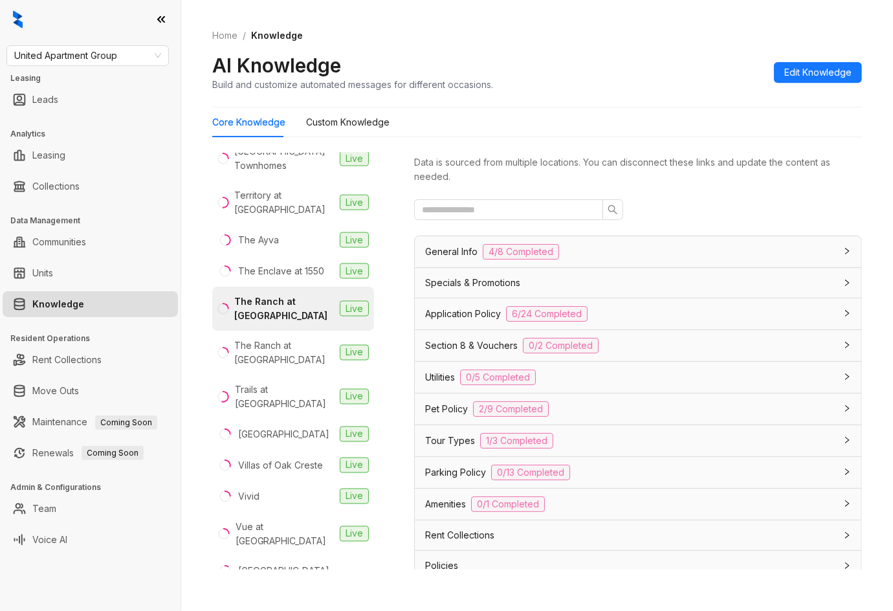
click at [468, 317] on span "Application Policy" at bounding box center [463, 314] width 76 height 14
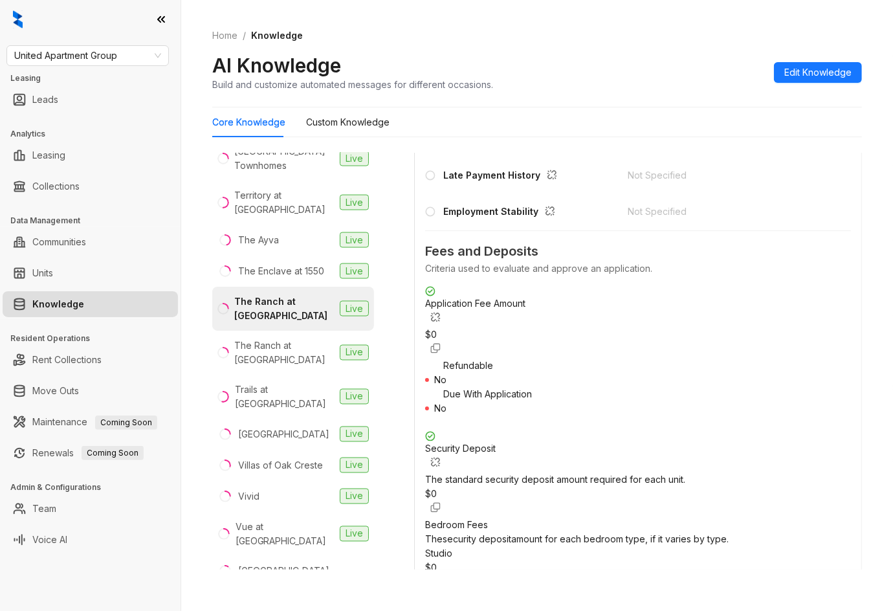
scroll to position [604, 0]
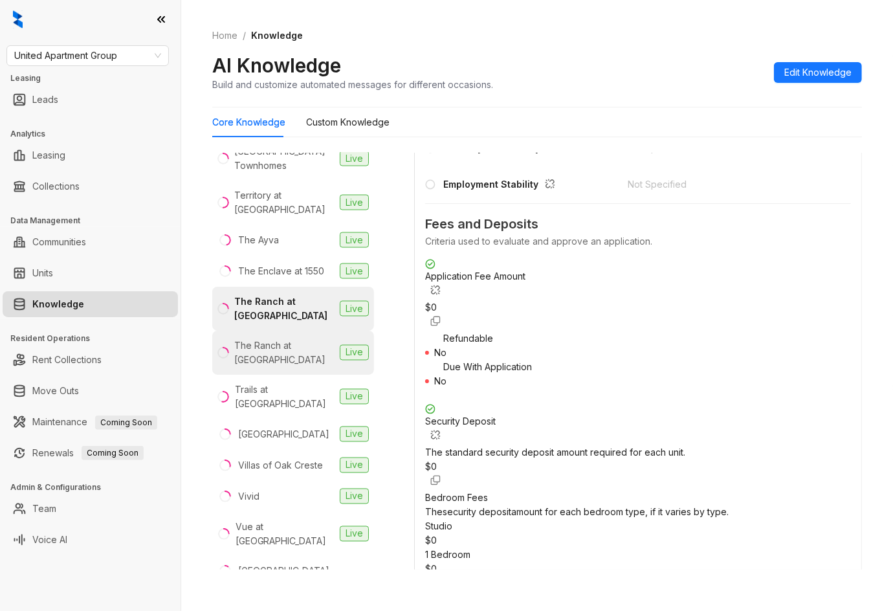
click at [305, 338] on div "The Ranch at [GEOGRAPHIC_DATA]" at bounding box center [284, 352] width 100 height 28
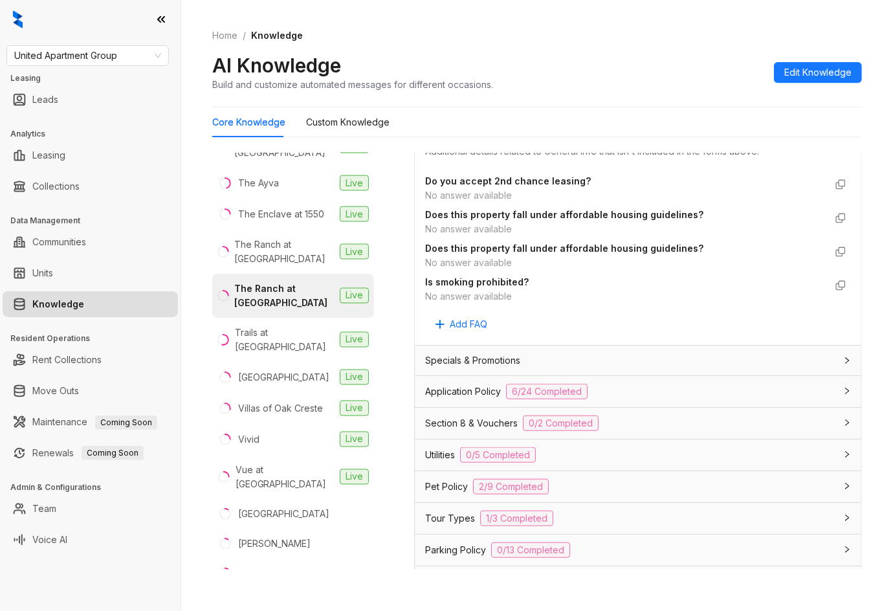
scroll to position [862, 0]
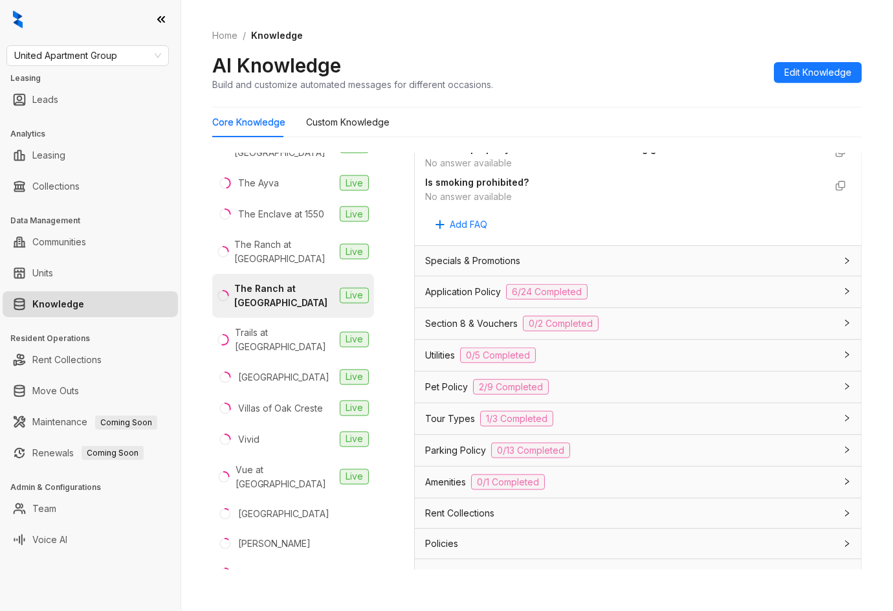
click at [483, 292] on span "Application Policy" at bounding box center [463, 292] width 76 height 14
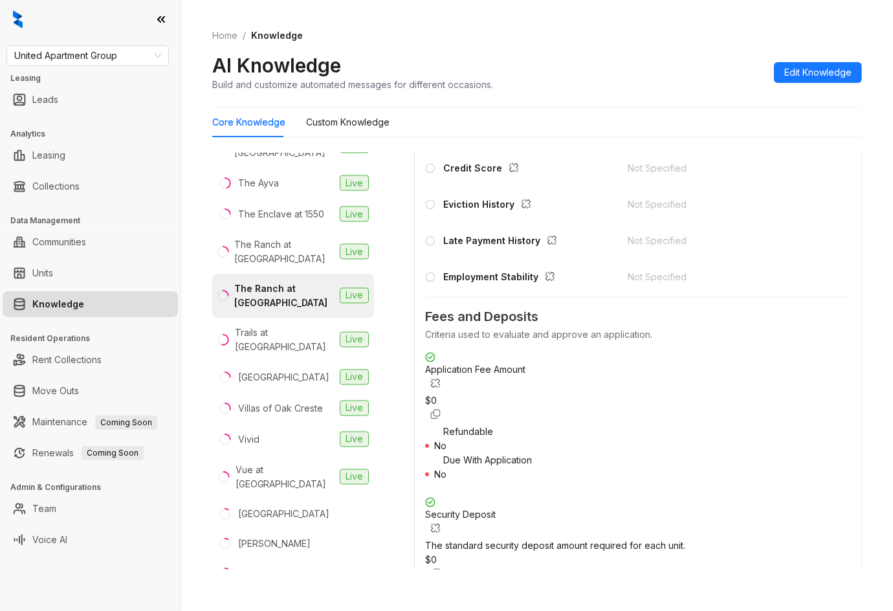
scroll to position [1380, 0]
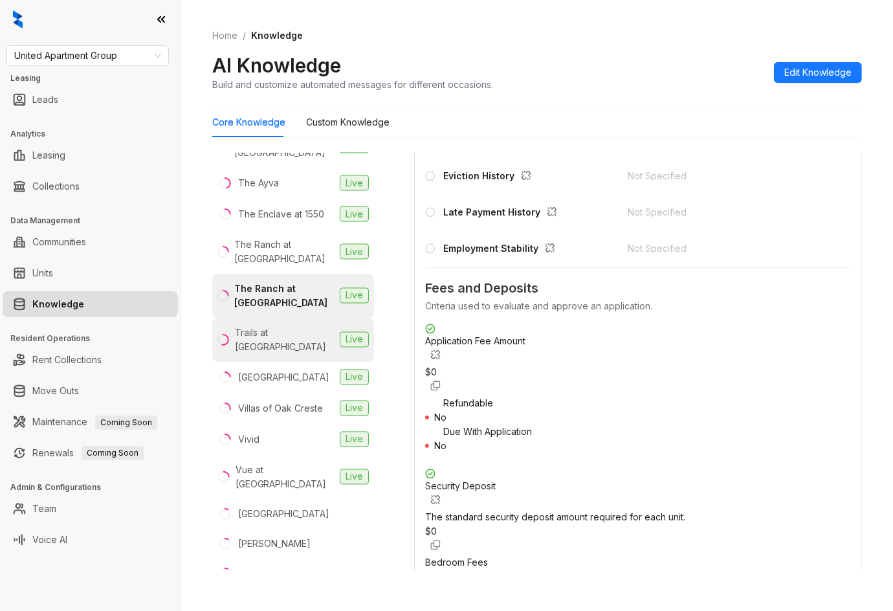
click at [271, 318] on li "Trails at [GEOGRAPHIC_DATA] Live" at bounding box center [293, 340] width 162 height 44
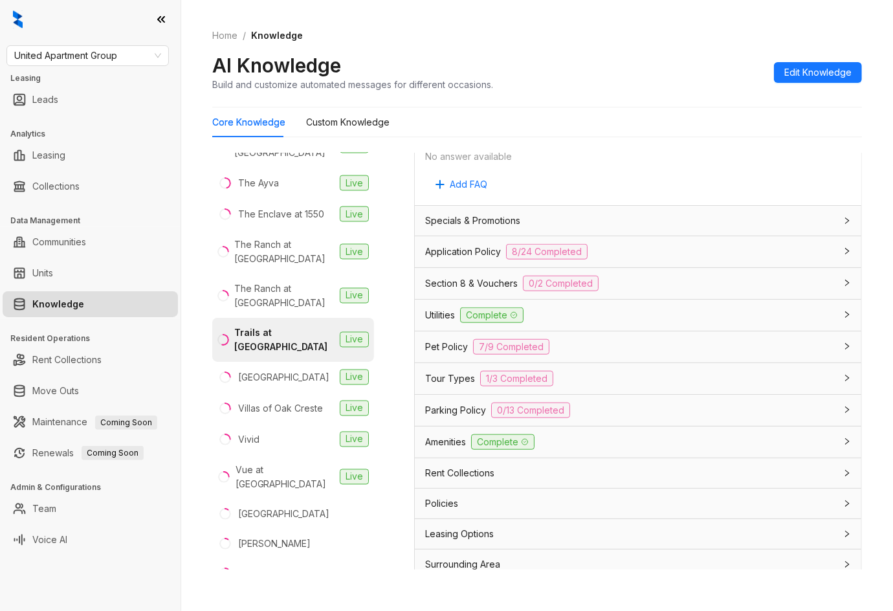
scroll to position [846, 0]
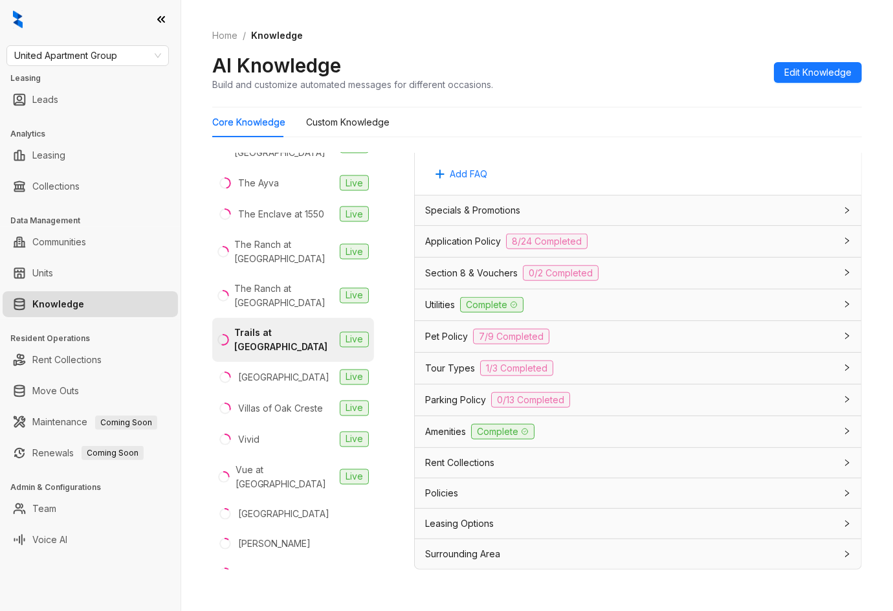
click at [485, 239] on span "Application Policy" at bounding box center [463, 241] width 76 height 14
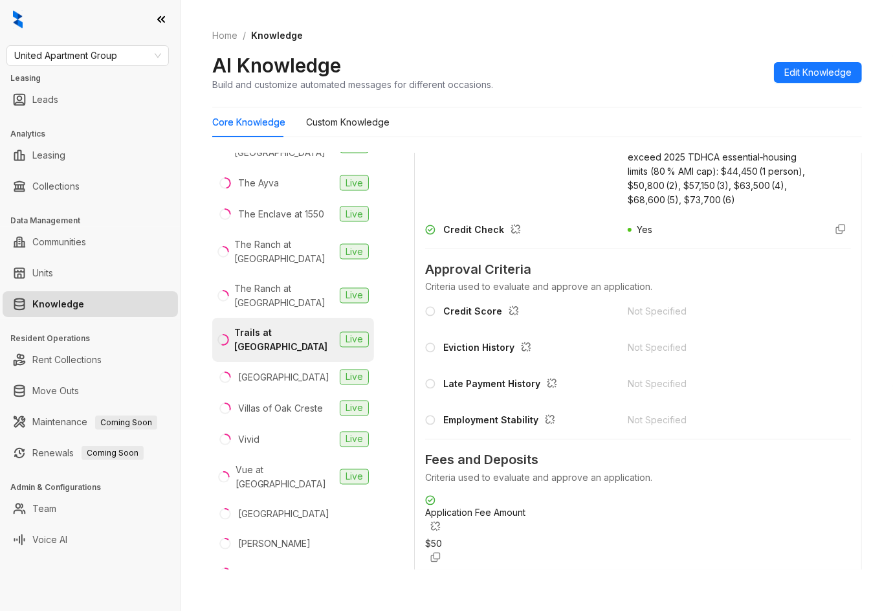
scroll to position [1019, 0]
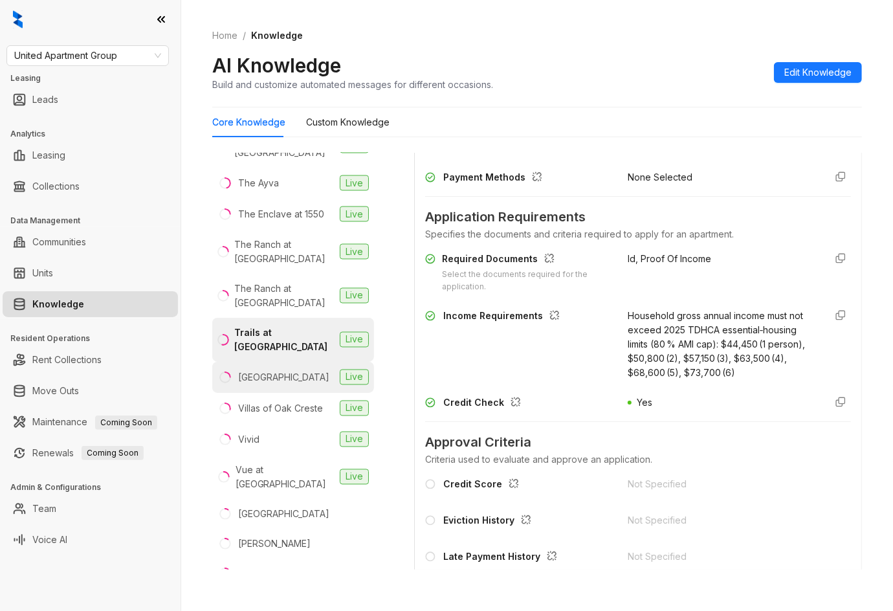
click at [277, 370] on div "[GEOGRAPHIC_DATA]" at bounding box center [283, 377] width 91 height 14
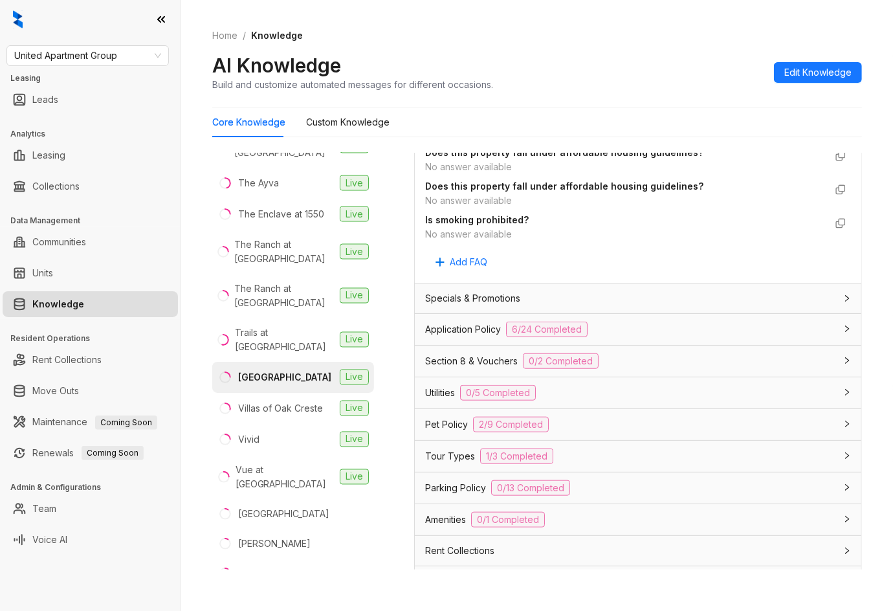
scroll to position [914, 0]
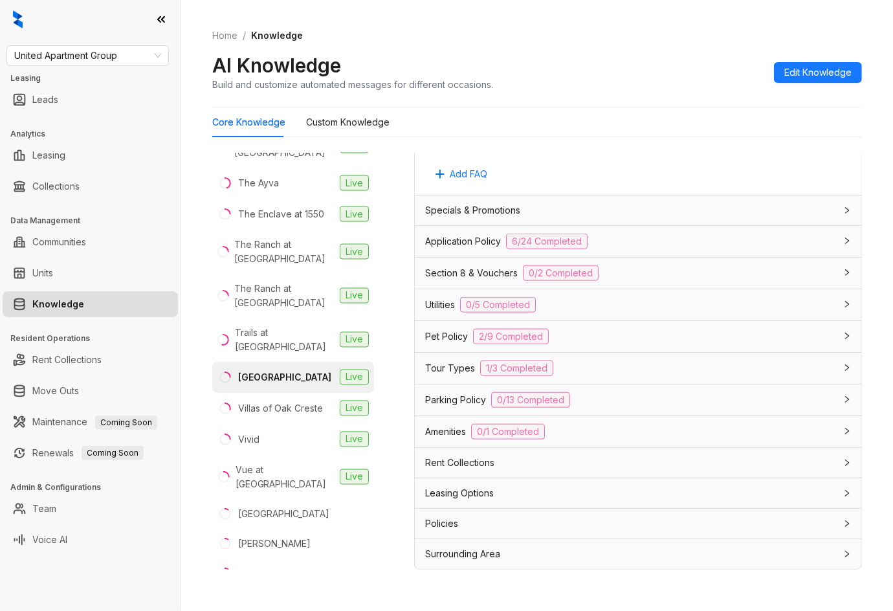
click at [485, 234] on span "Application Policy" at bounding box center [463, 241] width 76 height 14
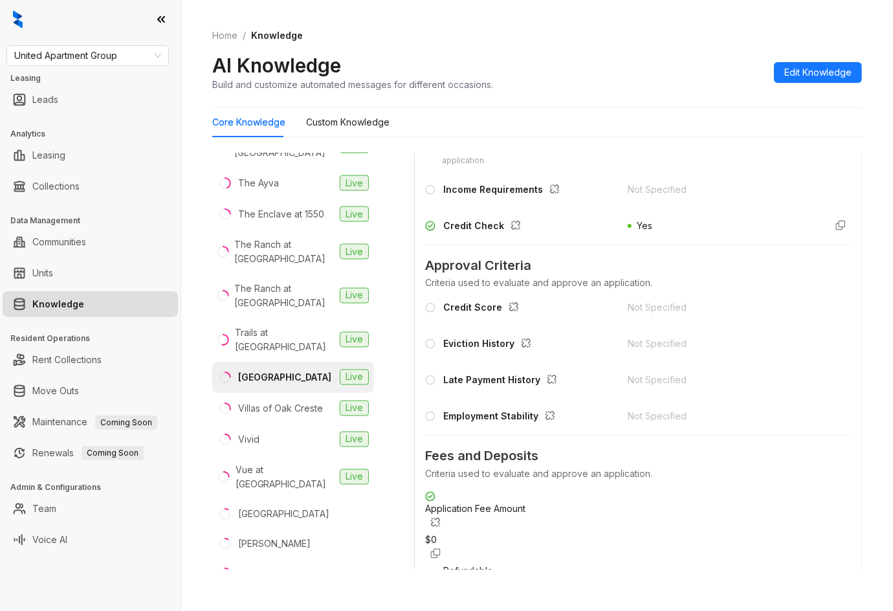
scroll to position [1087, 0]
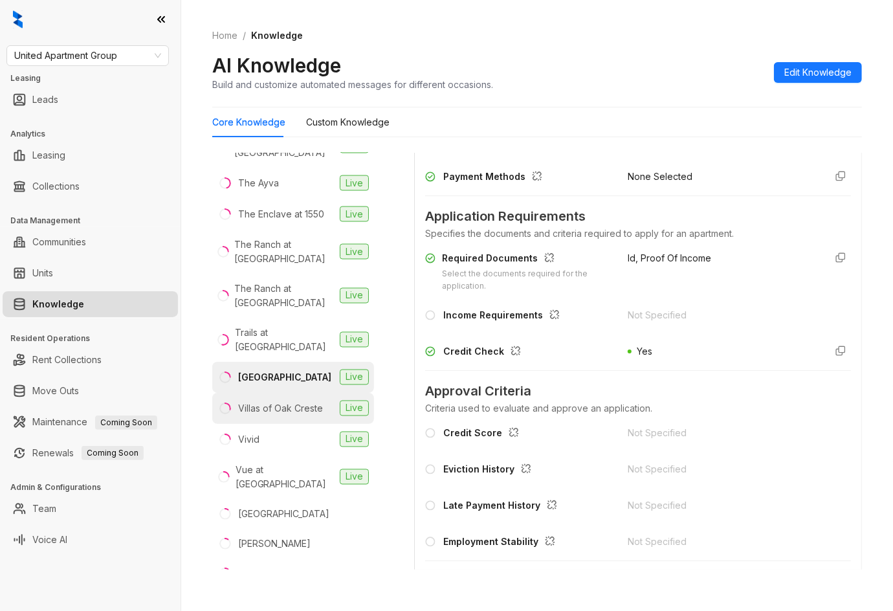
click at [295, 401] on div "Villas of Oak Creste" at bounding box center [280, 408] width 85 height 14
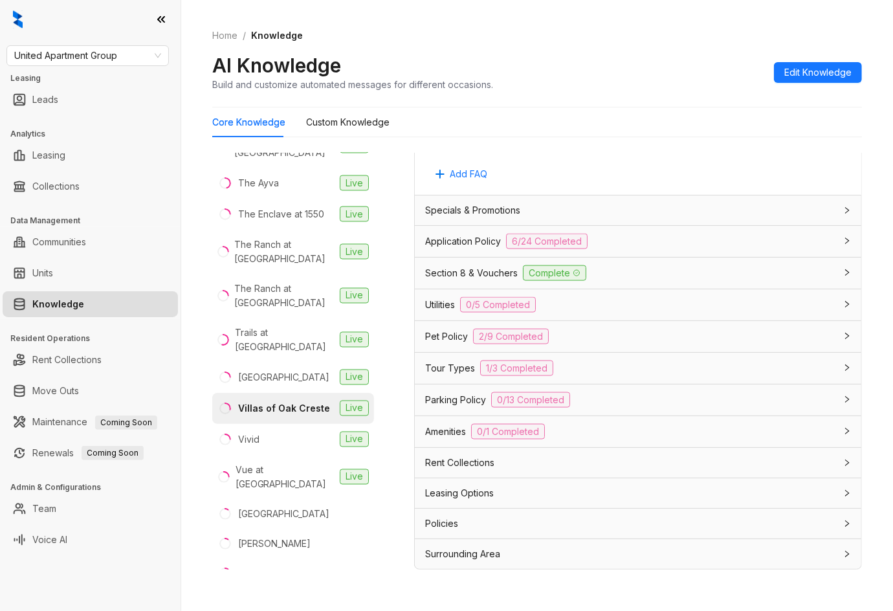
scroll to position [1284, 0]
click at [476, 241] on span "Application Policy" at bounding box center [463, 241] width 76 height 14
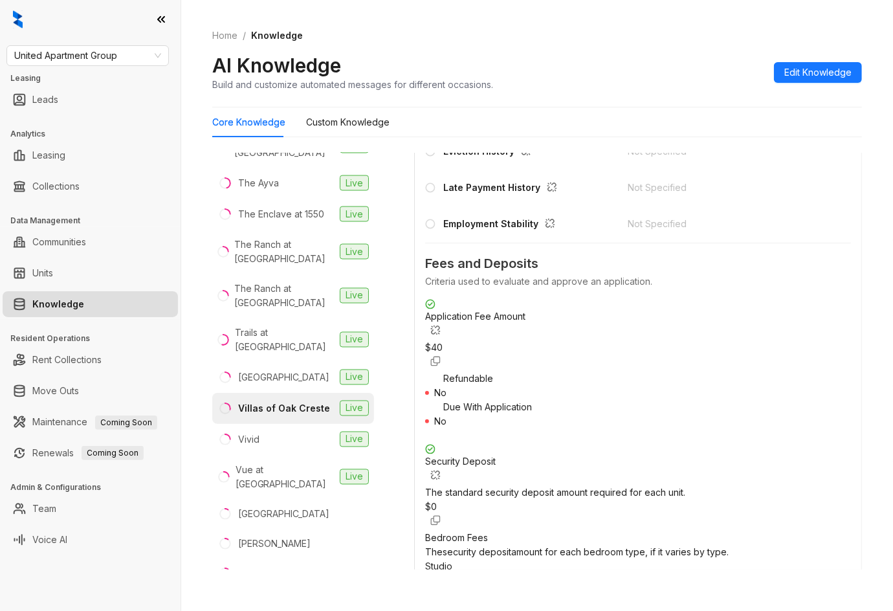
scroll to position [1802, 0]
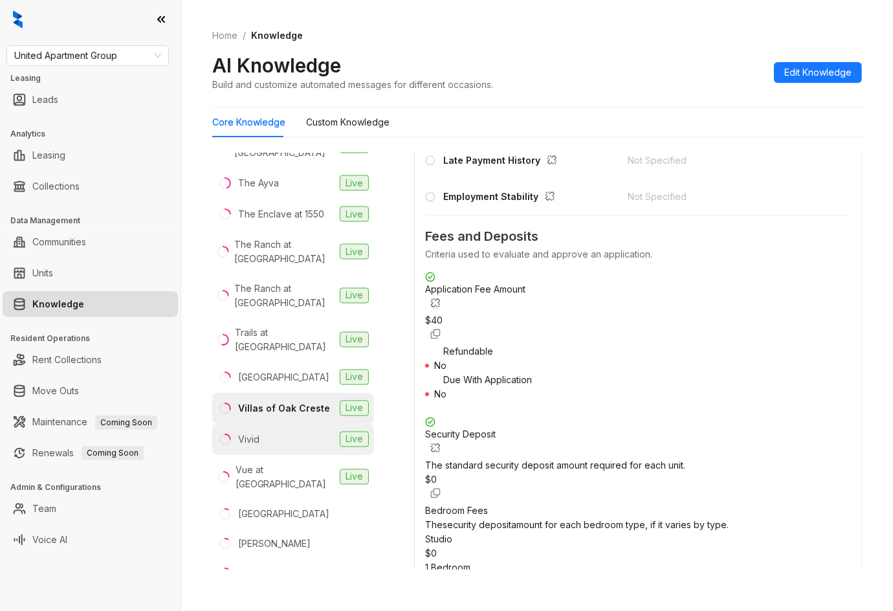
click at [285, 424] on li "Vivid Live" at bounding box center [293, 439] width 162 height 31
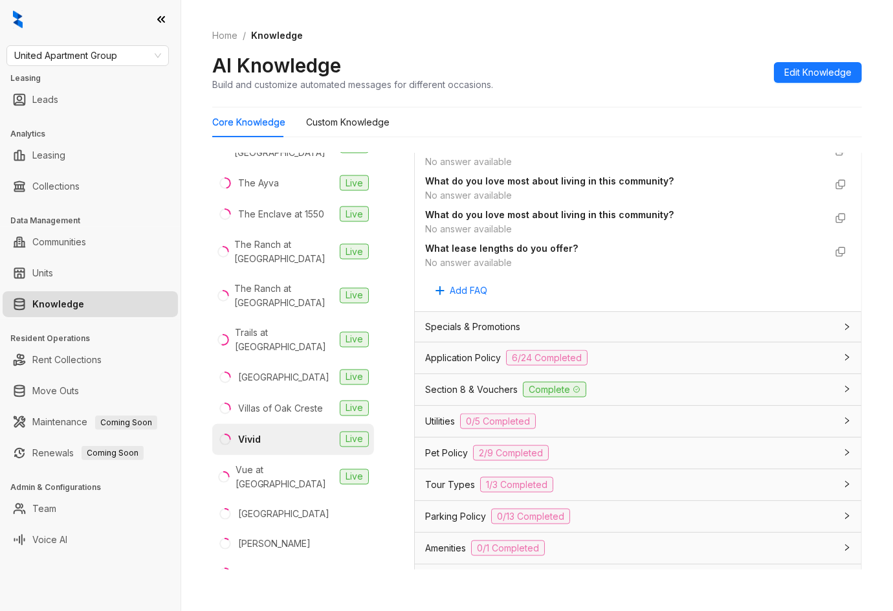
scroll to position [1207, 0]
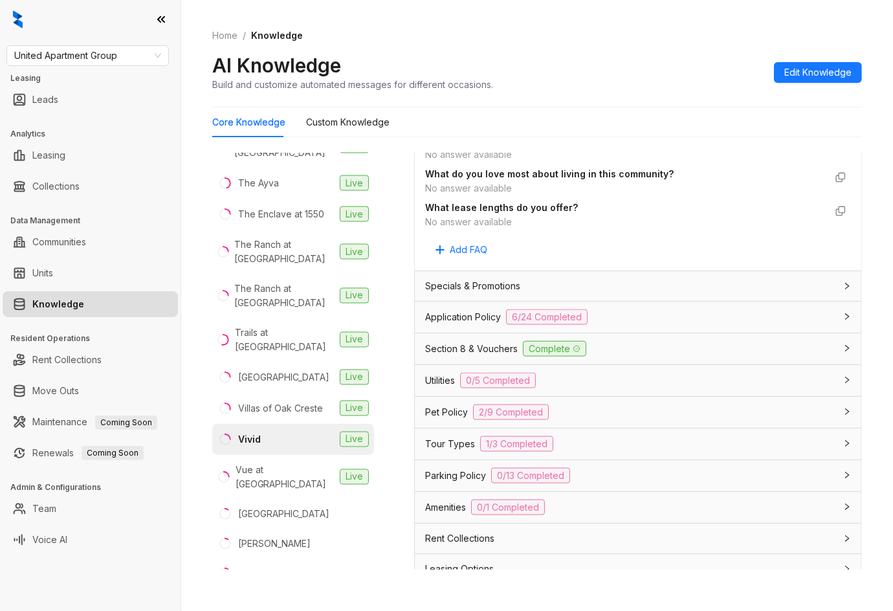
click at [479, 318] on span "Application Policy" at bounding box center [463, 317] width 76 height 14
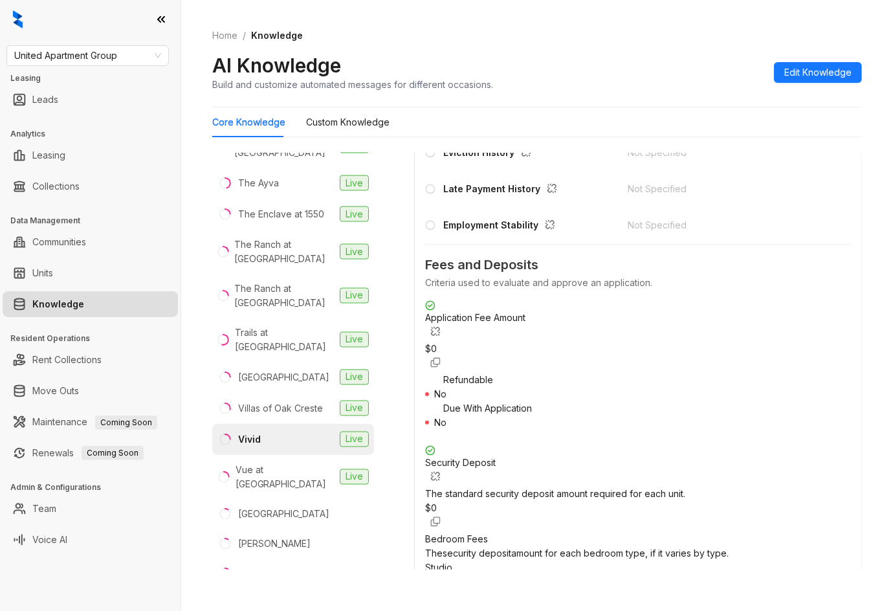
scroll to position [1898, 0]
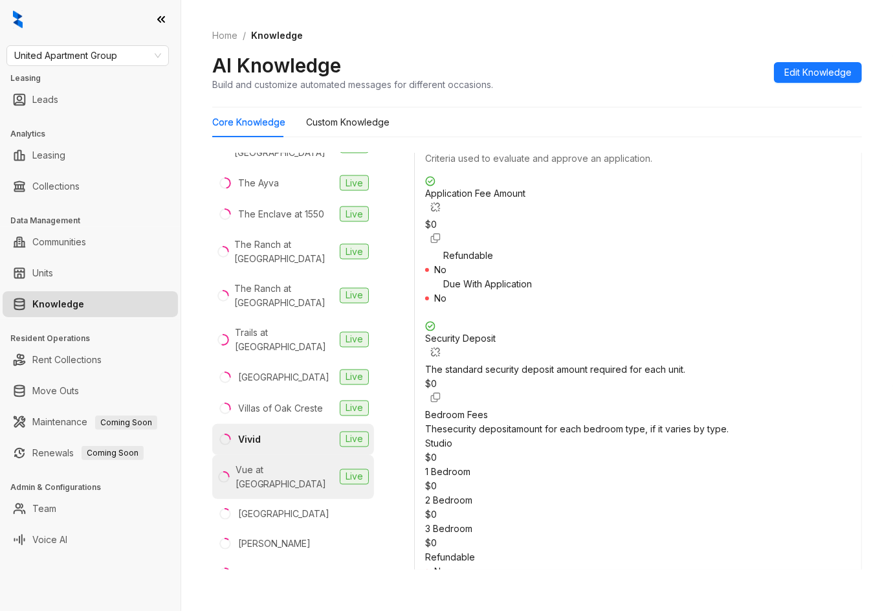
click at [277, 463] on div "Vue at [GEOGRAPHIC_DATA]" at bounding box center [284, 477] width 99 height 28
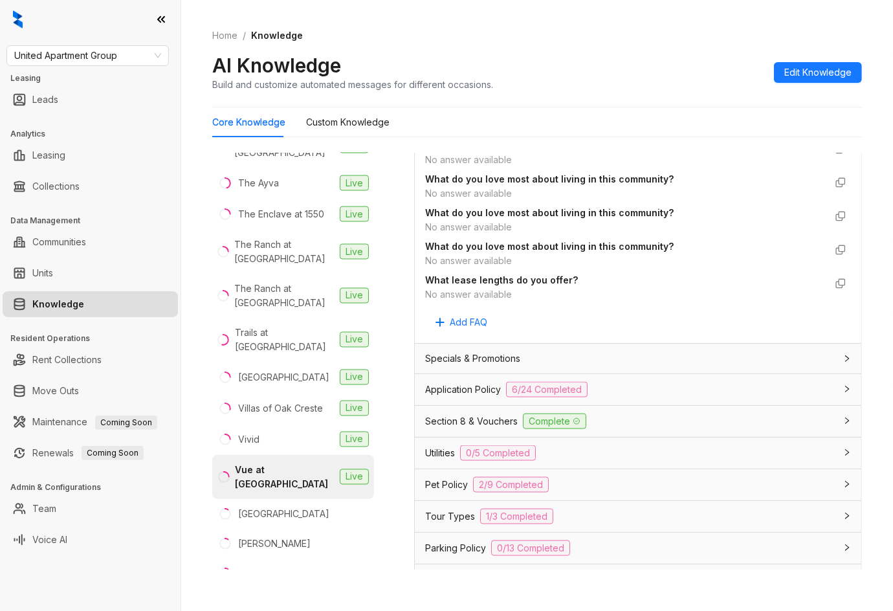
scroll to position [1207, 0]
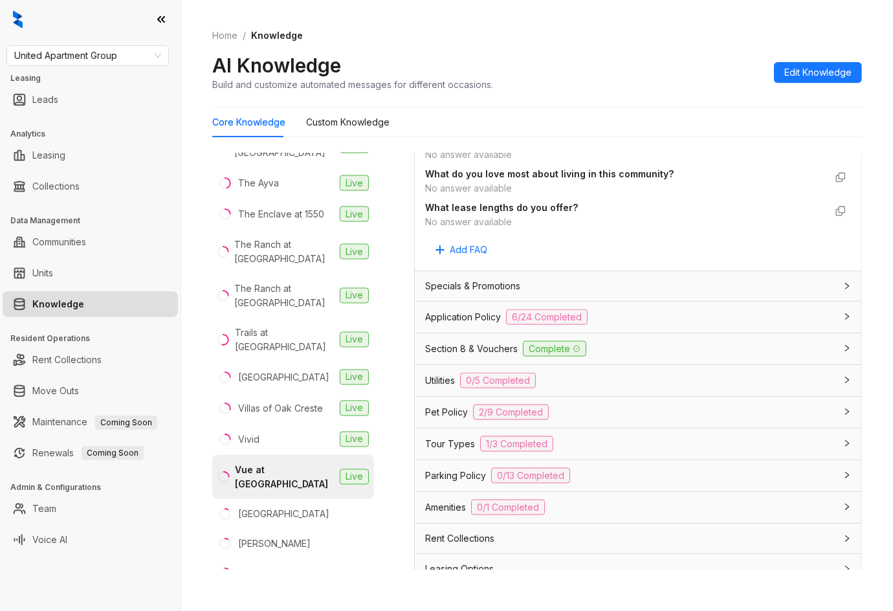
click at [492, 313] on span "Application Policy" at bounding box center [463, 317] width 76 height 14
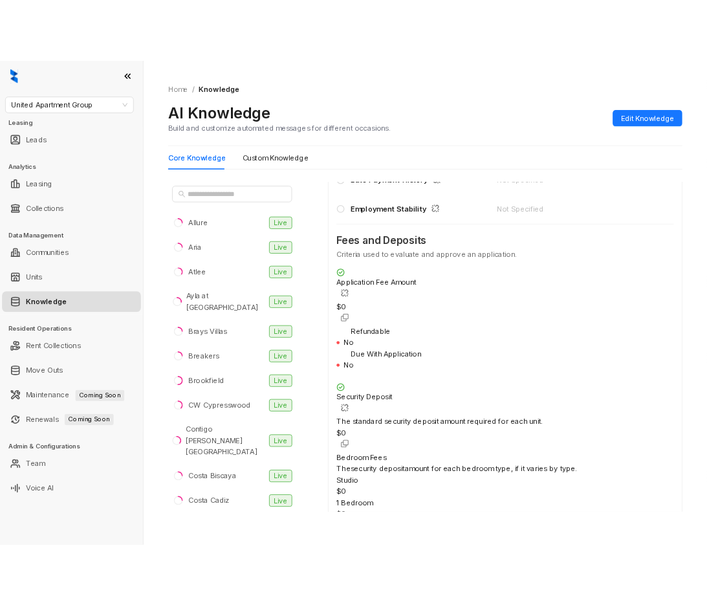
scroll to position [1711, 0]
